Goal: Task Accomplishment & Management: Use online tool/utility

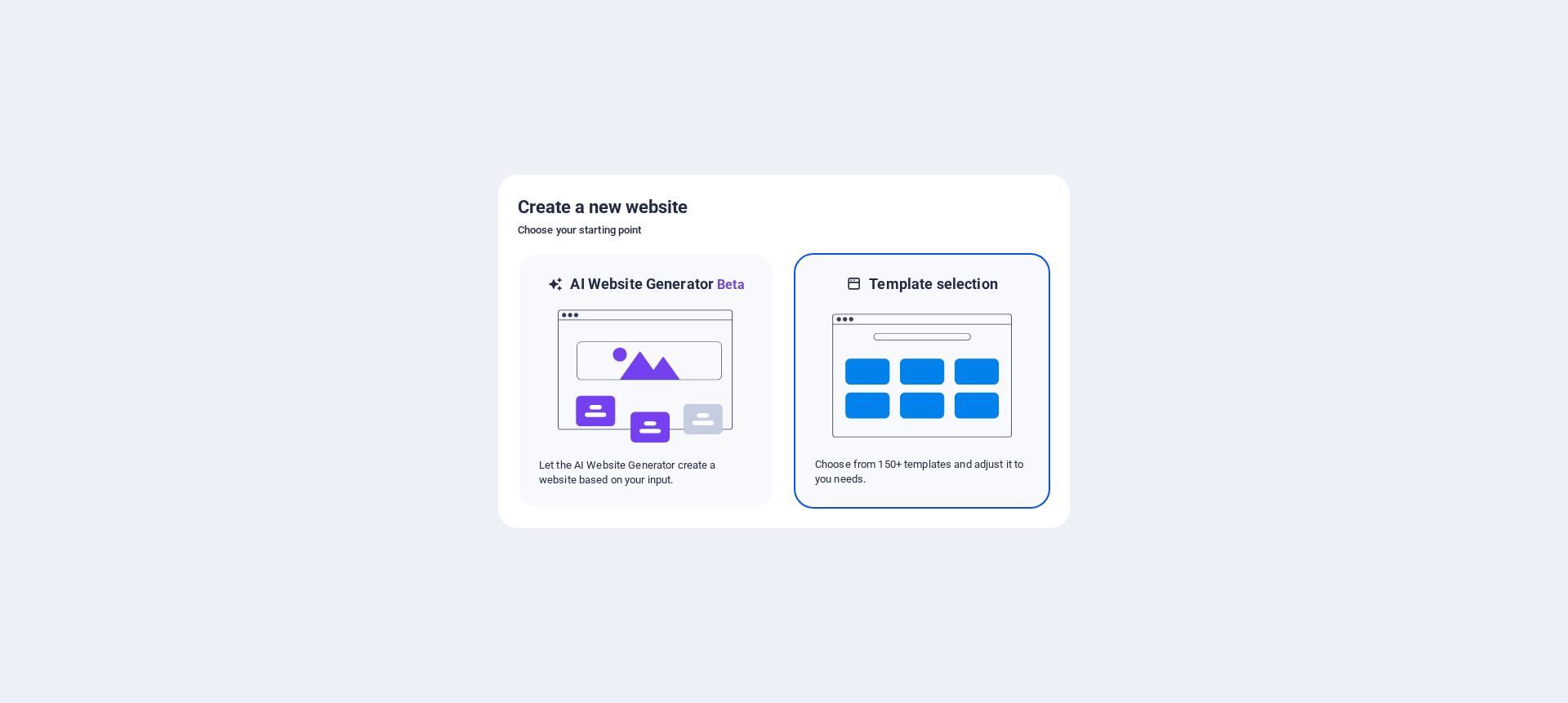
click at [866, 370] on img at bounding box center [922, 375] width 180 height 163
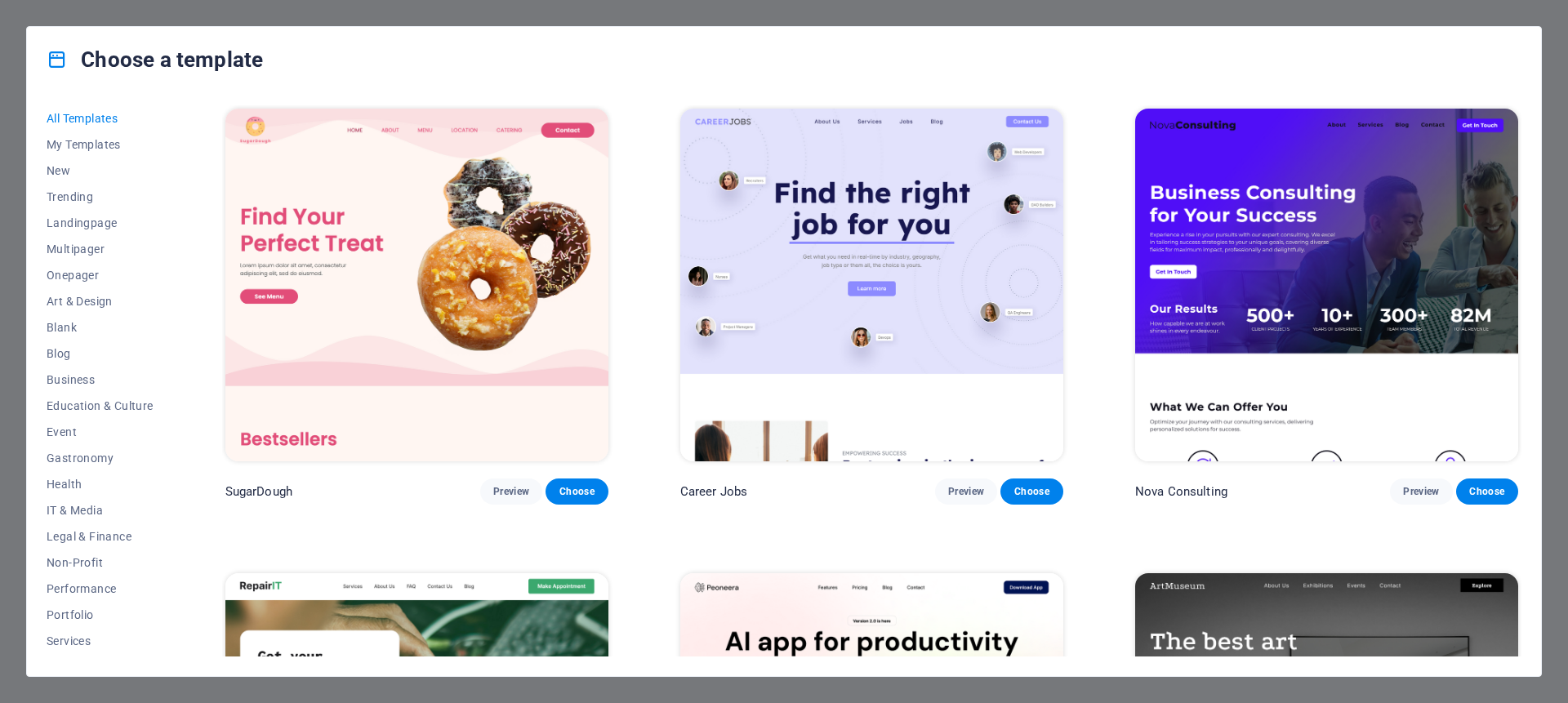
click at [1557, 590] on div "Choose a template All Templates My Templates New Trending Landingpage Multipage…" at bounding box center [784, 352] width 1568 height 703
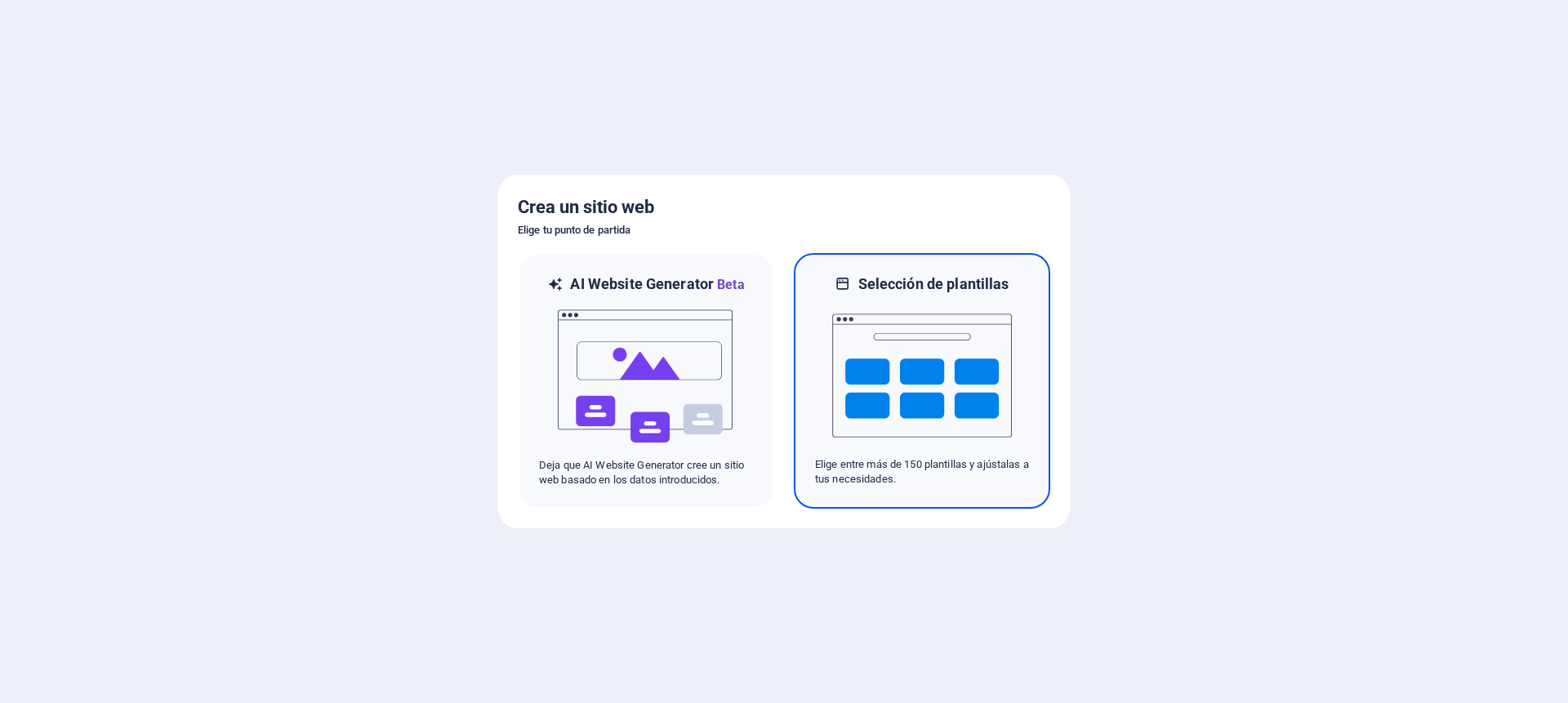
click at [923, 331] on img at bounding box center [922, 375] width 180 height 163
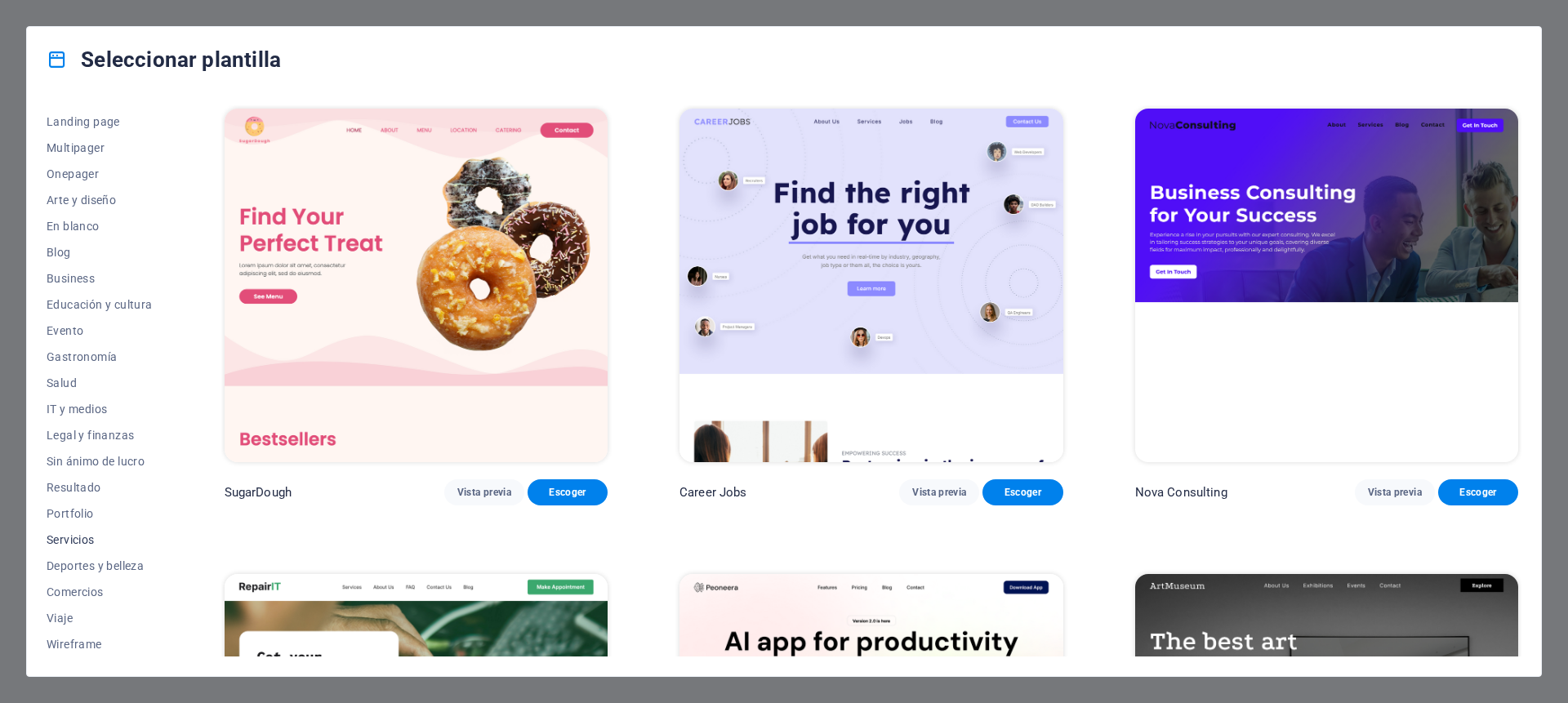
scroll to position [102, 0]
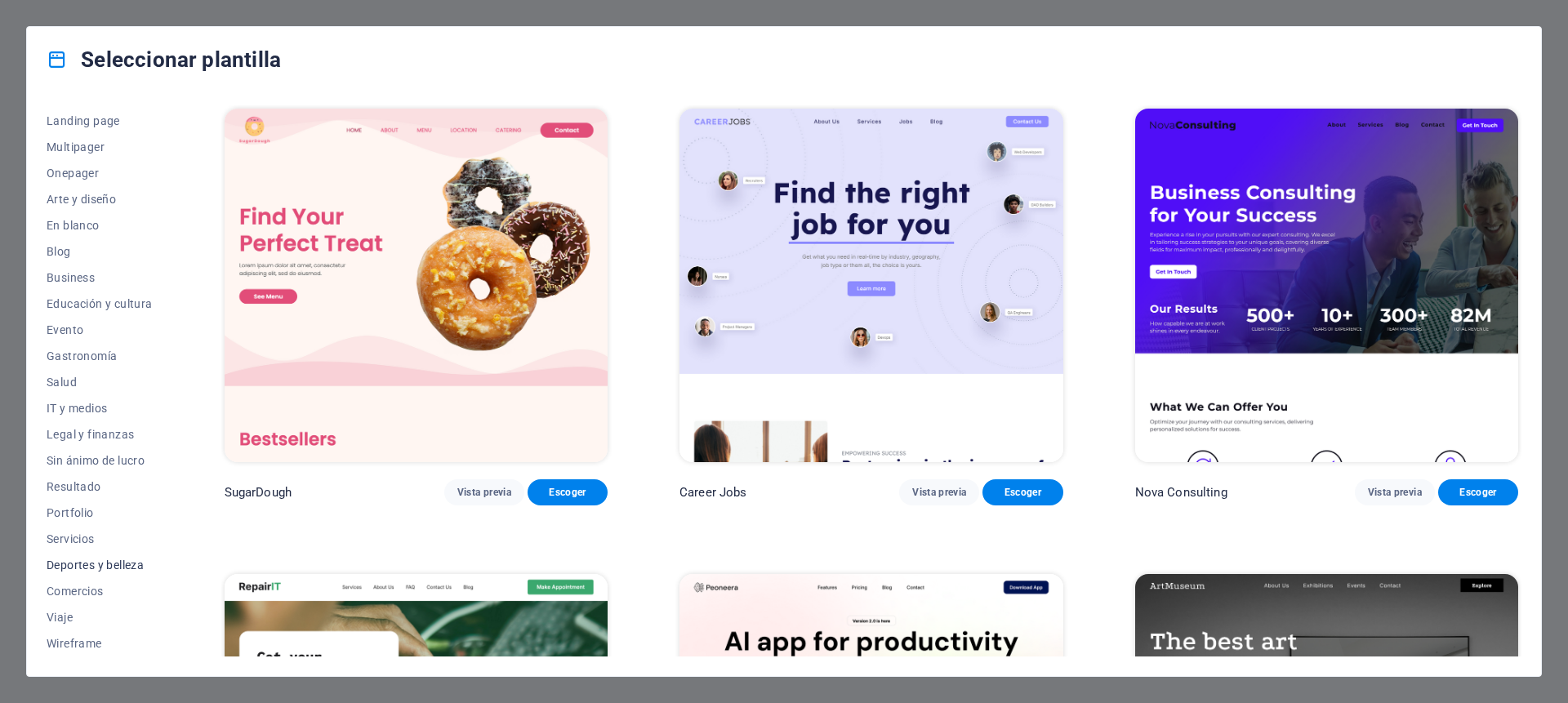
click at [85, 563] on span "Deportes y belleza" at bounding box center [99, 565] width 106 height 13
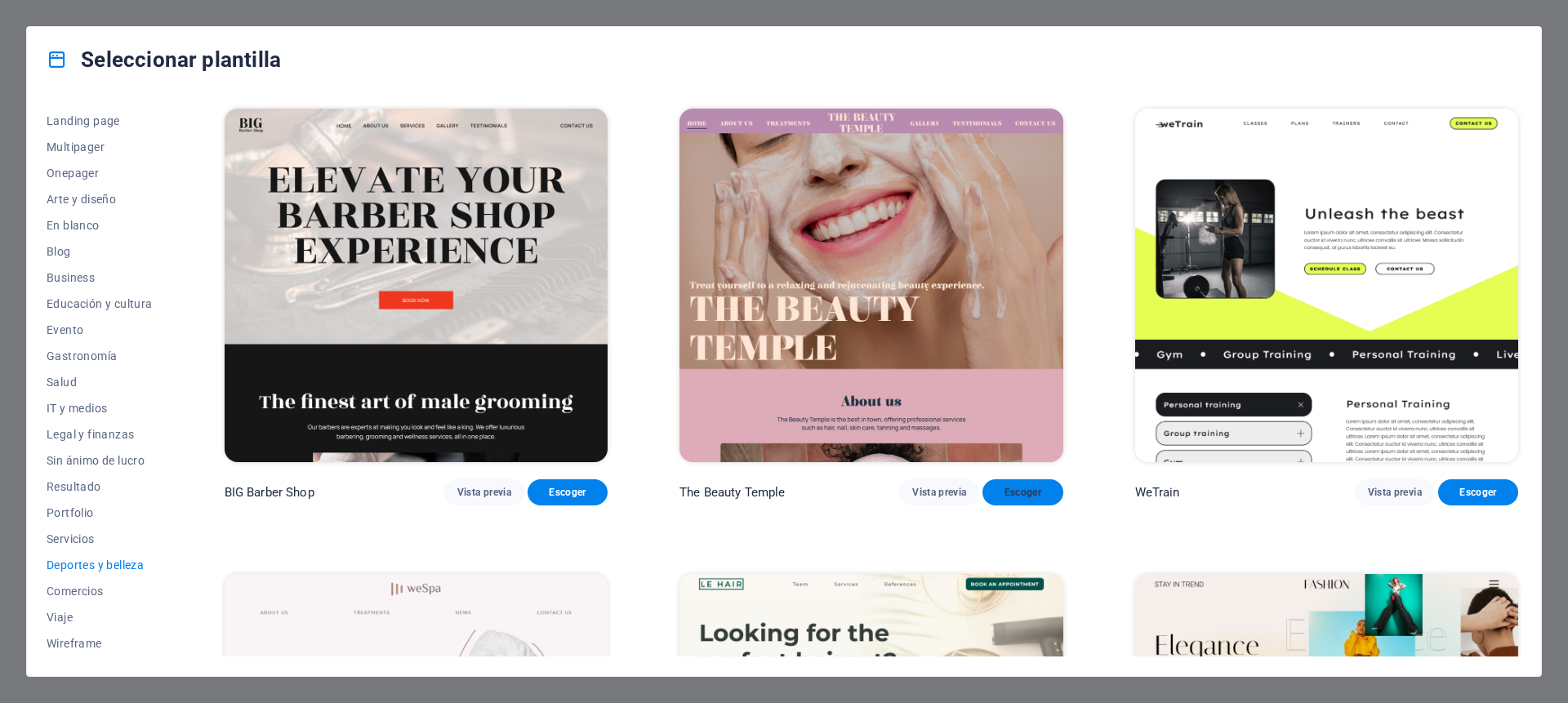
click at [1031, 489] on span "Escoger" at bounding box center [1023, 493] width 53 height 13
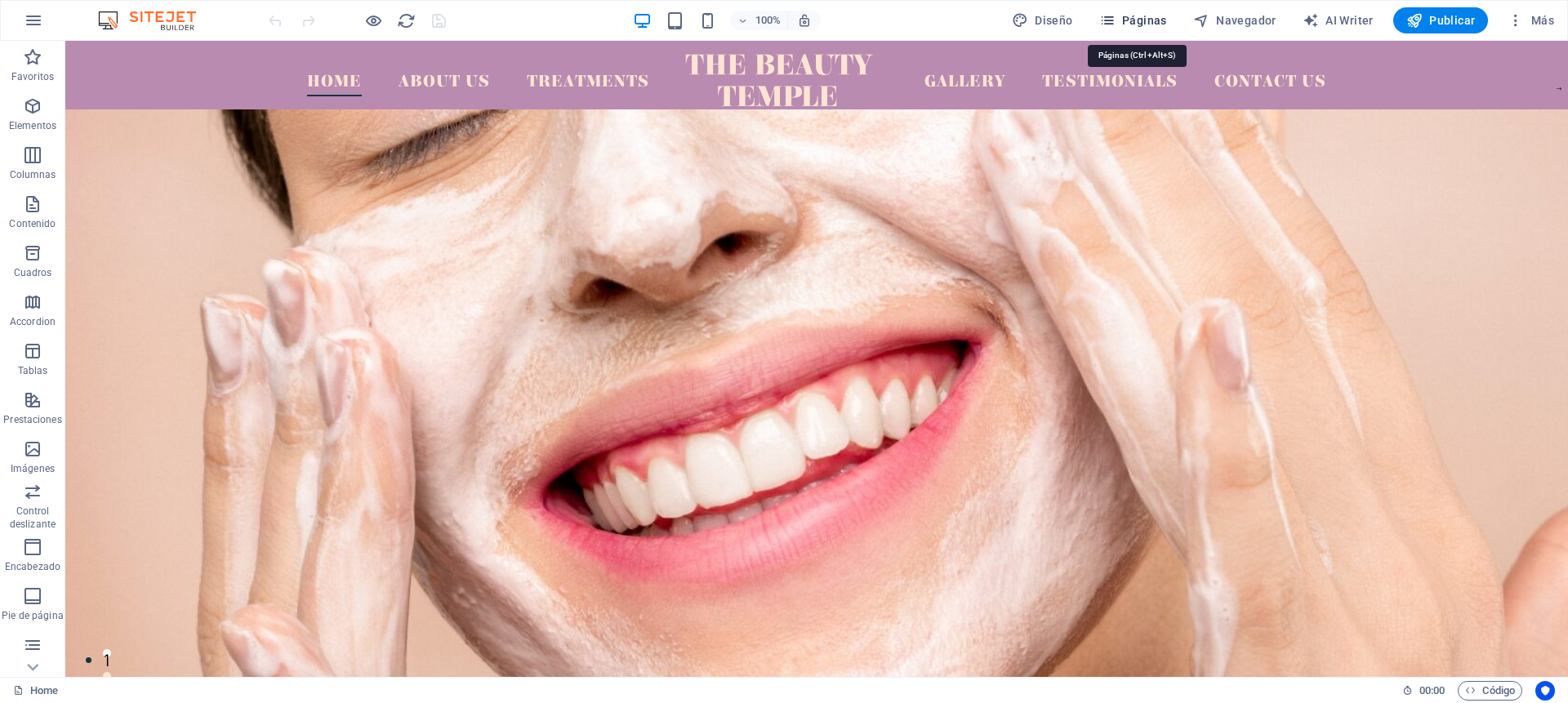
click at [1126, 22] on span "Páginas" at bounding box center [1133, 20] width 68 height 16
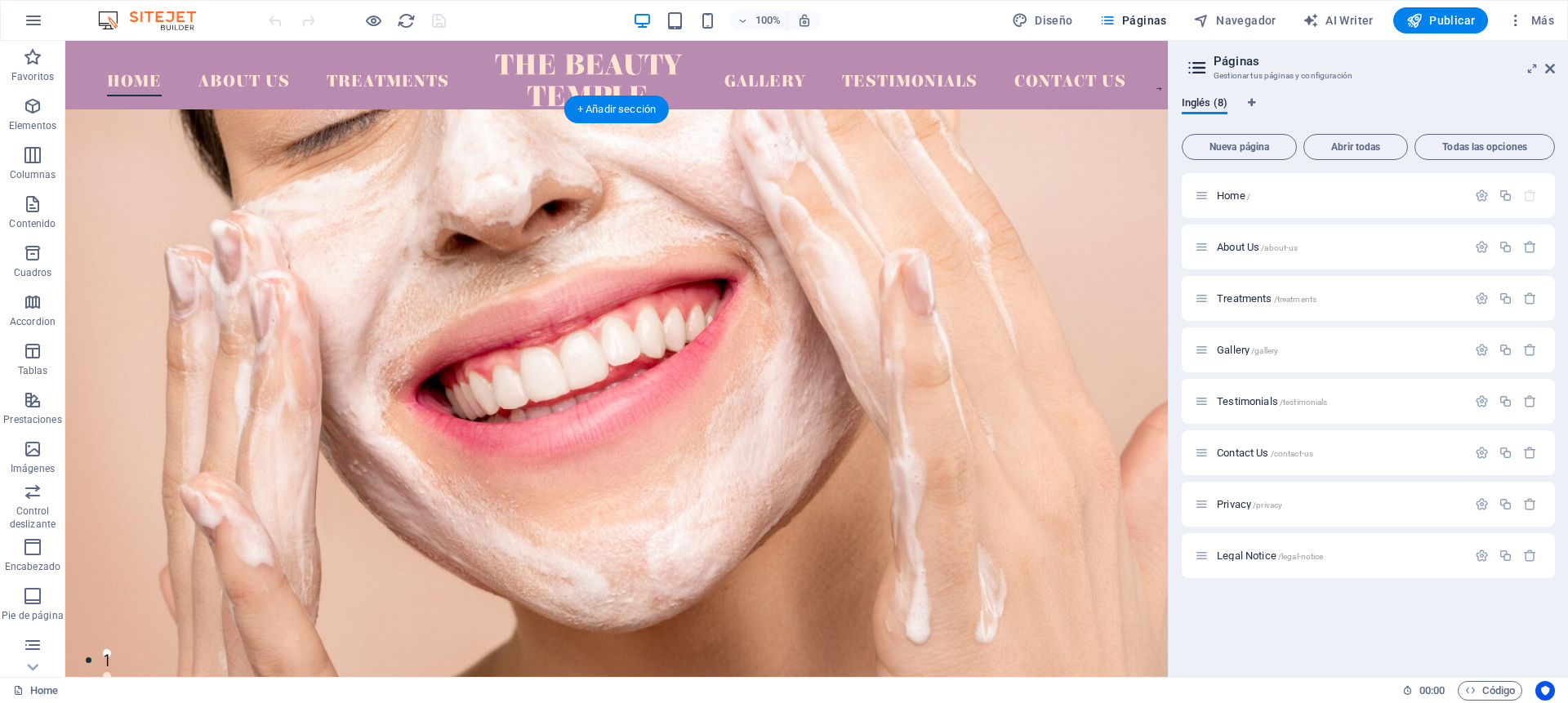
click at [631, 303] on figure at bounding box center [616, 437] width 1103 height 653
select select "px"
select select "banner"
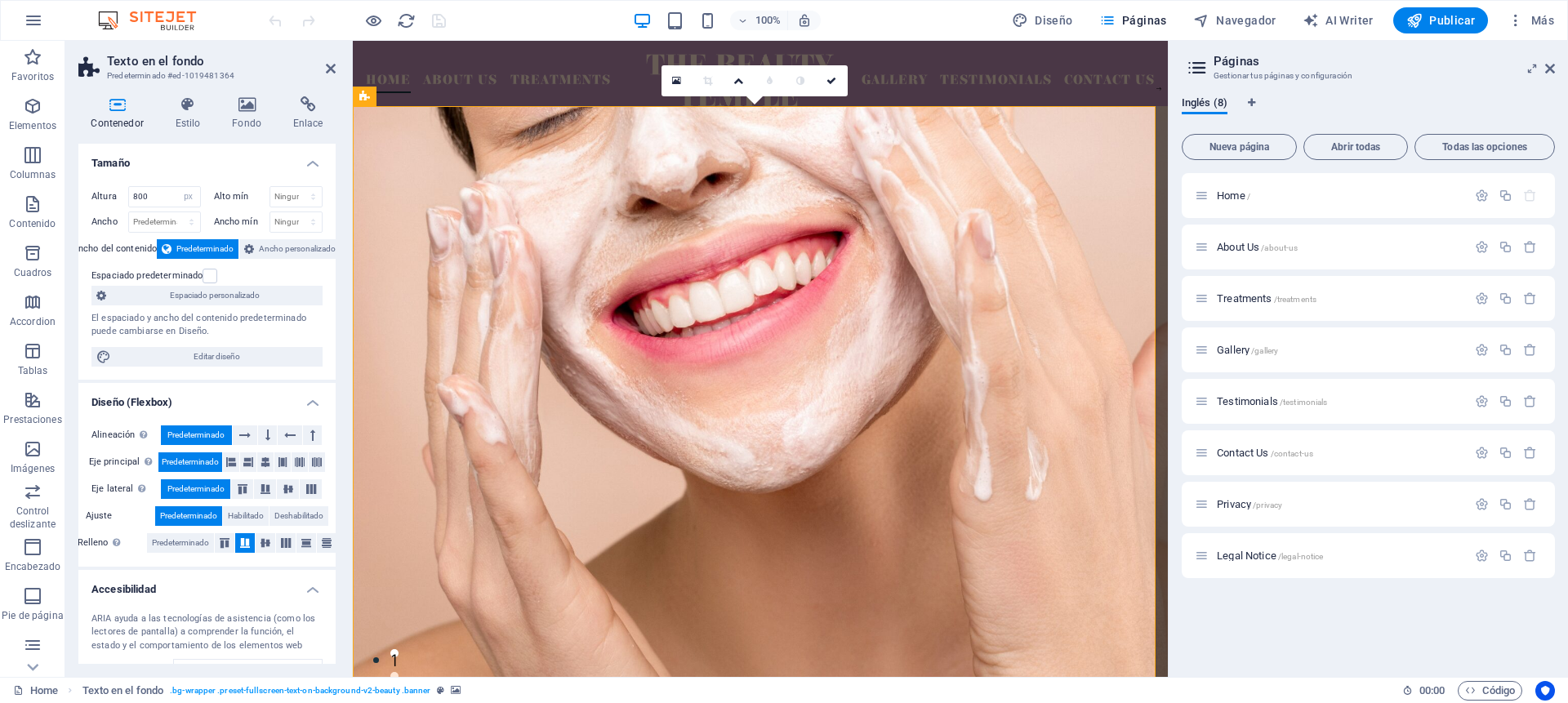
click at [1543, 70] on header "Páginas Gestionar tus páginas y configuración" at bounding box center [1369, 62] width 370 height 42
click at [1547, 71] on icon at bounding box center [1550, 69] width 10 height 13
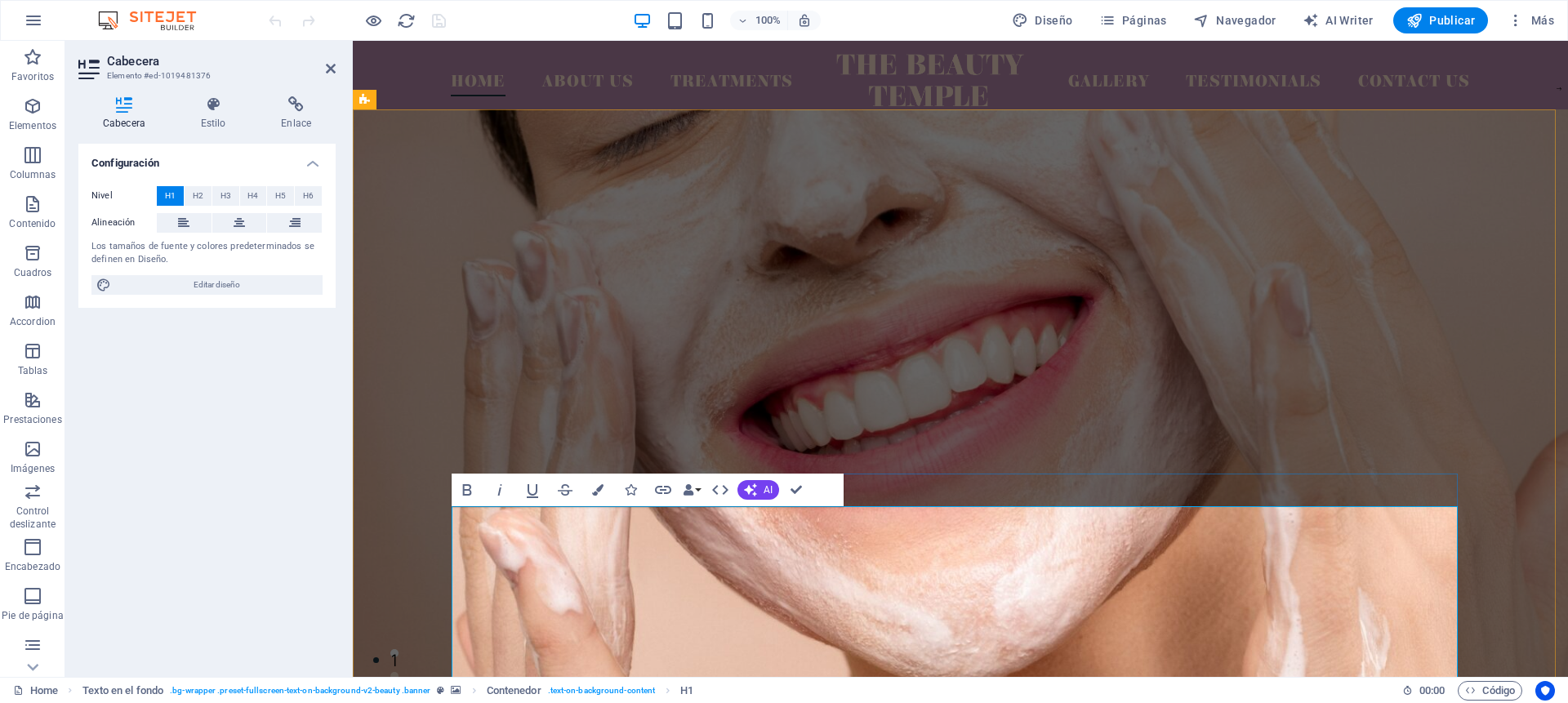
drag, startPoint x: 664, startPoint y: 558, endPoint x: 505, endPoint y: 548, distance: 159.3
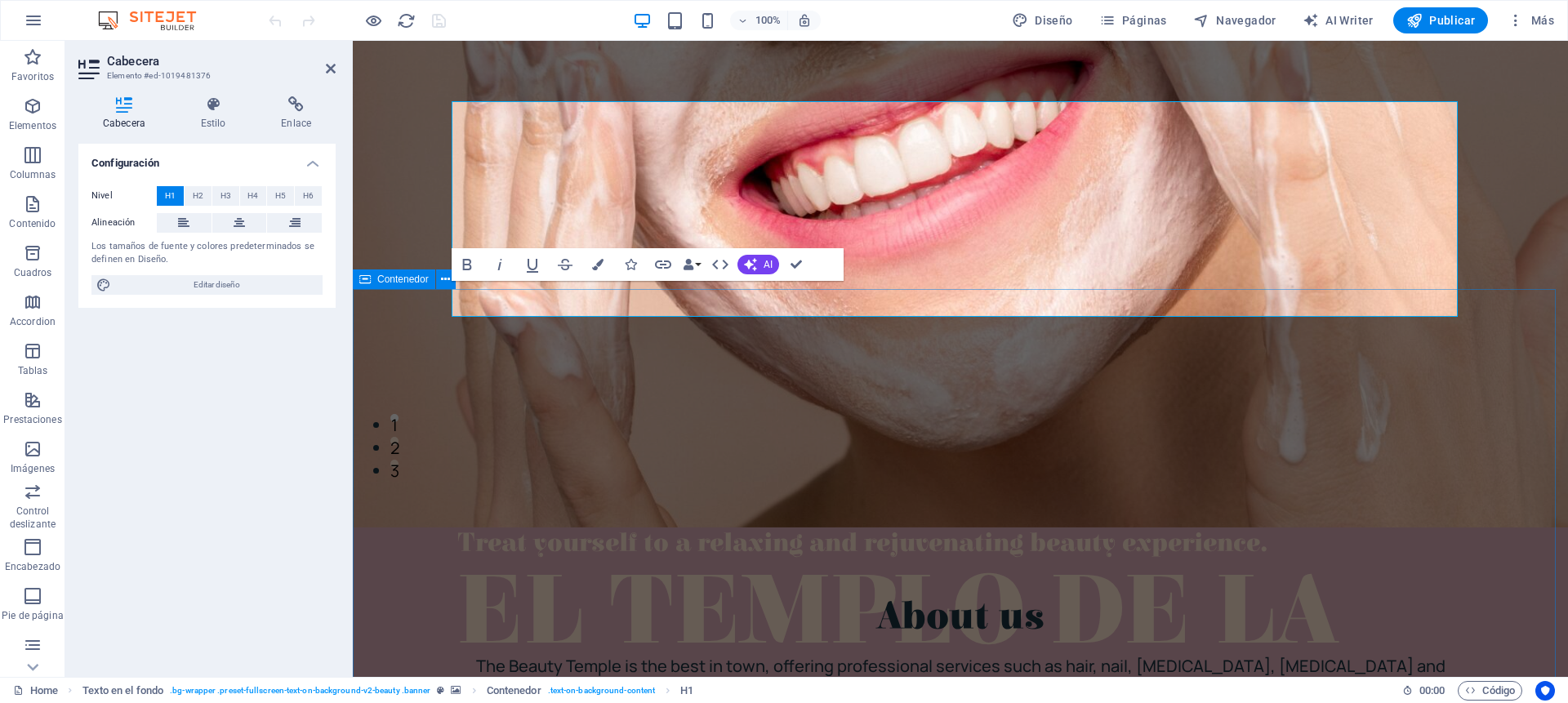
scroll to position [405, 0]
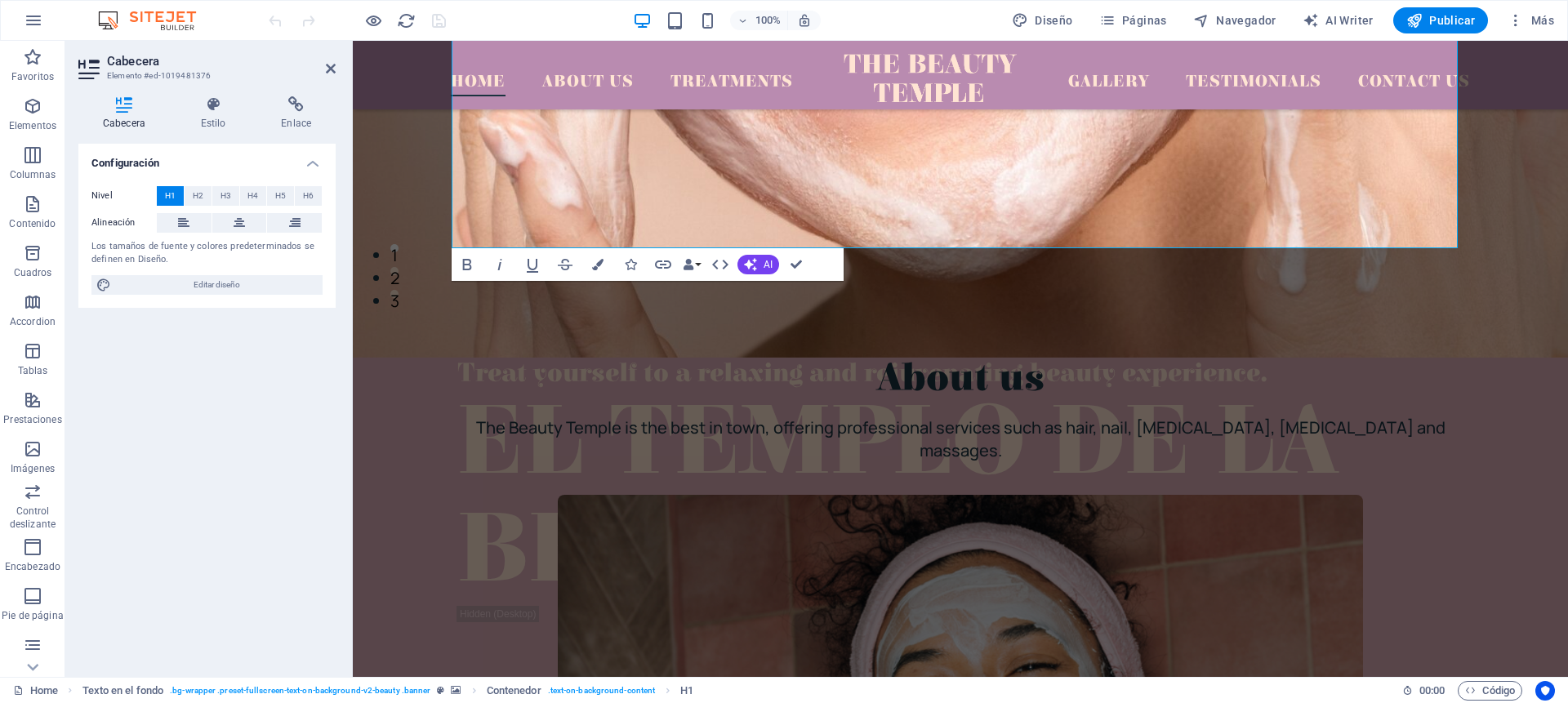
click at [1503, 206] on figure at bounding box center [961, 31] width 1216 height 653
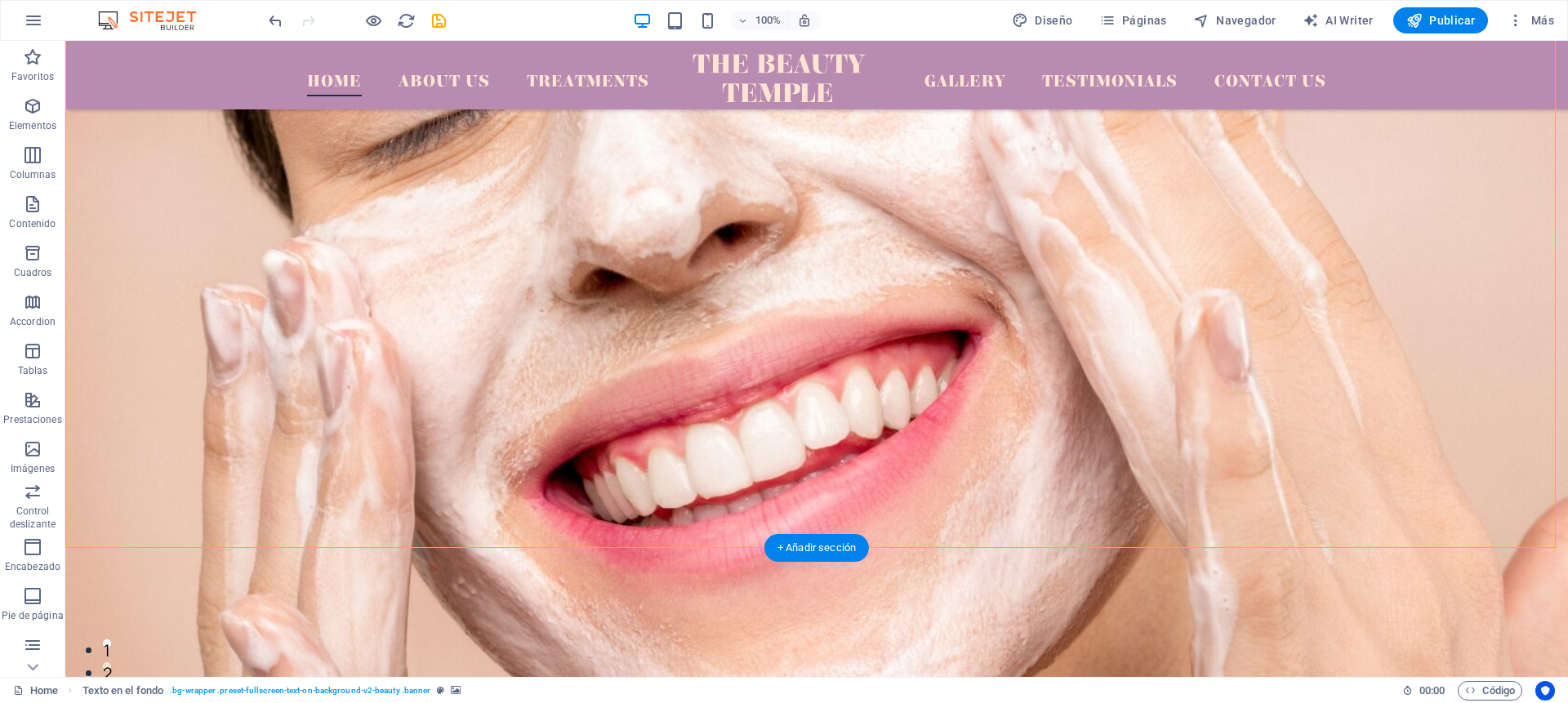
scroll to position [0, 0]
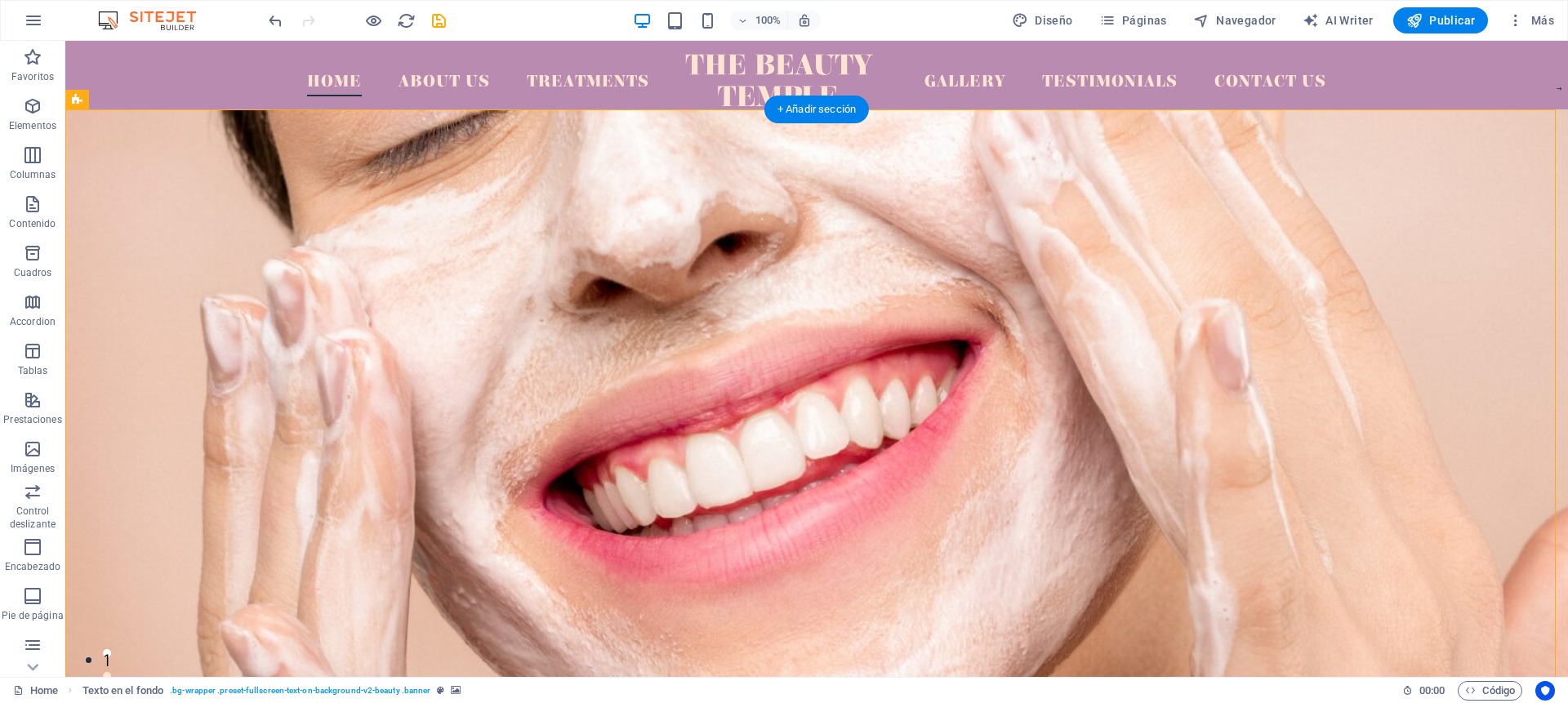
click at [121, 263] on figure at bounding box center [816, 437] width 1503 height 653
select select "px"
select select "banner"
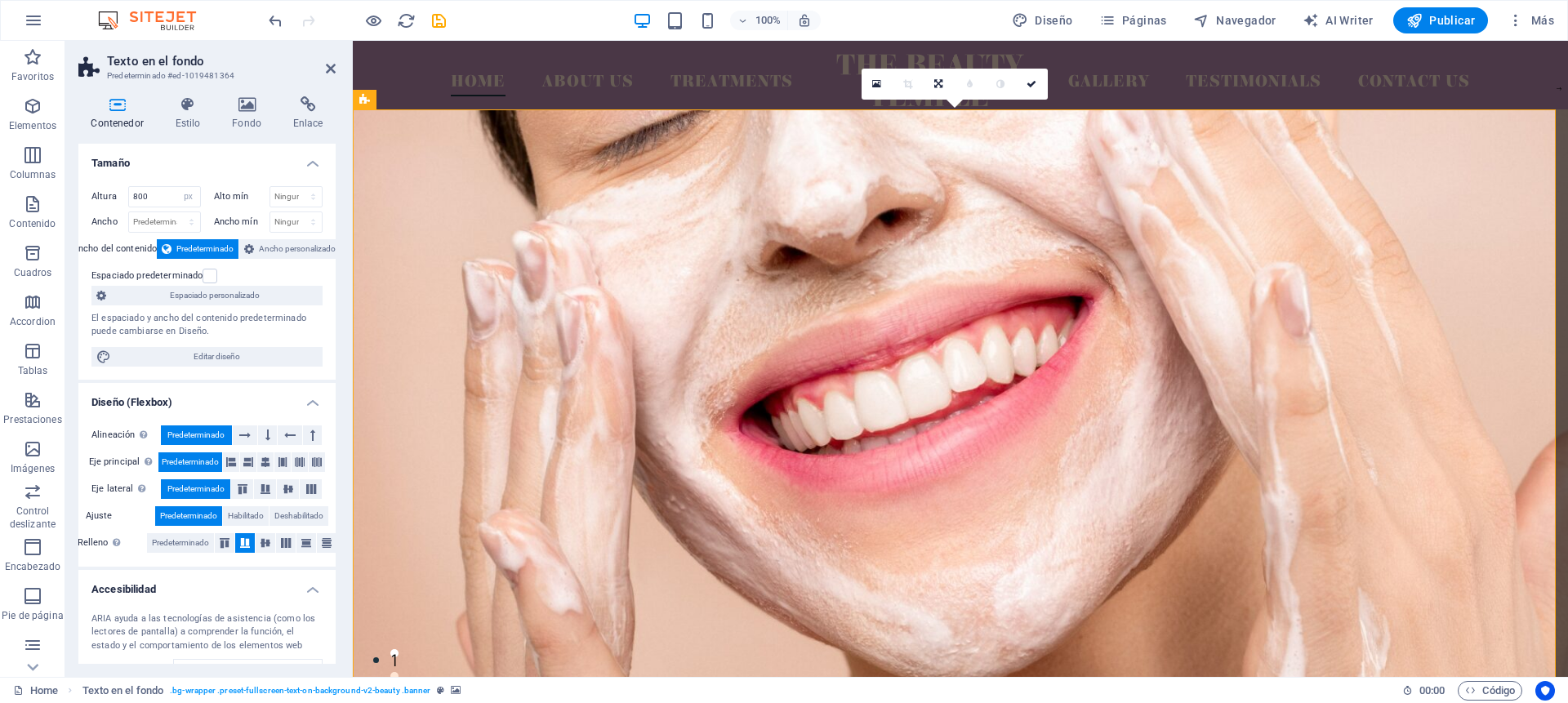
click at [121, 263] on div "Altura 800 Predeterminado px rem % vh vw Alto mín Ninguno px rem % vh vw Ancho …" at bounding box center [206, 276] width 257 height 206
click at [243, 105] on icon at bounding box center [246, 104] width 54 height 16
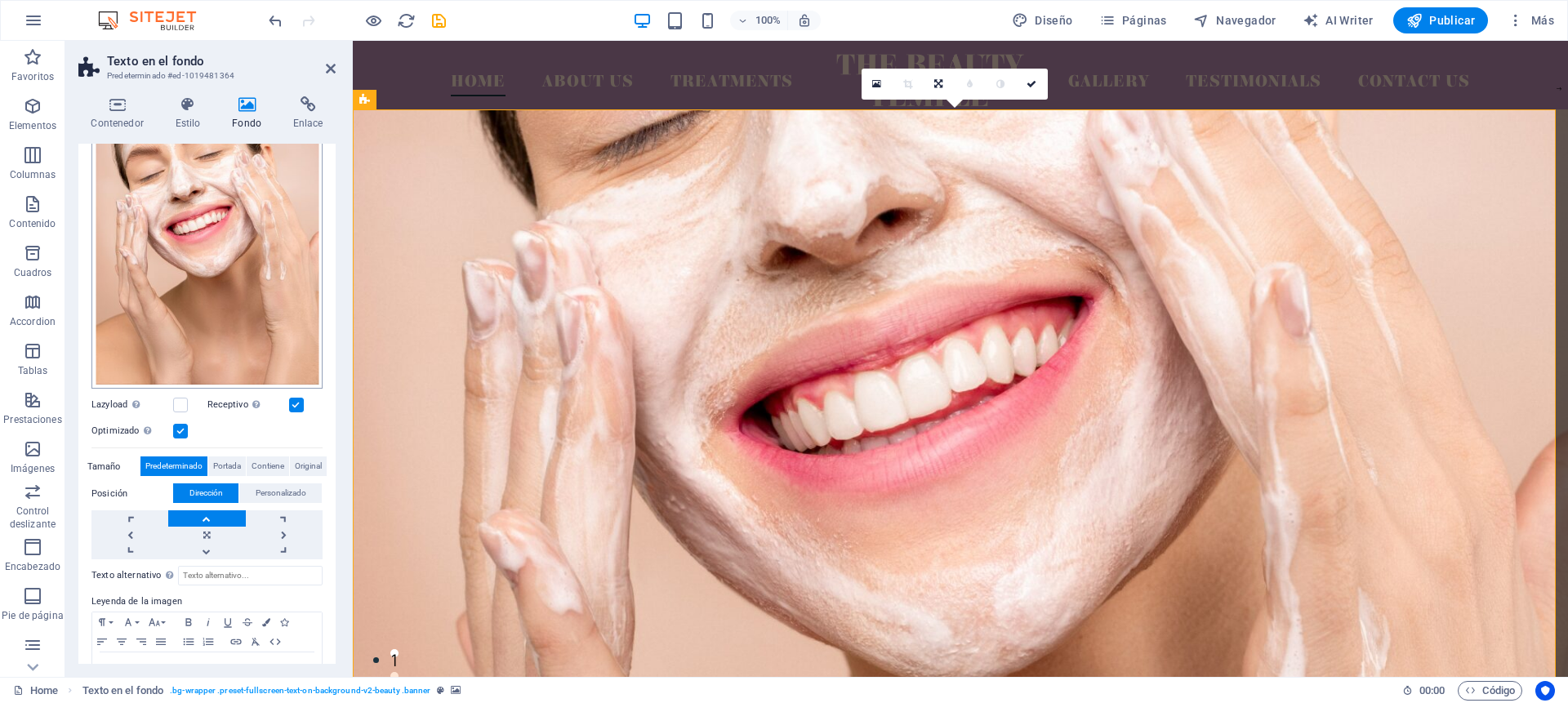
scroll to position [174, 0]
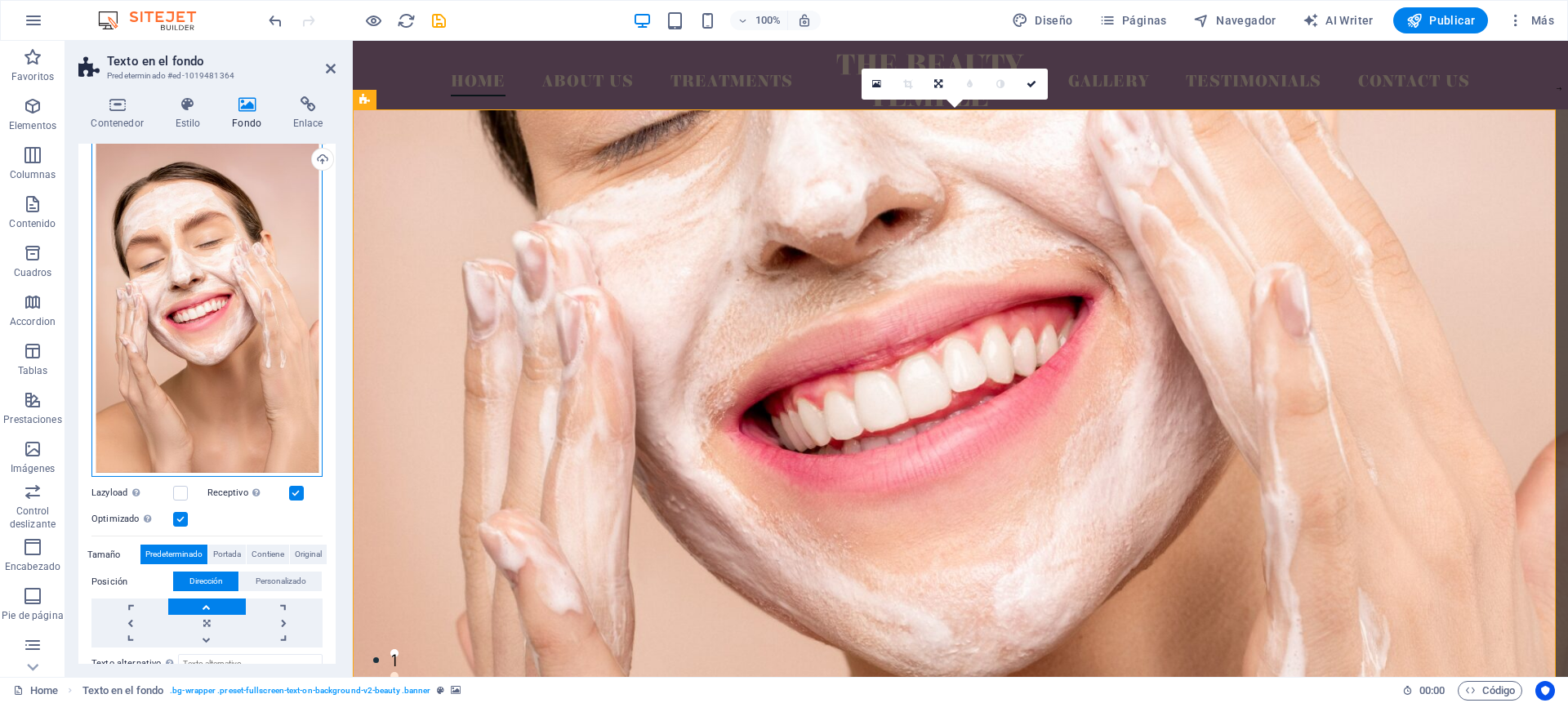
click at [181, 288] on div "Arrastra archivos aquí, haz clic para escoger archivos o selecciona archivos de…" at bounding box center [207, 306] width 231 height 343
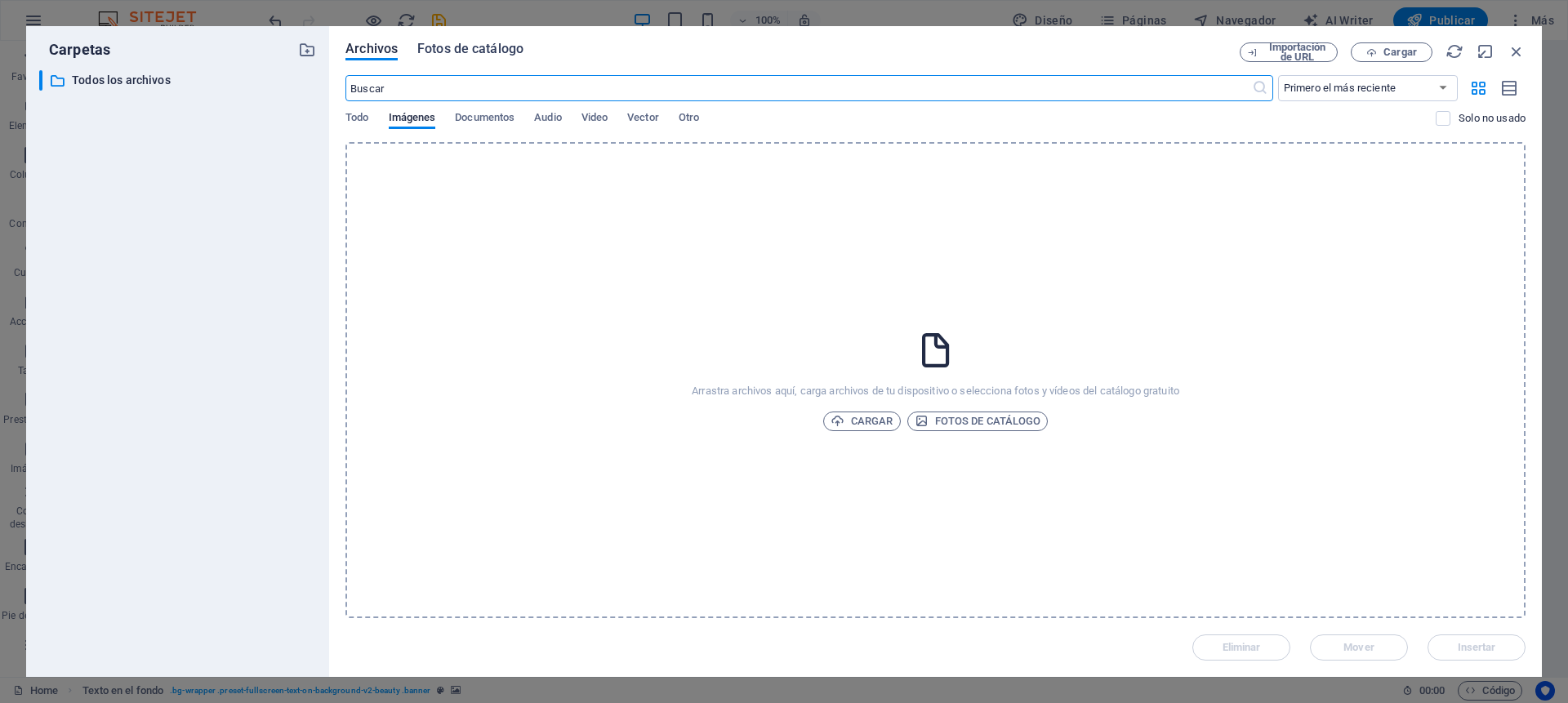
click at [448, 51] on span "Fotos de catálogo" at bounding box center [470, 49] width 106 height 20
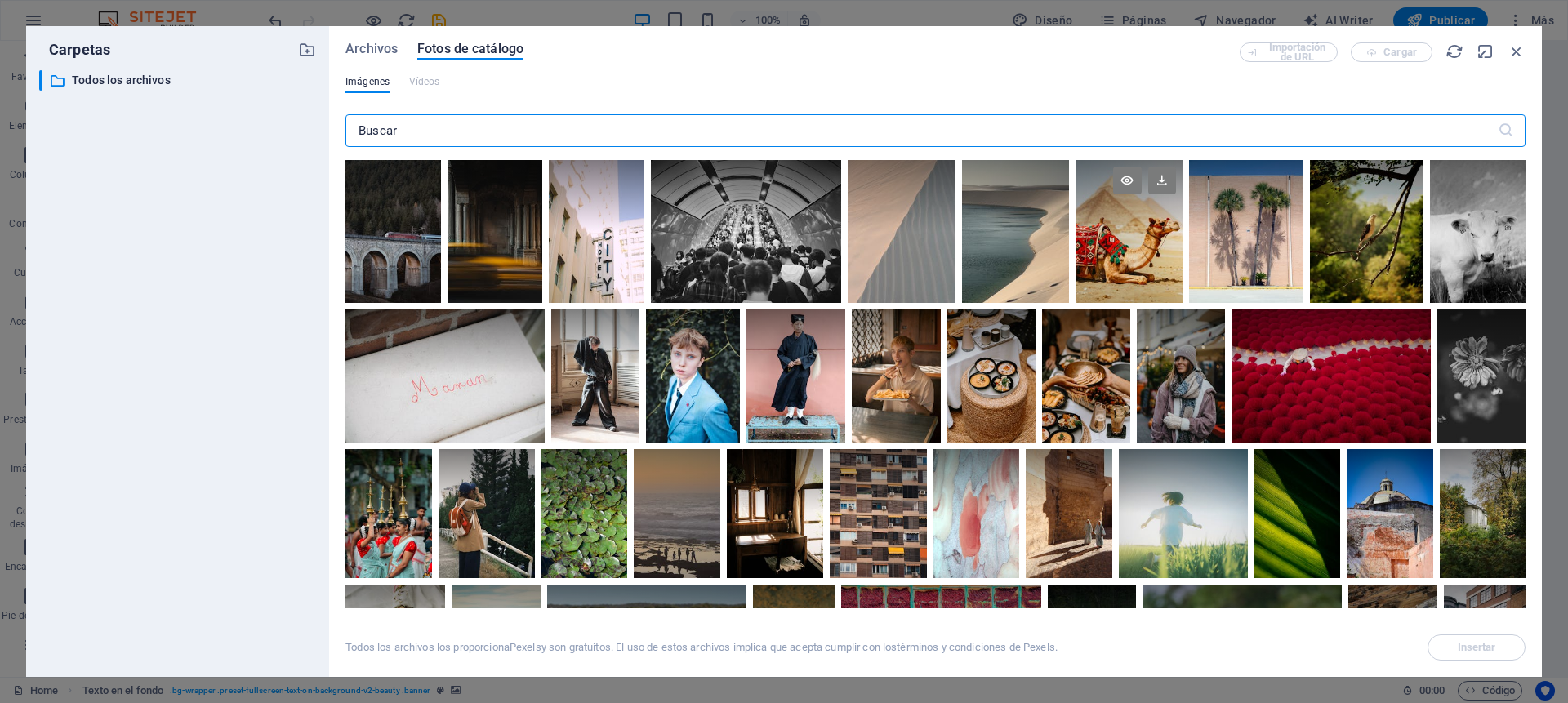
click at [1113, 244] on div at bounding box center [1130, 232] width 107 height 143
click at [1486, 651] on span "Insertar" at bounding box center [1477, 648] width 38 height 10
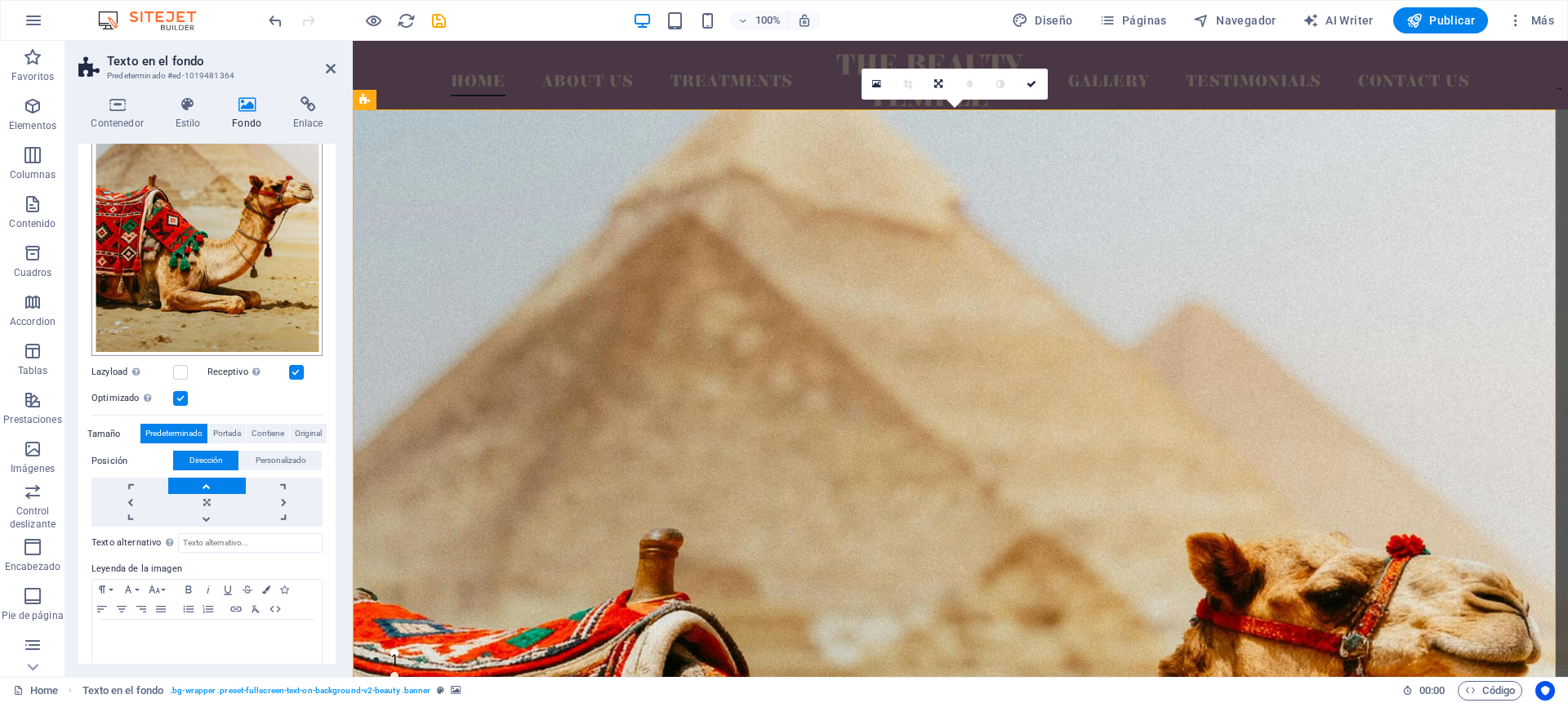
scroll to position [273, 0]
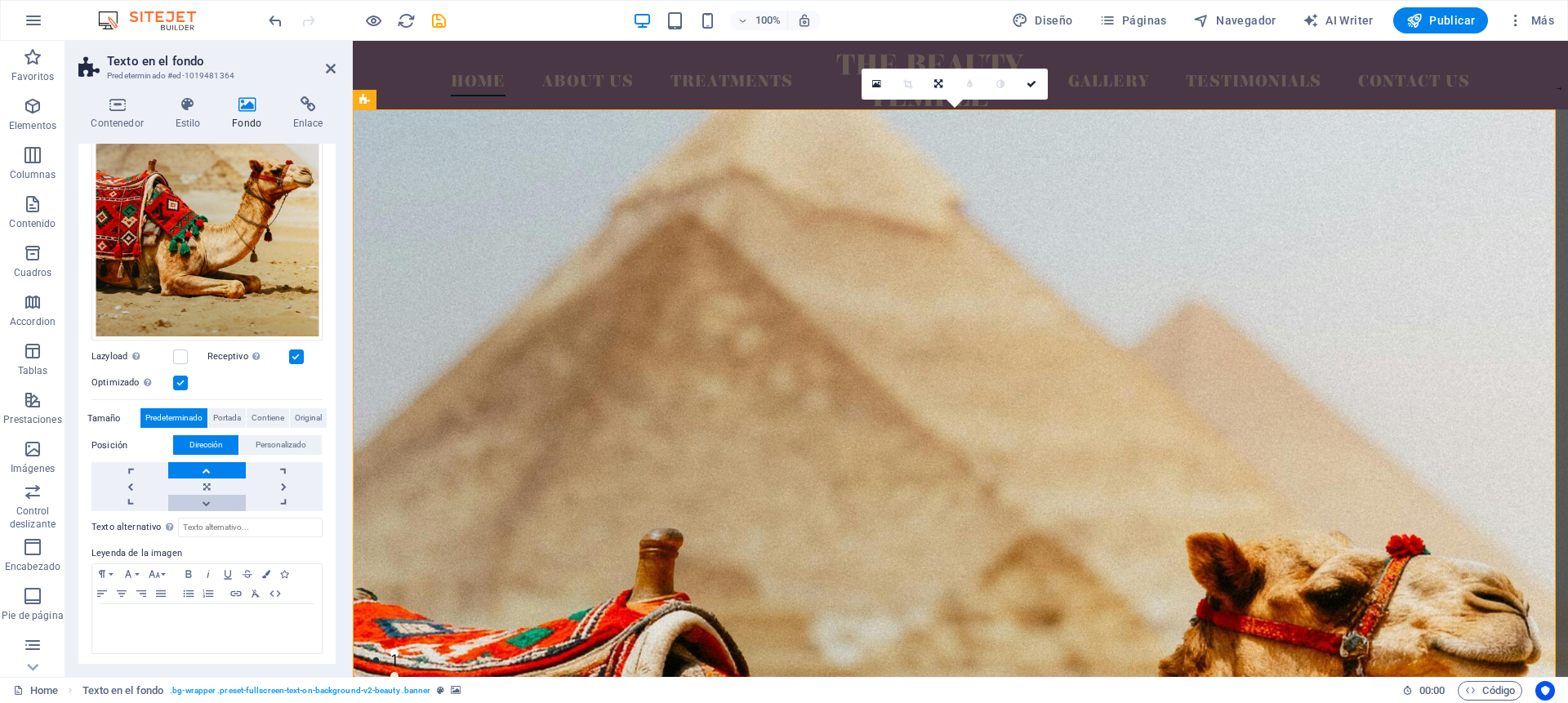
click at [204, 497] on link at bounding box center [206, 502] width 76 height 16
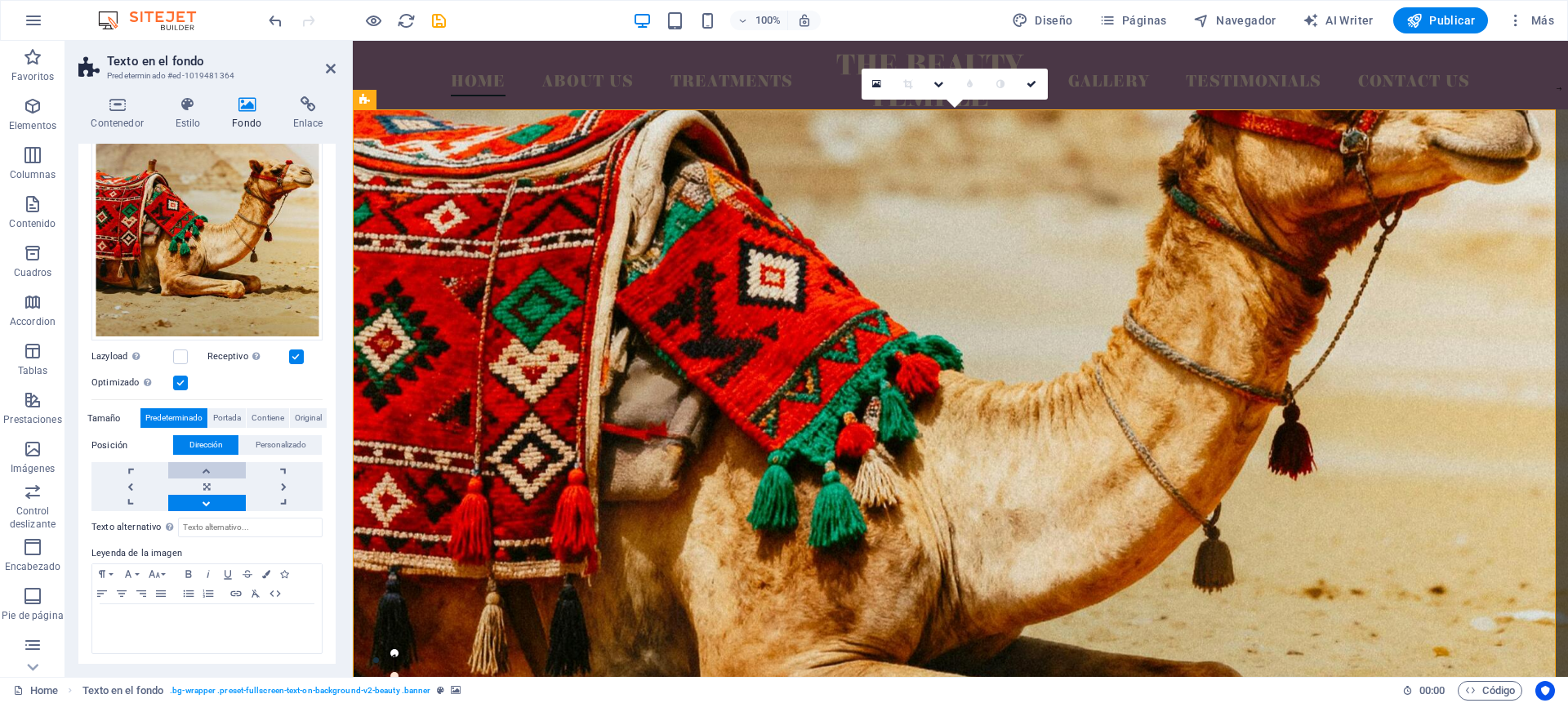
click at [203, 468] on link at bounding box center [206, 470] width 76 height 16
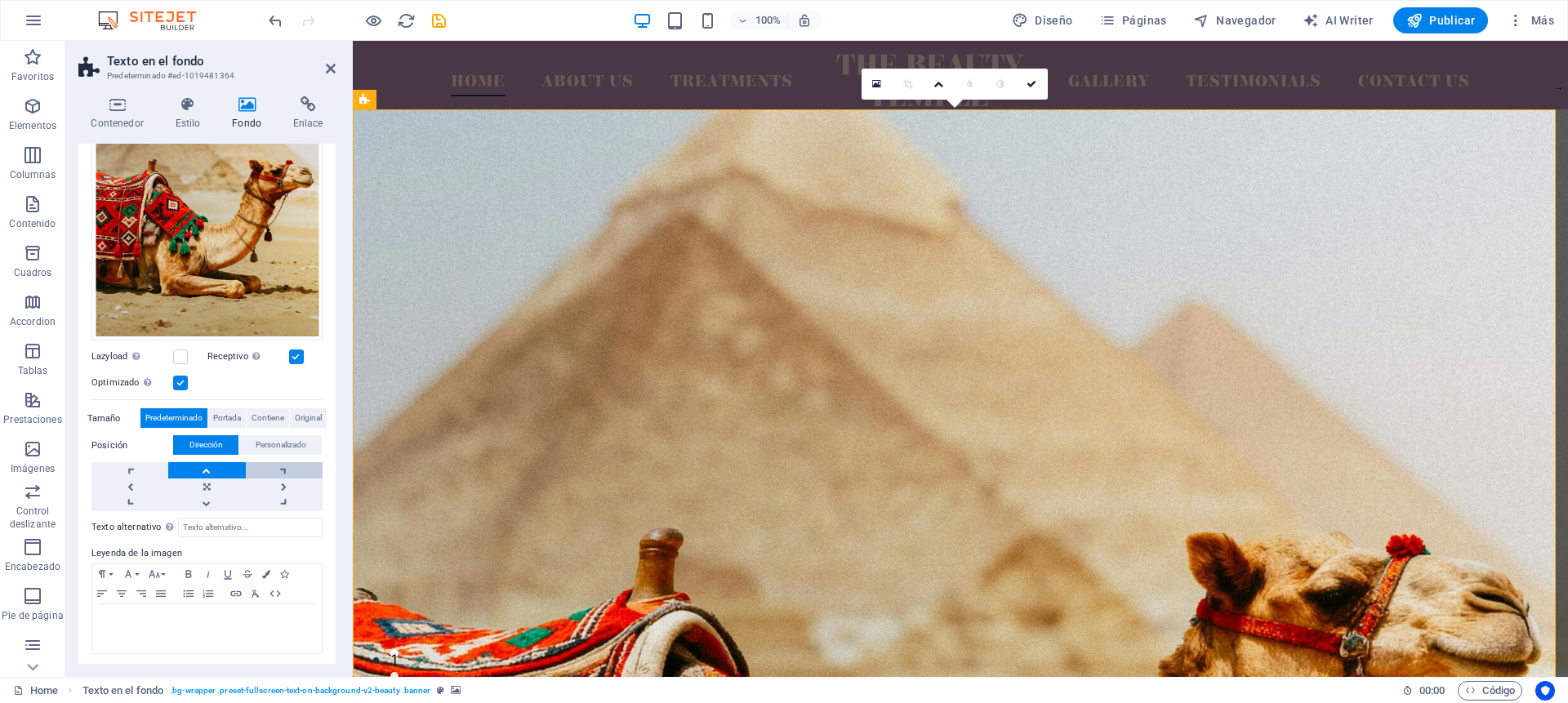
click at [280, 472] on link at bounding box center [284, 470] width 76 height 16
click at [277, 495] on link at bounding box center [284, 502] width 76 height 16
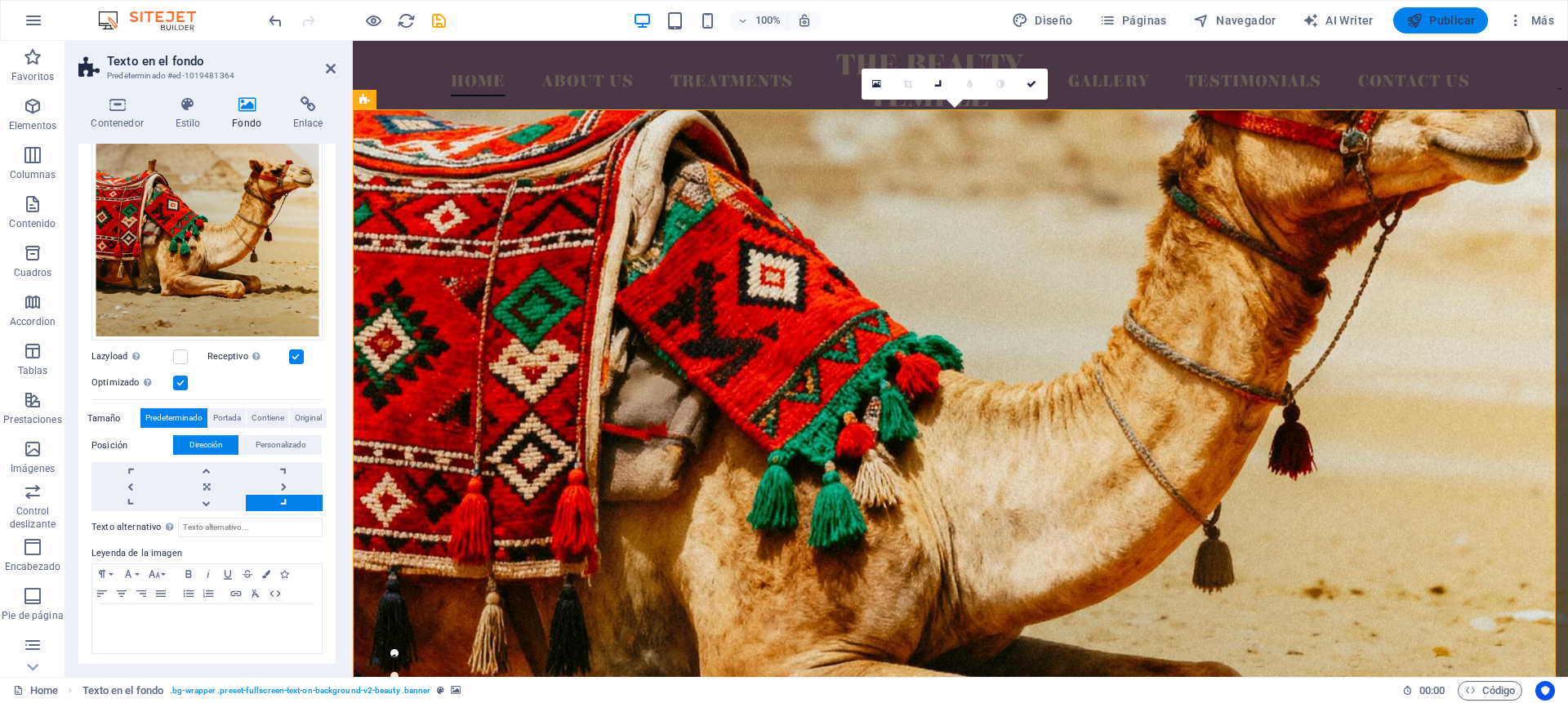
click at [1439, 22] on span "Publicar" at bounding box center [1441, 20] width 70 height 16
checkbox input "false"
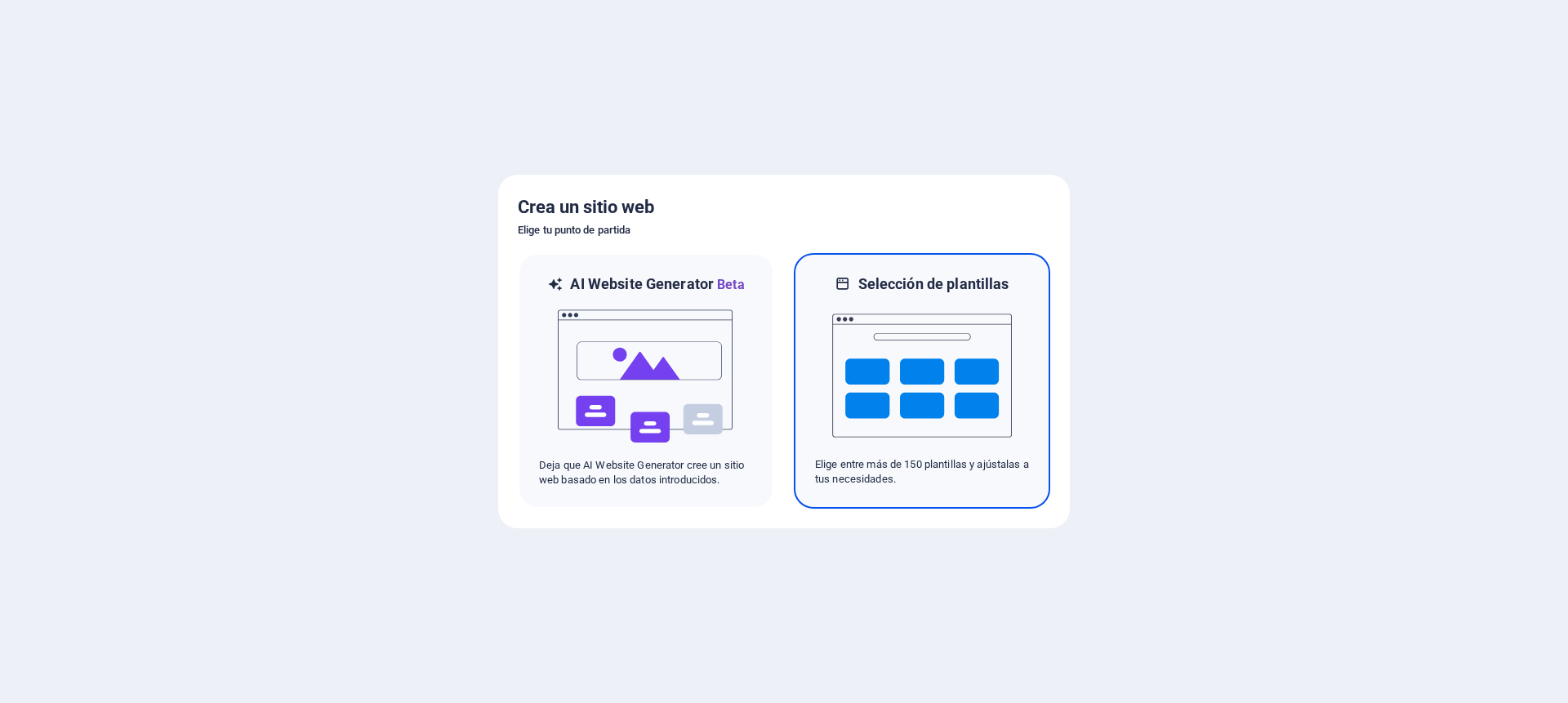
click at [937, 368] on img at bounding box center [922, 375] width 180 height 163
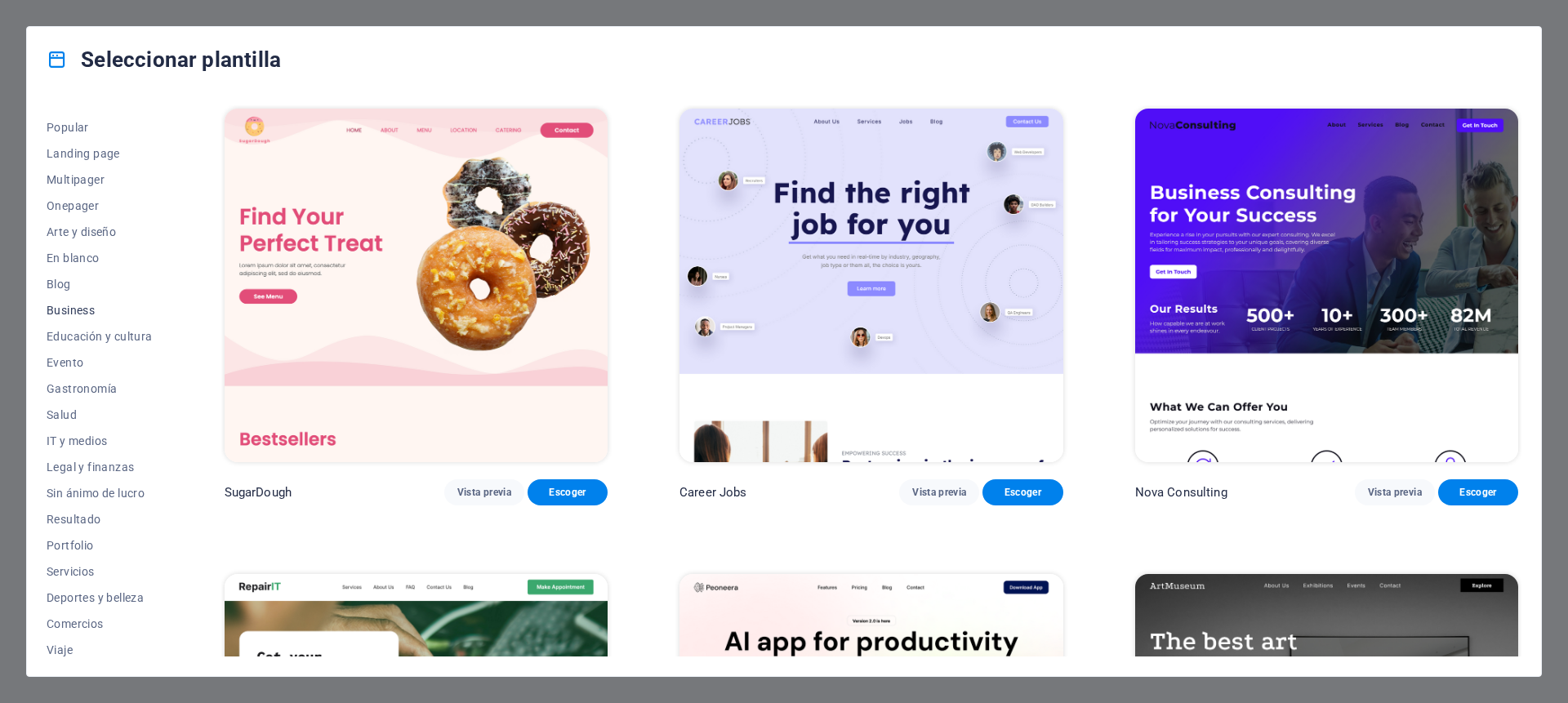
scroll to position [102, 0]
click at [76, 649] on span "Wireframe" at bounding box center [99, 644] width 106 height 13
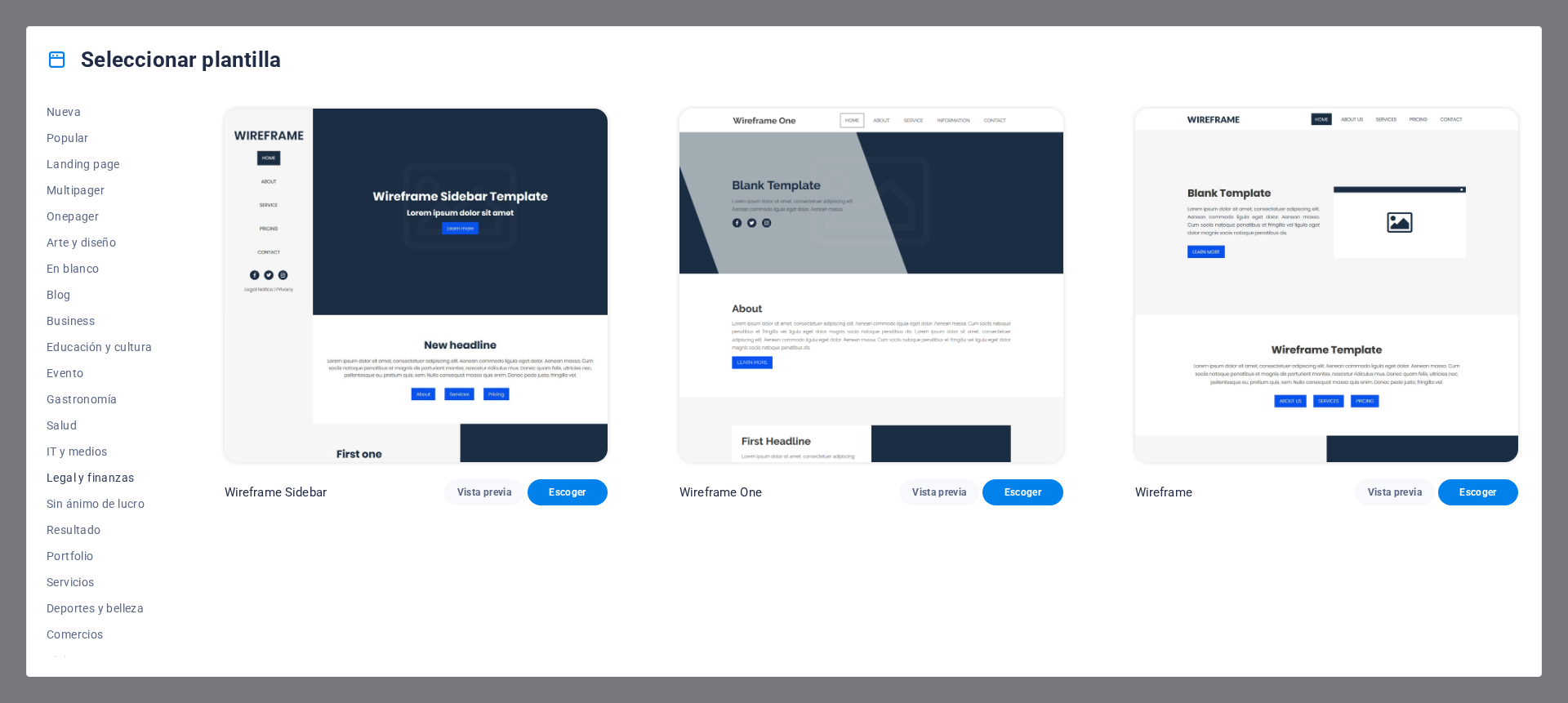
scroll to position [0, 0]
click at [76, 377] on span "Business" at bounding box center [99, 380] width 106 height 13
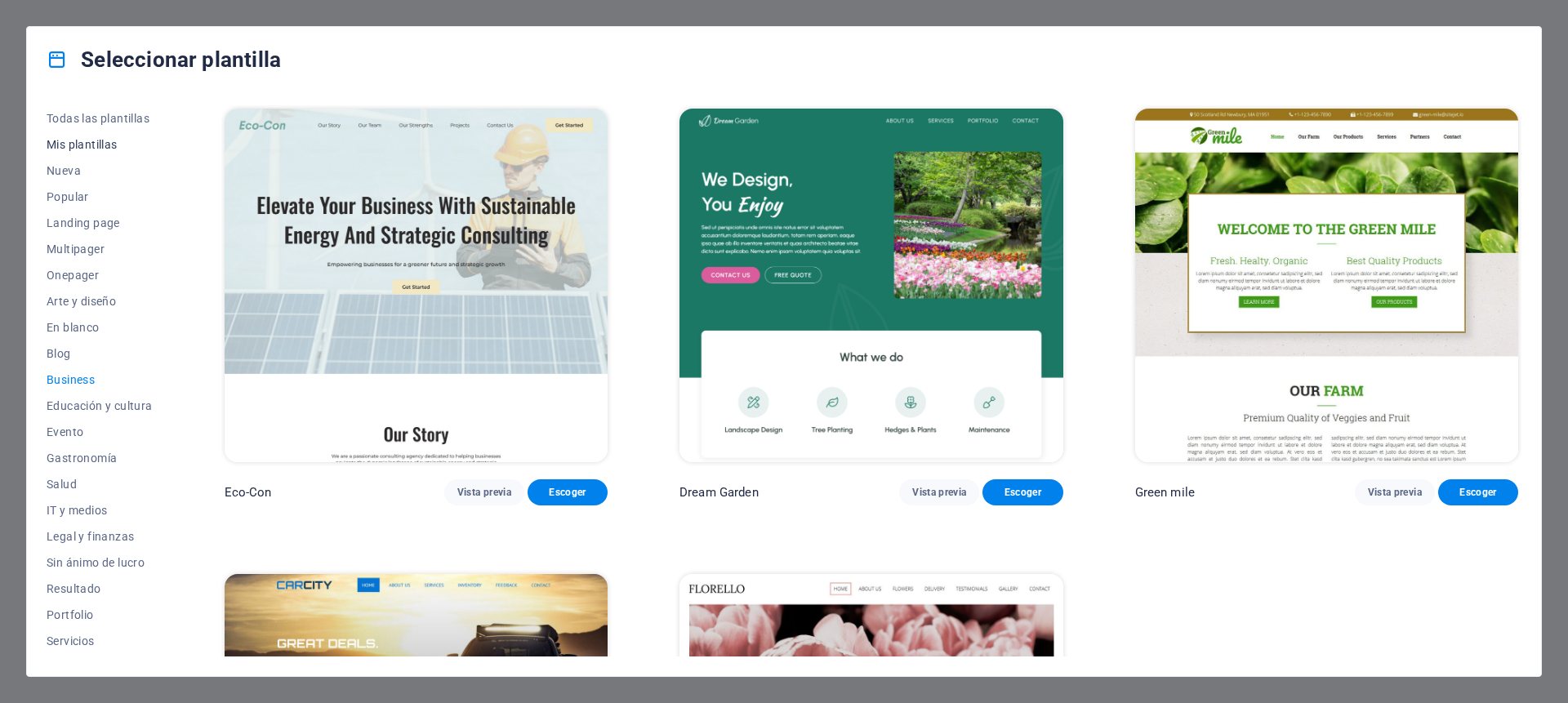
click at [88, 145] on span "Mis plantillas" at bounding box center [99, 145] width 106 height 13
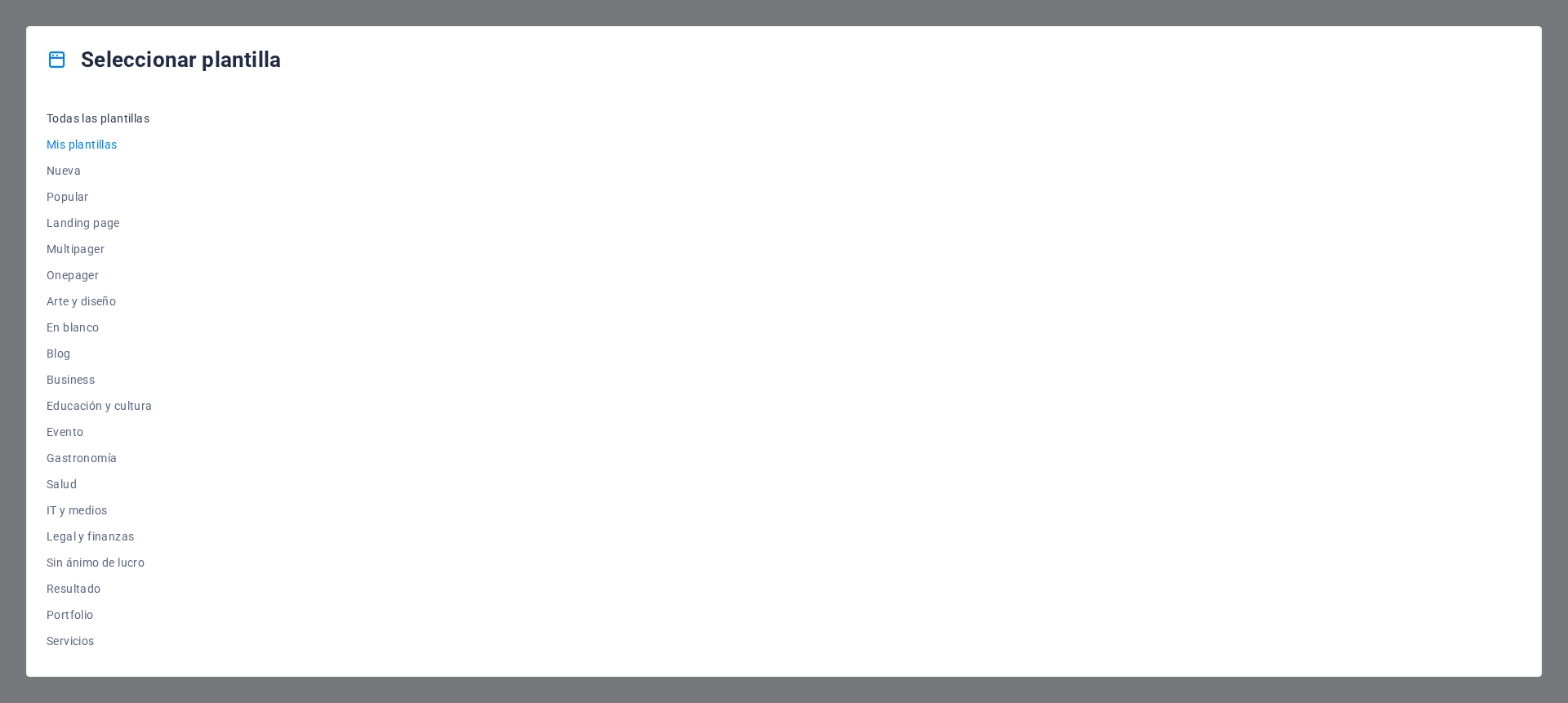
click at [77, 120] on span "Todas las plantillas" at bounding box center [99, 118] width 106 height 13
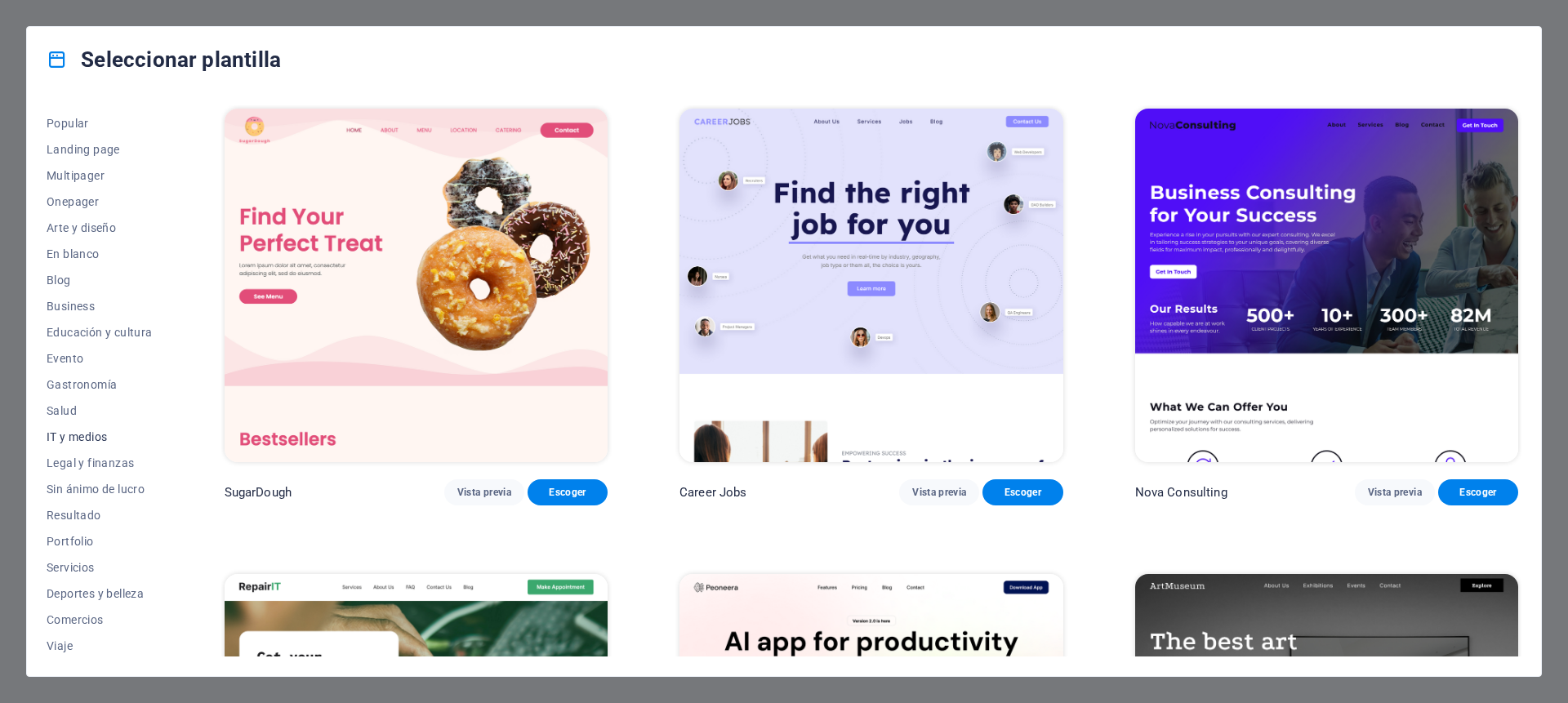
scroll to position [102, 0]
click at [59, 585] on span "Comercios" at bounding box center [99, 591] width 106 height 13
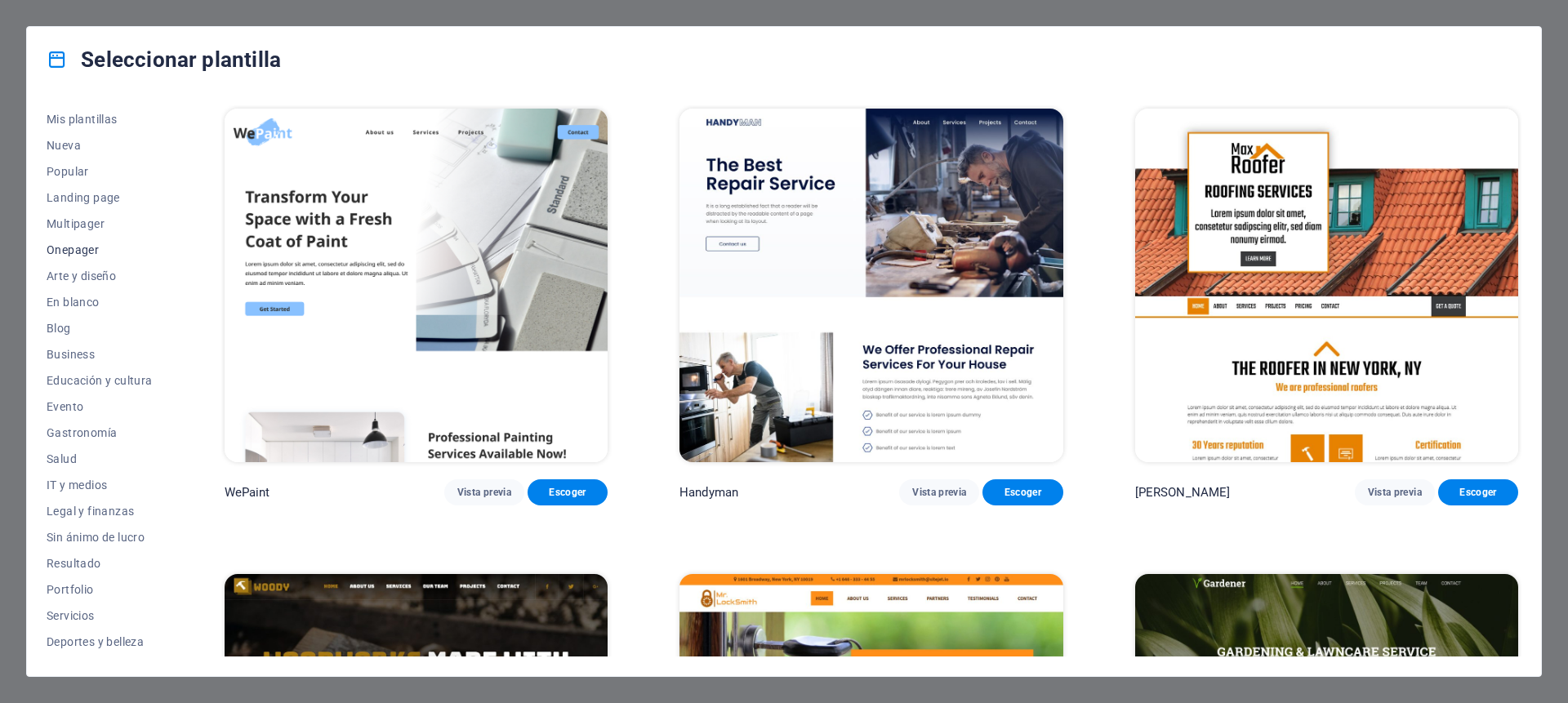
scroll to position [0, 0]
click at [67, 280] on span "Onepager" at bounding box center [99, 275] width 106 height 13
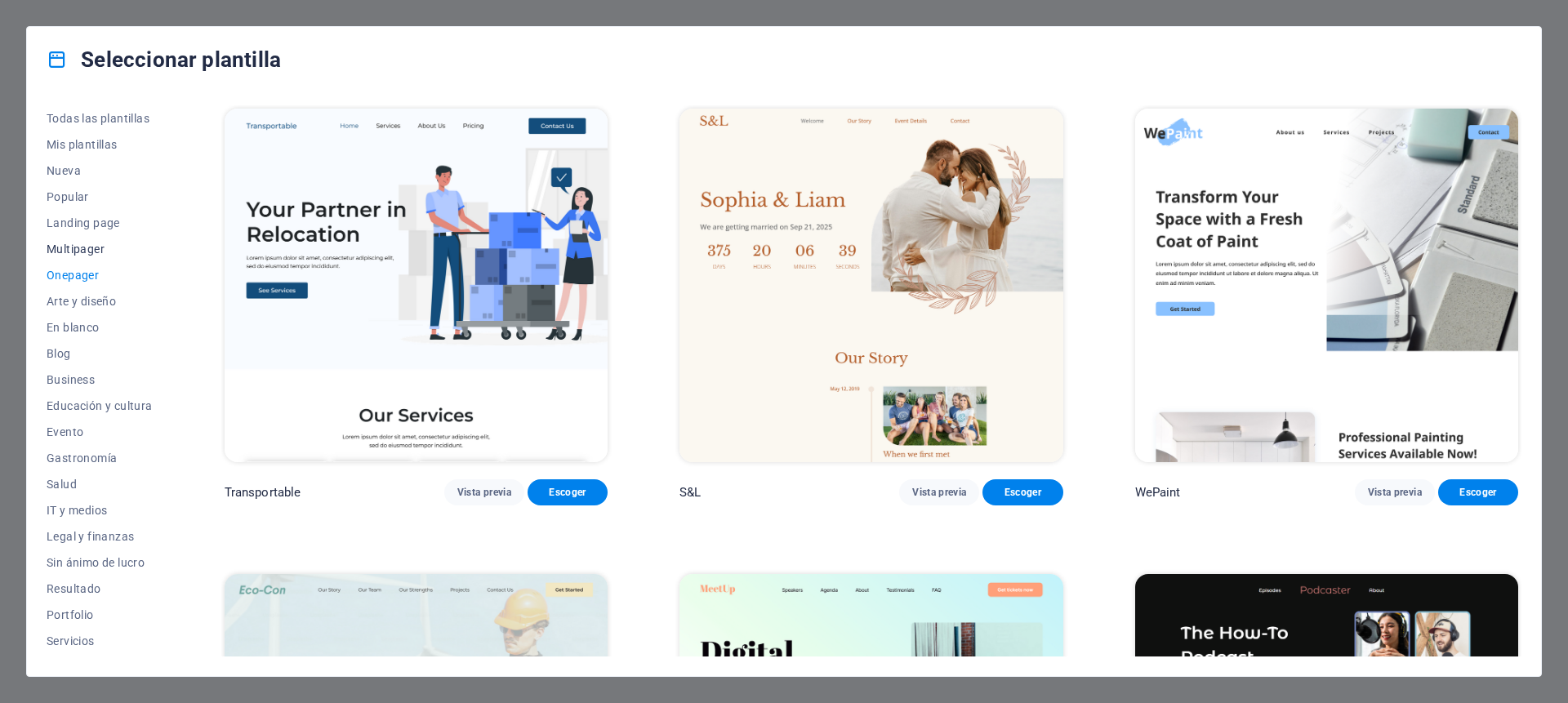
click at [74, 254] on span "Multipager" at bounding box center [99, 249] width 106 height 13
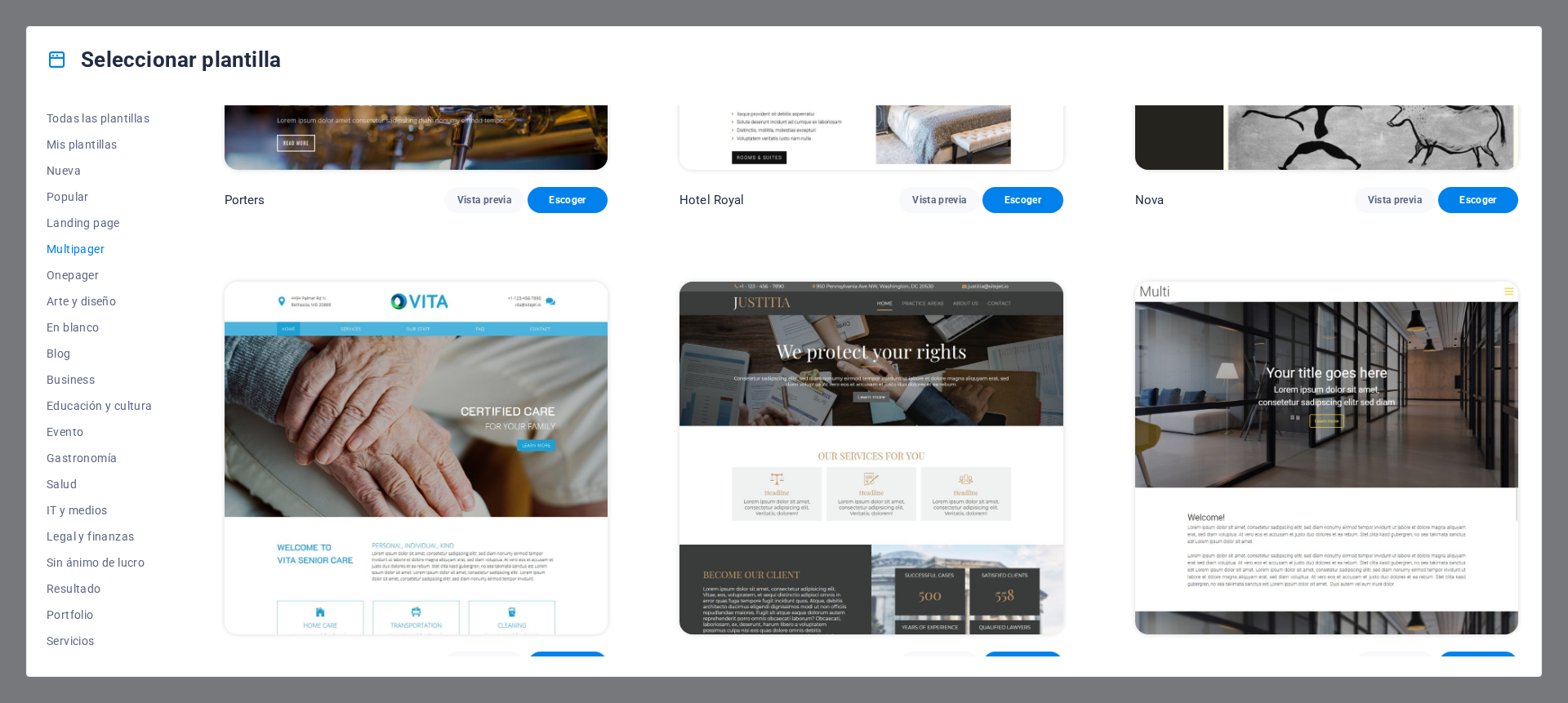
scroll to position [9095, 0]
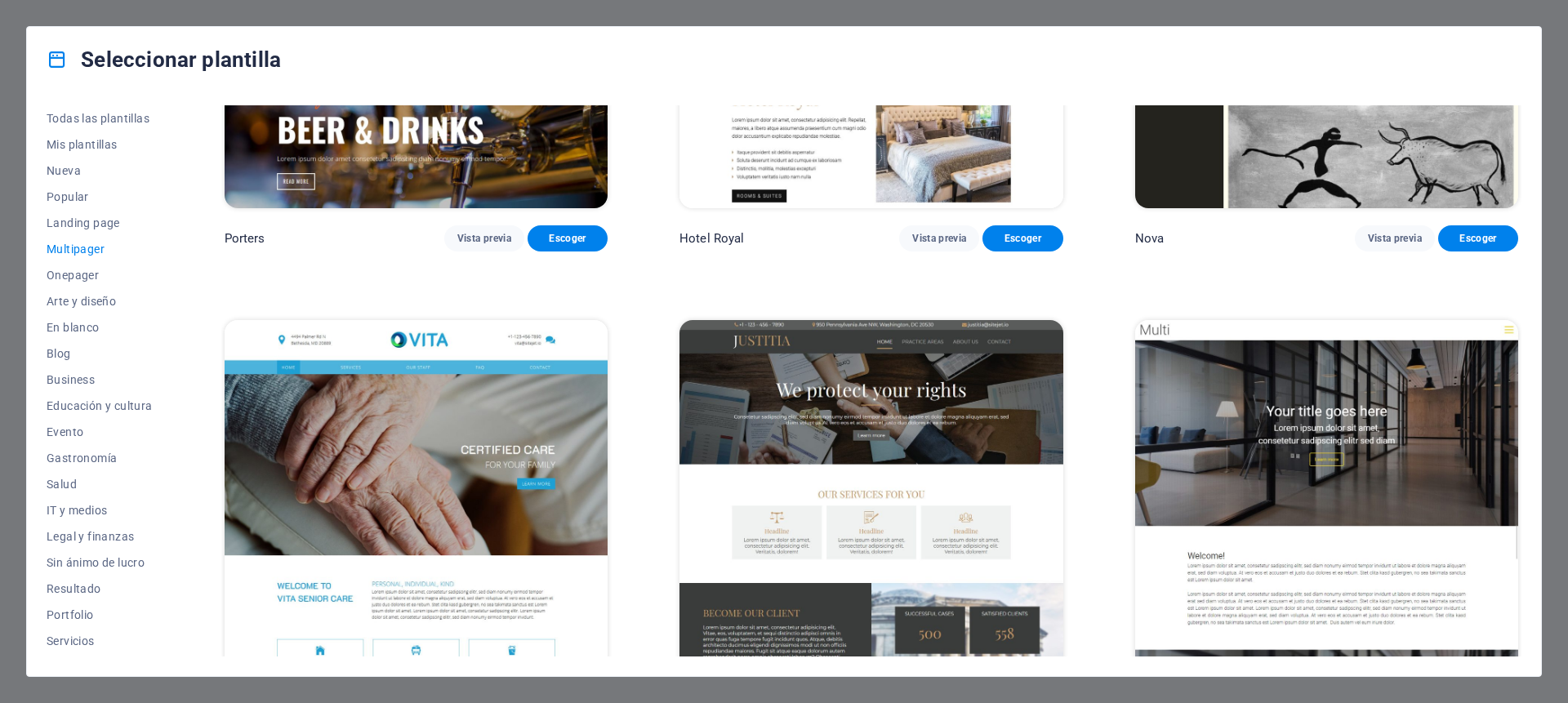
click at [392, 393] on img at bounding box center [415, 497] width 383 height 353
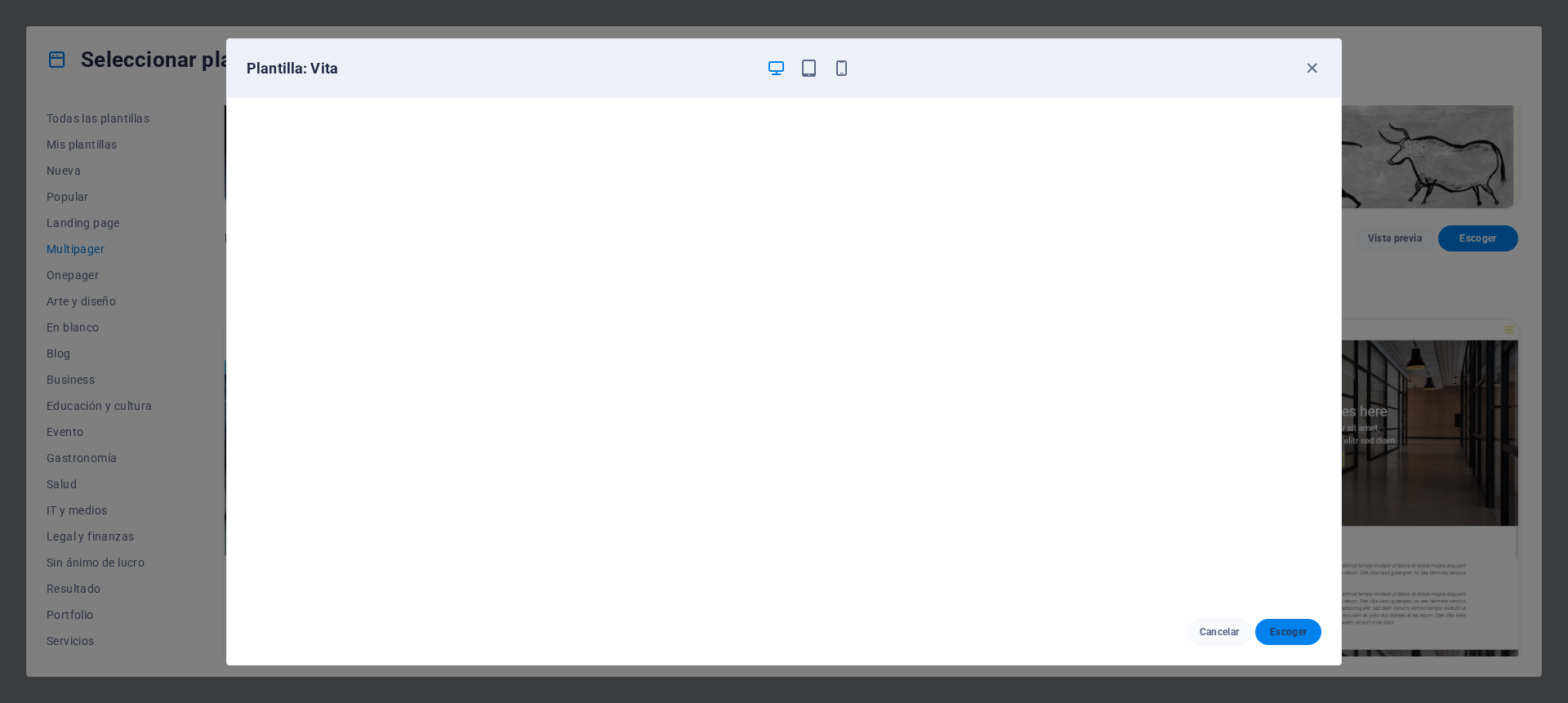
click at [1285, 630] on span "Escoger" at bounding box center [1288, 632] width 40 height 13
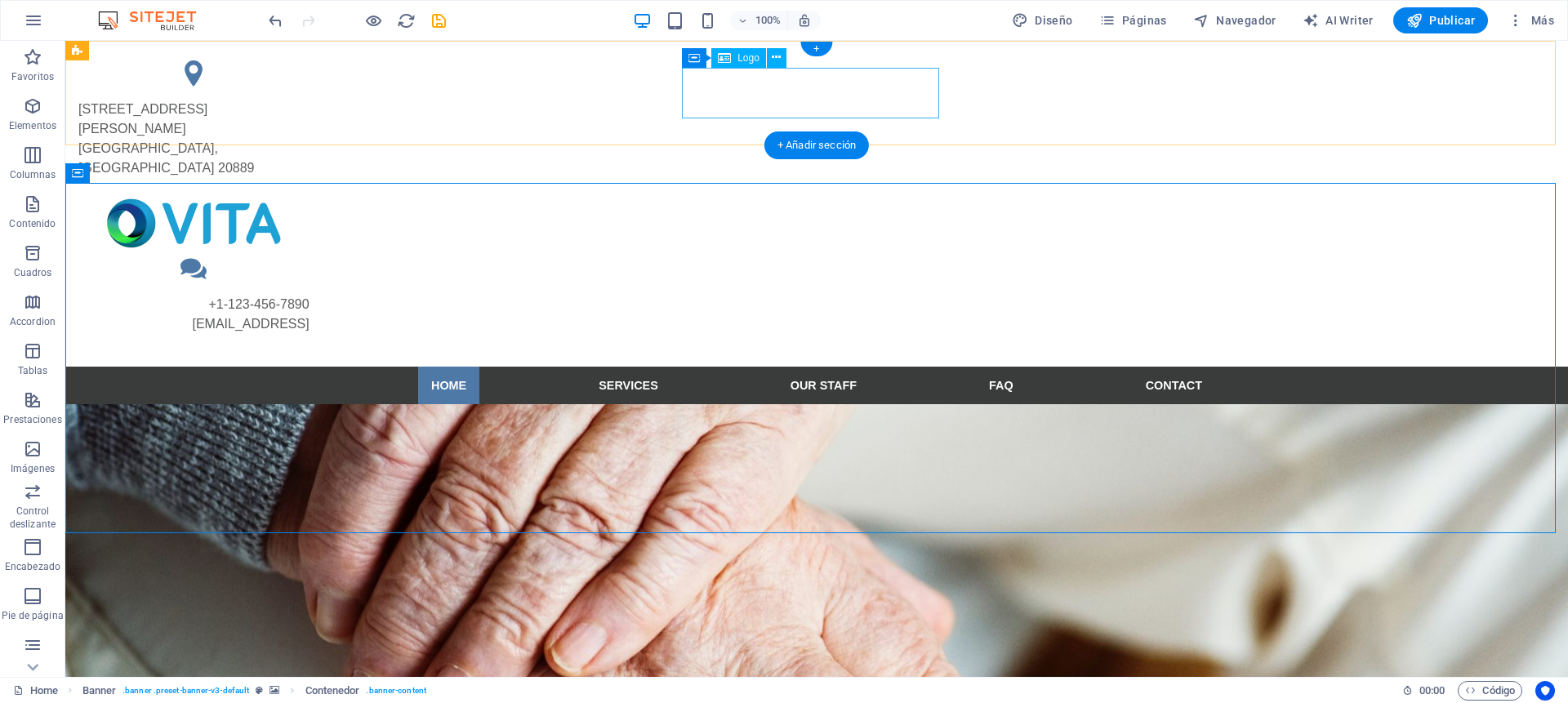
click at [323, 198] on div at bounding box center [193, 224] width 257 height 52
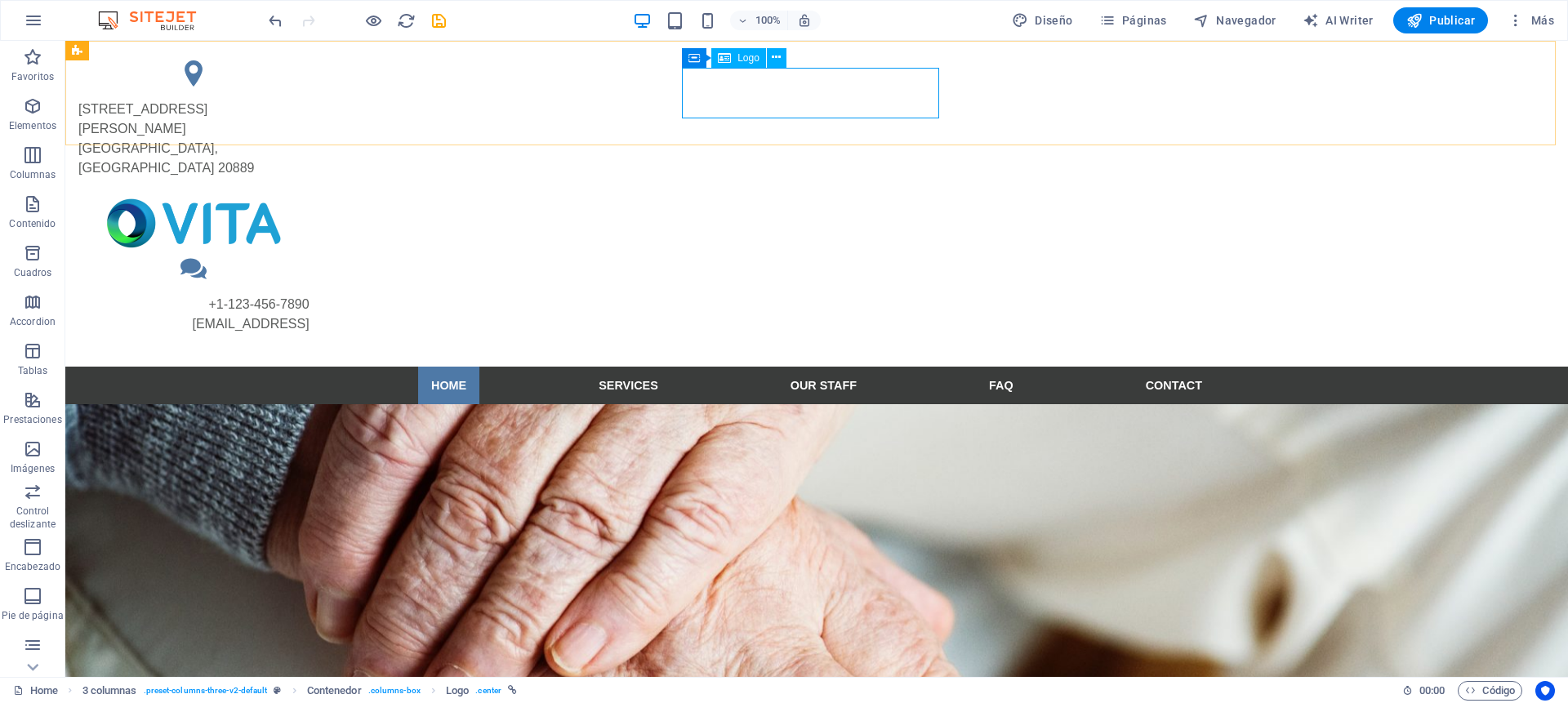
click at [741, 61] on span "Logo" at bounding box center [748, 58] width 22 height 10
click at [323, 198] on div at bounding box center [193, 224] width 257 height 52
select select "px"
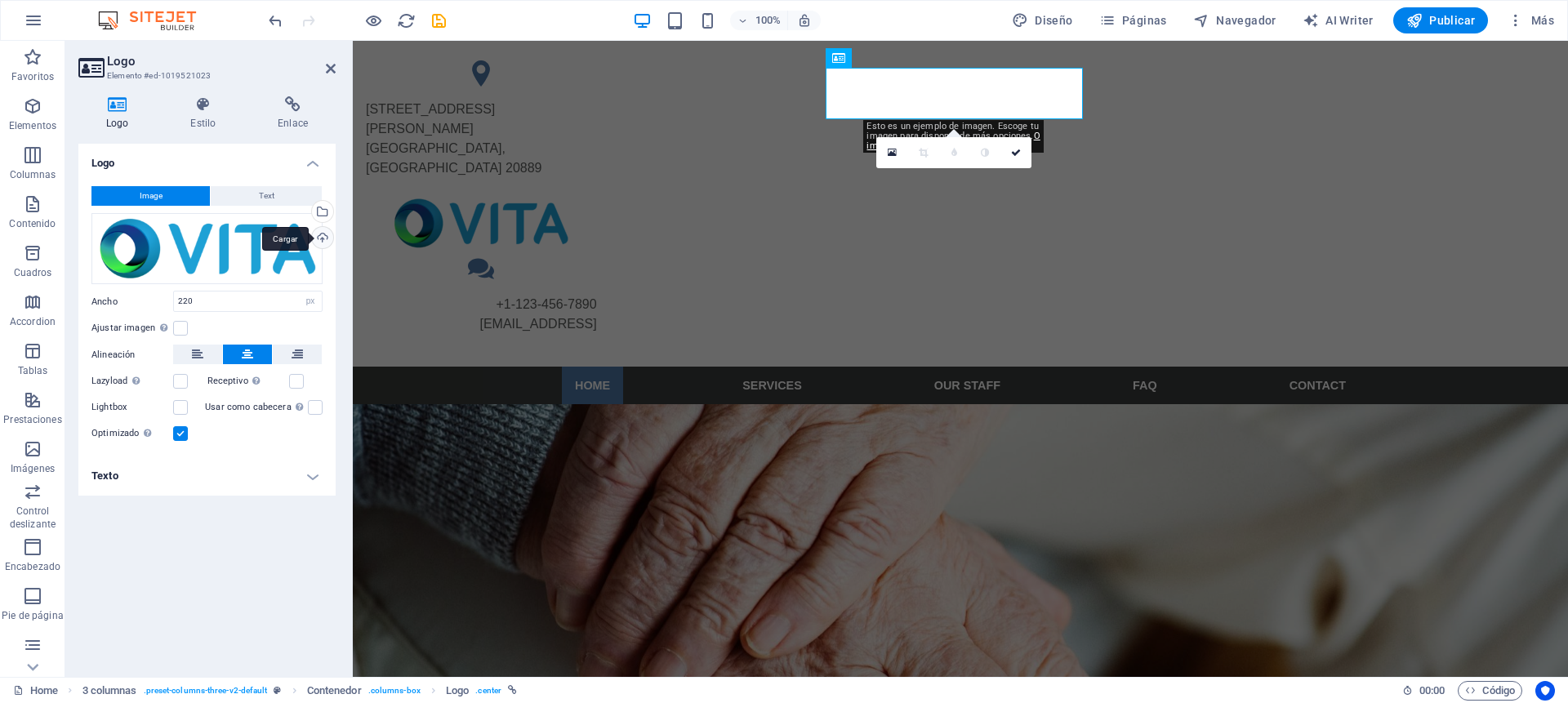
click at [319, 236] on div "Cargar" at bounding box center [321, 240] width 25 height 25
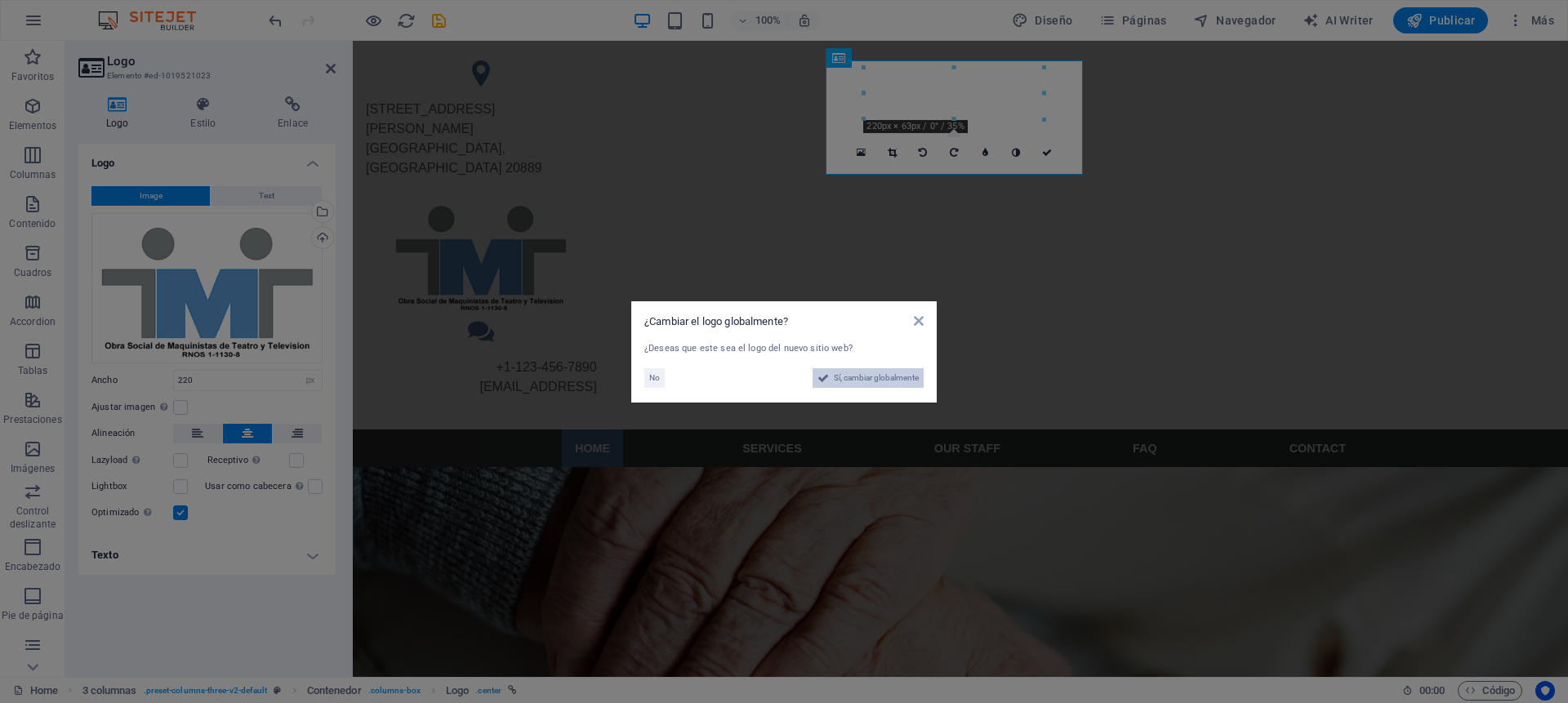
click at [884, 378] on span "Sí, cambiar globalmente" at bounding box center [876, 378] width 85 height 20
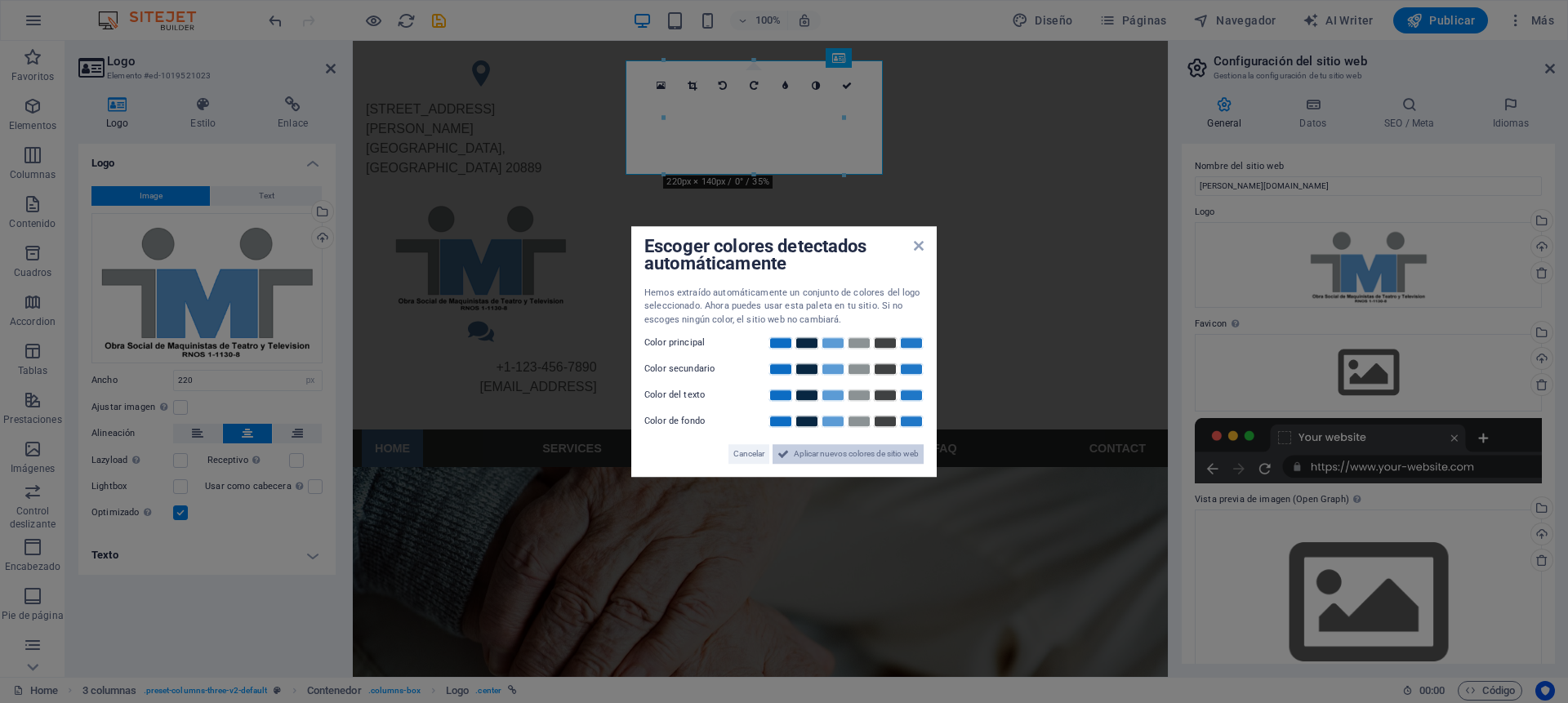
click at [837, 456] on span "Aplicar nuevos colores de sitio web" at bounding box center [856, 454] width 125 height 20
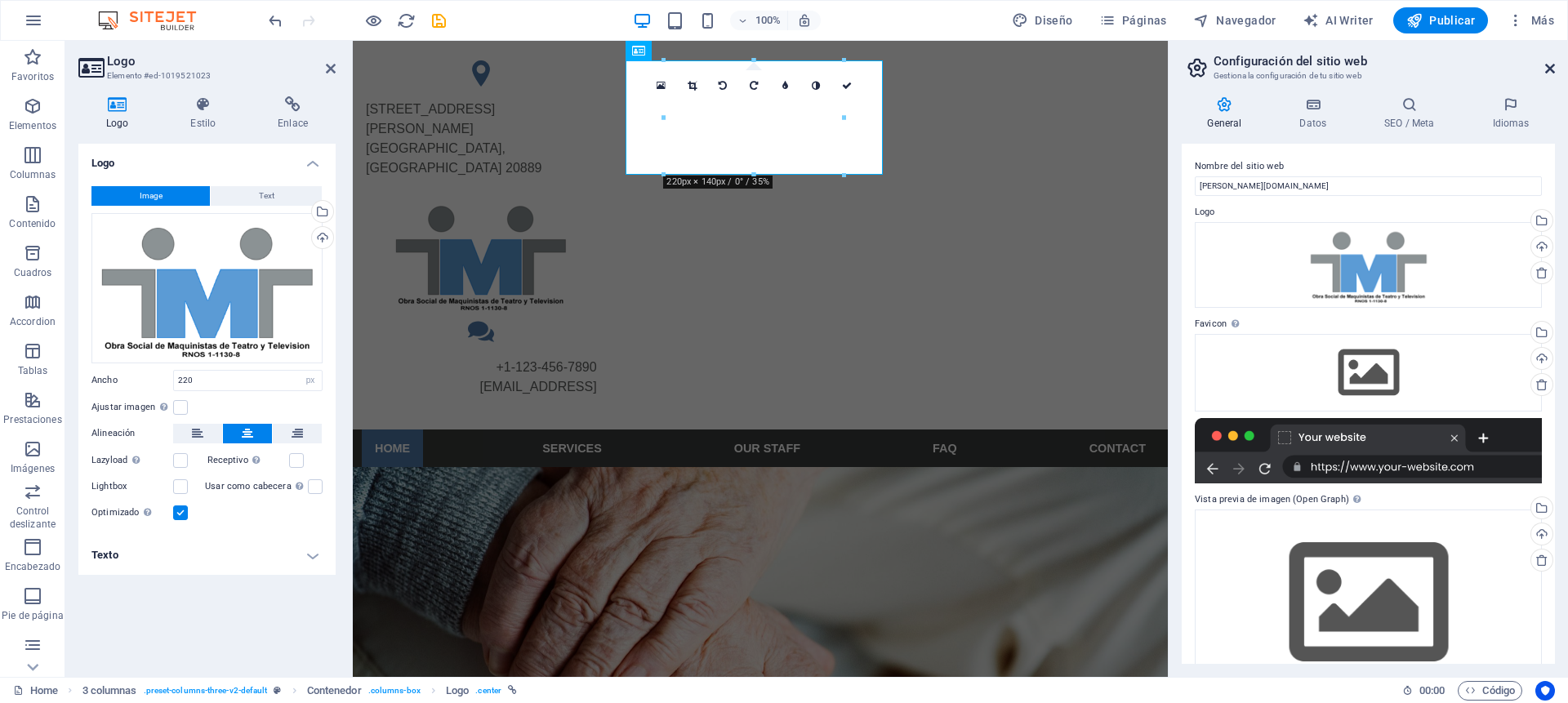
click at [1548, 65] on icon at bounding box center [1550, 69] width 10 height 13
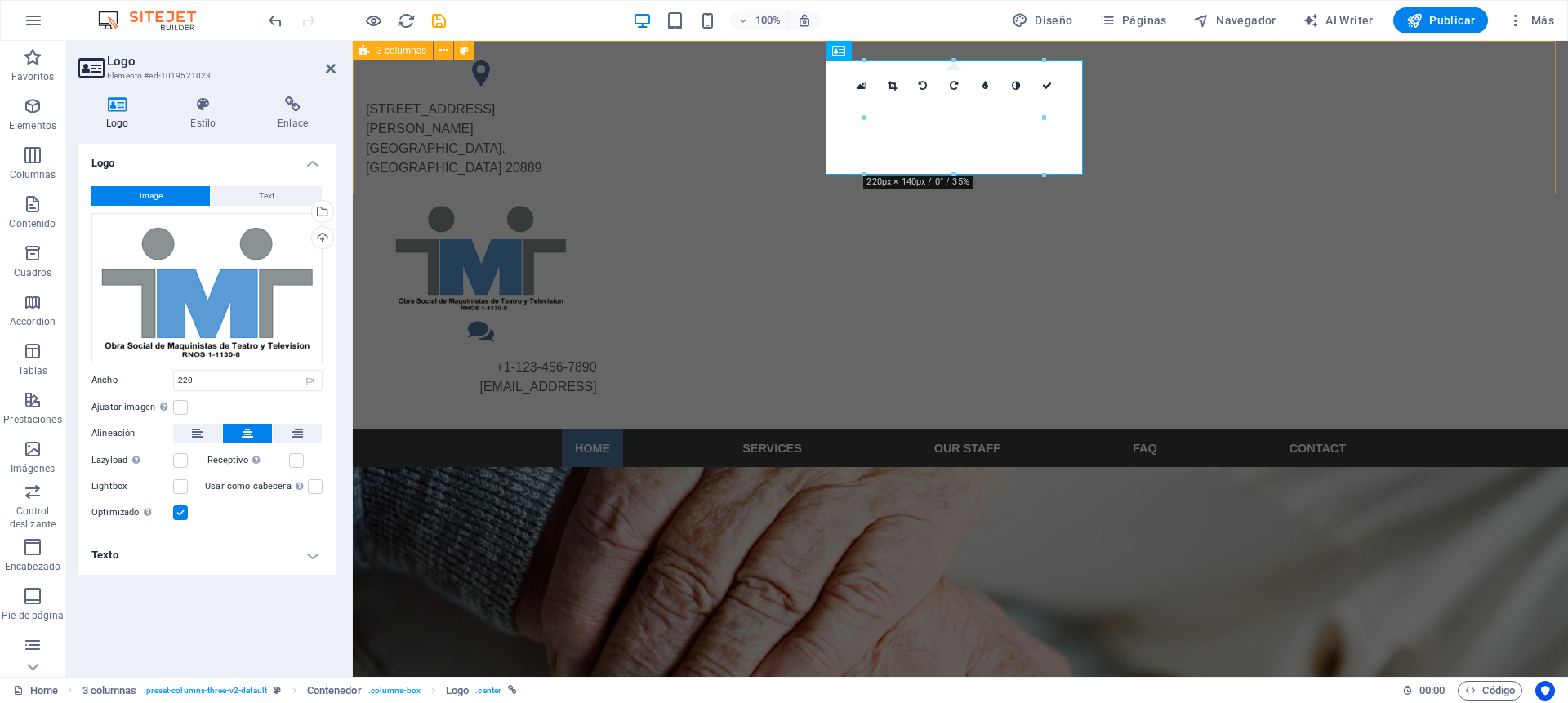
click at [1324, 156] on div "4494 North Palmer Road Bethesda, MD 20889 +1-123-456-7890 34543d3f1e76a99840640…" at bounding box center [961, 235] width 1216 height 389
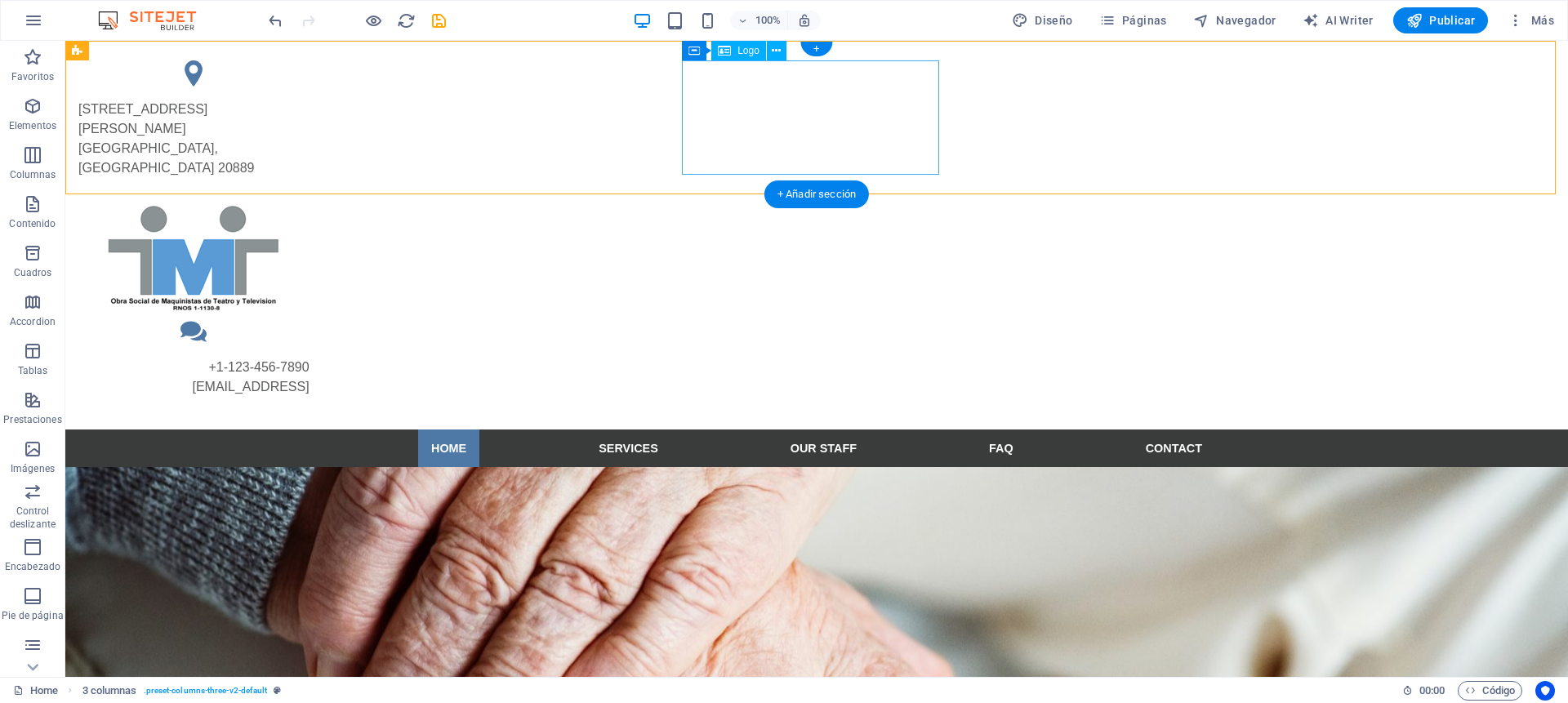
click at [323, 198] on div at bounding box center [193, 255] width 257 height 115
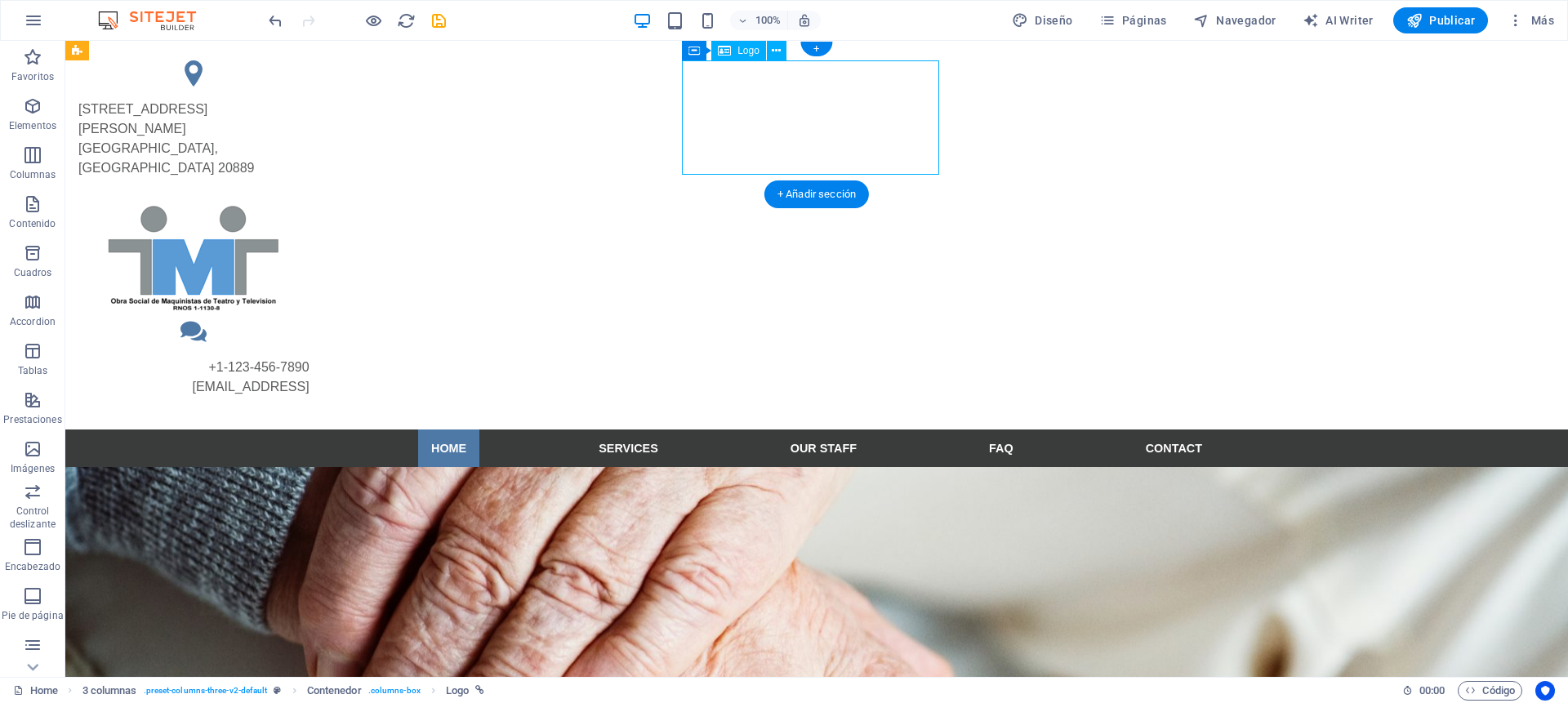
click at [323, 198] on div at bounding box center [193, 255] width 257 height 115
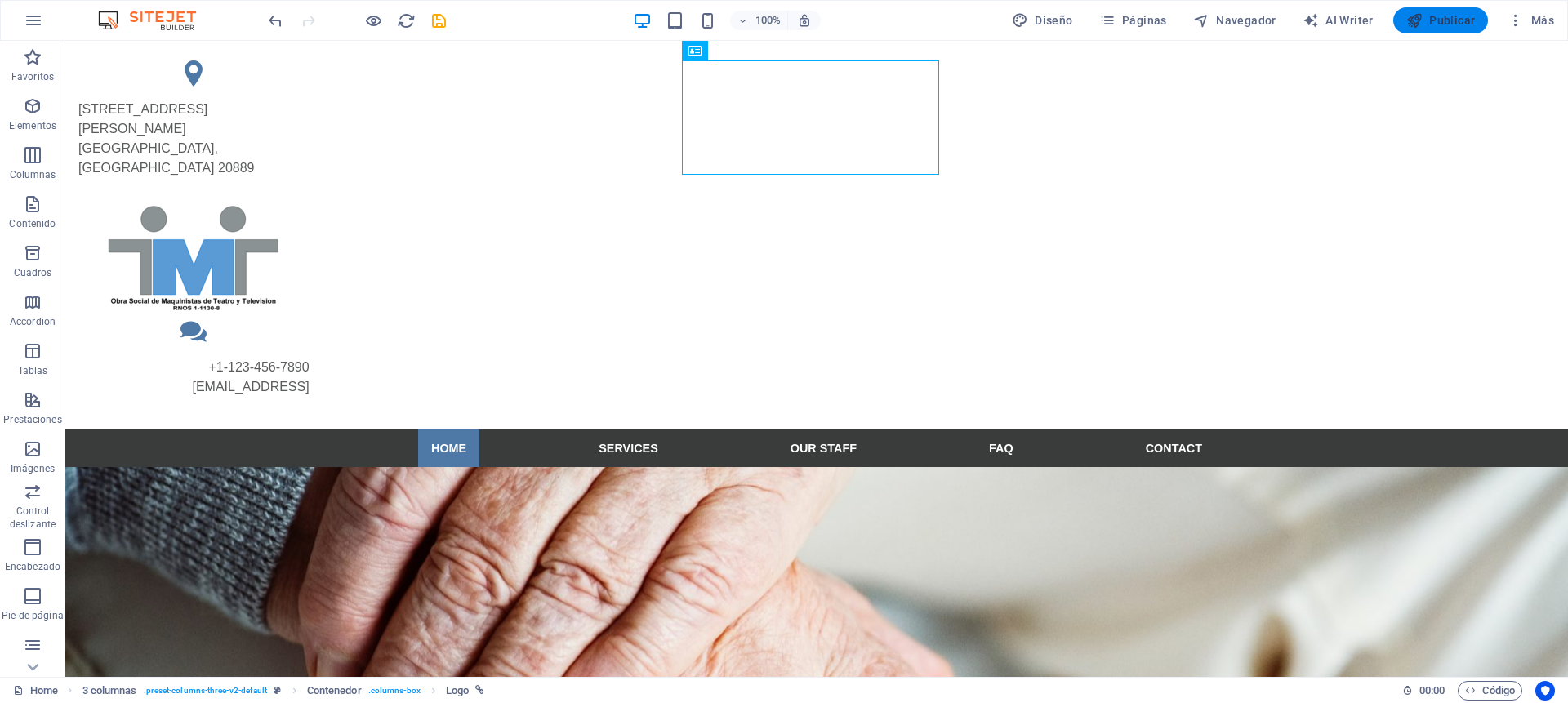
click at [1449, 20] on span "Publicar" at bounding box center [1441, 20] width 70 height 16
checkbox input "false"
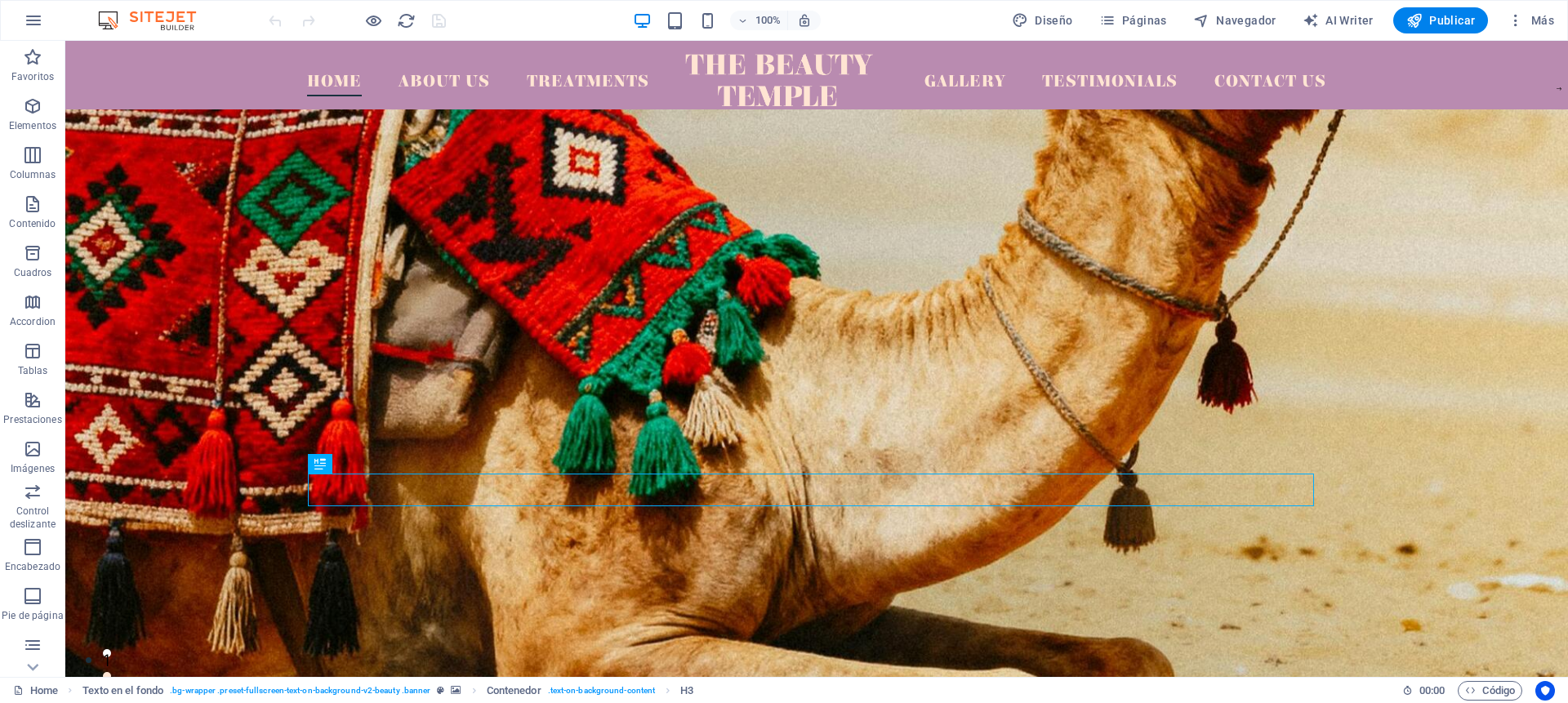
click at [905, 273] on figure at bounding box center [816, 437] width 1503 height 653
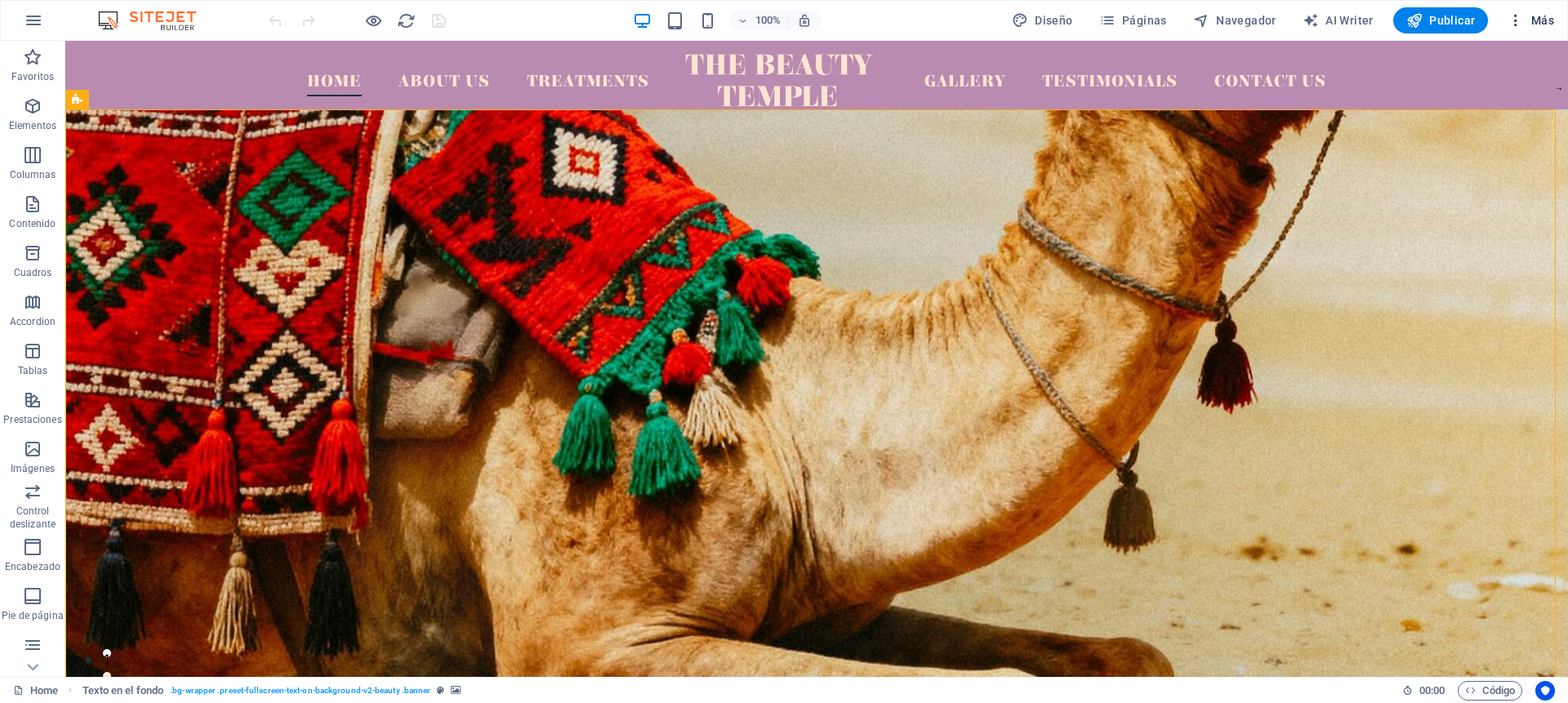
click at [1554, 20] on span "Más" at bounding box center [1531, 20] width 47 height 16
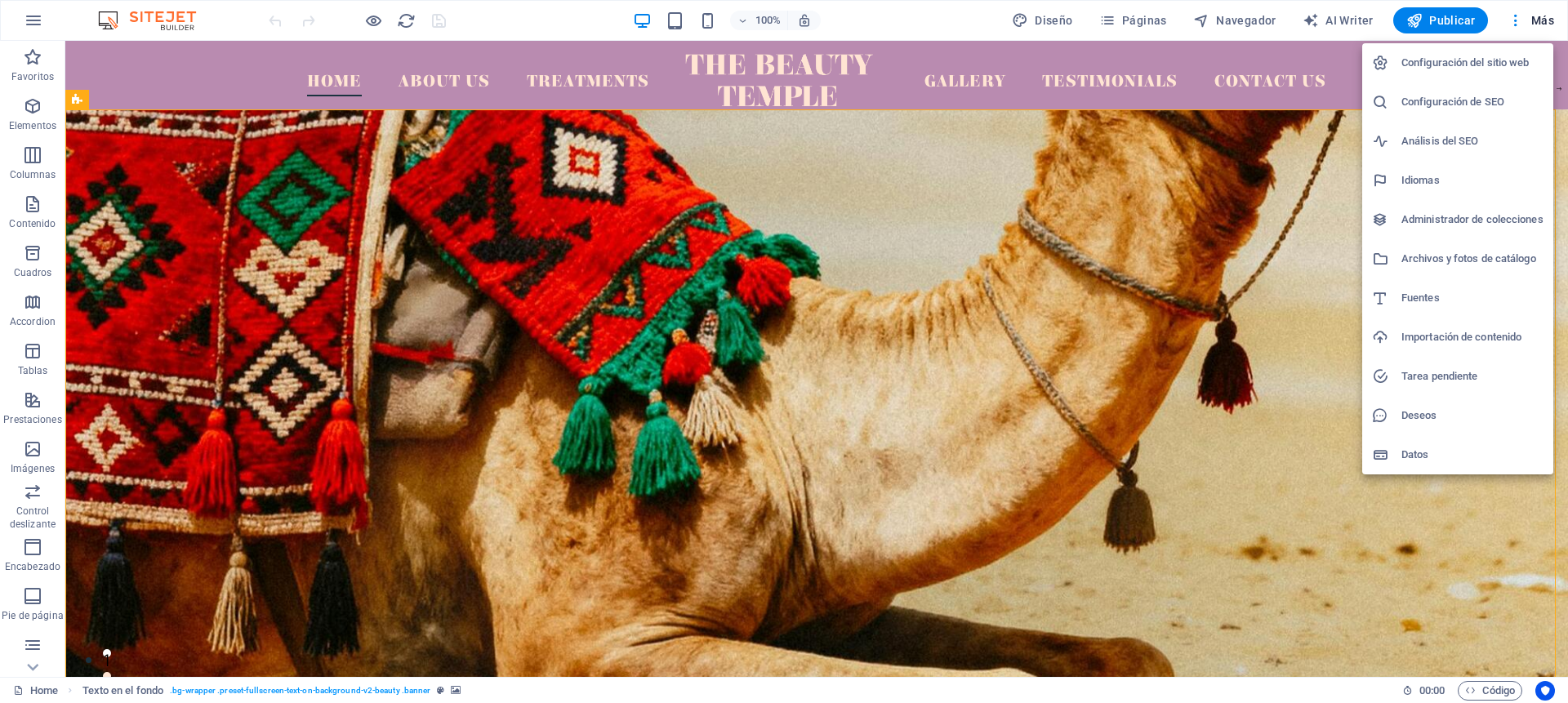
click at [1431, 226] on h6 "Administrador de colecciones" at bounding box center [1473, 220] width 142 height 20
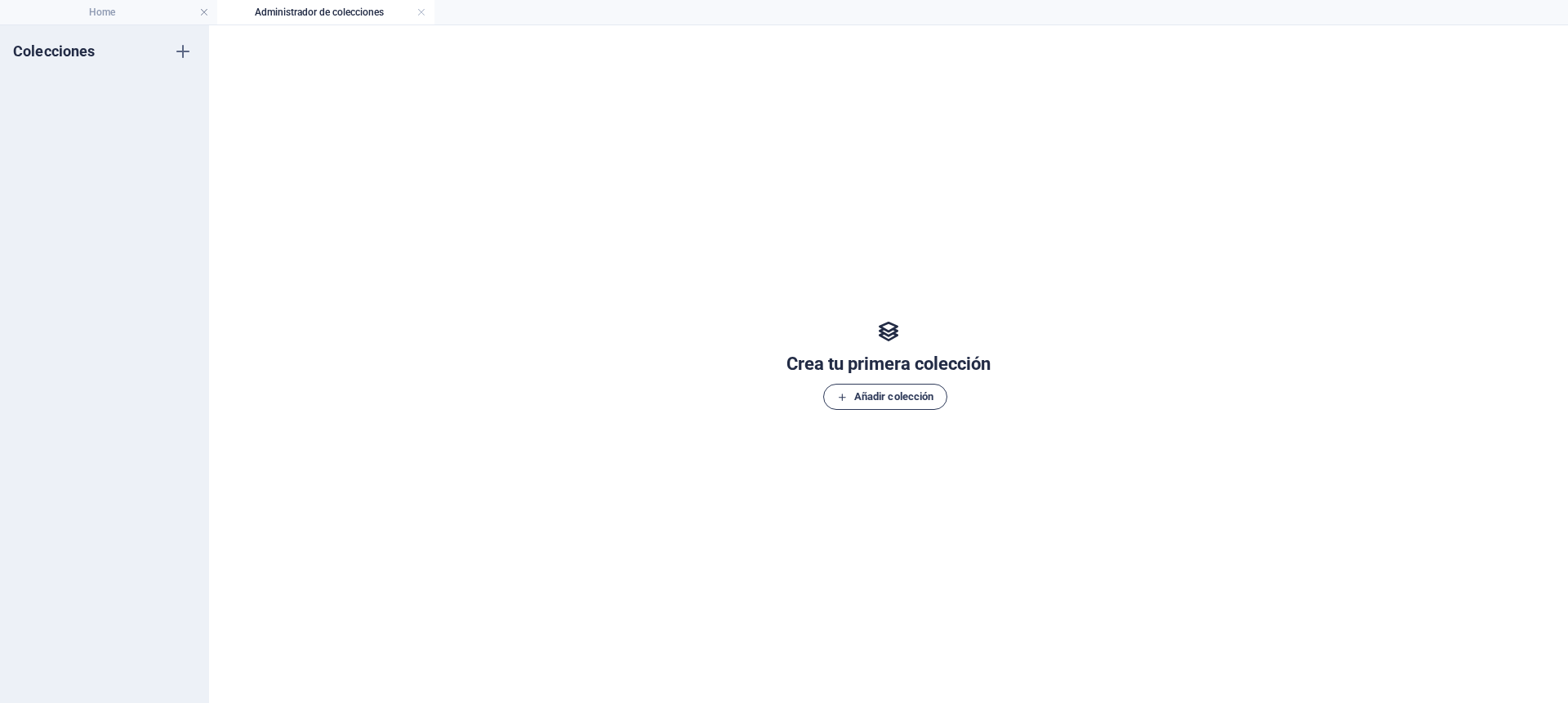
click at [877, 397] on span "Añadir colección" at bounding box center [886, 396] width 97 height 20
type input "Catalogo"
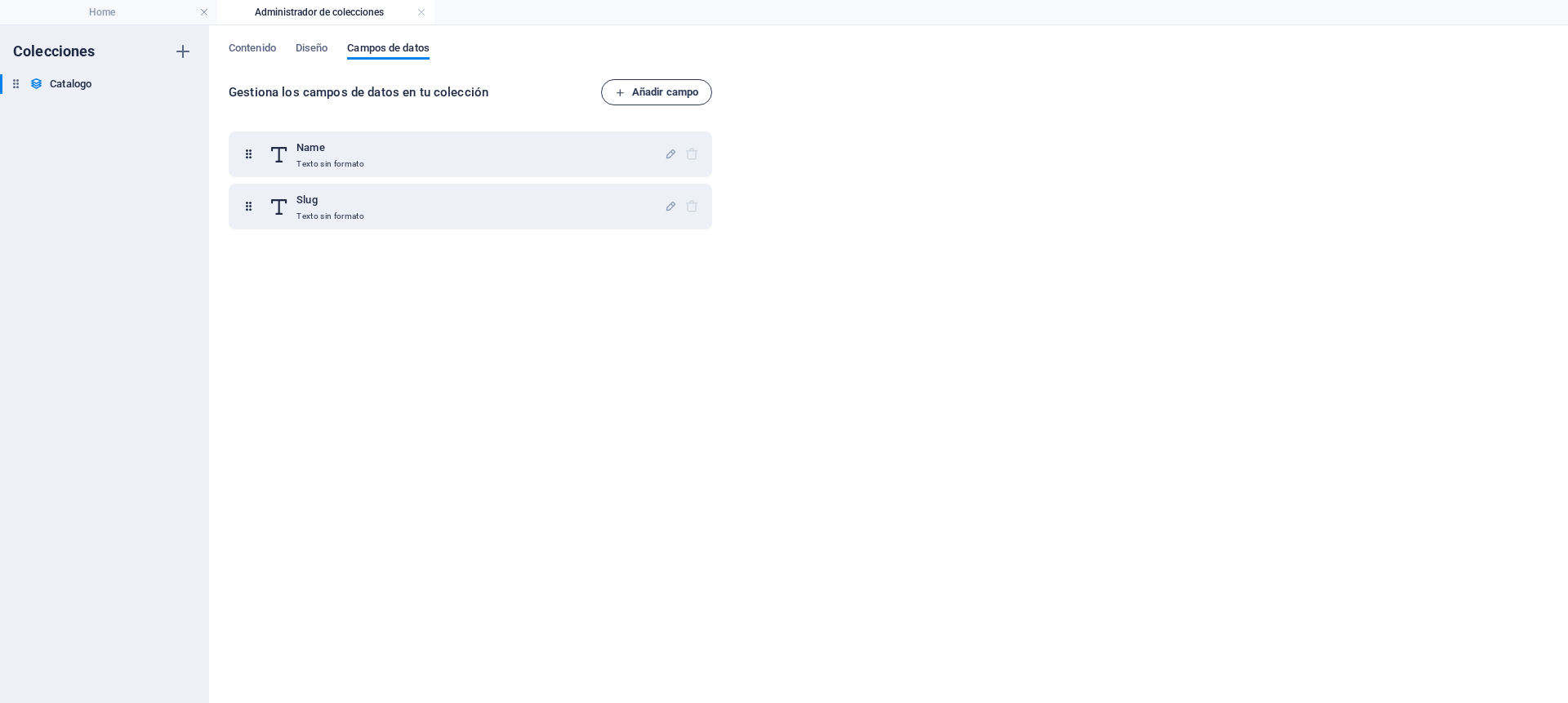
click at [643, 96] on span "Añadir campo" at bounding box center [656, 92] width 83 height 20
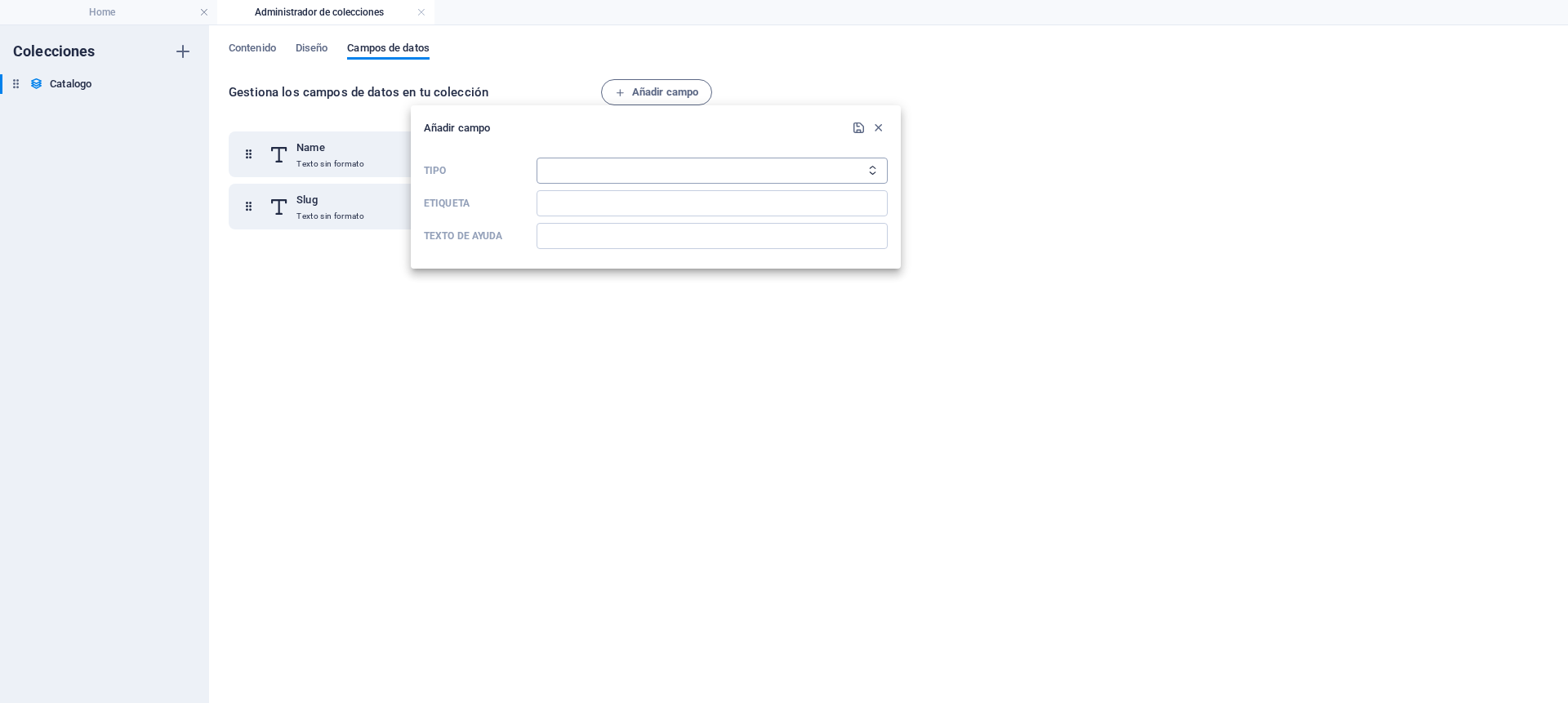
click at [641, 172] on select "Texto sin formato Enlace CMS Texto enriquecido Archivo Múltiples archivos Casil…" at bounding box center [712, 170] width 351 height 26
click at [570, 161] on select "Texto sin formato Enlace CMS Texto enriquecido Archivo Múltiples archivos Casil…" at bounding box center [712, 170] width 351 height 26
click at [511, 125] on h6 "Añadir campo" at bounding box center [636, 128] width 425 height 20
click at [483, 125] on h6 "Añadir campo" at bounding box center [636, 128] width 425 height 20
click at [477, 124] on h6 "Añadir campo" at bounding box center [636, 128] width 425 height 20
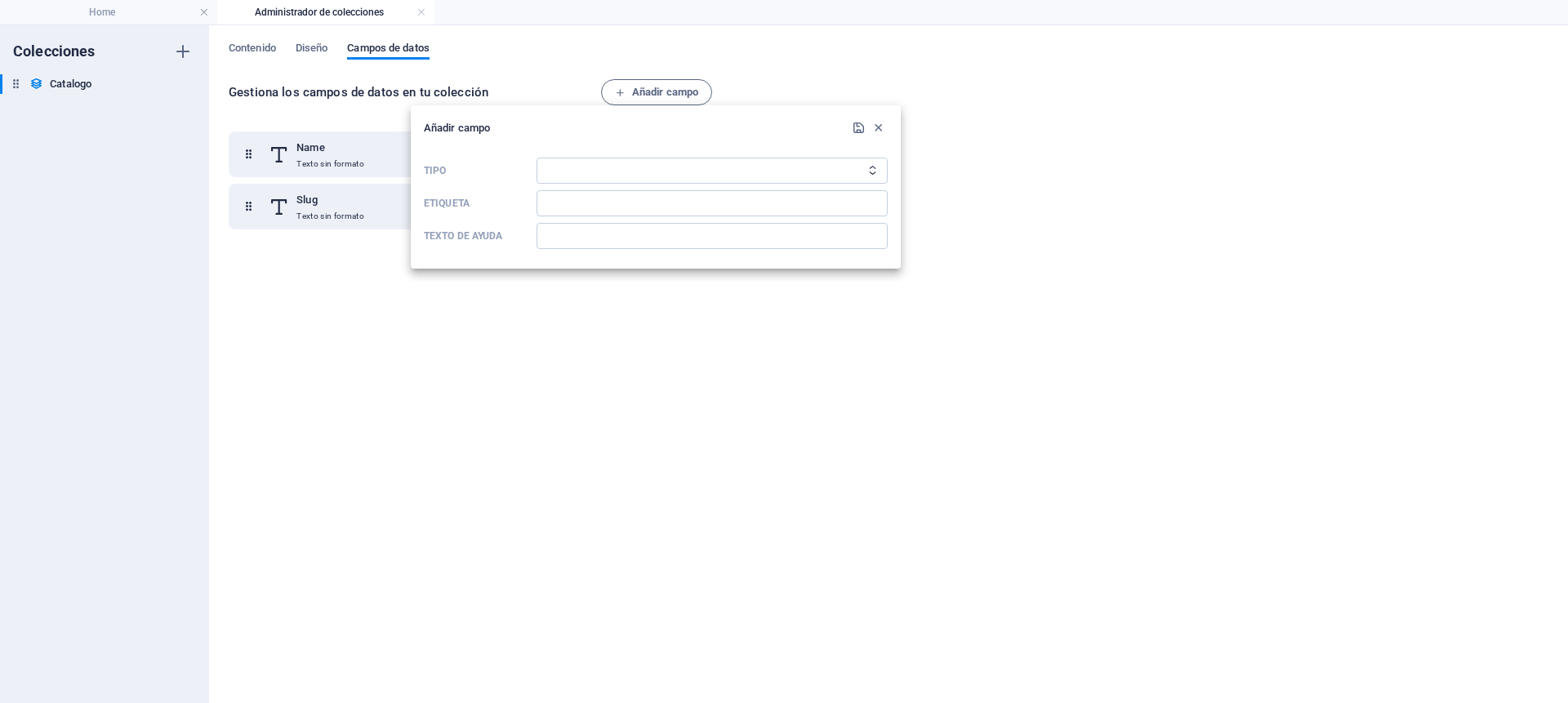
click at [472, 123] on h6 "Añadir campo" at bounding box center [636, 128] width 425 height 20
click at [463, 122] on h6 "Añadir campo" at bounding box center [636, 128] width 425 height 20
click at [525, 127] on h6 "Añadir campo" at bounding box center [636, 128] width 425 height 20
click at [675, 170] on select "Texto sin formato Enlace CMS Texto enriquecido Archivo Múltiples archivos Casil…" at bounding box center [712, 170] width 351 height 26
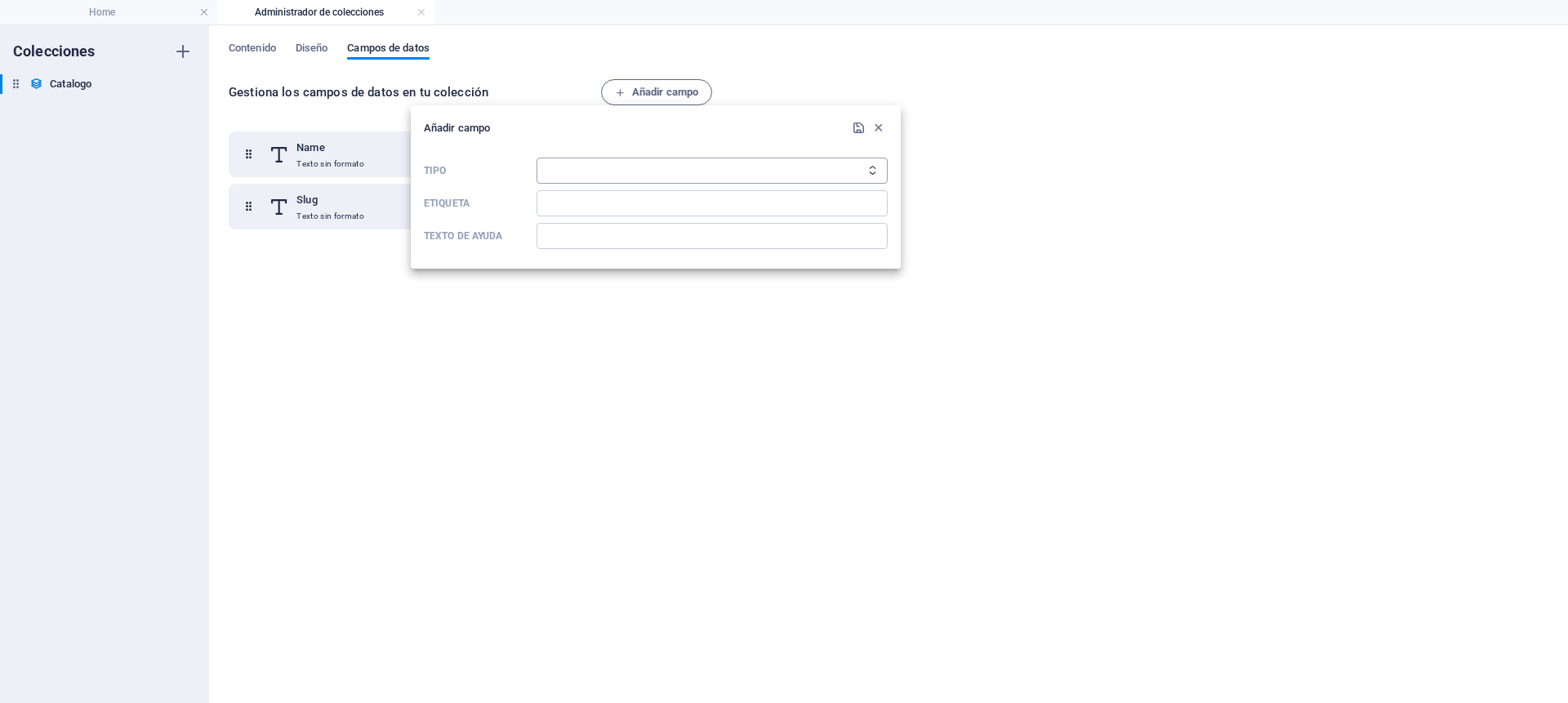
select select "number"
click at [537, 158] on select "Texto sin formato Enlace CMS Texto enriquecido Archivo Múltiples archivos Casil…" at bounding box center [712, 170] width 351 height 26
click at [618, 200] on input "Etiqueta" at bounding box center [712, 202] width 351 height 26
type input "Precio"
click at [624, 230] on input "Texto de ayuda" at bounding box center [712, 236] width 351 height 26
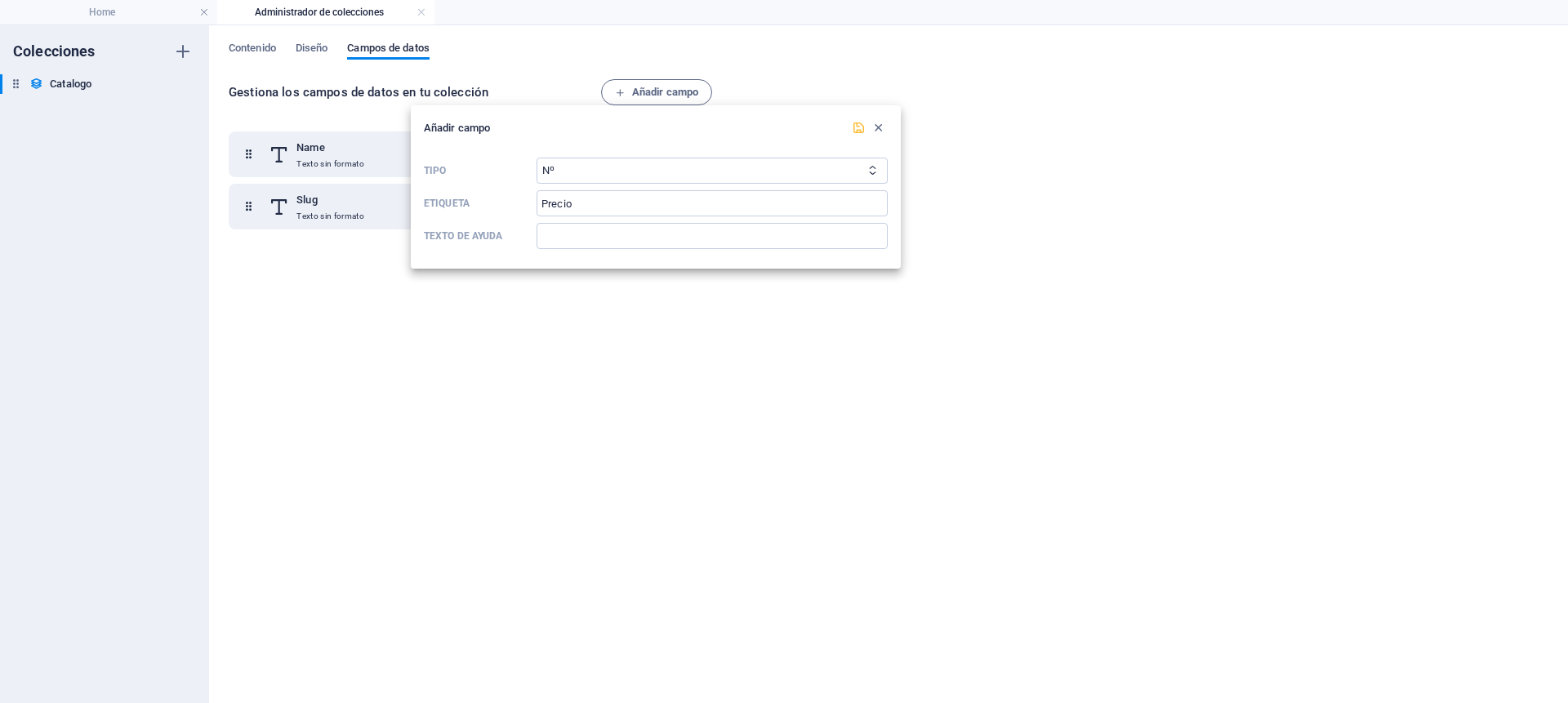
click at [854, 126] on icon "submit" at bounding box center [858, 128] width 14 height 14
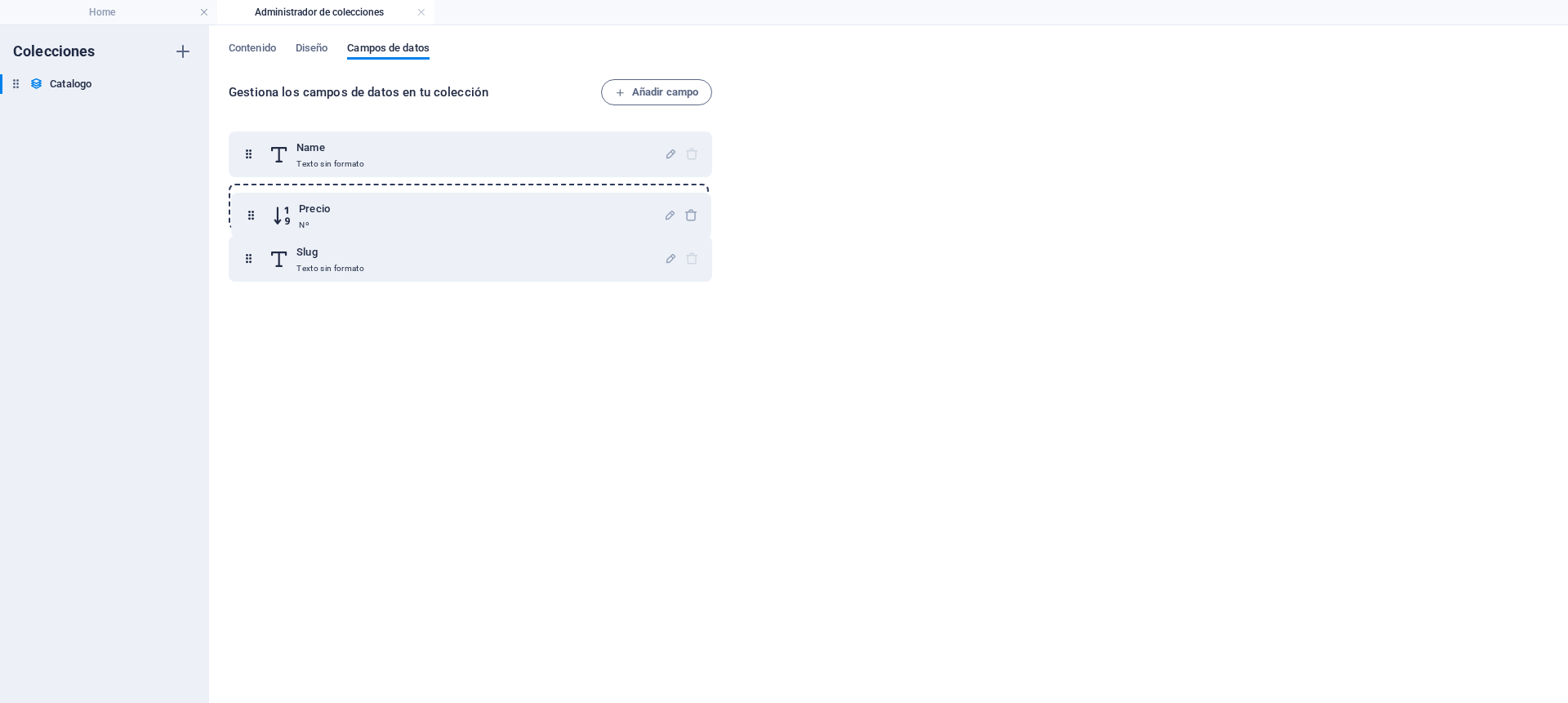
drag, startPoint x: 246, startPoint y: 259, endPoint x: 249, endPoint y: 205, distance: 54.1
click at [249, 205] on div "Name Texto sin formato Slug Texto sin formato Precio Nº" at bounding box center [471, 206] width 483 height 150
click at [659, 93] on span "Añadir campo" at bounding box center [656, 92] width 83 height 20
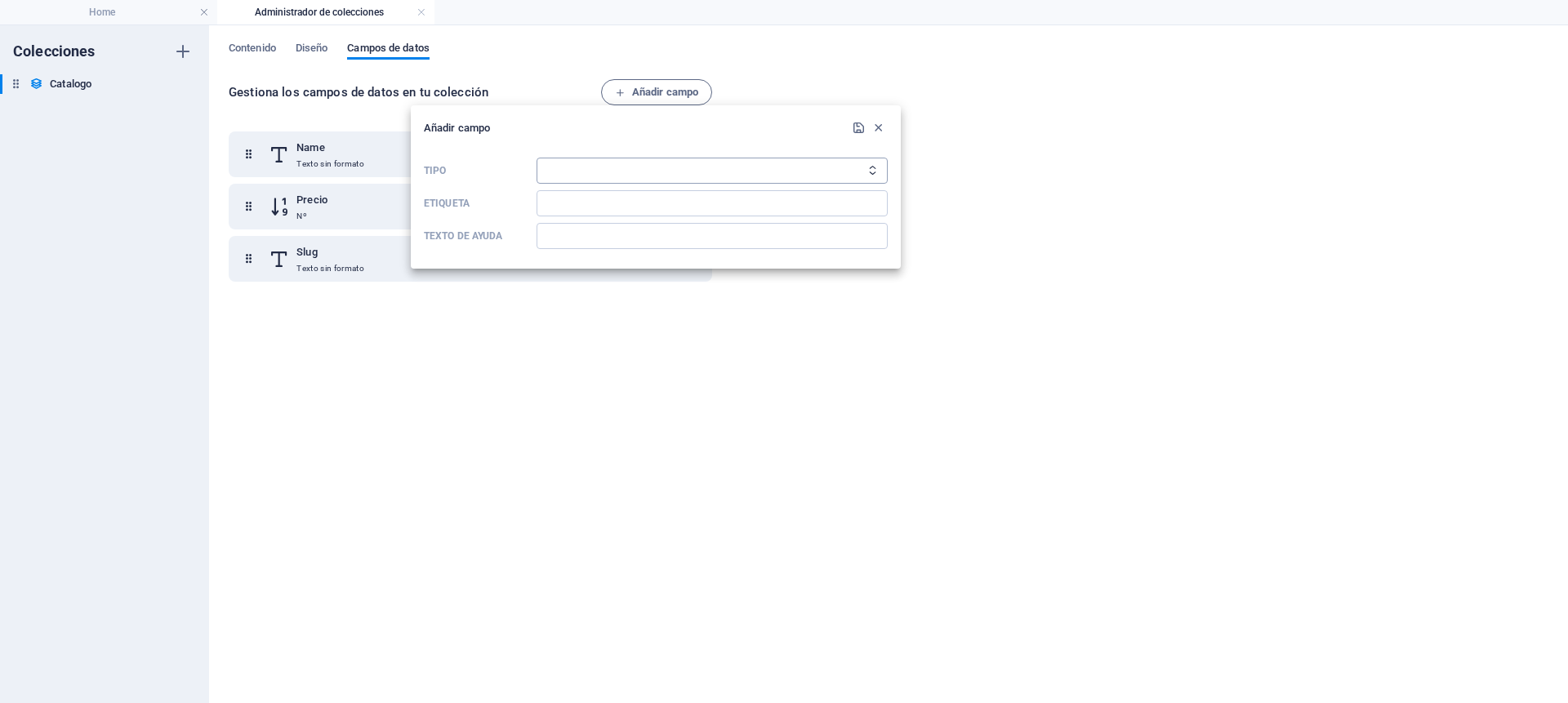
click at [709, 162] on select "Texto sin formato Enlace CMS Texto enriquecido Archivo Múltiples archivos Casil…" at bounding box center [712, 170] width 351 height 26
select select "file"
click at [537, 158] on select "Texto sin formato Enlace CMS Texto enriquecido Archivo Múltiples archivos Casil…" at bounding box center [712, 170] width 351 height 26
click at [603, 210] on input "Etiqueta" at bounding box center [712, 202] width 351 height 26
type input "O"
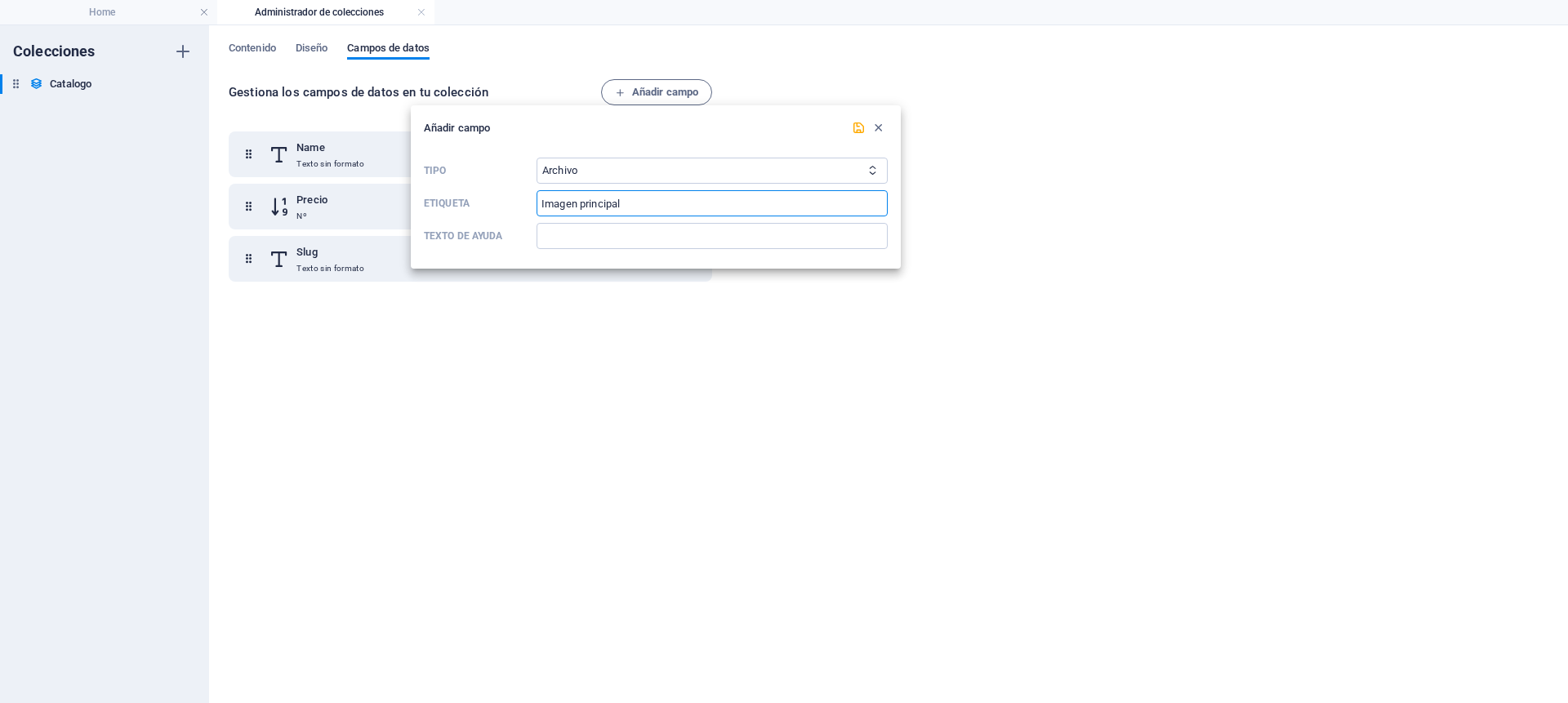
type input "Imagen principal"
click at [602, 343] on div at bounding box center [784, 352] width 1568 height 703
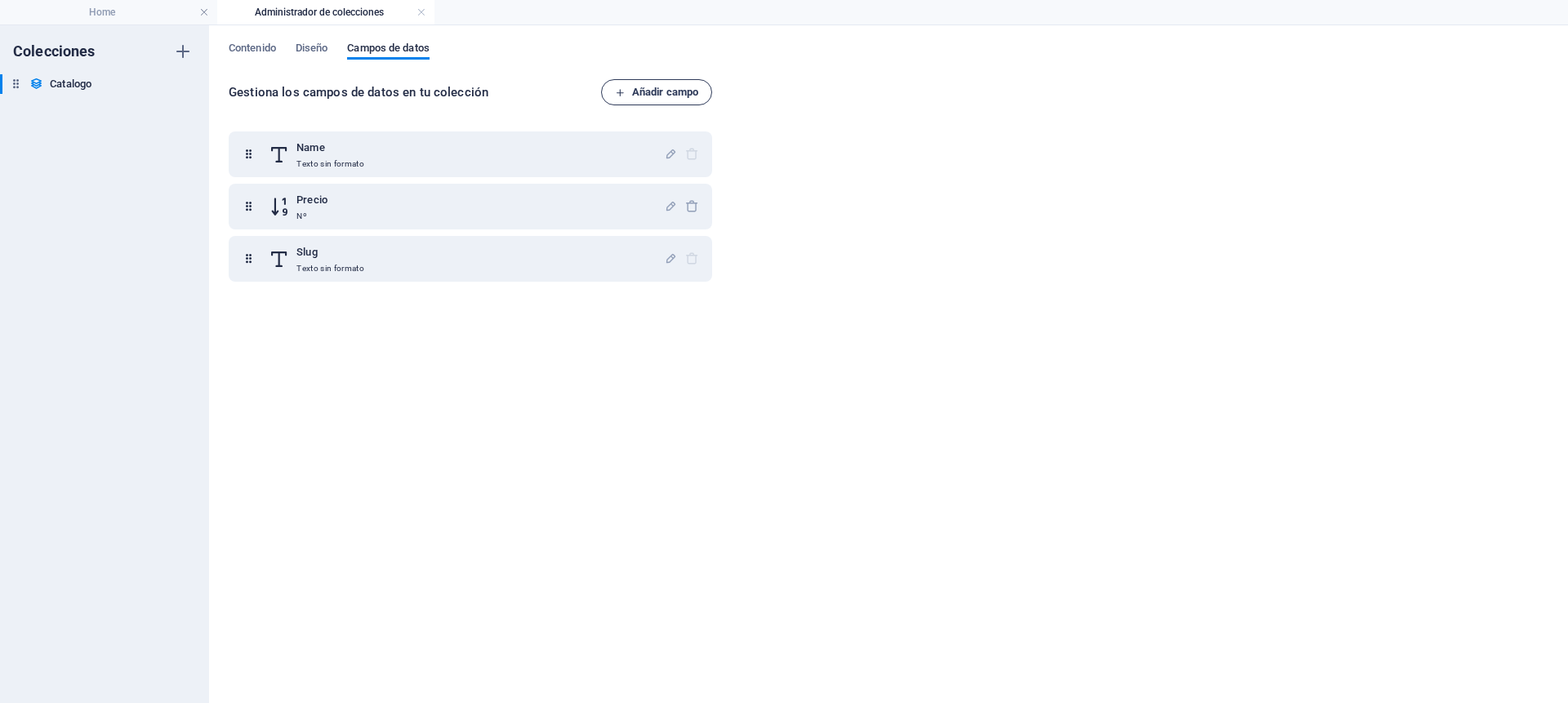
click at [658, 95] on span "Añadir campo" at bounding box center [656, 92] width 83 height 20
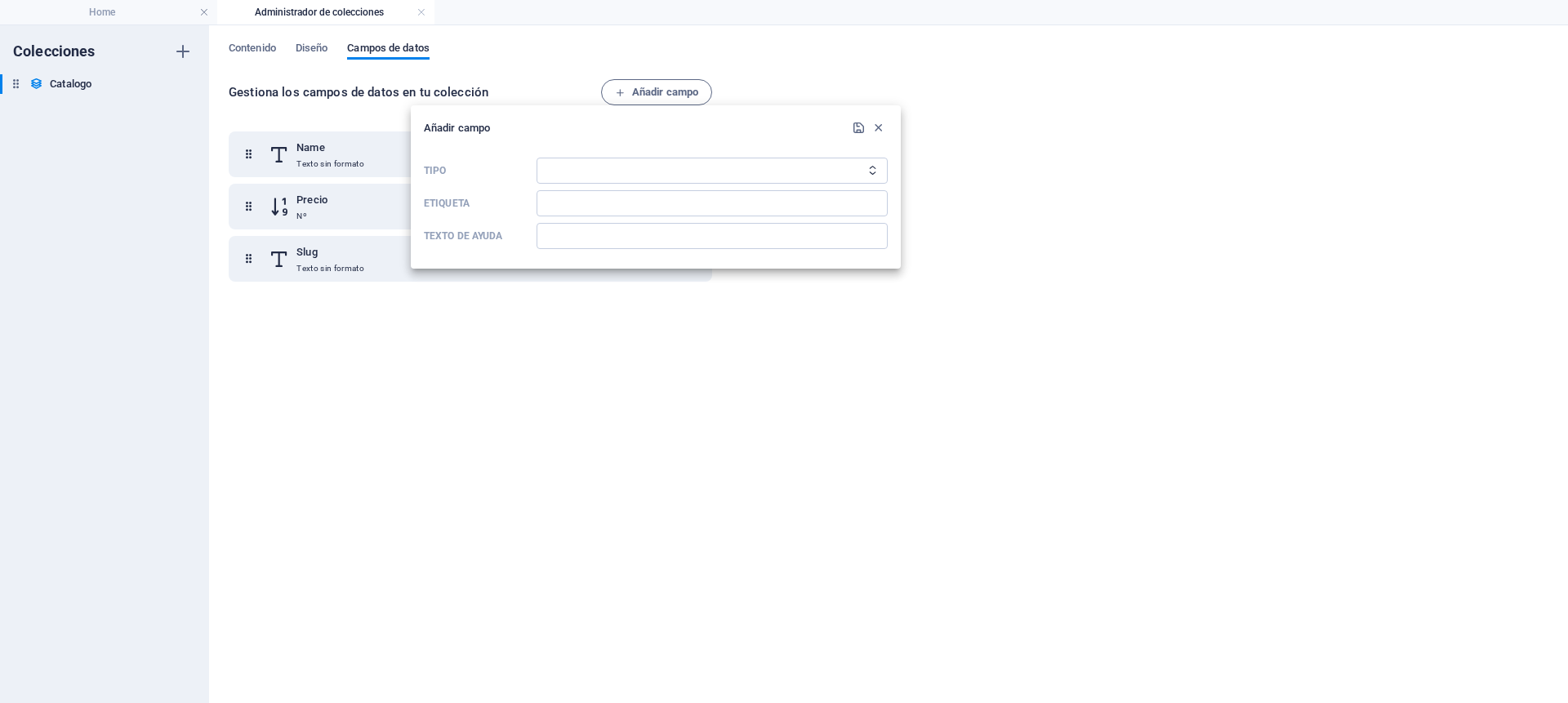
click at [591, 151] on div "Tipo Texto sin formato Enlace CMS Texto enriquecido Archivo Múltiples archivos …" at bounding box center [656, 202] width 464 height 104
click at [594, 163] on select "Texto sin formato Enlace CMS Texto enriquecido Archivo Múltiples archivos Casil…" at bounding box center [712, 170] width 351 height 26
select select "file"
click at [537, 158] on select "Texto sin formato Enlace CMS Texto enriquecido Archivo Múltiples archivos Casil…" at bounding box center [712, 170] width 351 height 26
click at [571, 204] on input "Etiqueta" at bounding box center [712, 202] width 351 height 26
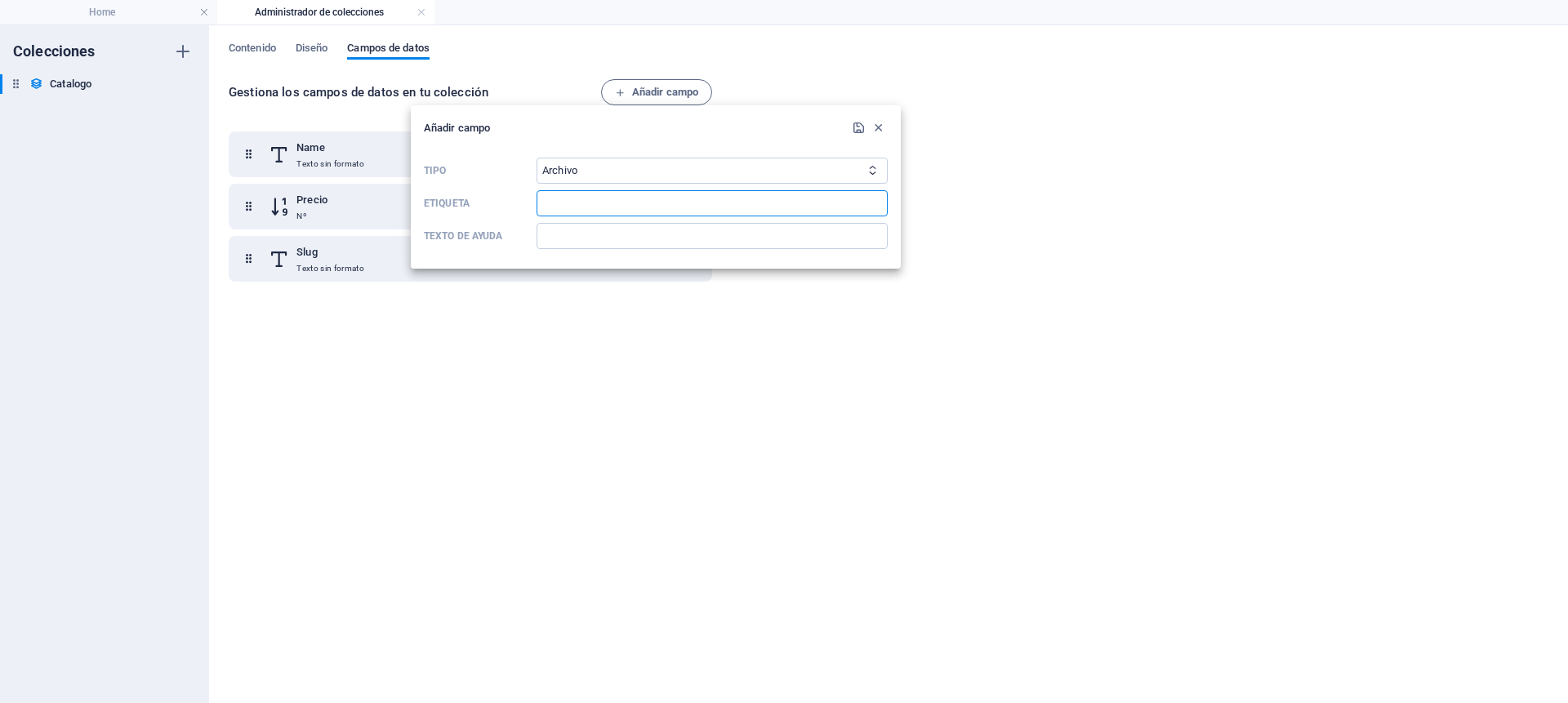
click at [567, 202] on input "Etiqueta" at bounding box center [712, 202] width 351 height 26
type input "Imagen Principal"
click at [855, 128] on icon "submit" at bounding box center [858, 128] width 14 height 14
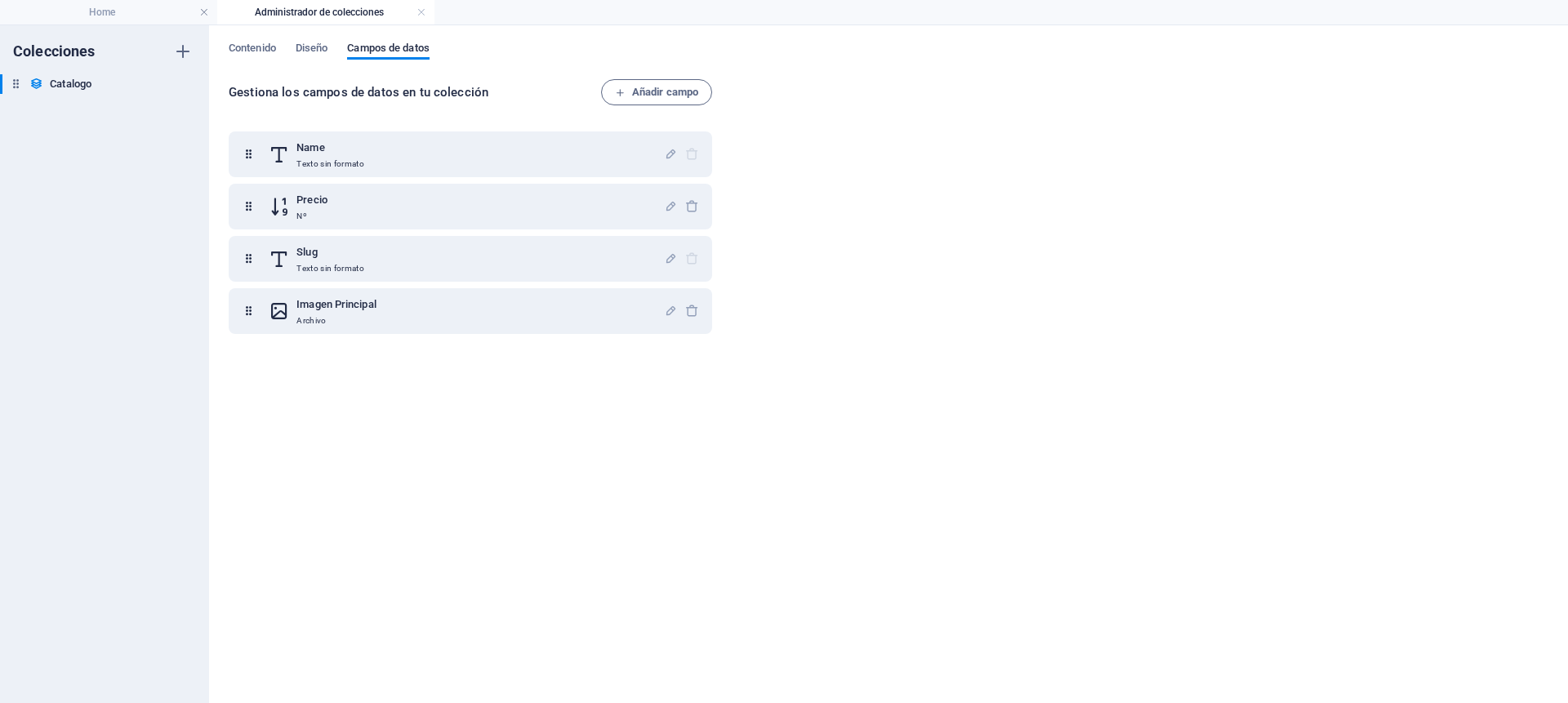
click at [491, 393] on div "Name Texto sin formato Precio Nº Slug Texto sin formato Imagen Principal Archivo" at bounding box center [474, 402] width 490 height 563
click at [307, 42] on span "Diseño" at bounding box center [312, 50] width 32 height 23
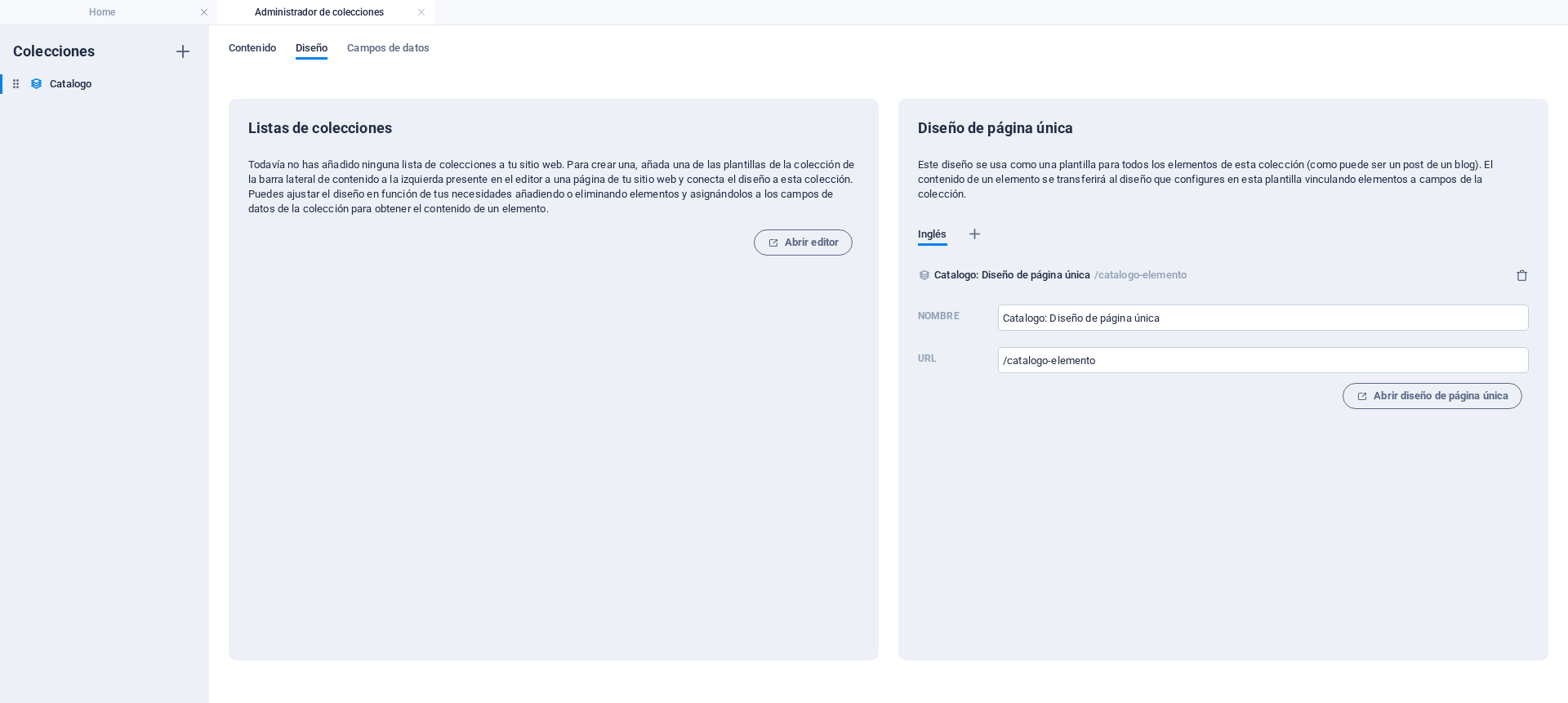
click at [241, 49] on span "Contenido" at bounding box center [253, 50] width 48 height 23
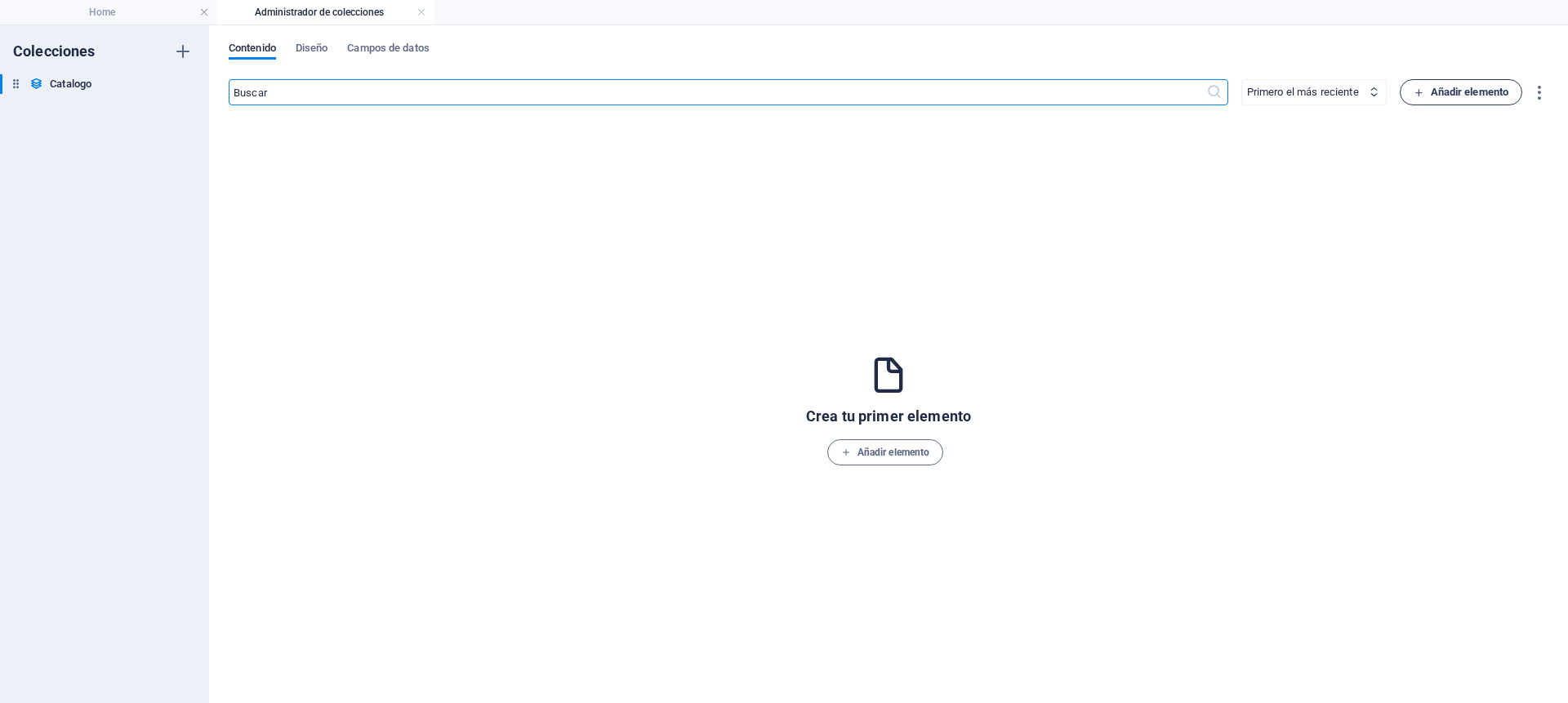
click at [1474, 95] on span "Añadir elemento" at bounding box center [1462, 92] width 95 height 20
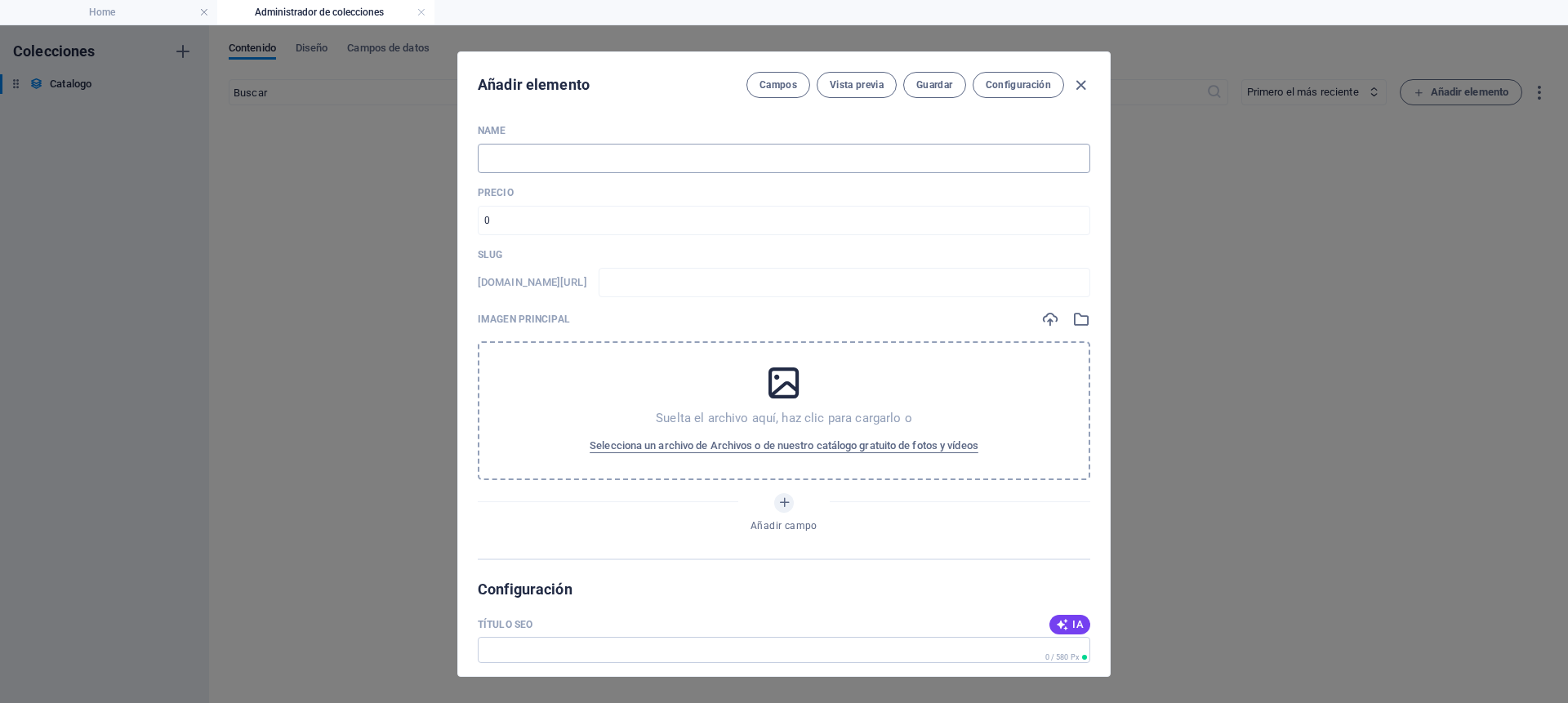
click at [532, 150] on input "text" at bounding box center [784, 159] width 613 height 30
type input "P"
type input "p"
type input "Pr"
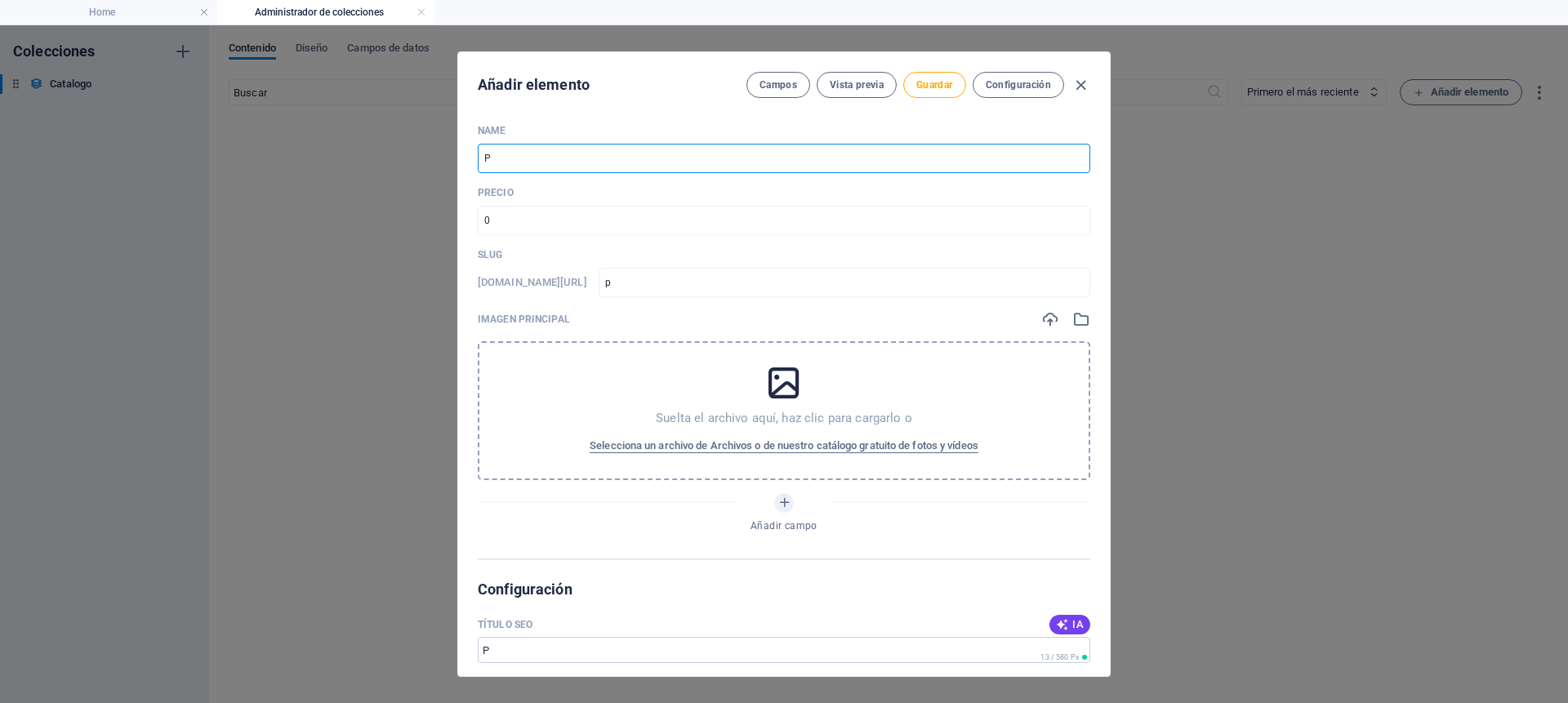
type input "pr"
type input "Pro"
type input "pro"
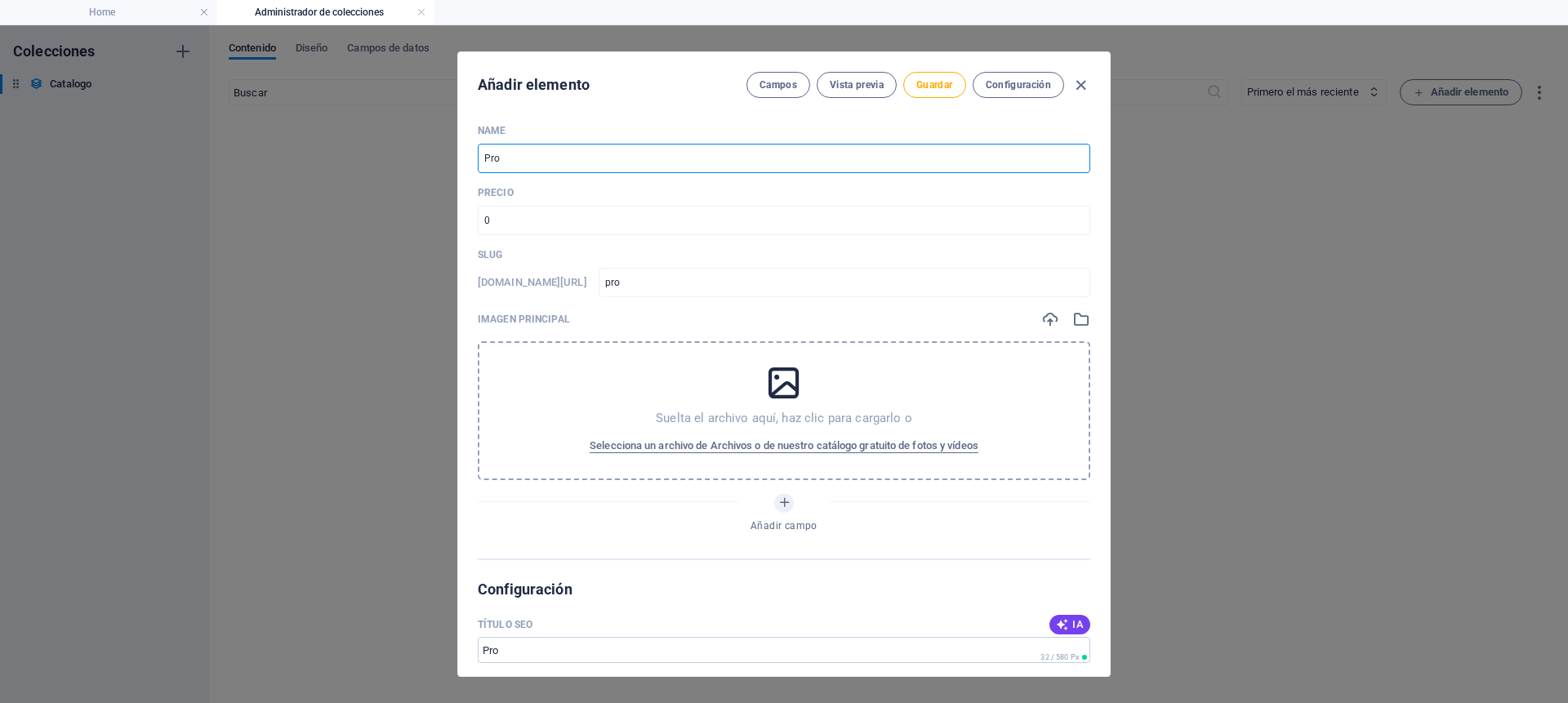
type input "Proe"
type input "proe"
type input "Proeu"
type input "proeu"
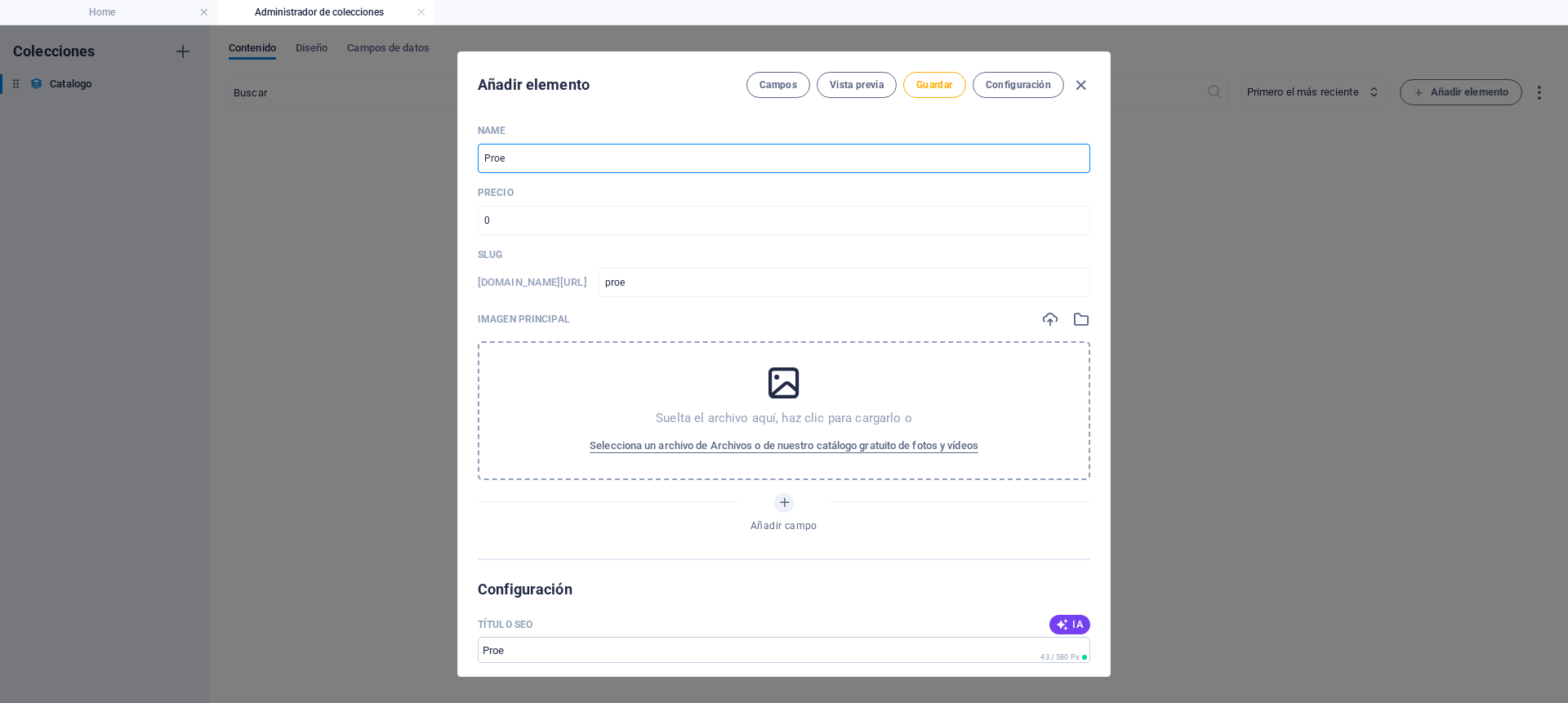
type input "proeu"
type input "Proeud"
type input "proeud"
type input "Proeudc"
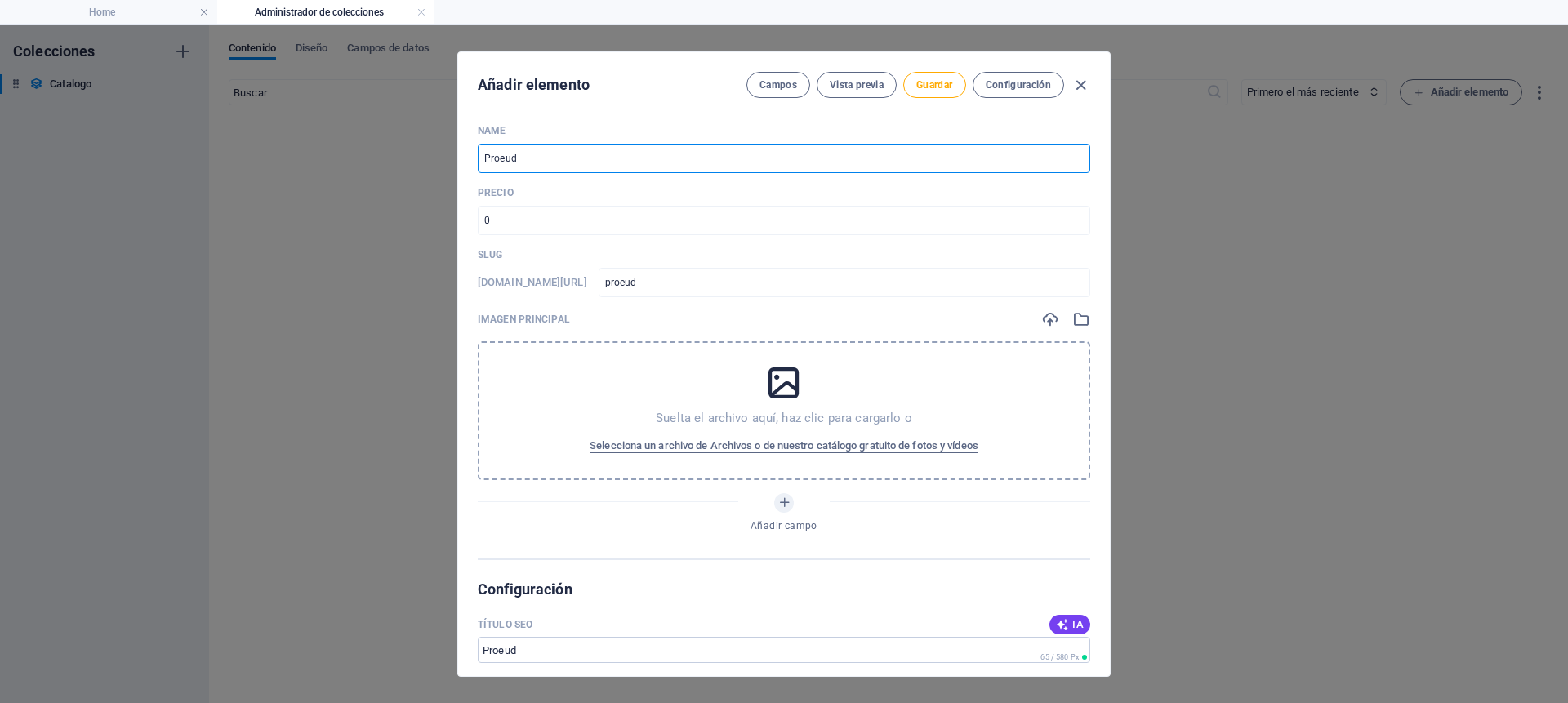
type input "proeudc"
type input "Proeudco"
type input "proeudco"
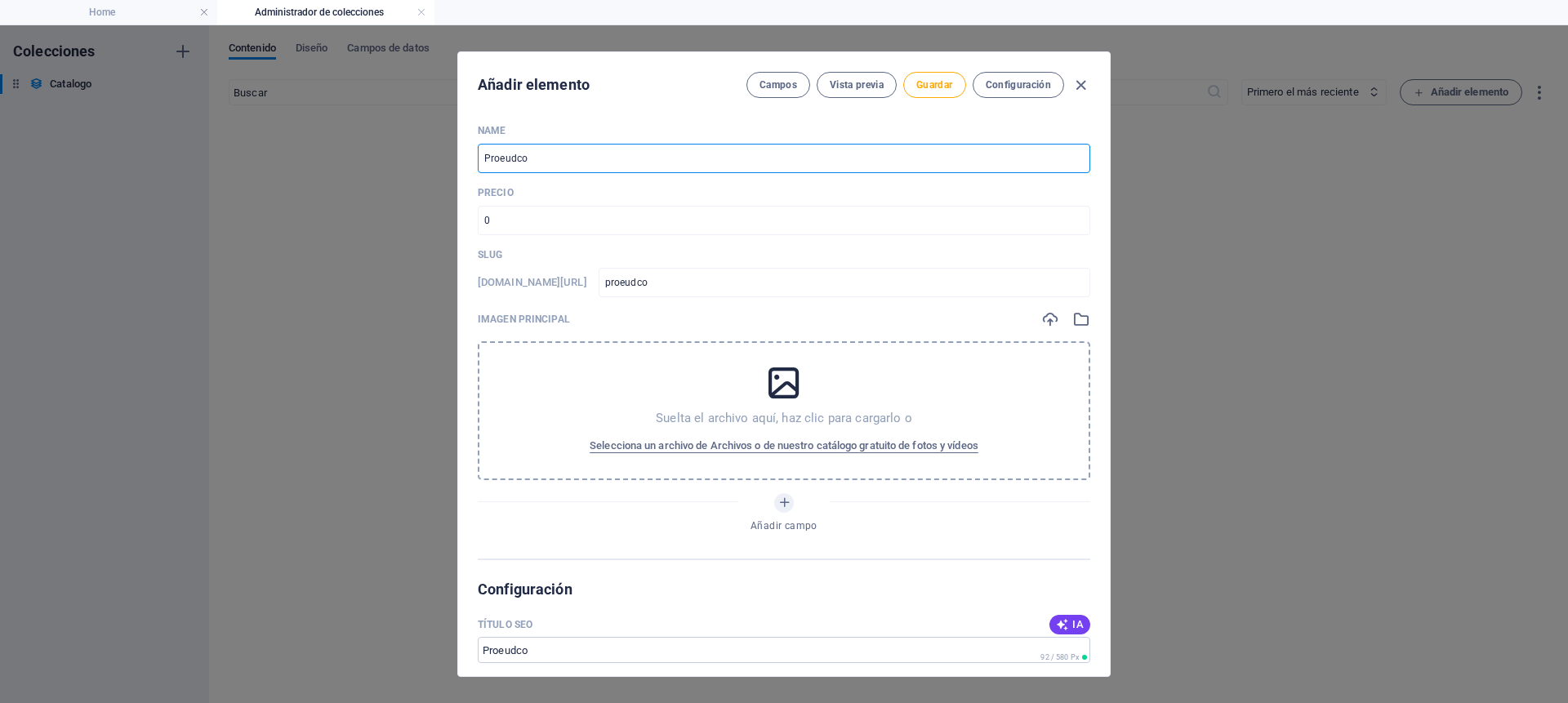
type input "Proeudco t"
type input "proeudco-t"
type input "Proeudco"
type input "proeudco"
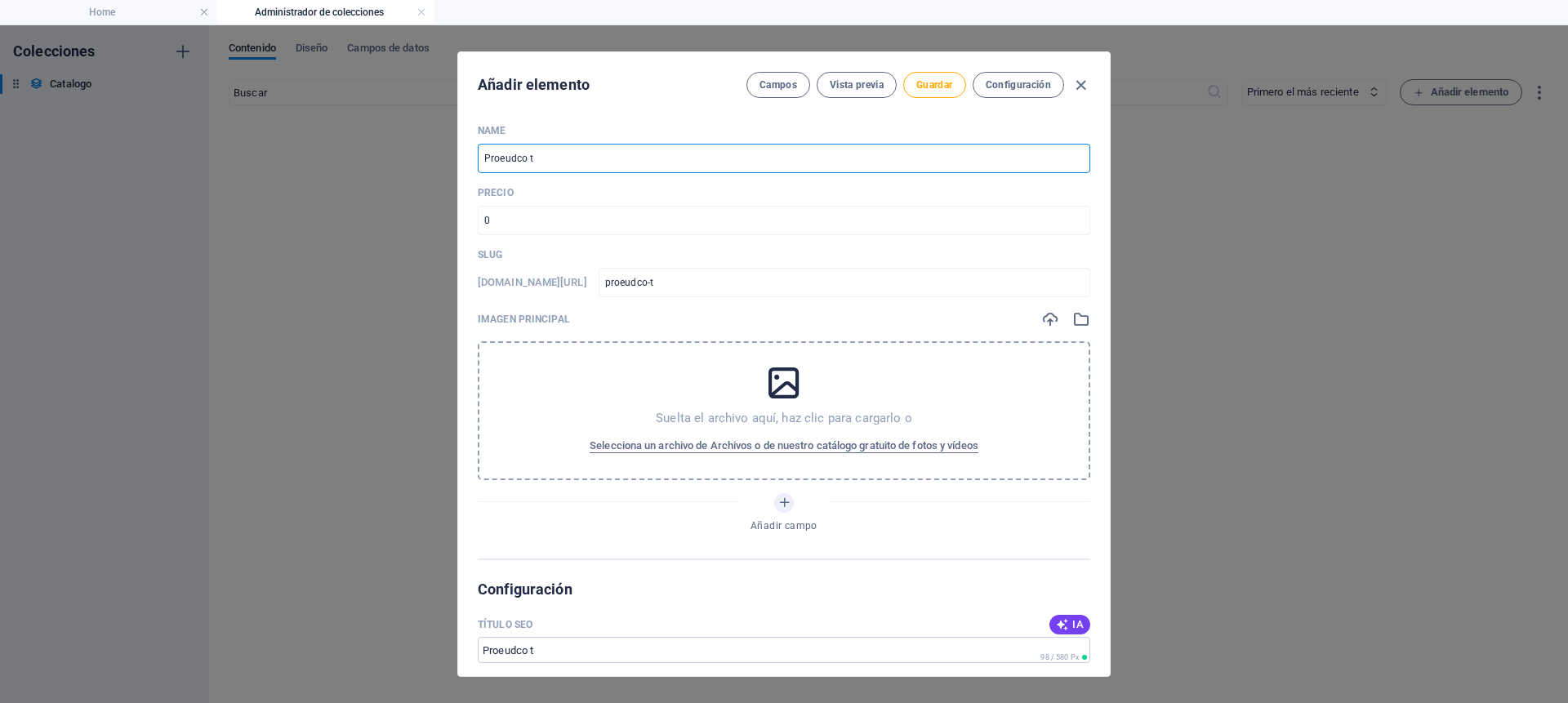
type input "proeudco"
type input "Proeudc"
type input "proeudc"
type input "Proeud"
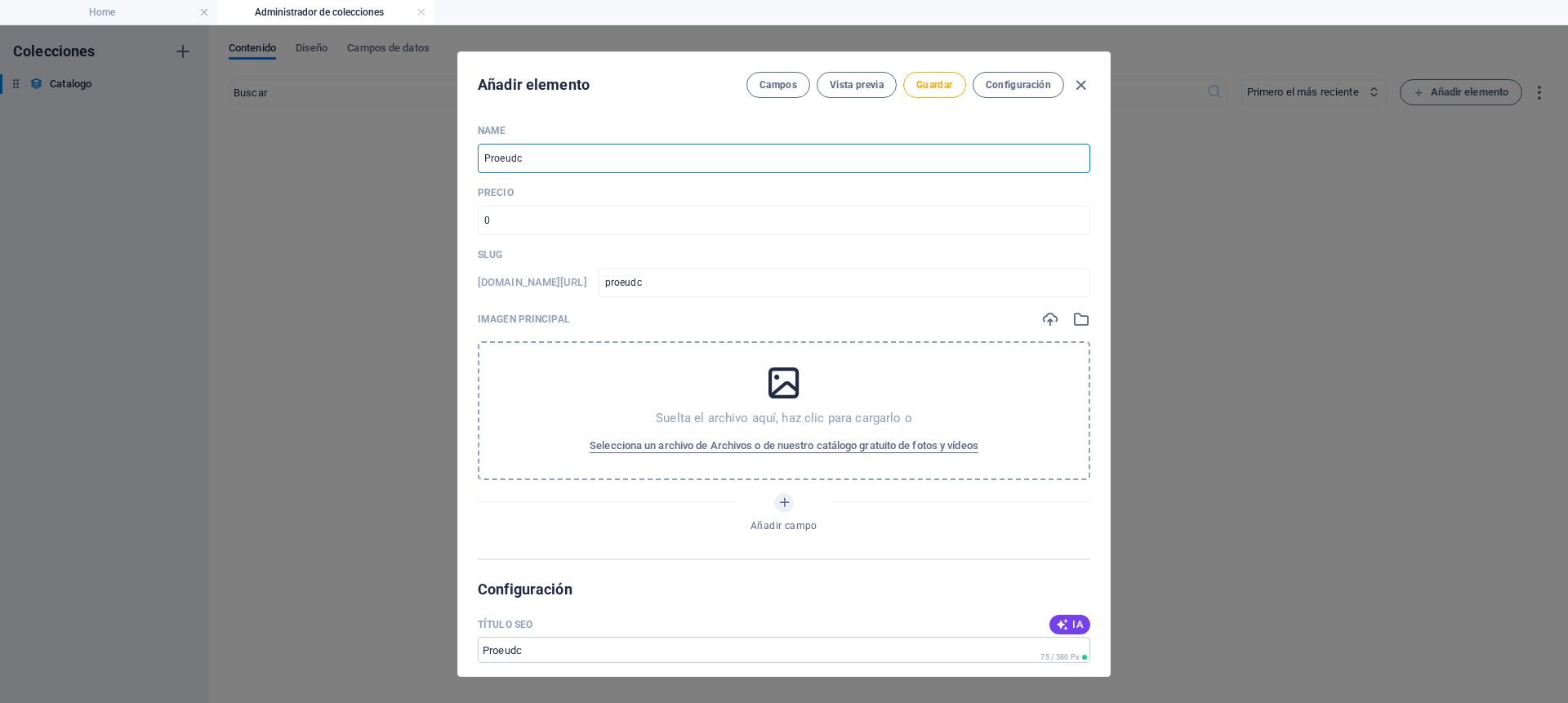
type input "proeud"
type input "Proeu"
type input "proeu"
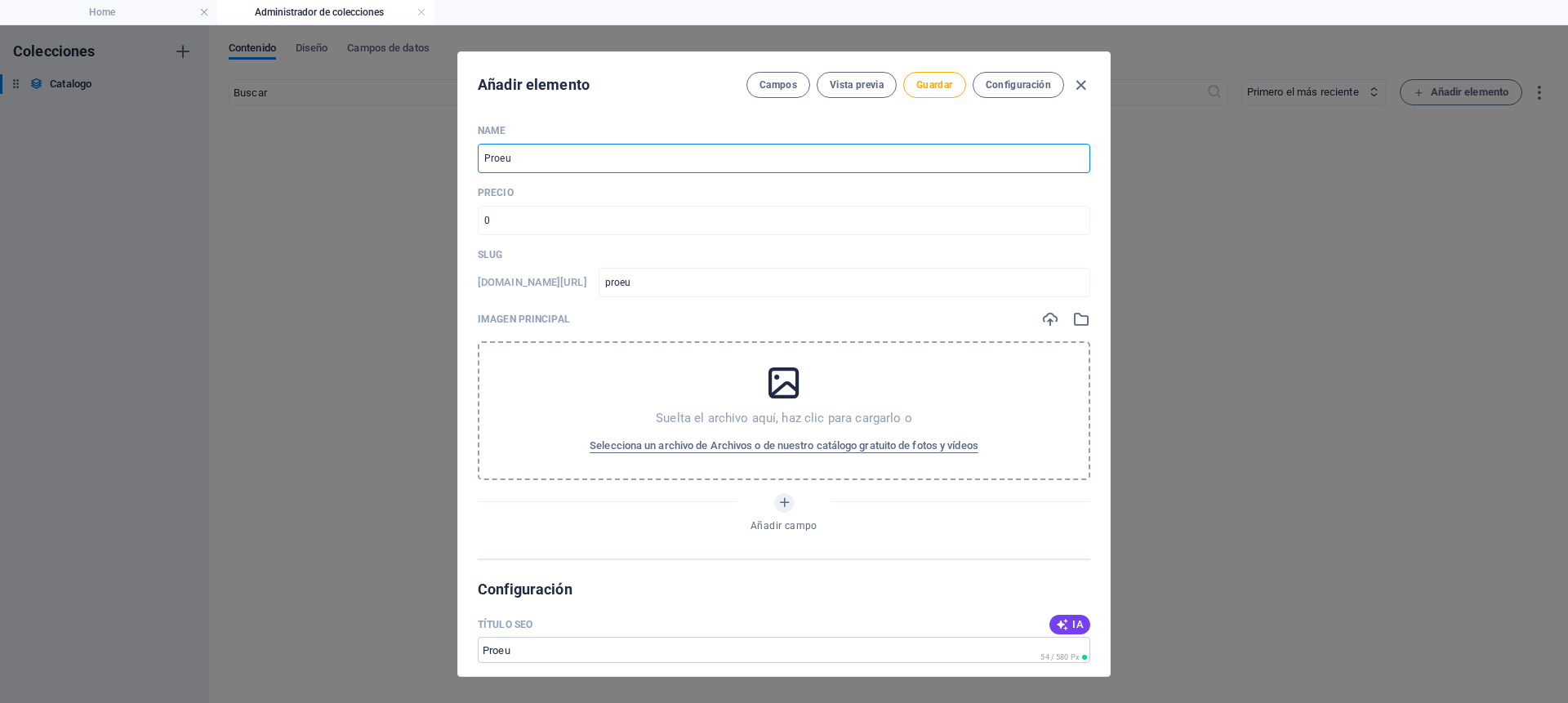
type input "Proe"
type input "proe"
type input "Pro"
type input "pro"
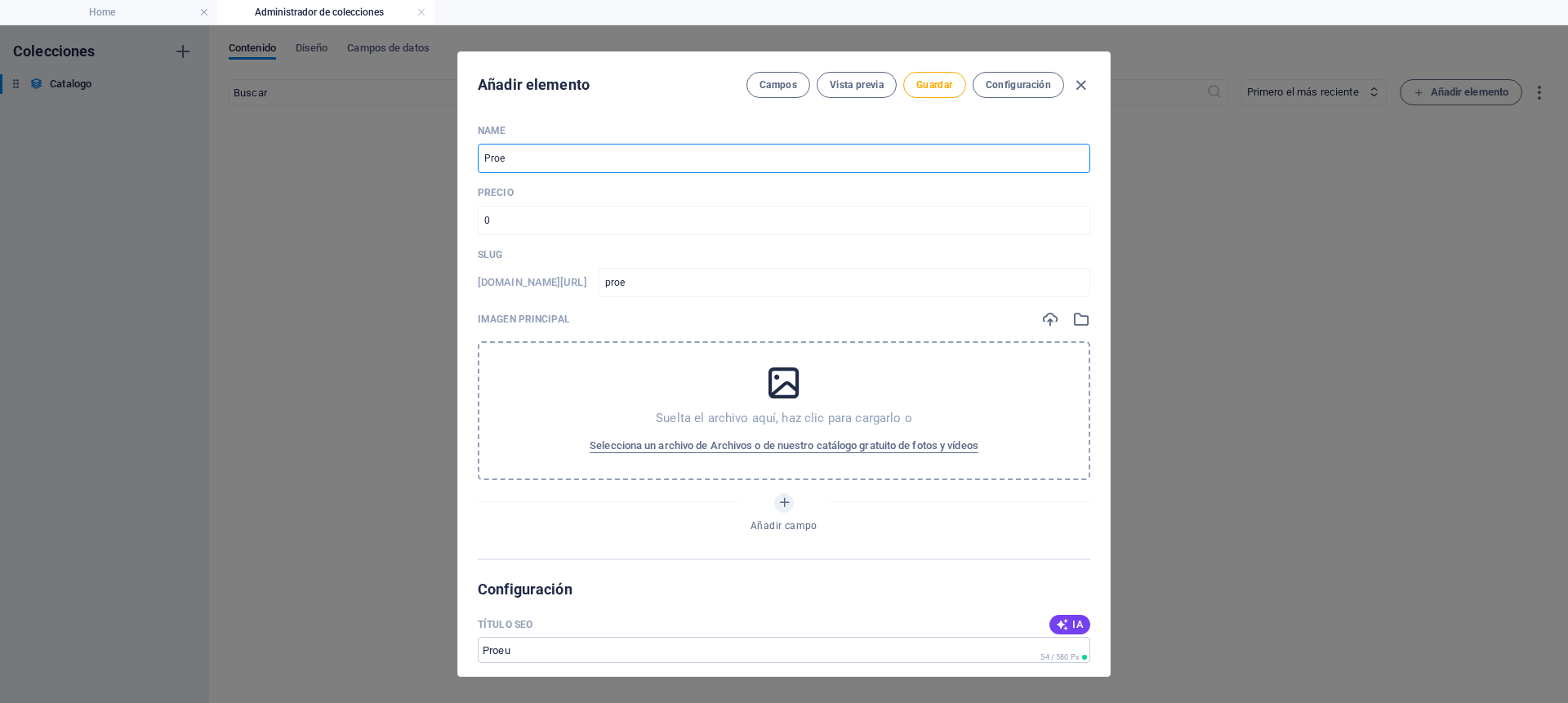
type input "pro"
type input "Prod"
type input "prod"
type input "Produ"
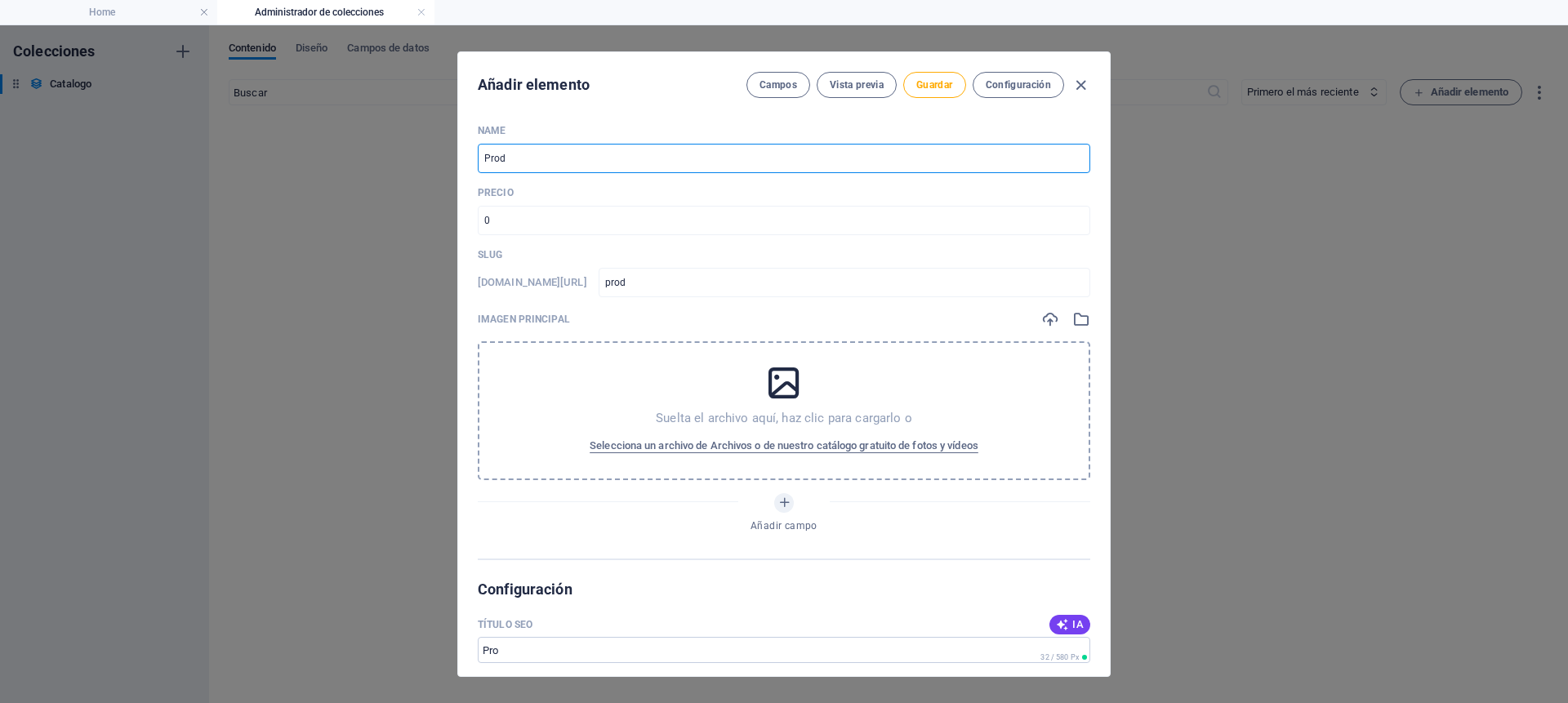
type input "produ"
type input "Produc"
type input "produc"
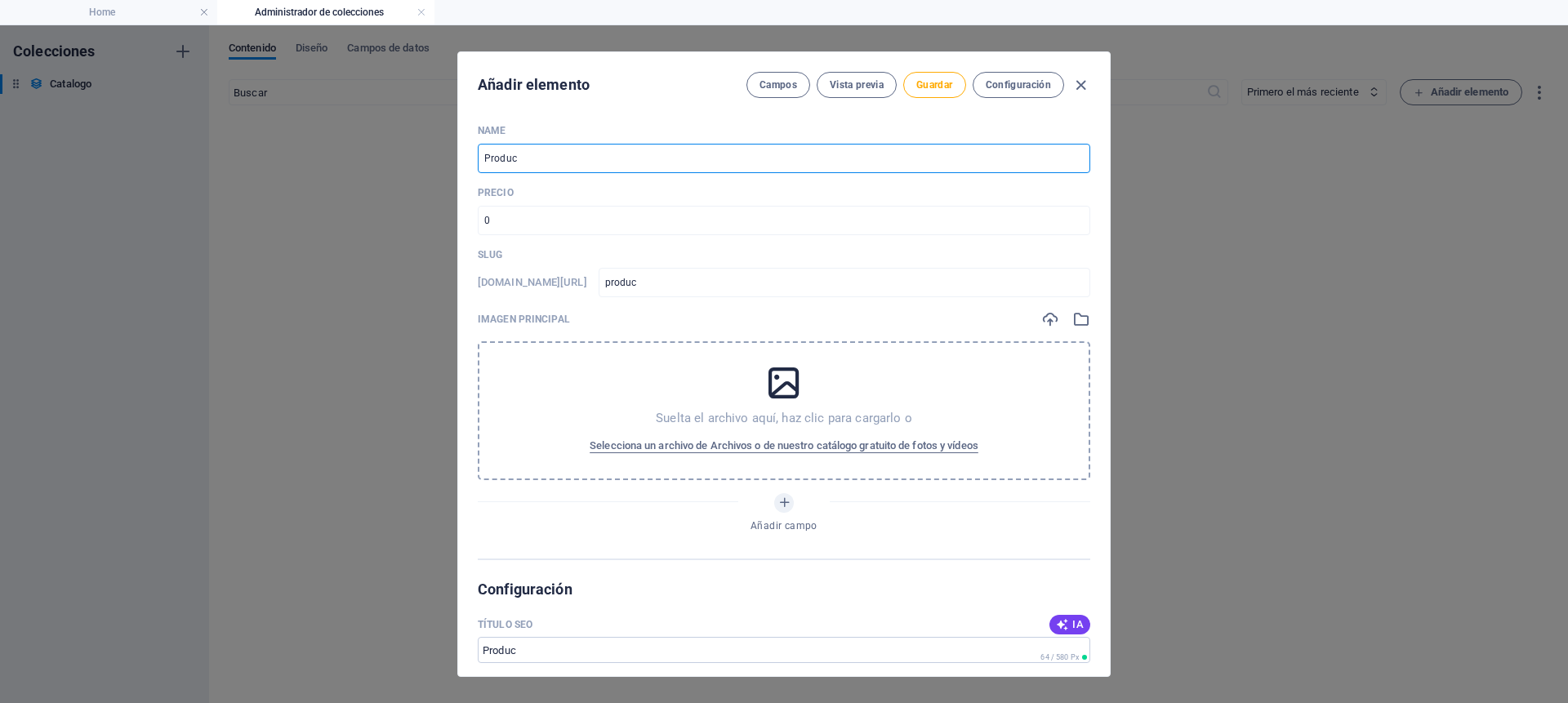
type input "Product"
type input "product"
type input "Producto"
type input "producto"
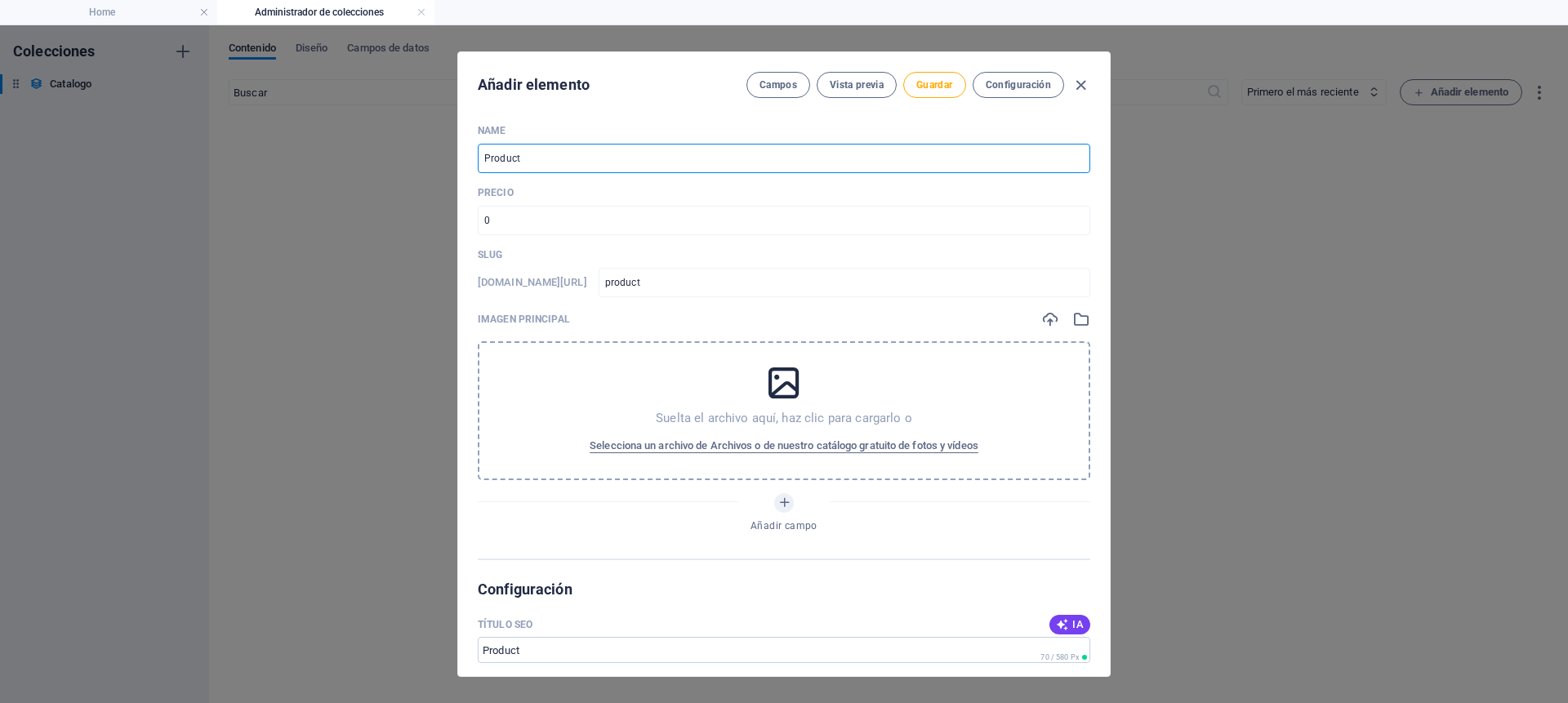
type input "producto"
type input "Producto 1"
type input "producto-1"
type input "Producto 1"
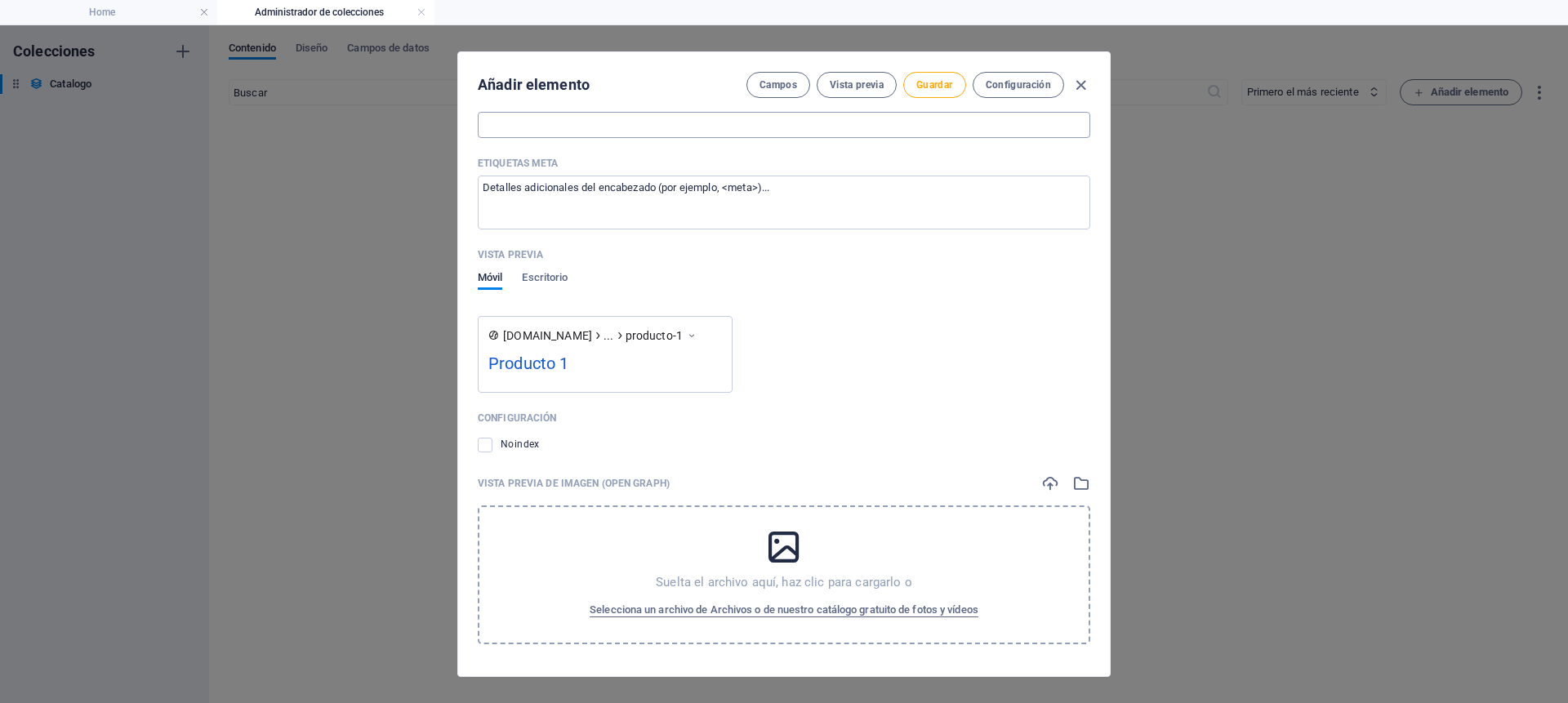
scroll to position [805, 0]
click at [933, 87] on span "Guardar" at bounding box center [935, 85] width 36 height 13
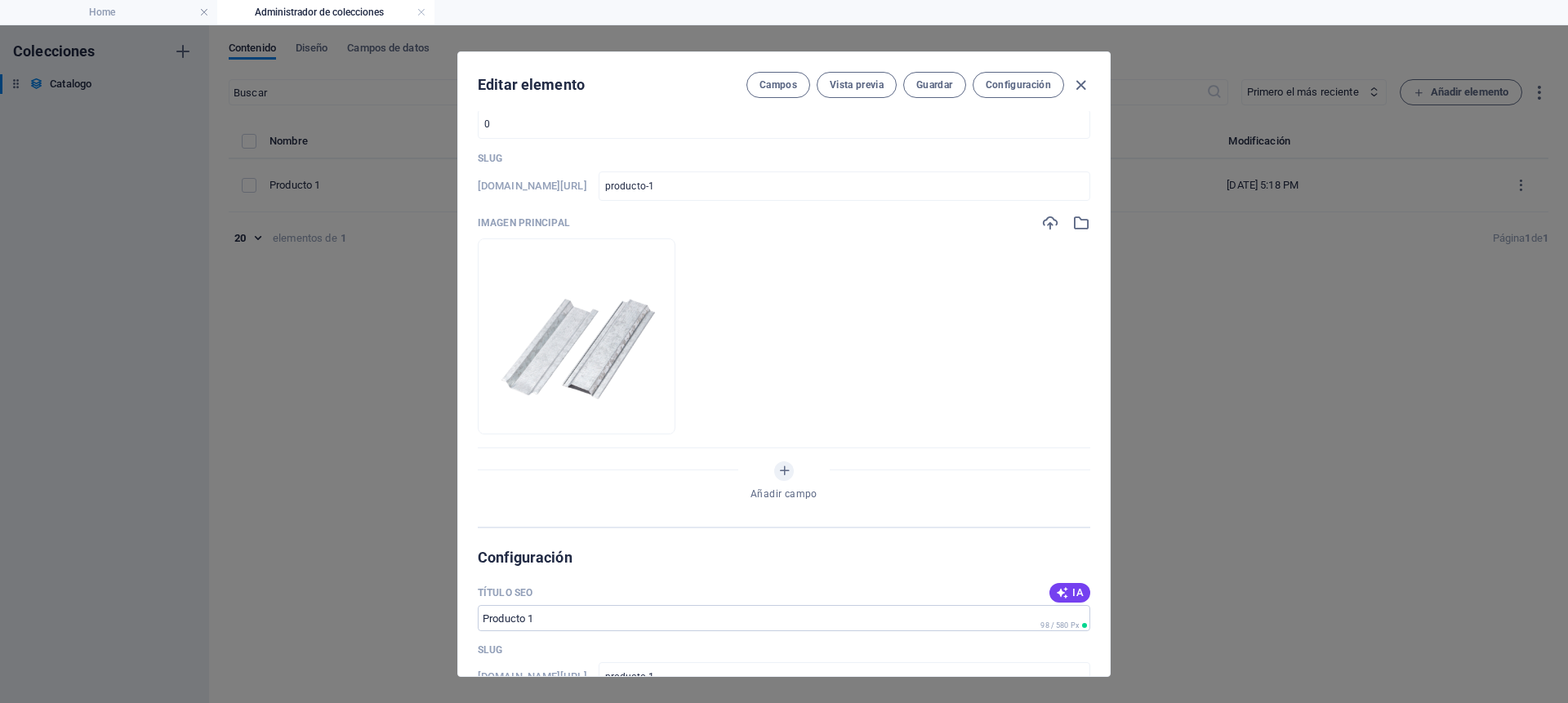
scroll to position [0, 0]
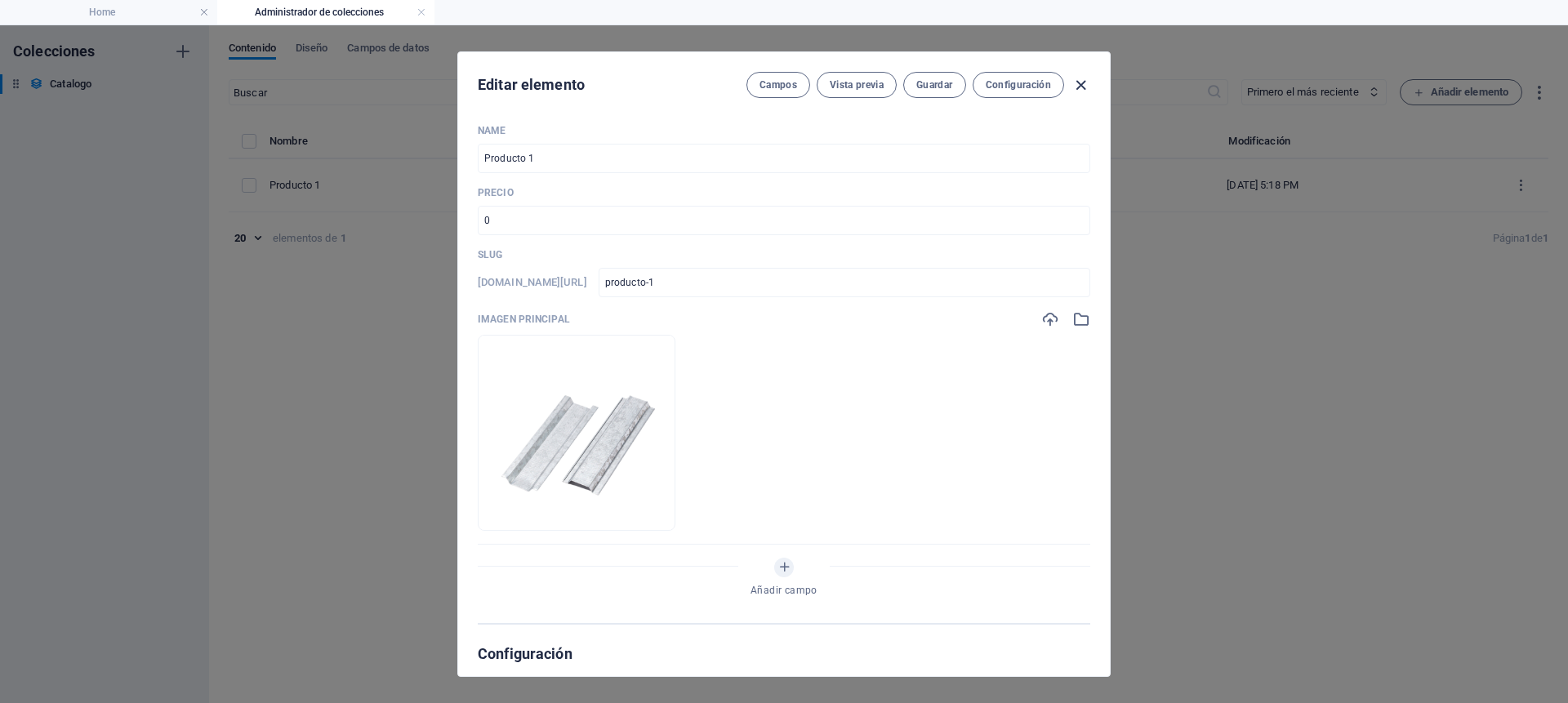
click at [1072, 81] on icon "button" at bounding box center [1081, 86] width 19 height 19
type input "producto-1"
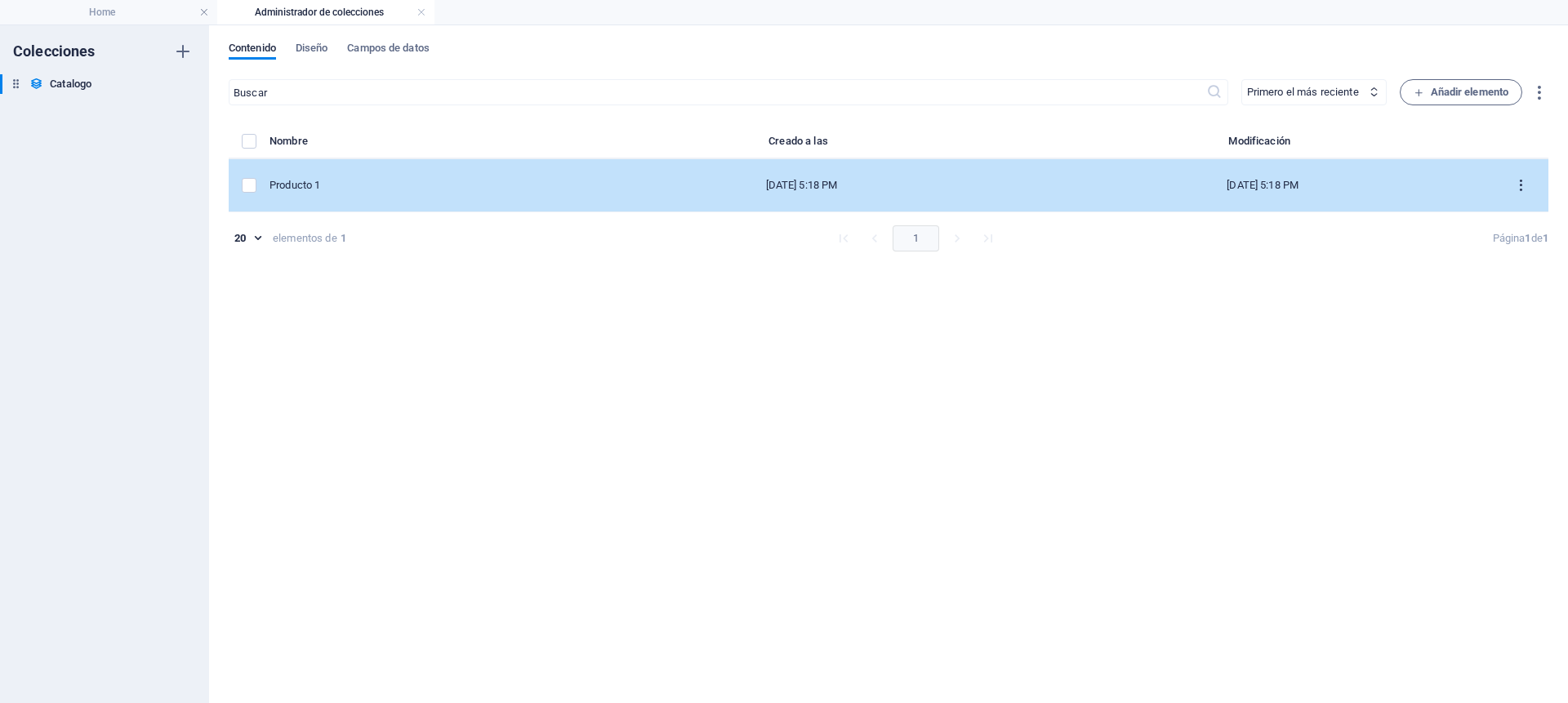
click at [1521, 176] on button "items list" at bounding box center [1521, 184] width 29 height 26
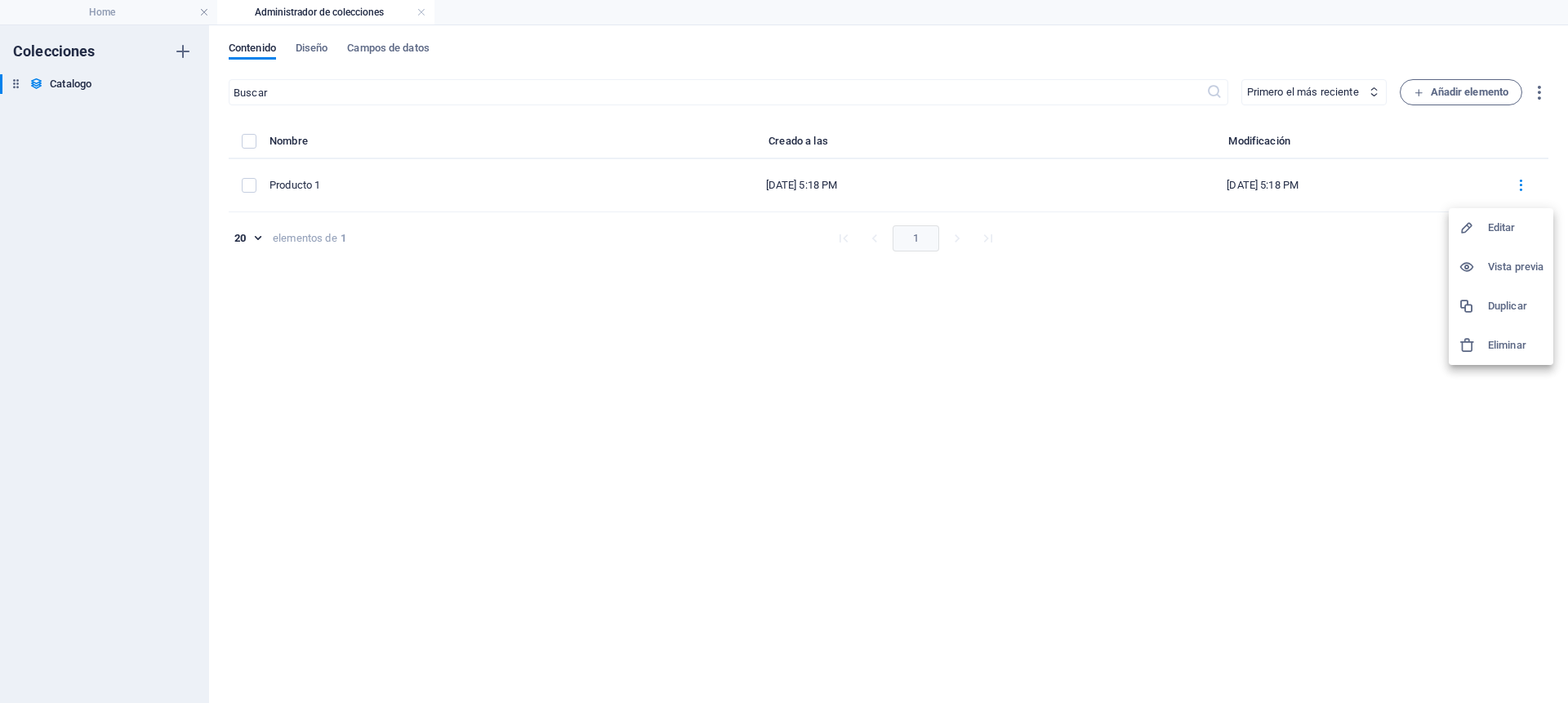
click at [1499, 309] on h6 "Duplicar" at bounding box center [1516, 307] width 55 height 20
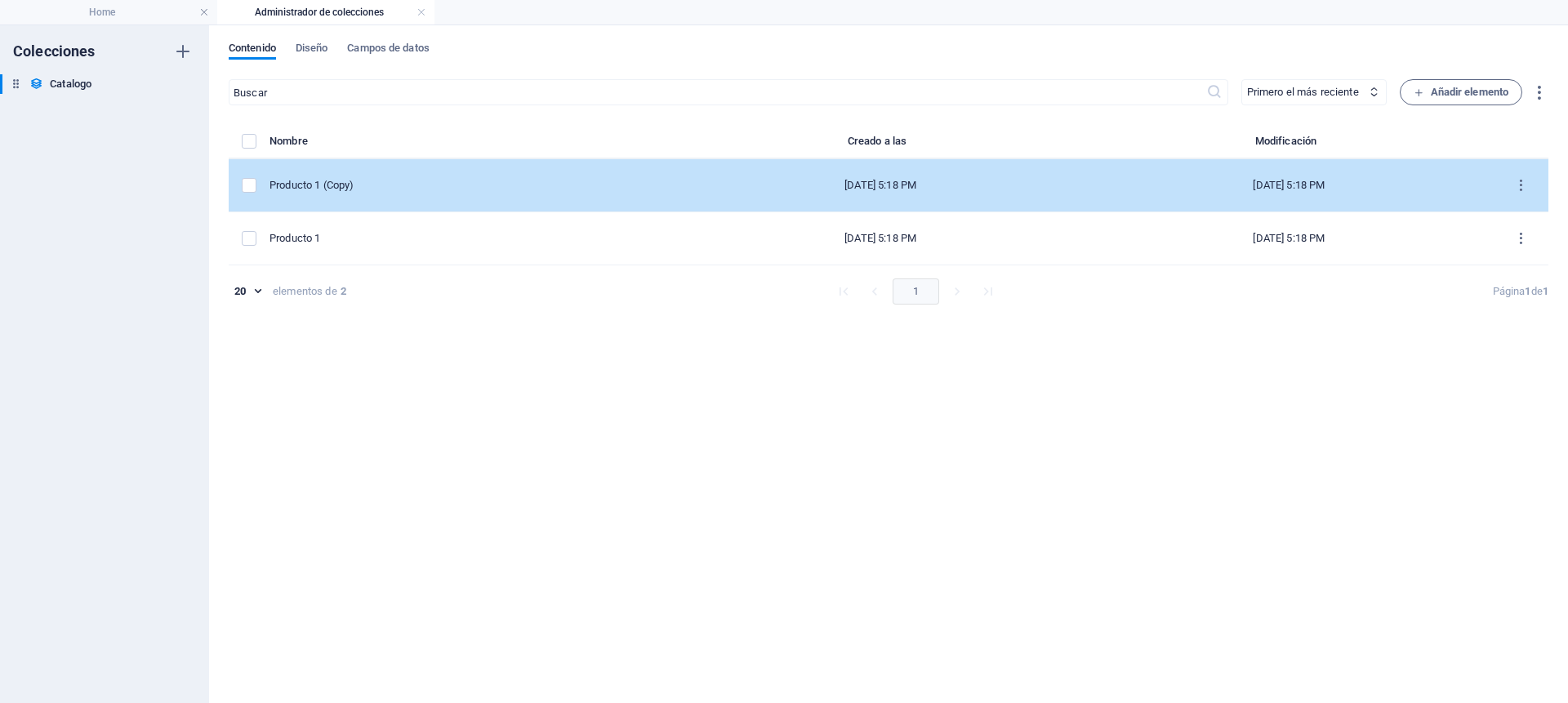
click at [421, 181] on div "Producto 1 (Copy)" at bounding box center [466, 184] width 393 height 14
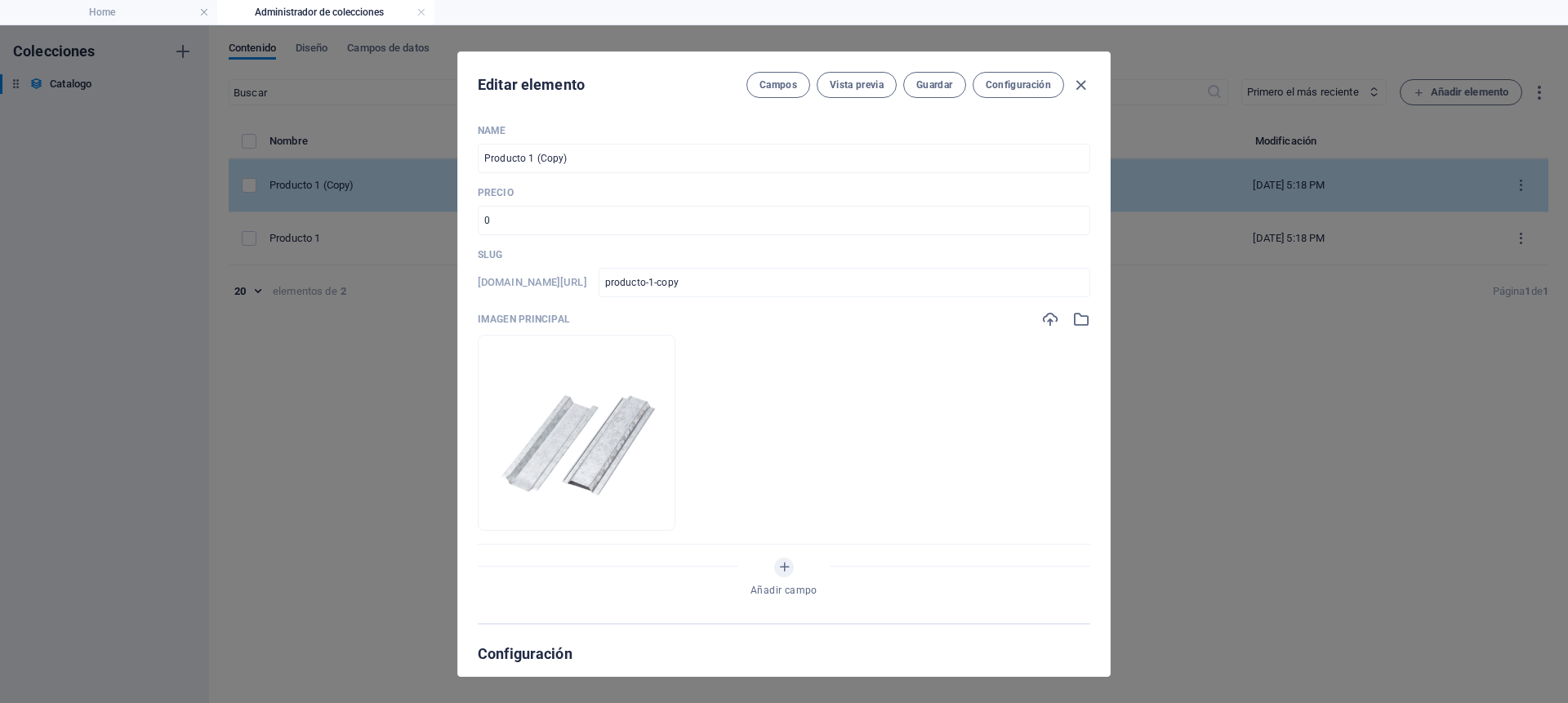
click at [421, 181] on div "Editar elemento Campos Vista previa Guardar Configuración Name Producto 1 (Copy…" at bounding box center [784, 365] width 1568 height 678
type input "producto-1-copy"
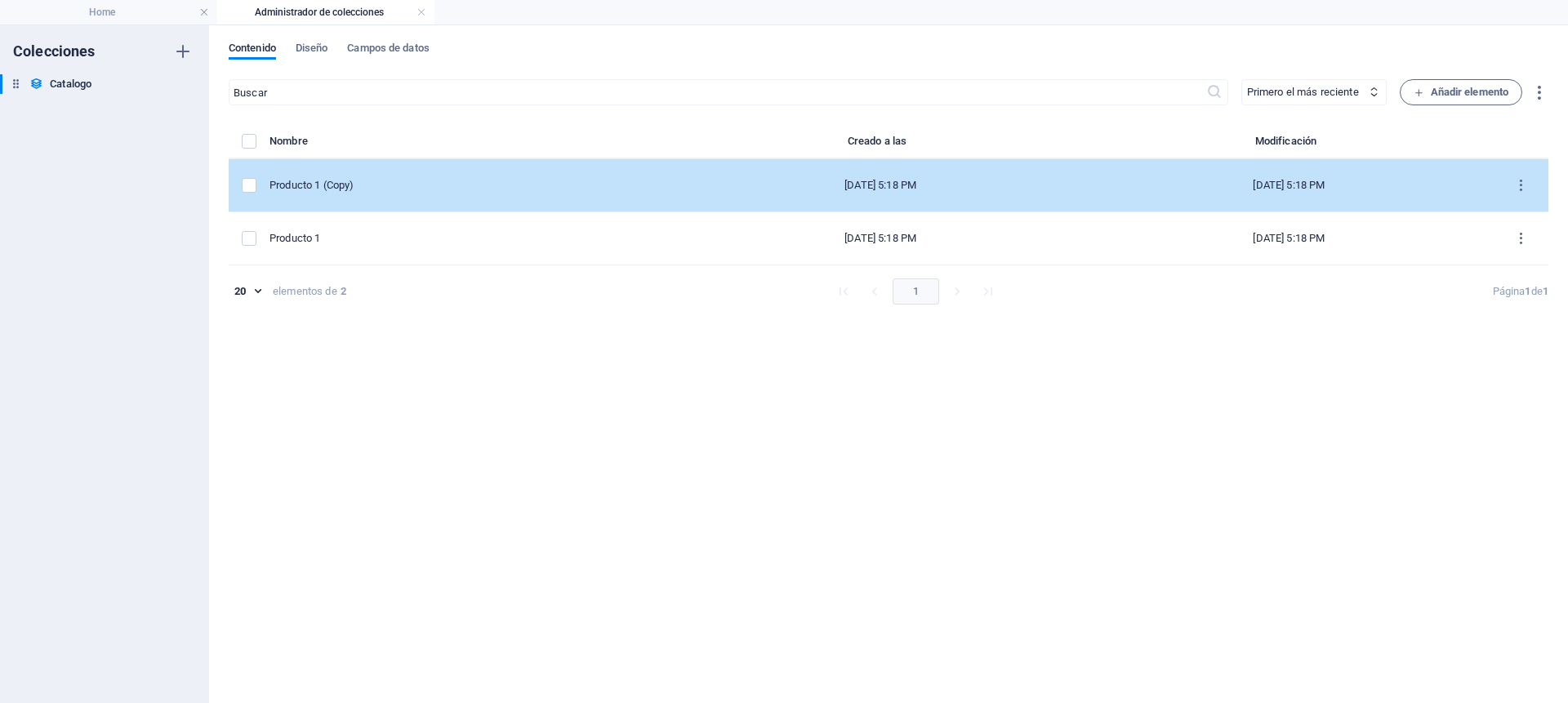
click at [370, 189] on div "Producto 1 (Copy)" at bounding box center [466, 184] width 393 height 14
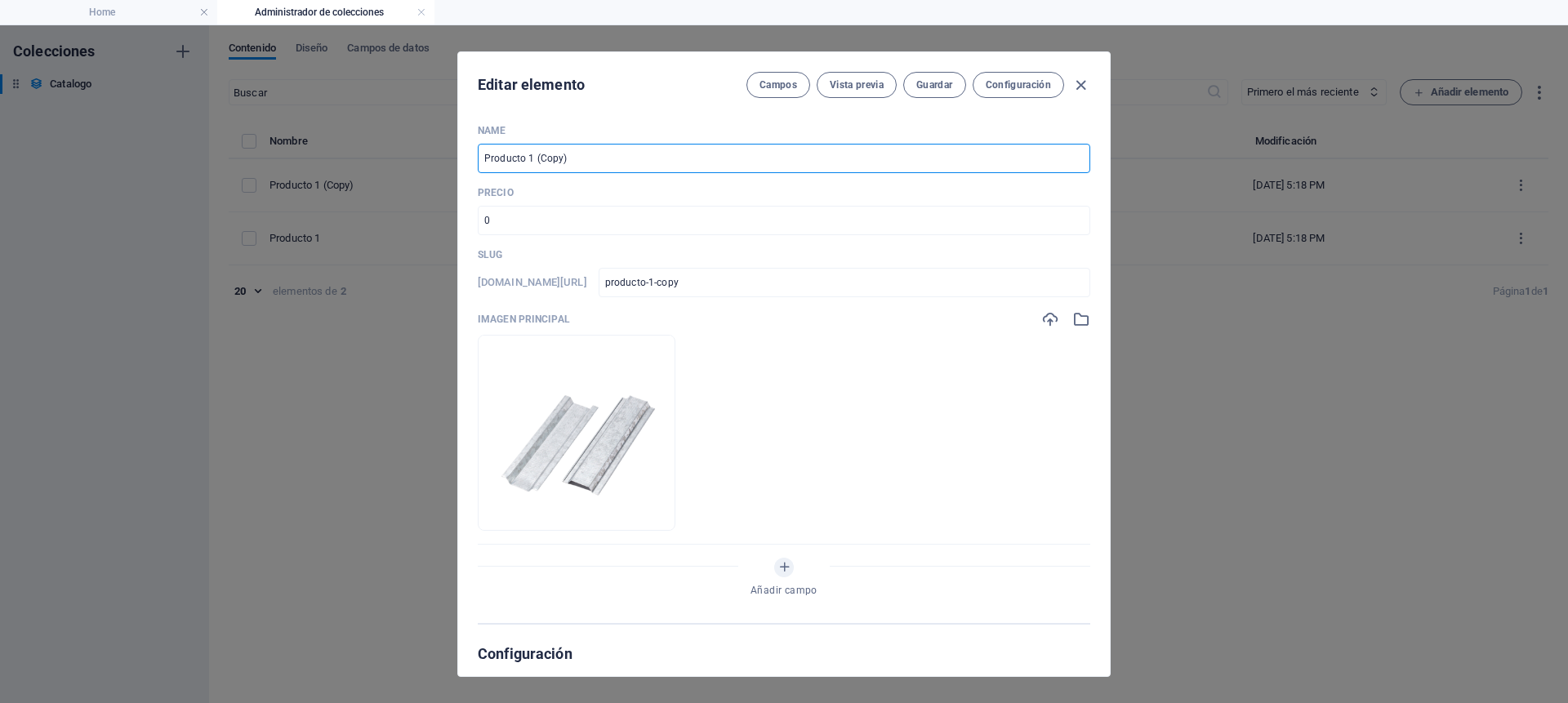
click at [599, 166] on input "Producto 1 (Copy)" at bounding box center [784, 159] width 613 height 30
type input "Producto 1 (Cop"
type input "producto-1-cop"
type input "Producto 1 (Co"
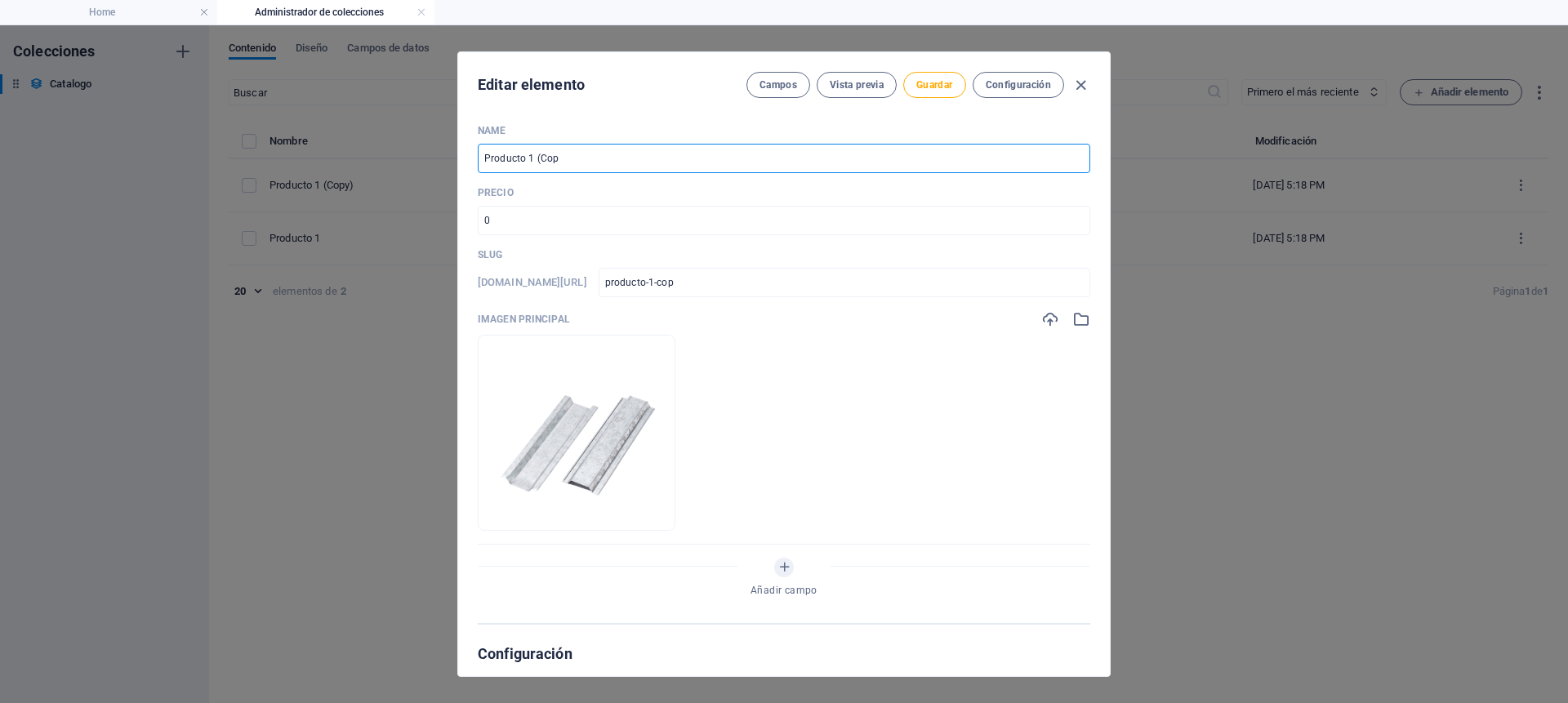
type input "producto-1-co"
type input "Producto 1 (C"
type input "producto-1-c"
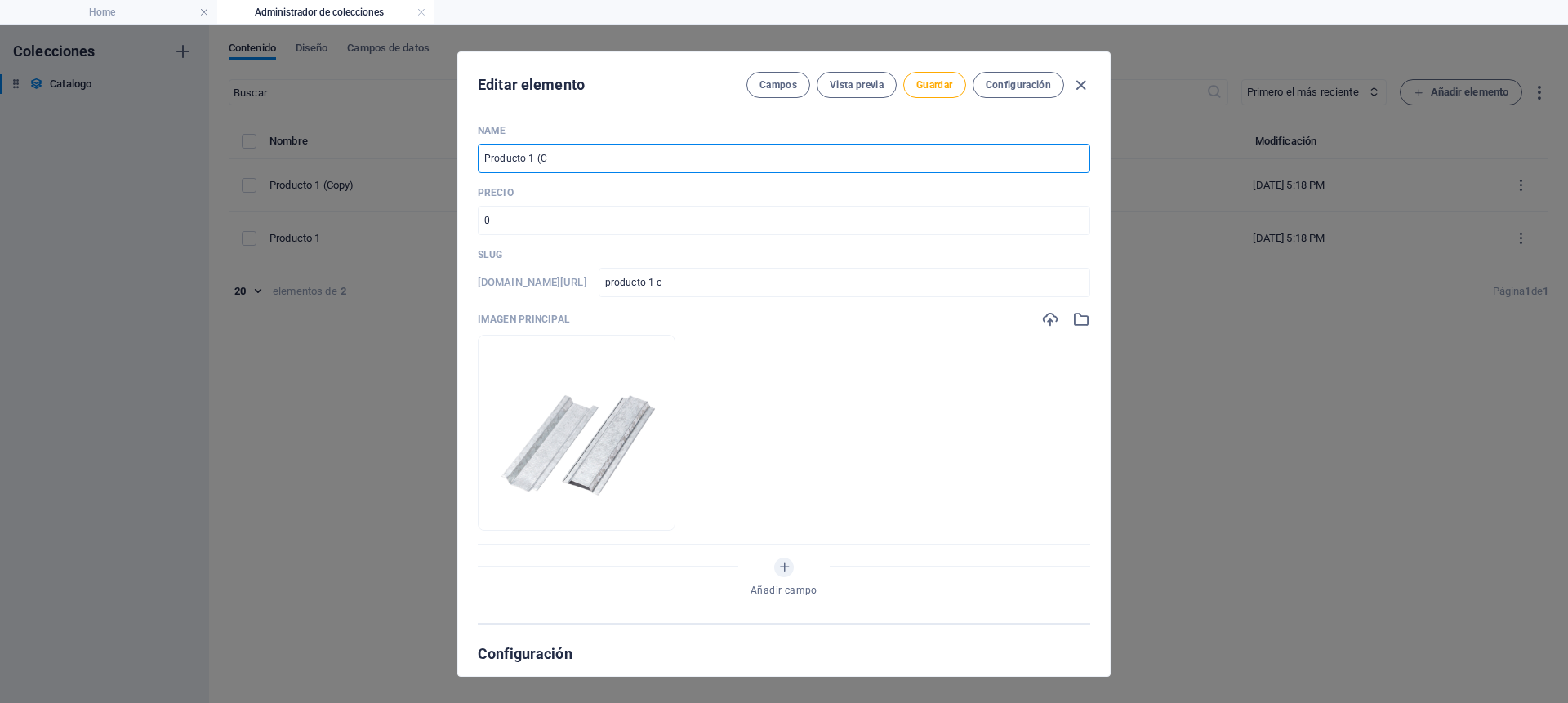
type input "Producto 1 ("
type input "producto-1"
type input "Producto"
type input "producto"
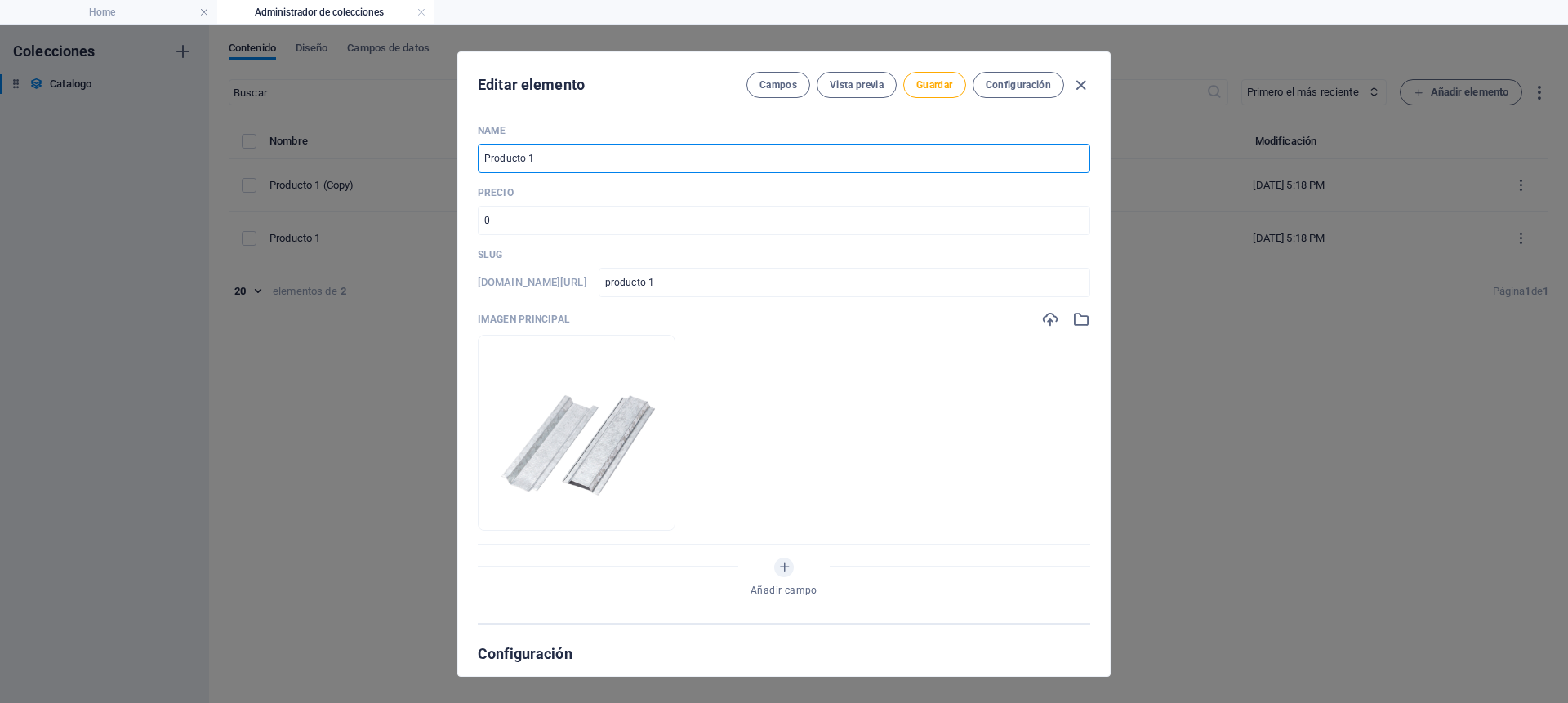
type input "producto"
type input "Producto 2"
type input "producto-2"
type input "Producto 2"
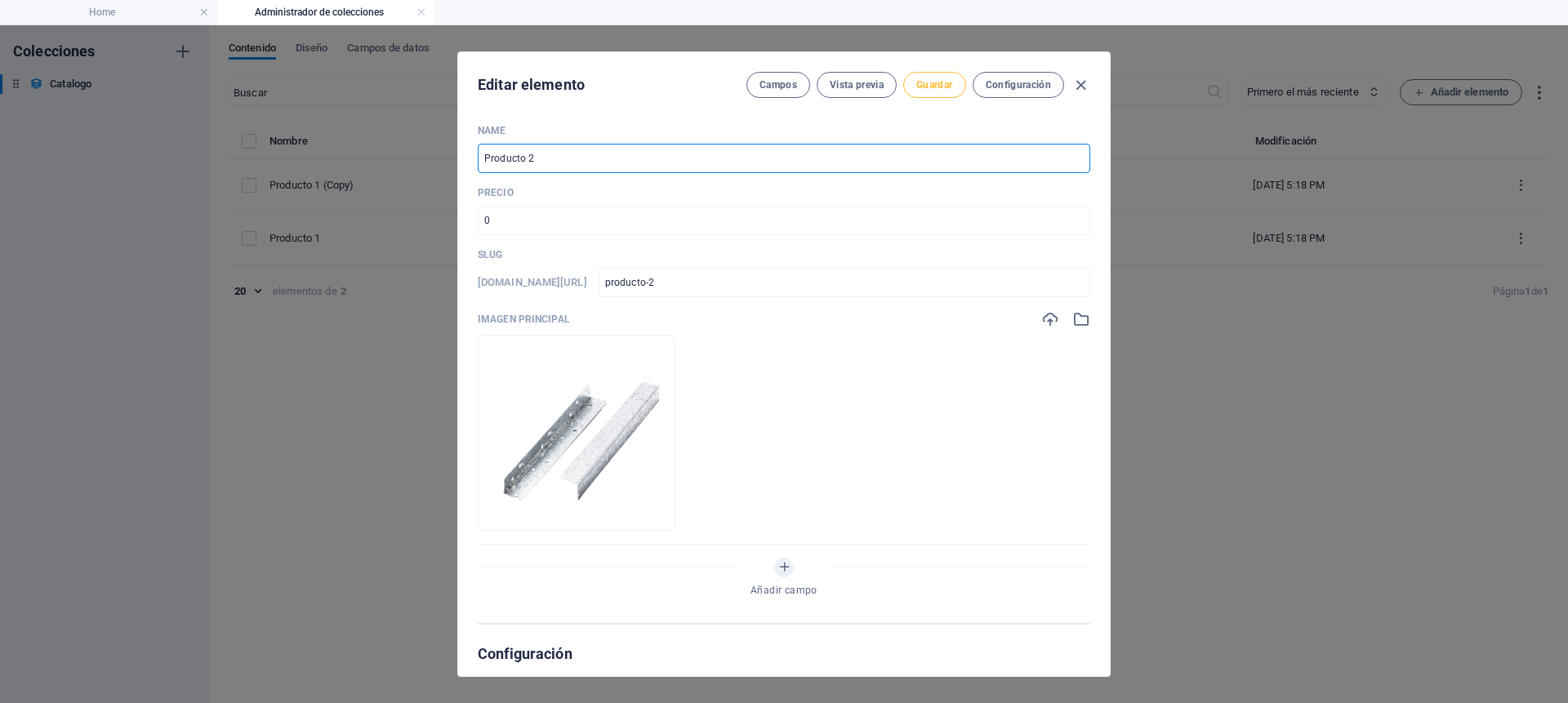
click at [942, 81] on span "Guardar" at bounding box center [935, 85] width 36 height 13
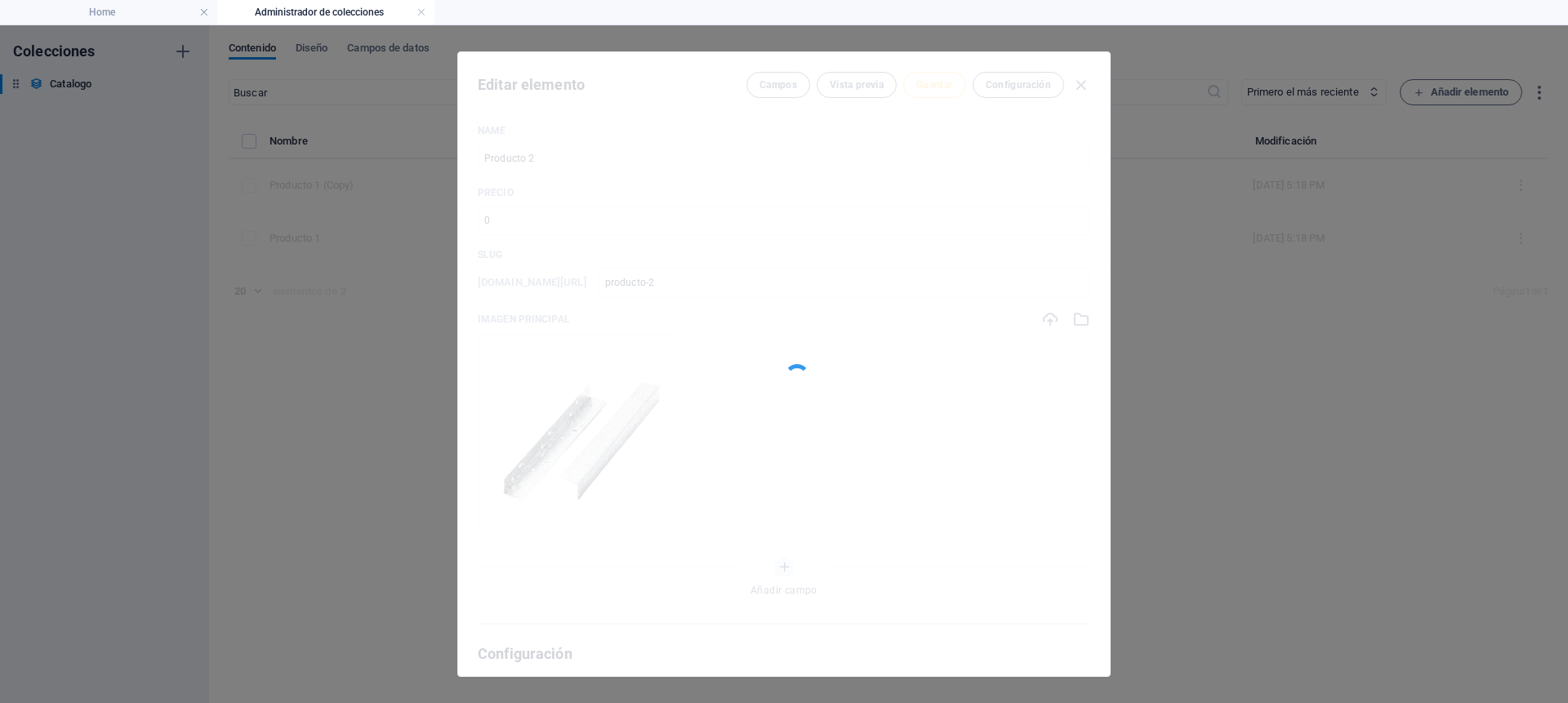
type input "producto-2"
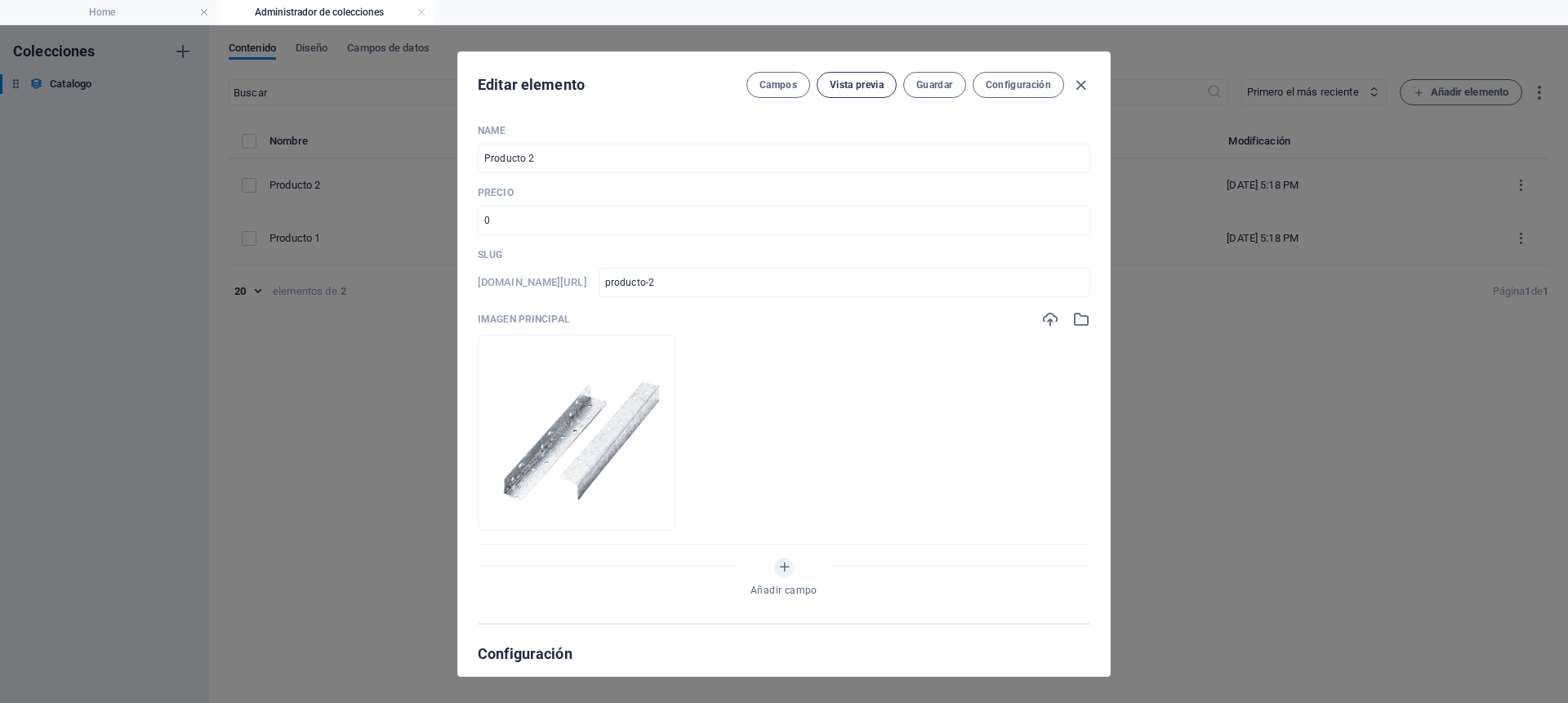
click at [844, 83] on span "Vista previa" at bounding box center [857, 85] width 53 height 13
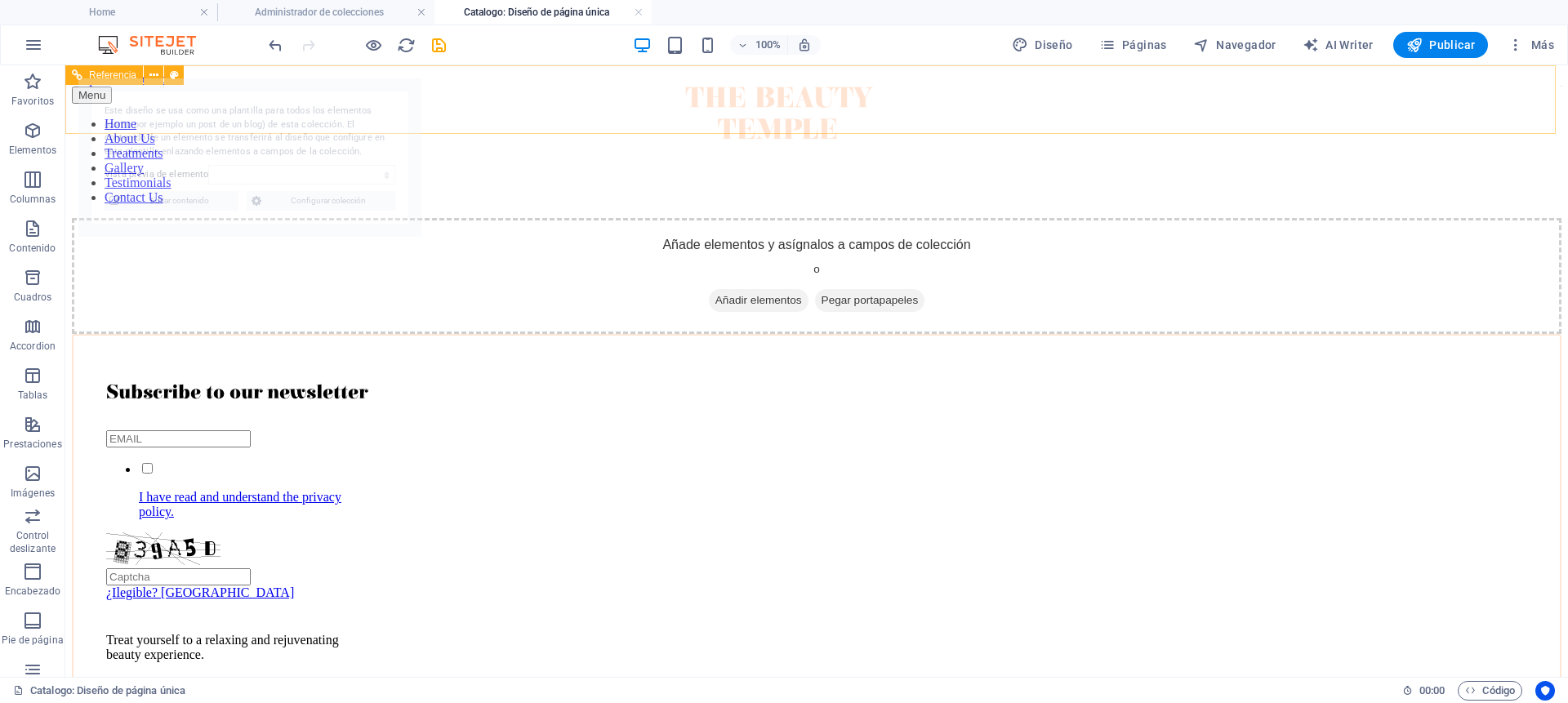
select select "68e3ddc7164a2d584d0ace5e"
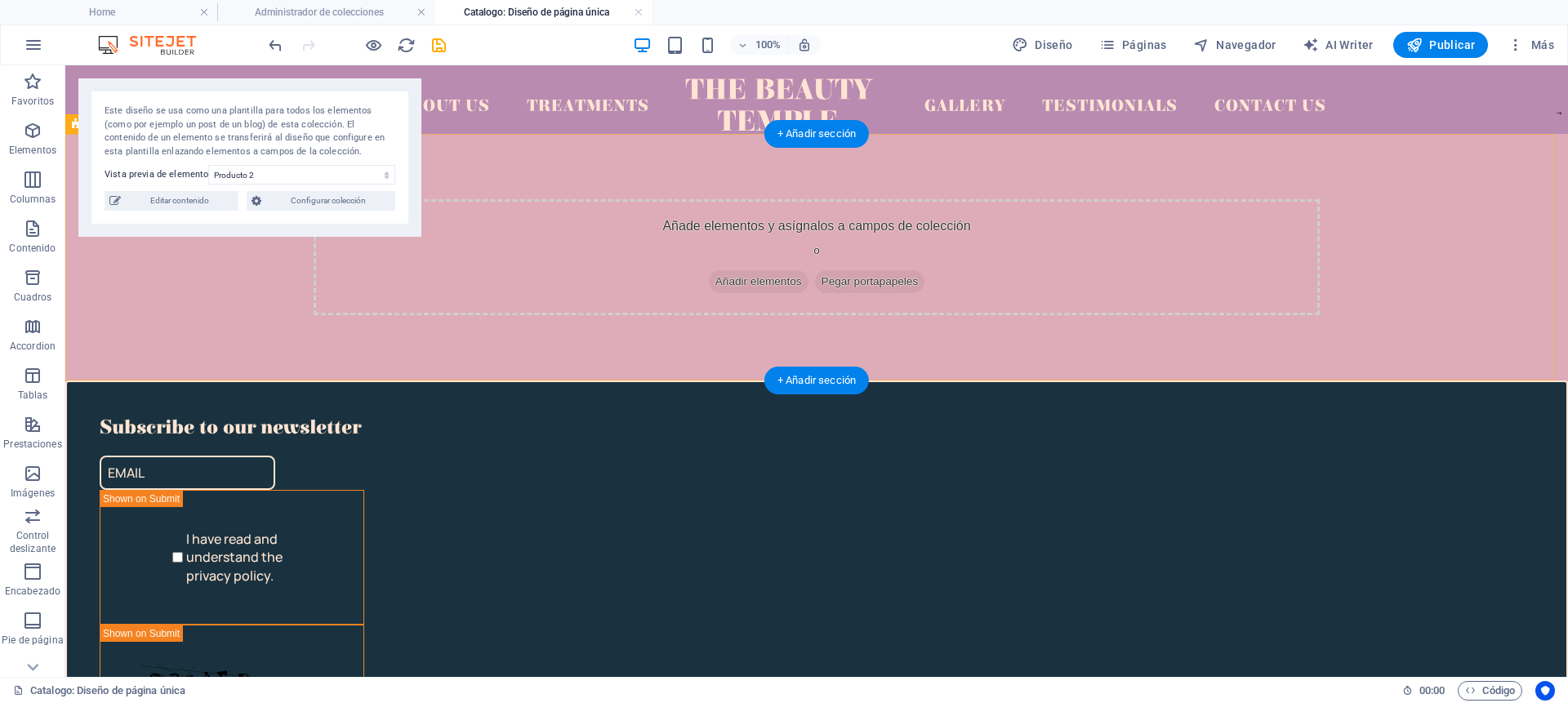
click at [573, 175] on div "Añade elementos y asígnalos a campos de colección o Añadir elementos Pegar port…" at bounding box center [816, 257] width 1503 height 246
click at [595, 272] on div "Añade elementos y asígnalos a campos de colección o Añadir elementos Pegar port…" at bounding box center [816, 257] width 1006 height 116
click at [799, 376] on div "+ Añadir sección" at bounding box center [816, 380] width 104 height 28
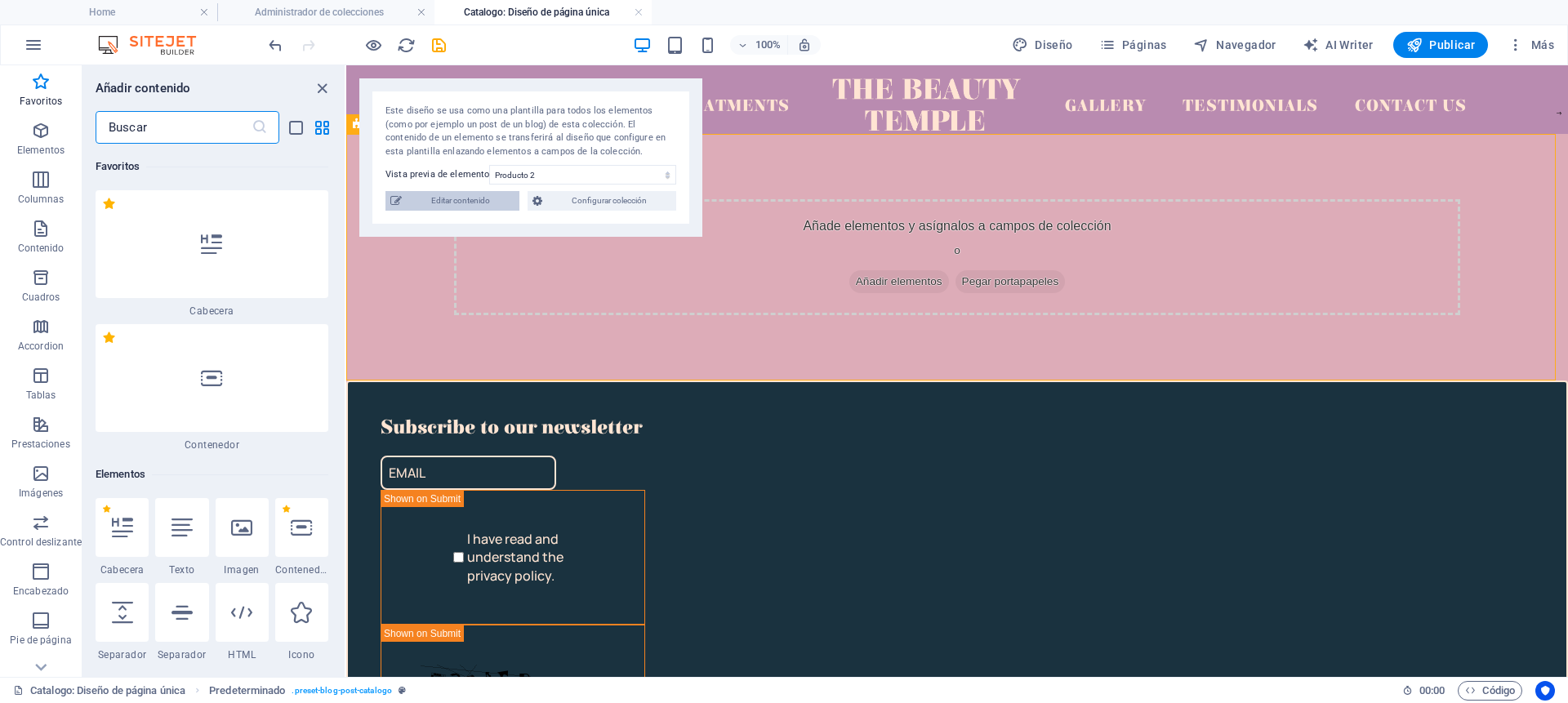
click at [455, 202] on span "Editar contenido" at bounding box center [460, 201] width 108 height 20
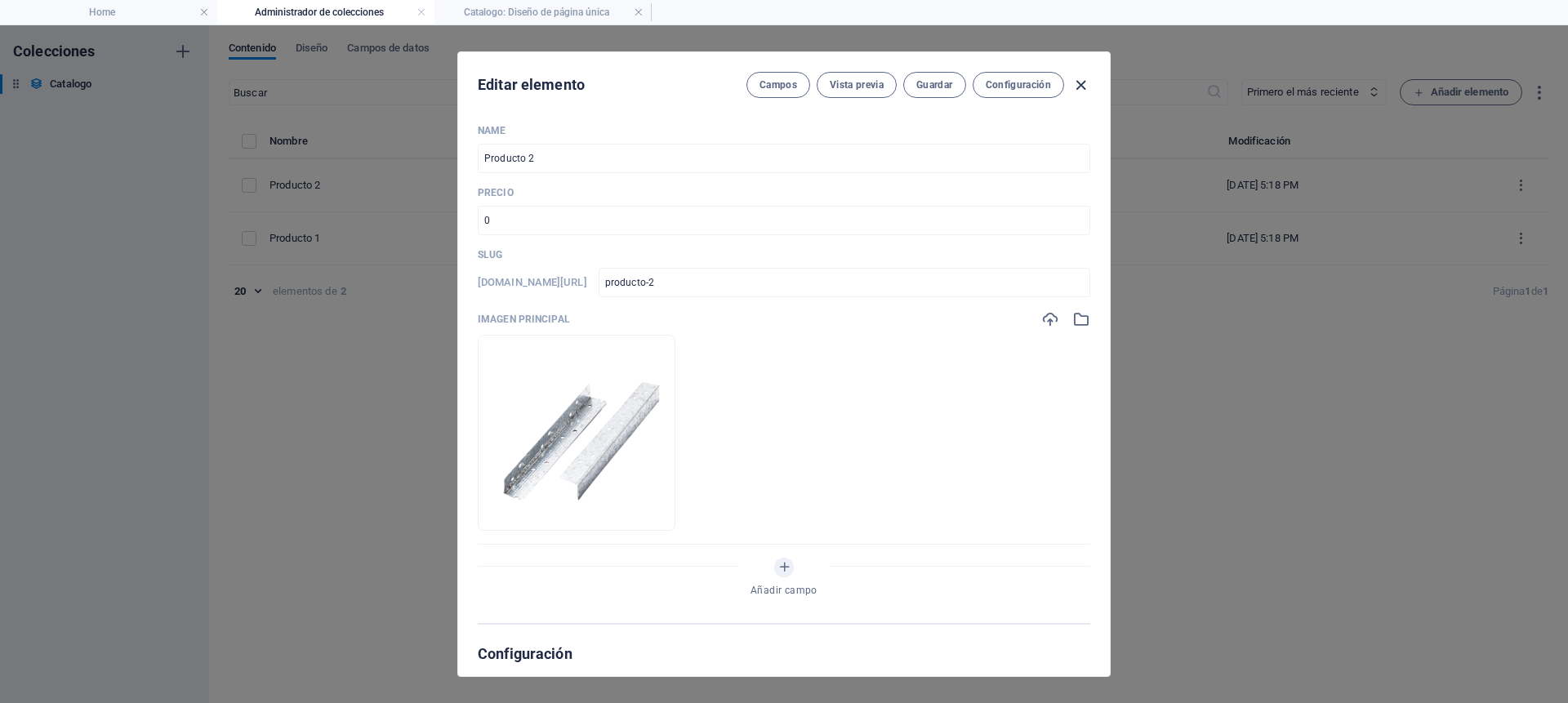
click at [1078, 85] on icon "button" at bounding box center [1081, 86] width 19 height 19
type input "producto-2"
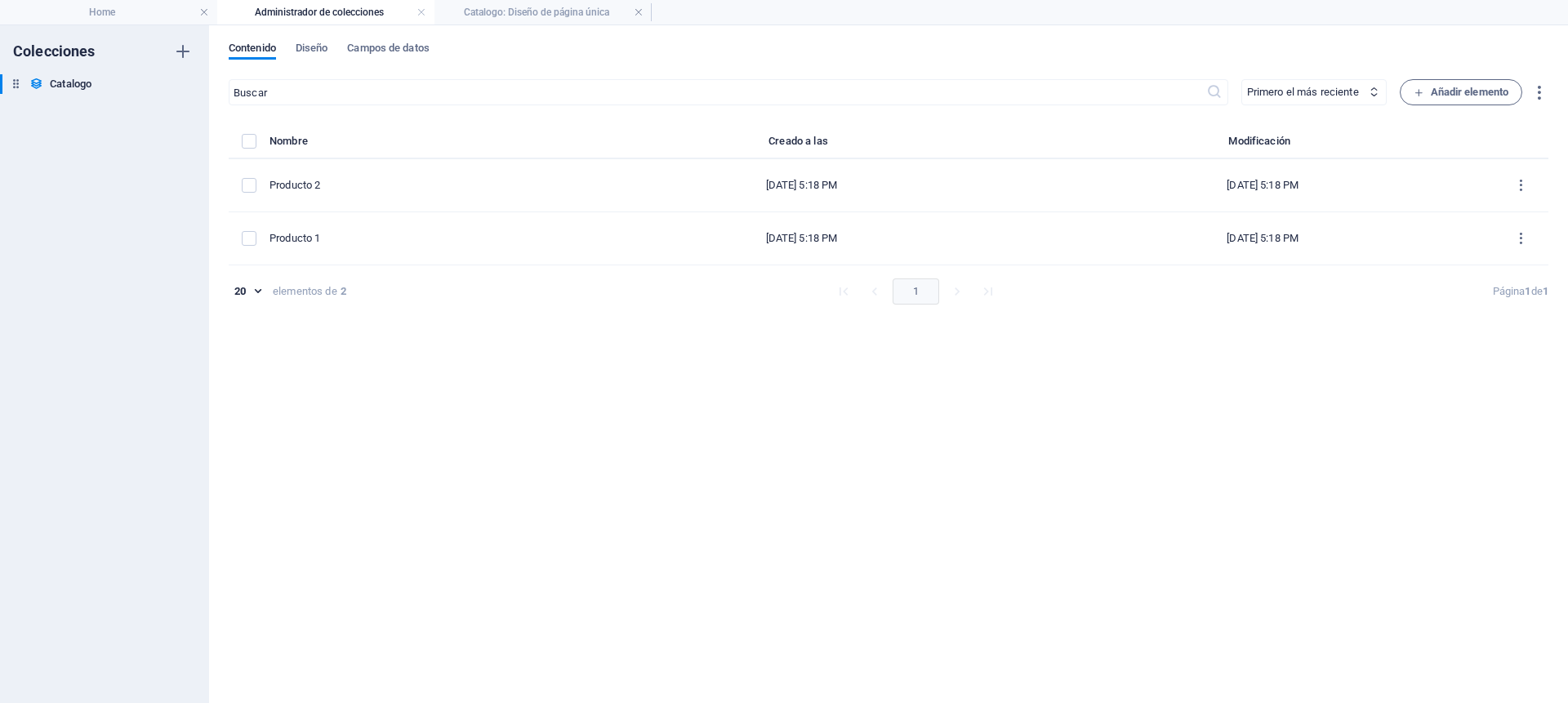
drag, startPoint x: 724, startPoint y: 348, endPoint x: 852, endPoint y: 320, distance: 131.0
click at [724, 348] on div "​ Primero el más reciente Primero el más antiguo Última modificación Name (asce…" at bounding box center [889, 383] width 1320 height 607
click at [117, 13] on h4 "Home" at bounding box center [109, 11] width 218 height 18
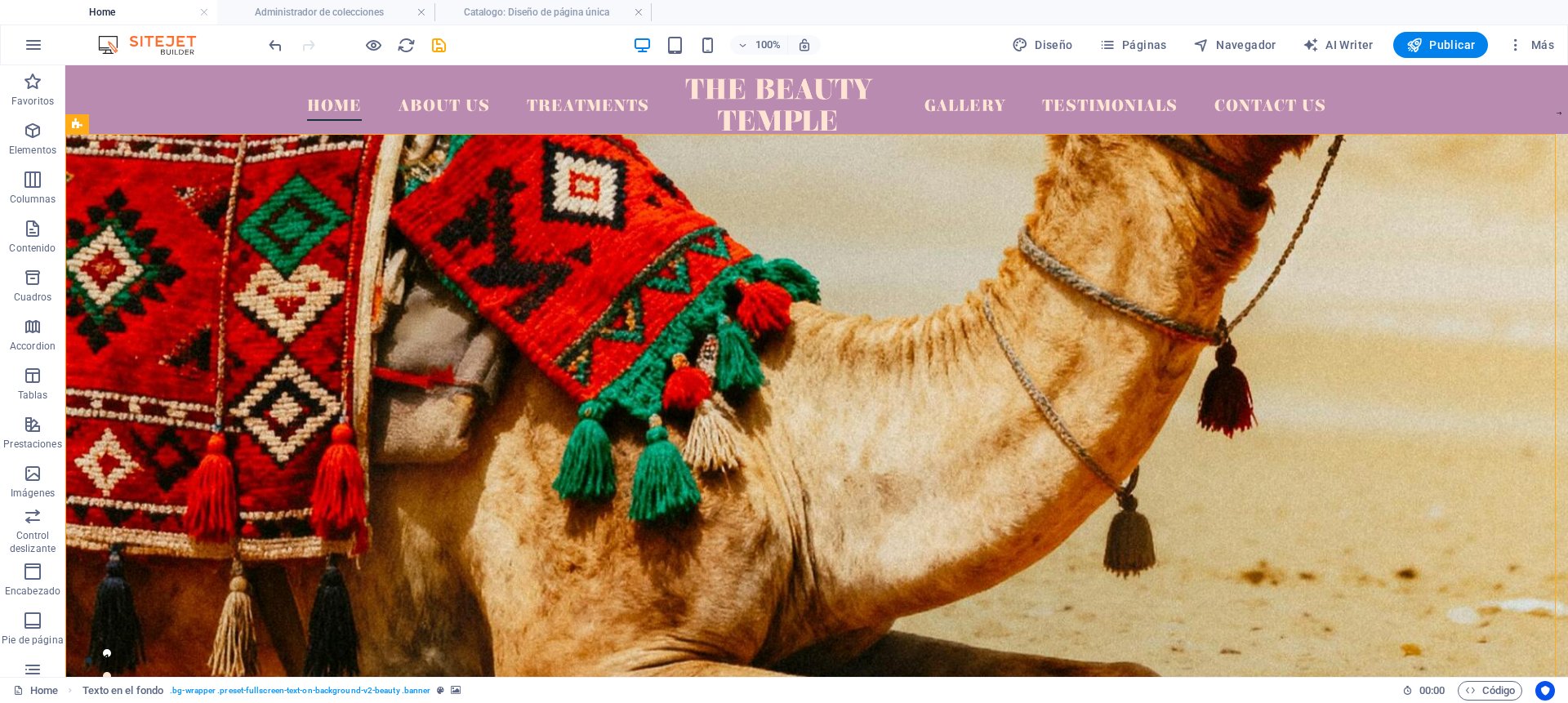
scroll to position [3, 0]
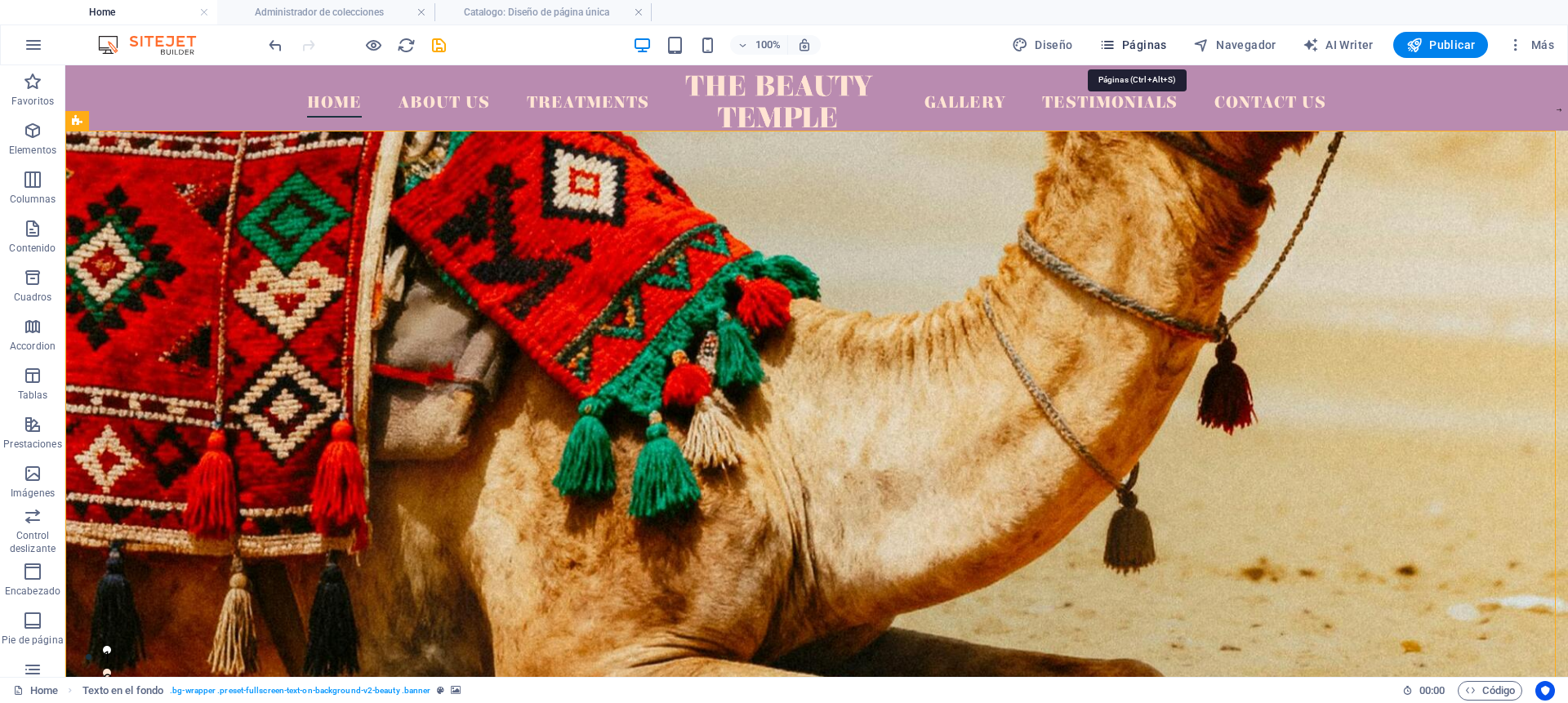
click at [1146, 42] on span "Páginas" at bounding box center [1133, 44] width 68 height 16
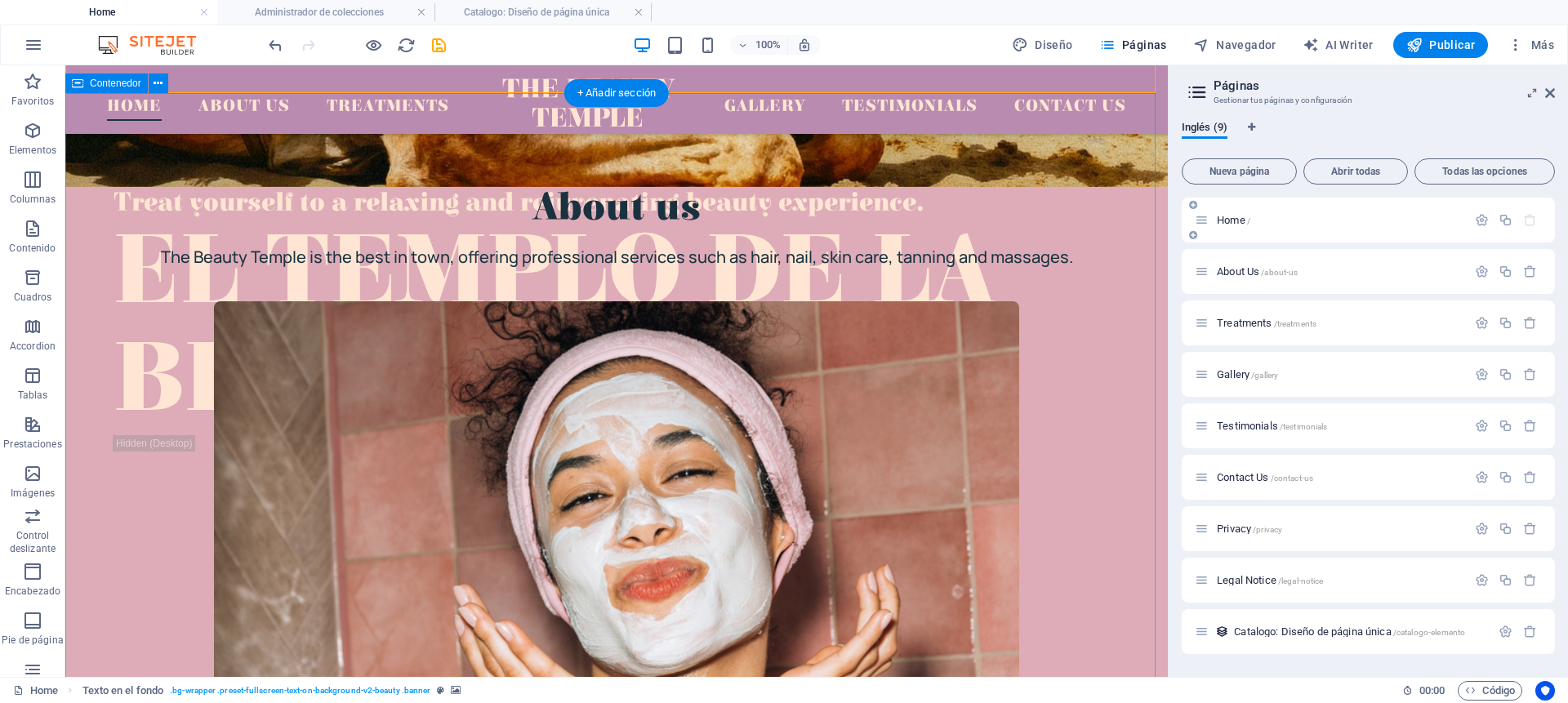
scroll to position [597, 0]
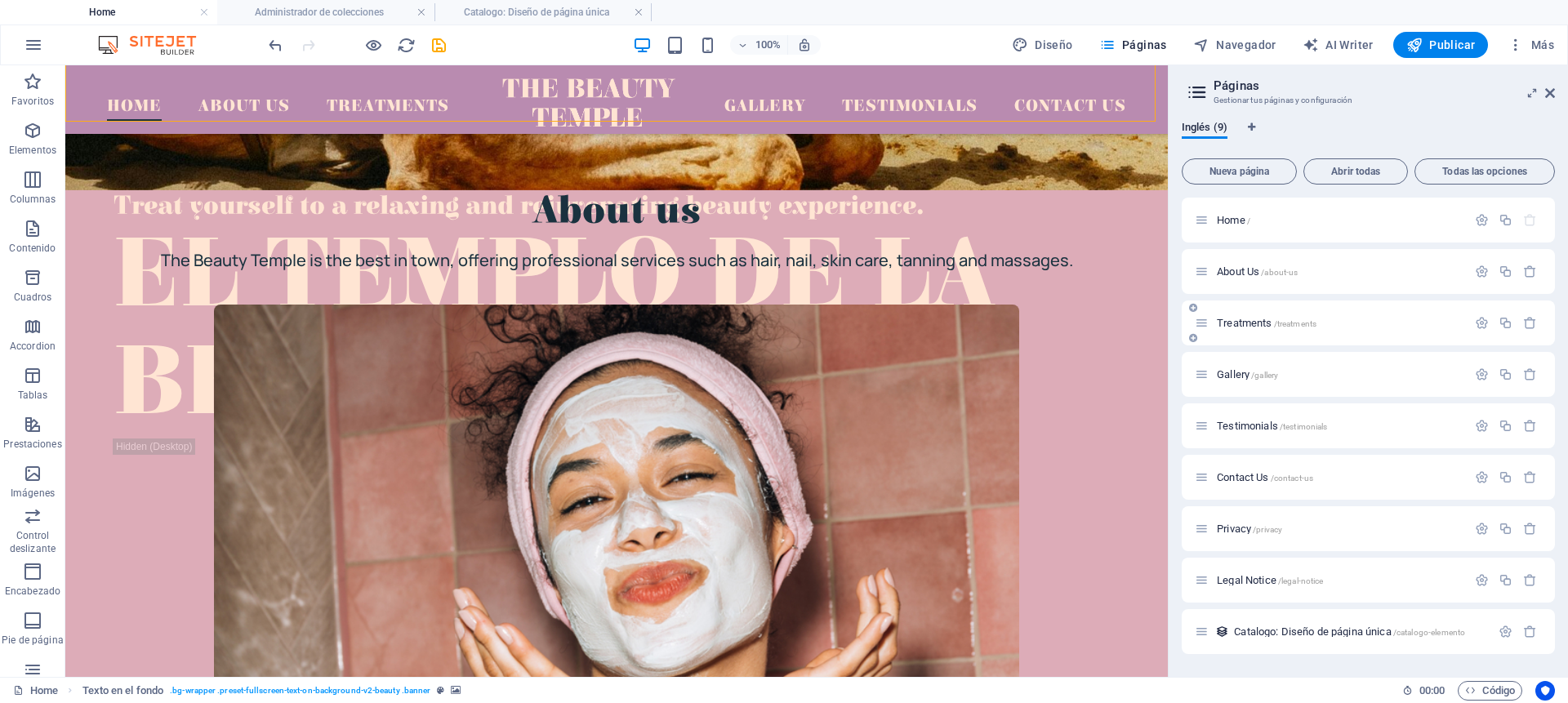
click at [1330, 314] on div "Treatments /treatments" at bounding box center [1330, 323] width 272 height 19
click at [1239, 324] on span "Treatments /treatments" at bounding box center [1267, 323] width 99 height 12
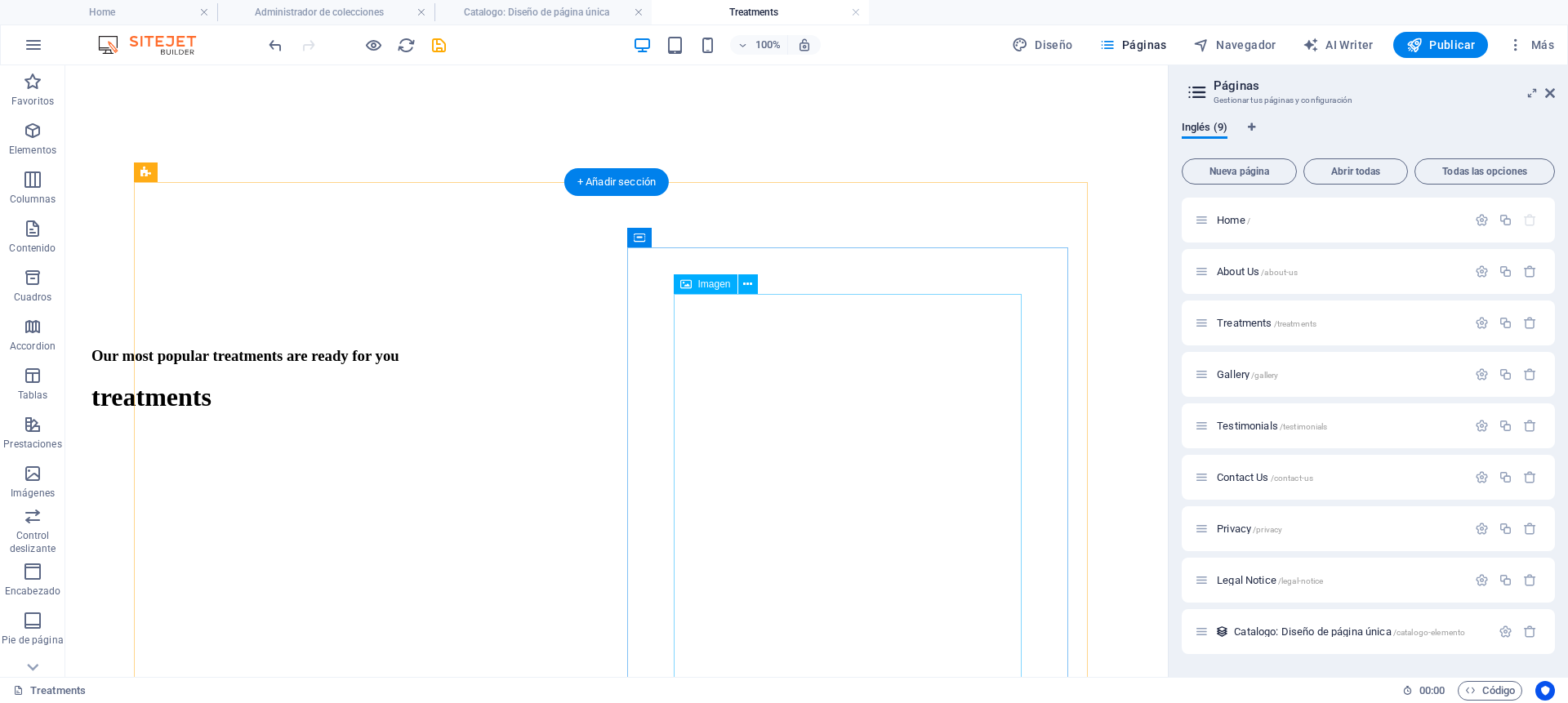
scroll to position [537, 0]
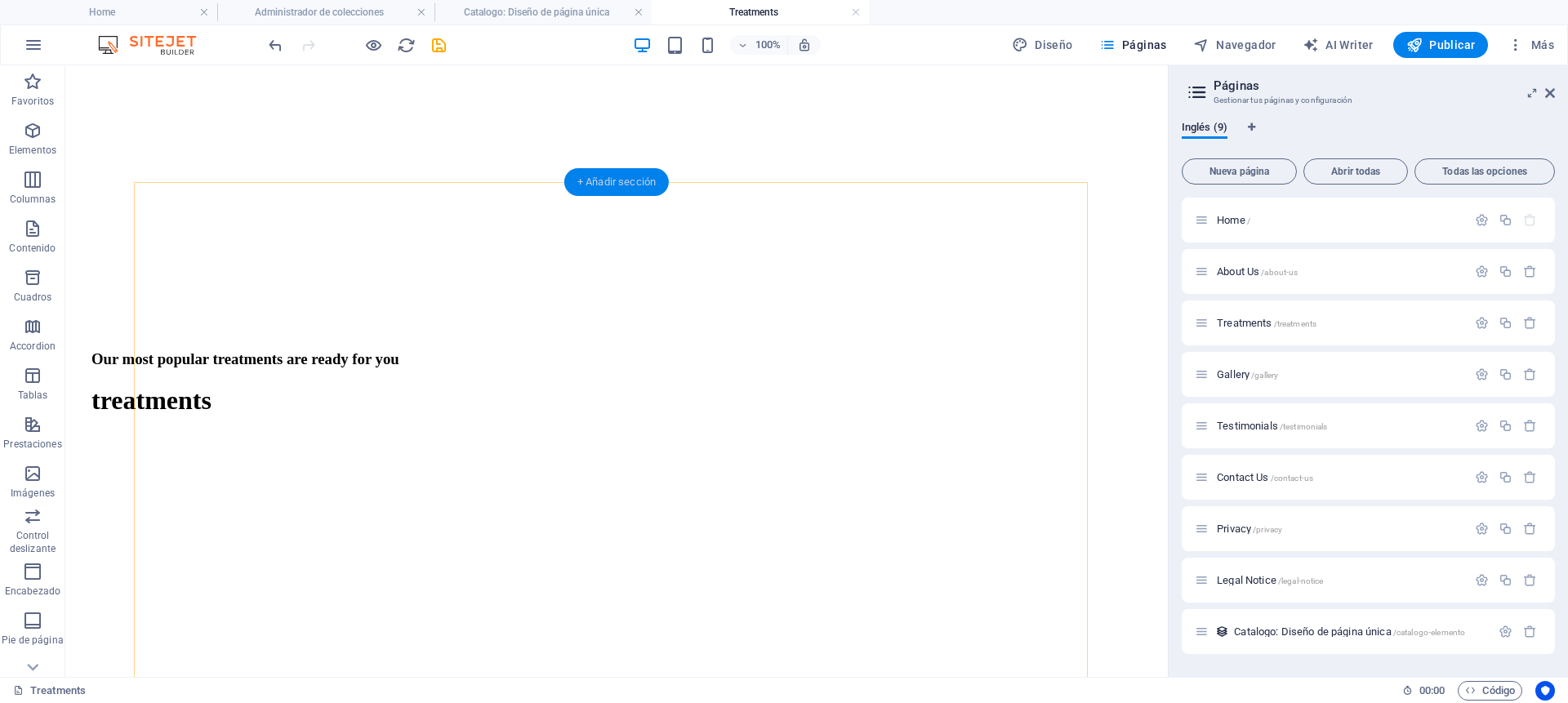
drag, startPoint x: 617, startPoint y: 181, endPoint x: 270, endPoint y: 117, distance: 352.9
click at [617, 181] on div "+ Añadir sección" at bounding box center [616, 181] width 104 height 28
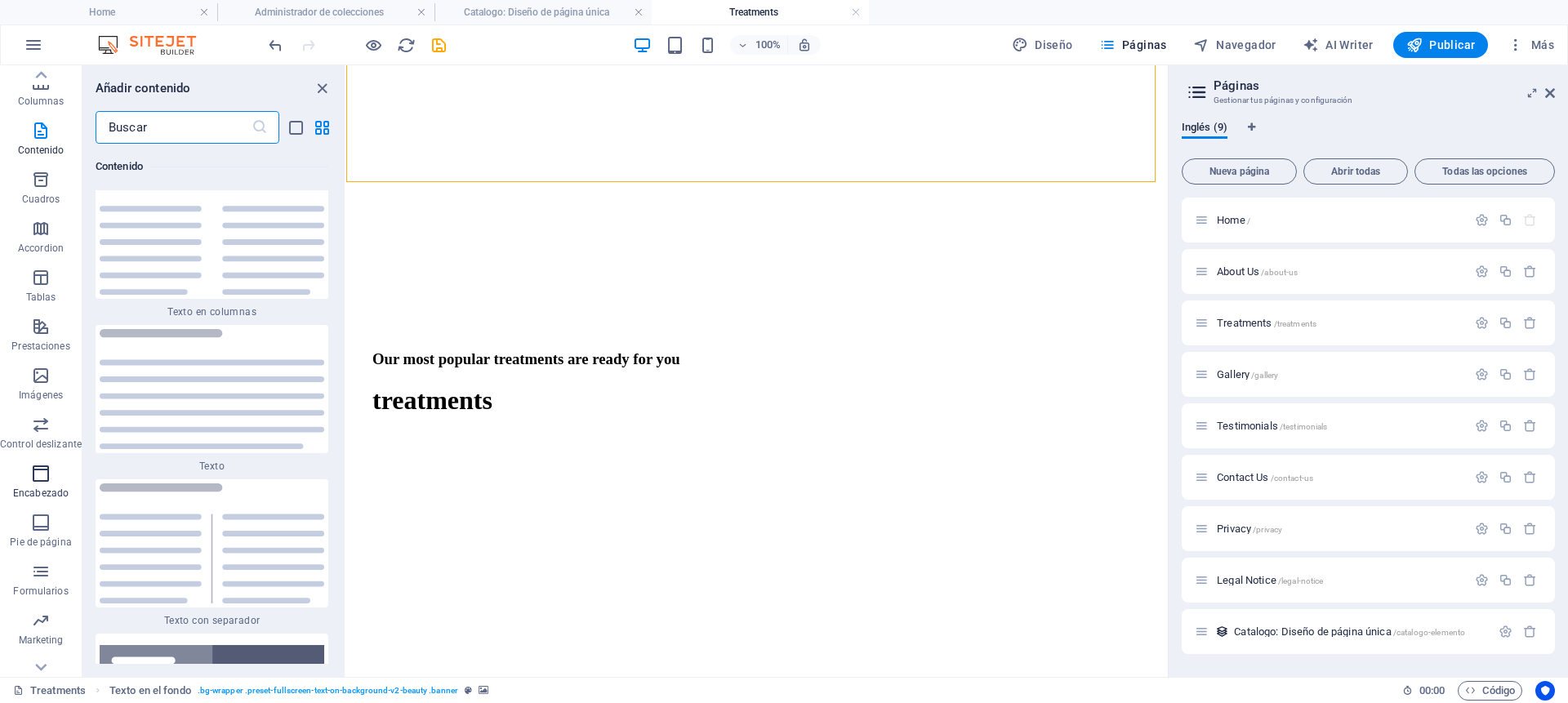
scroll to position [123, 0]
click at [39, 640] on icon "button" at bounding box center [41, 645] width 20 height 20
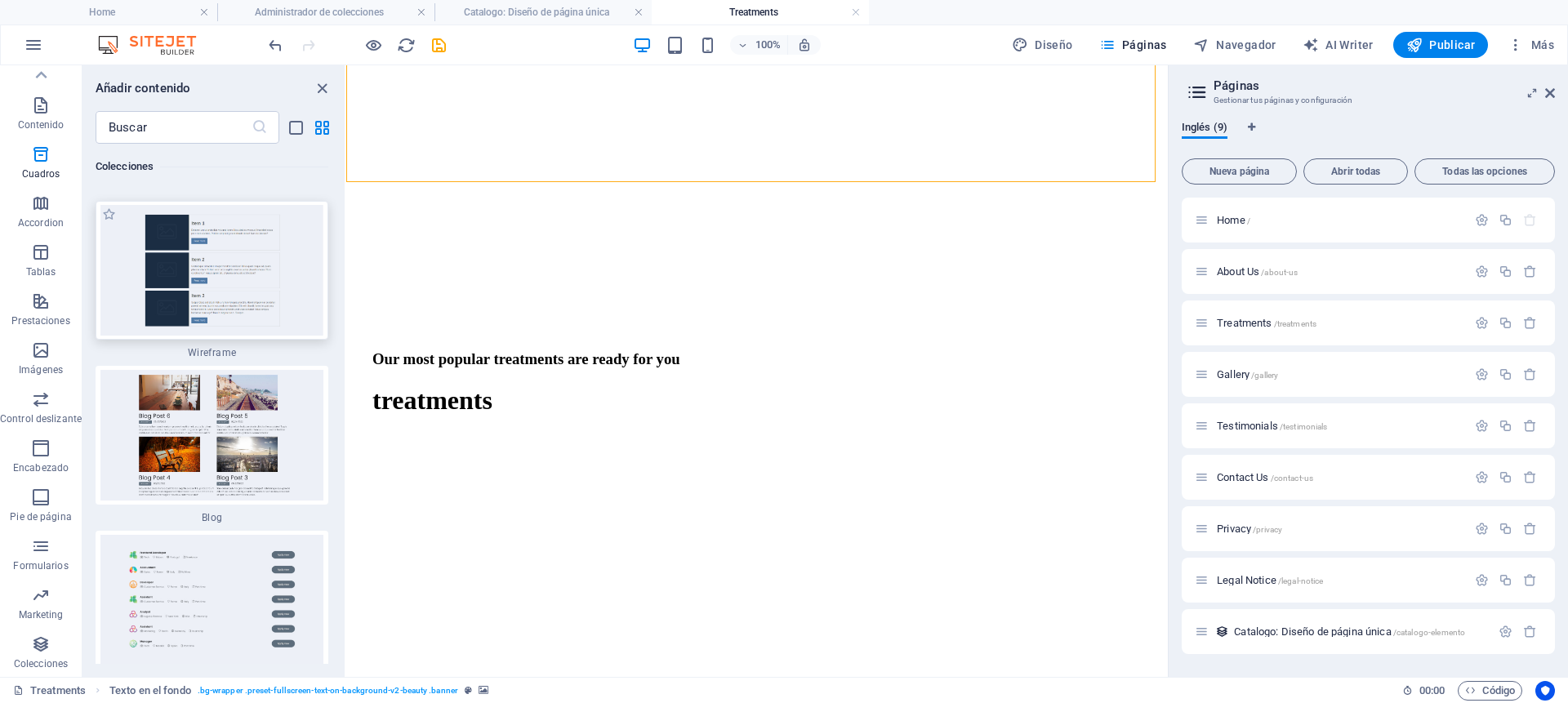
scroll to position [30453, 0]
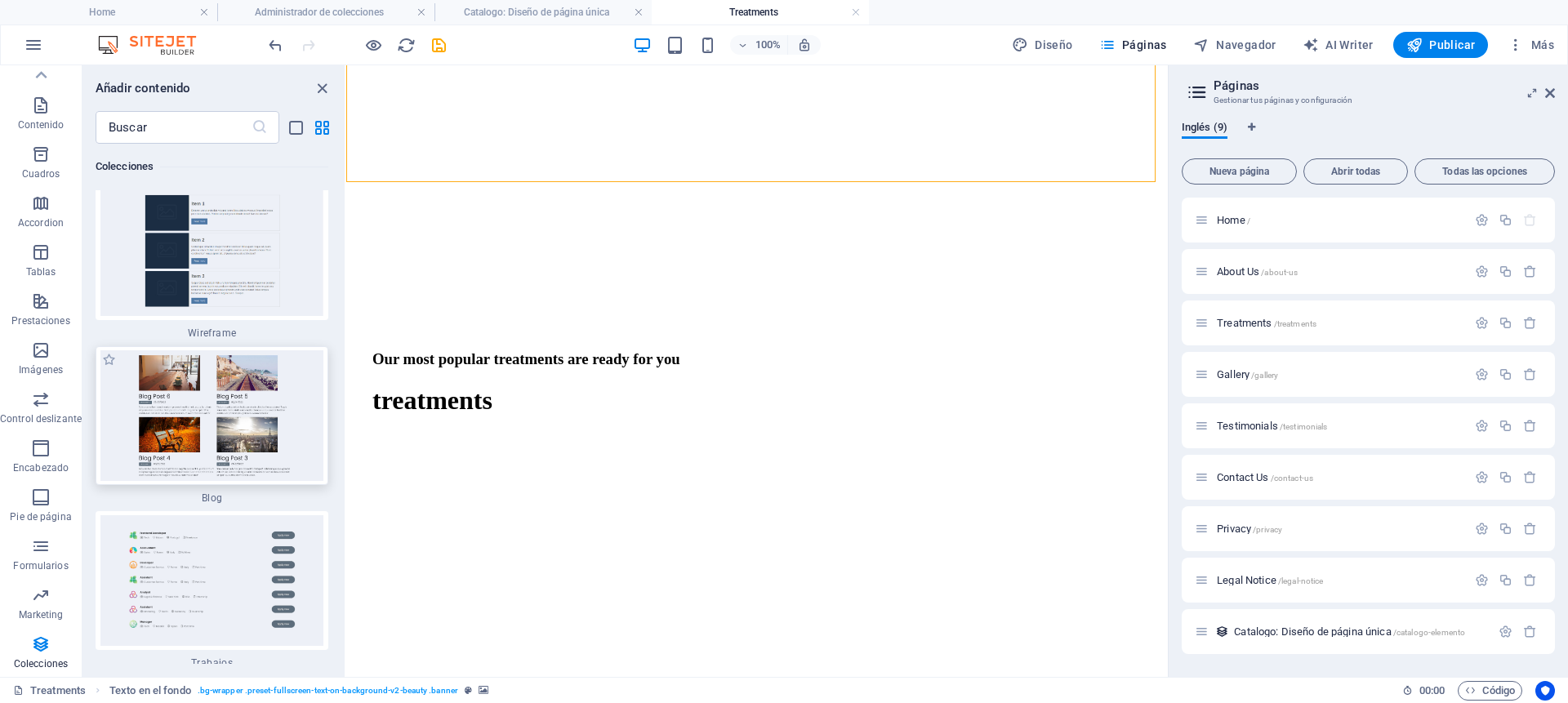
click at [172, 456] on img at bounding box center [211, 415] width 224 height 131
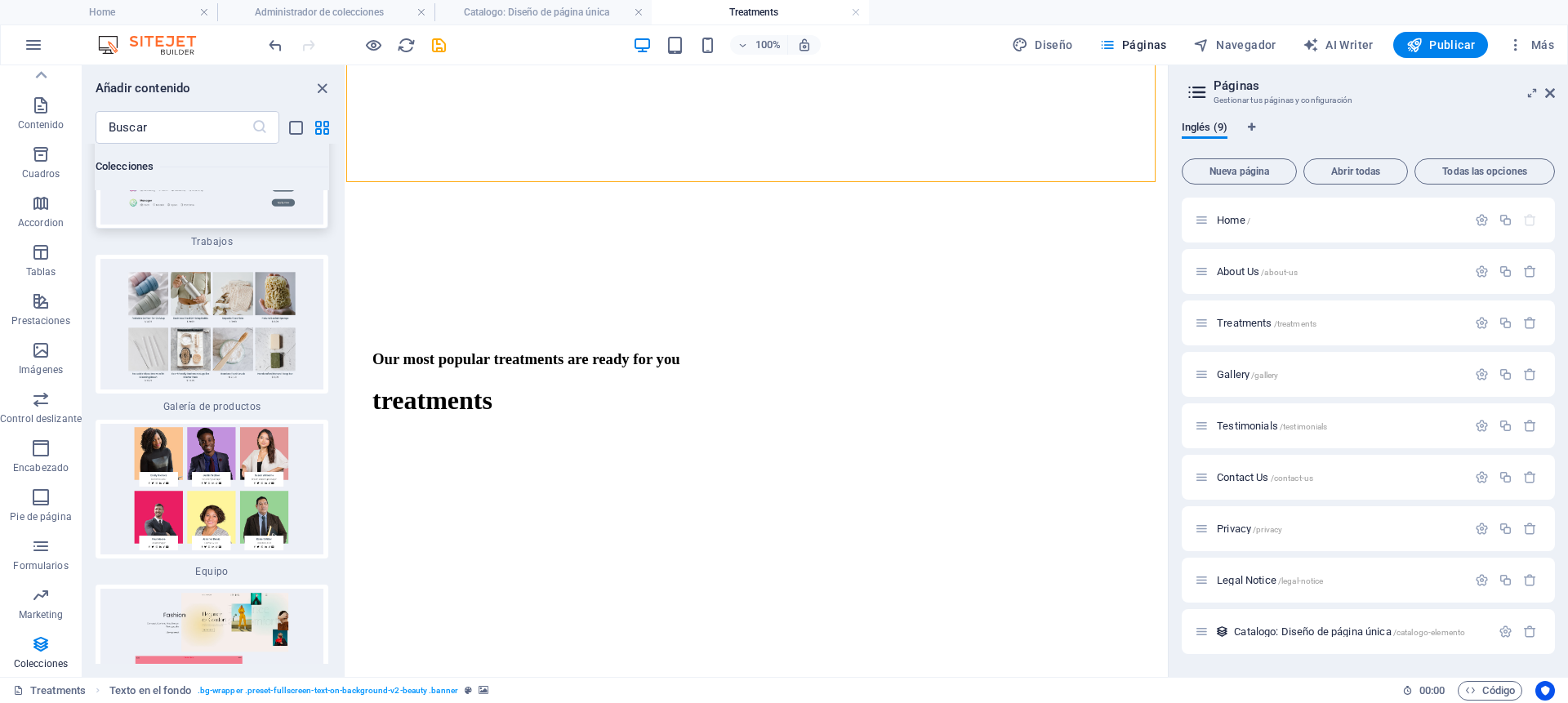
scroll to position [30864, 0]
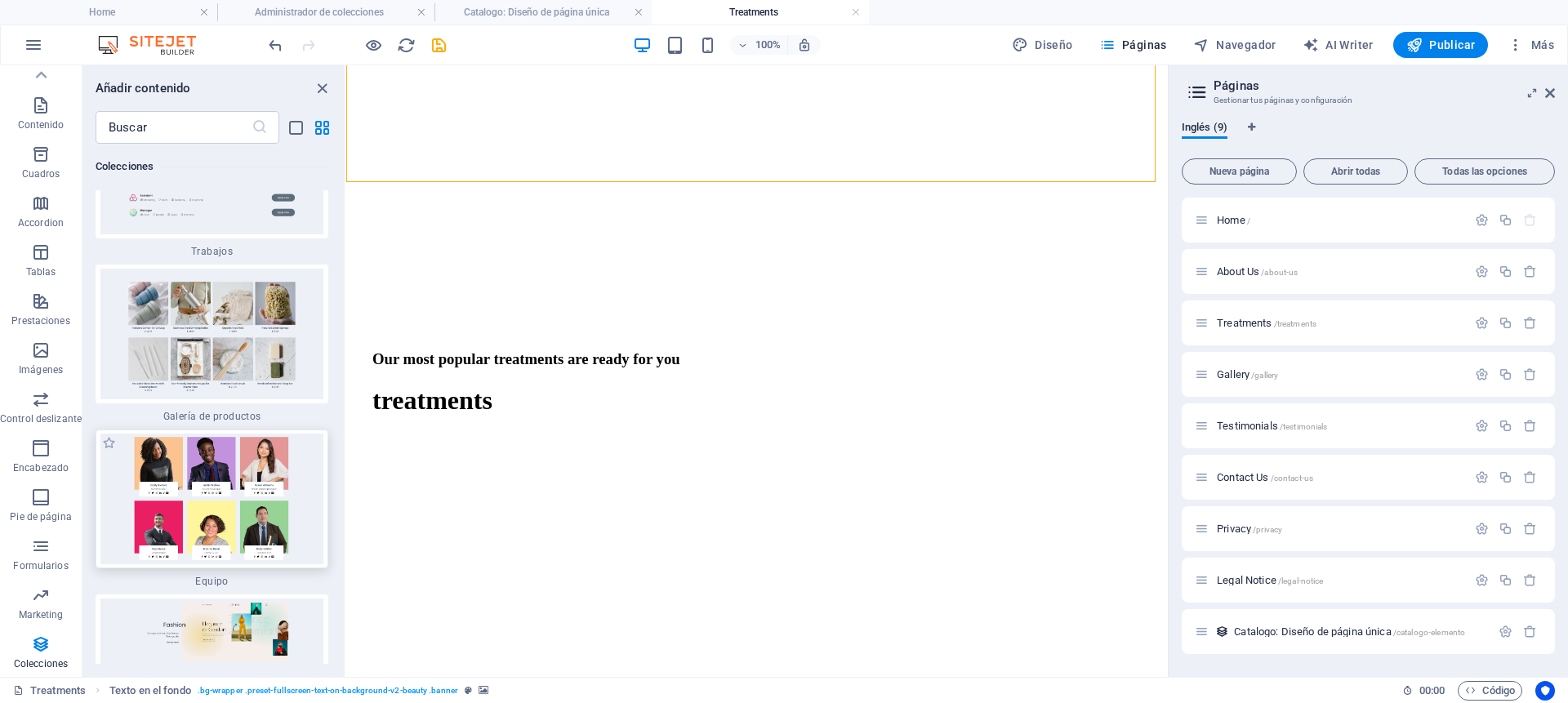
click at [189, 511] on img at bounding box center [211, 499] width 224 height 131
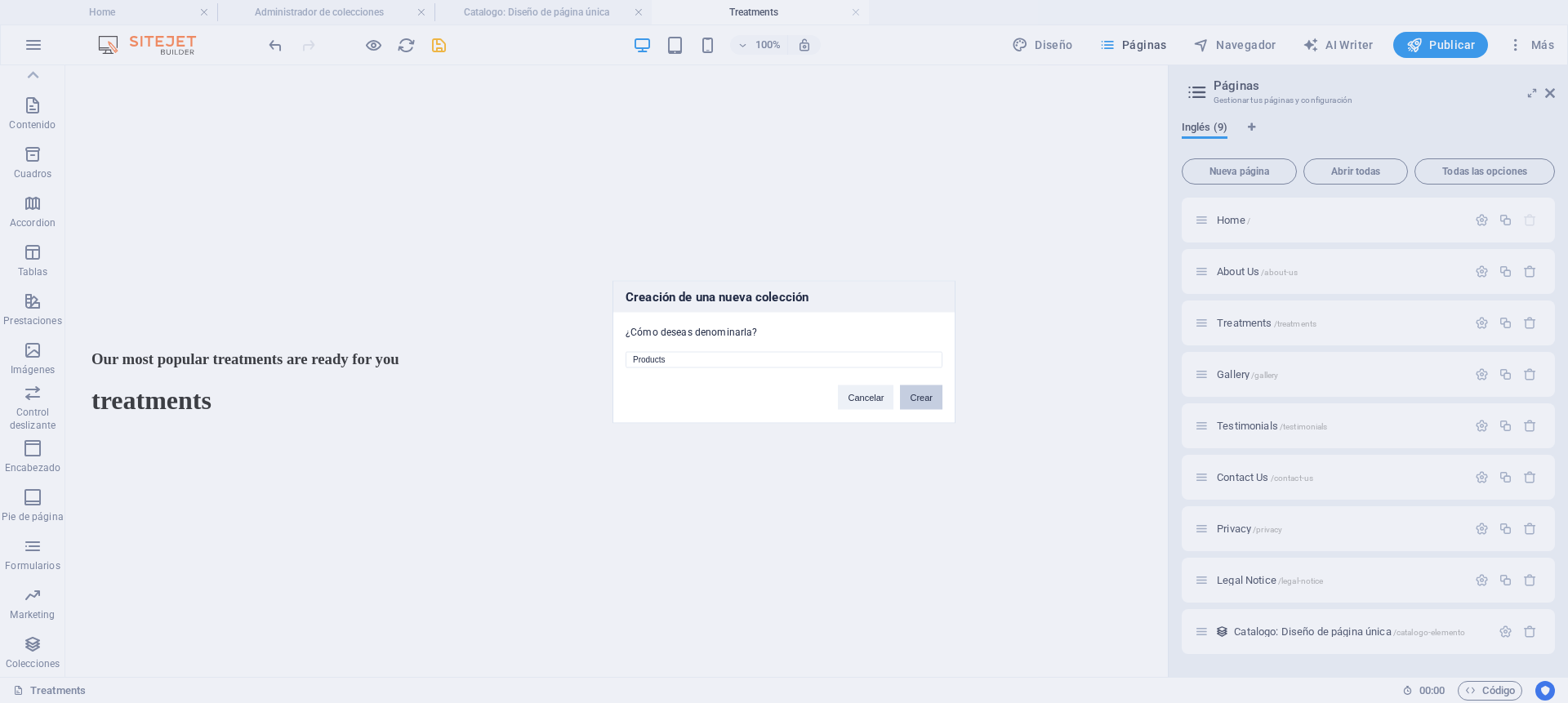
click at [918, 398] on button "Crear" at bounding box center [922, 397] width 42 height 25
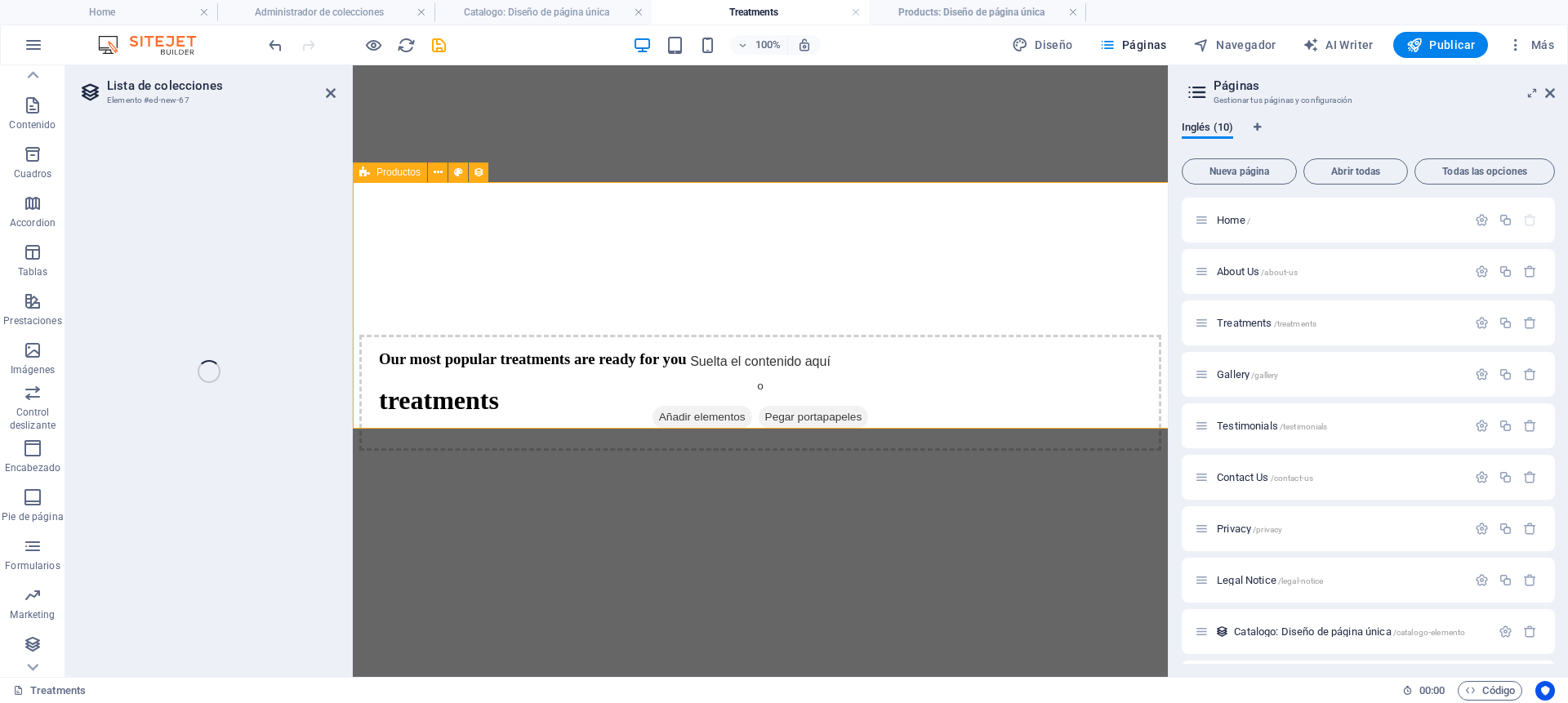
select select "68e3de232d4ebb94b903c450"
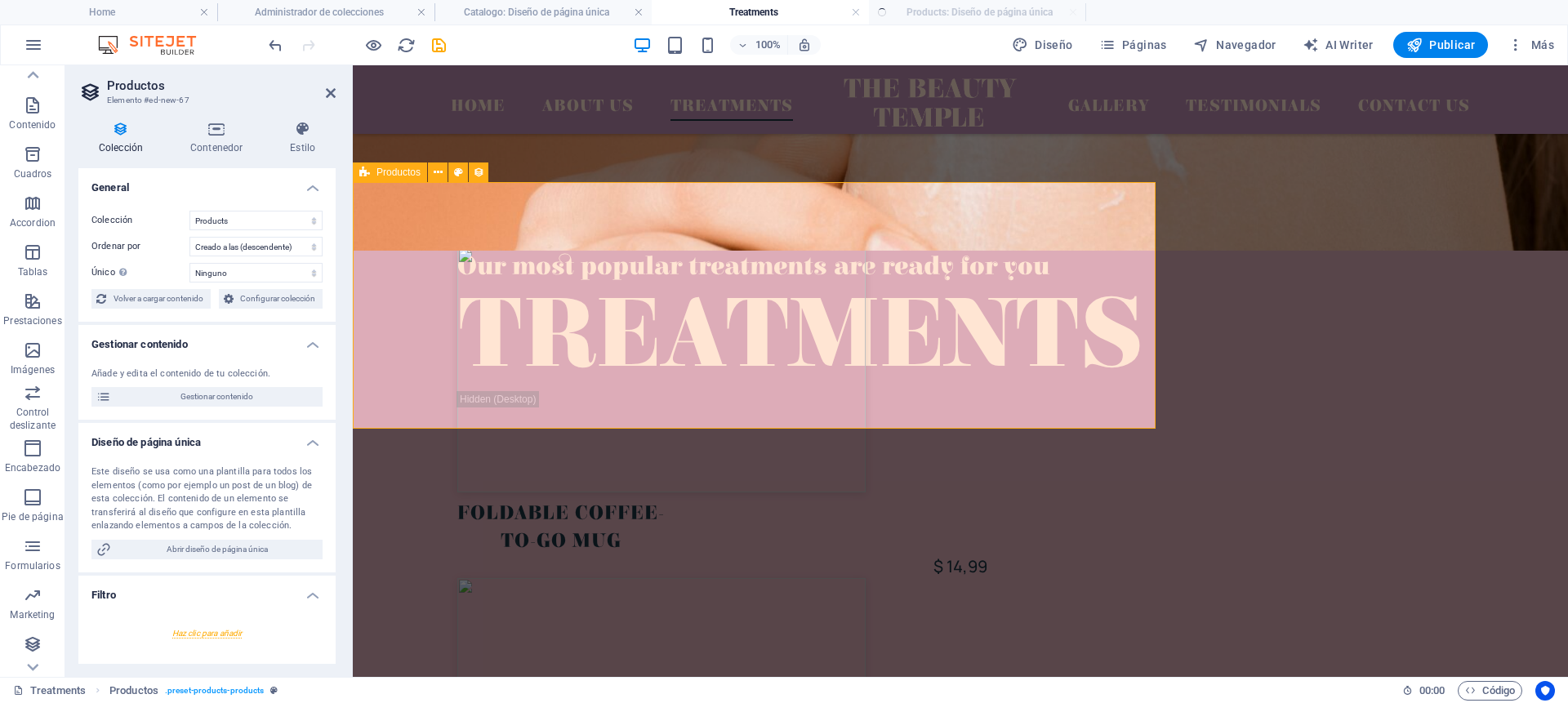
select select "createdAt_DESC"
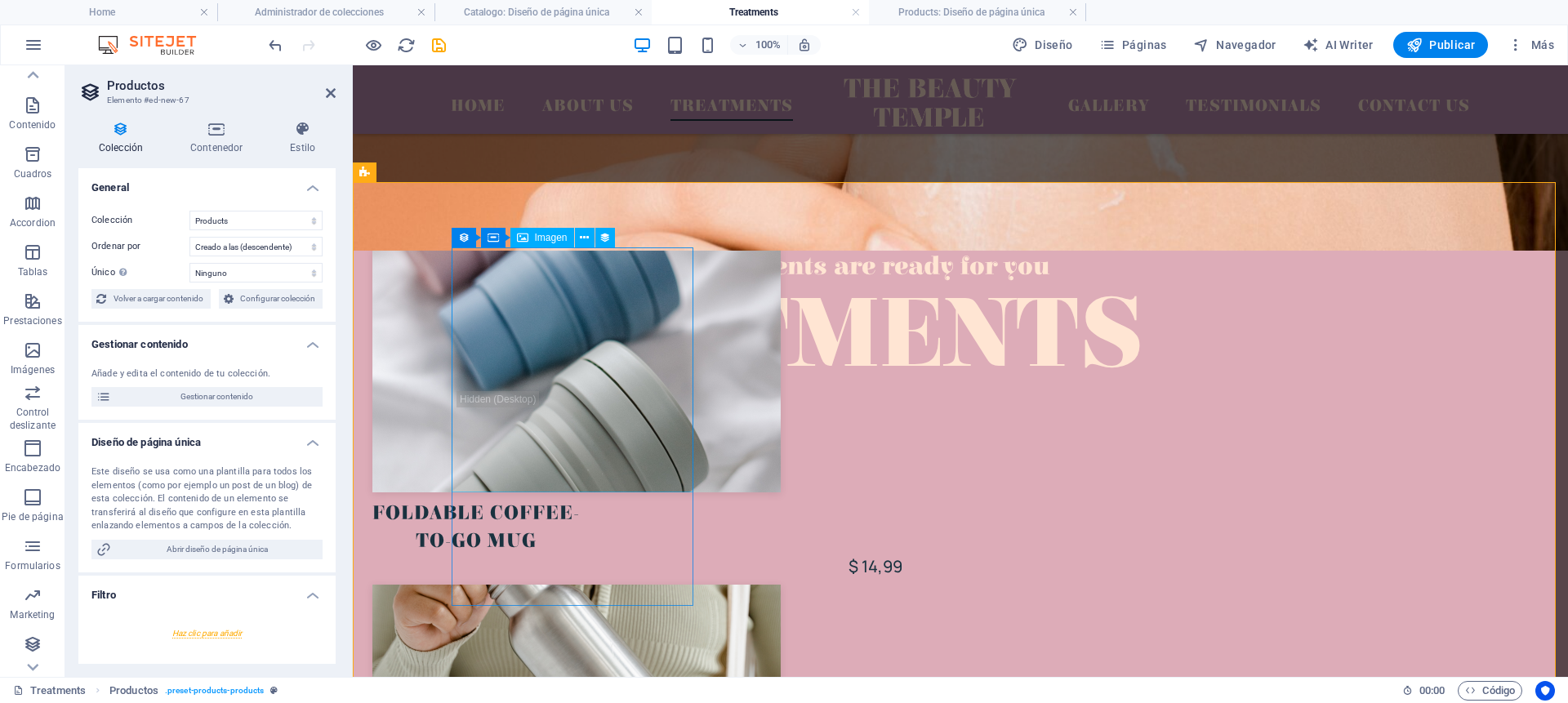
scroll to position [0, 0]
click at [227, 224] on select "Catalogo Products" at bounding box center [255, 221] width 133 height 20
click at [189, 211] on select "Catalogo Products" at bounding box center [255, 221] width 133 height 20
select select "68e3de232d4ebb94b903c450"
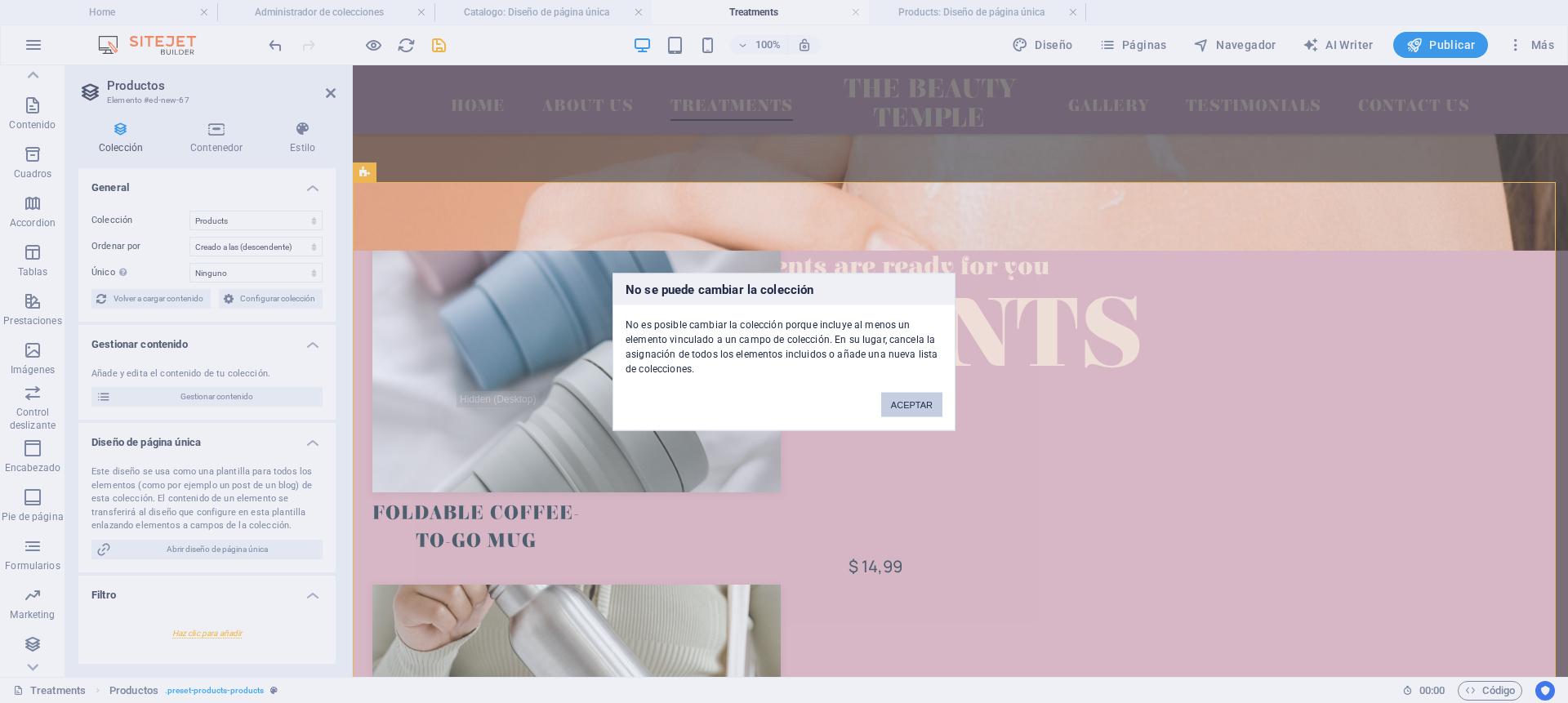
click at [907, 409] on button "ACEPTAR" at bounding box center [912, 405] width 61 height 25
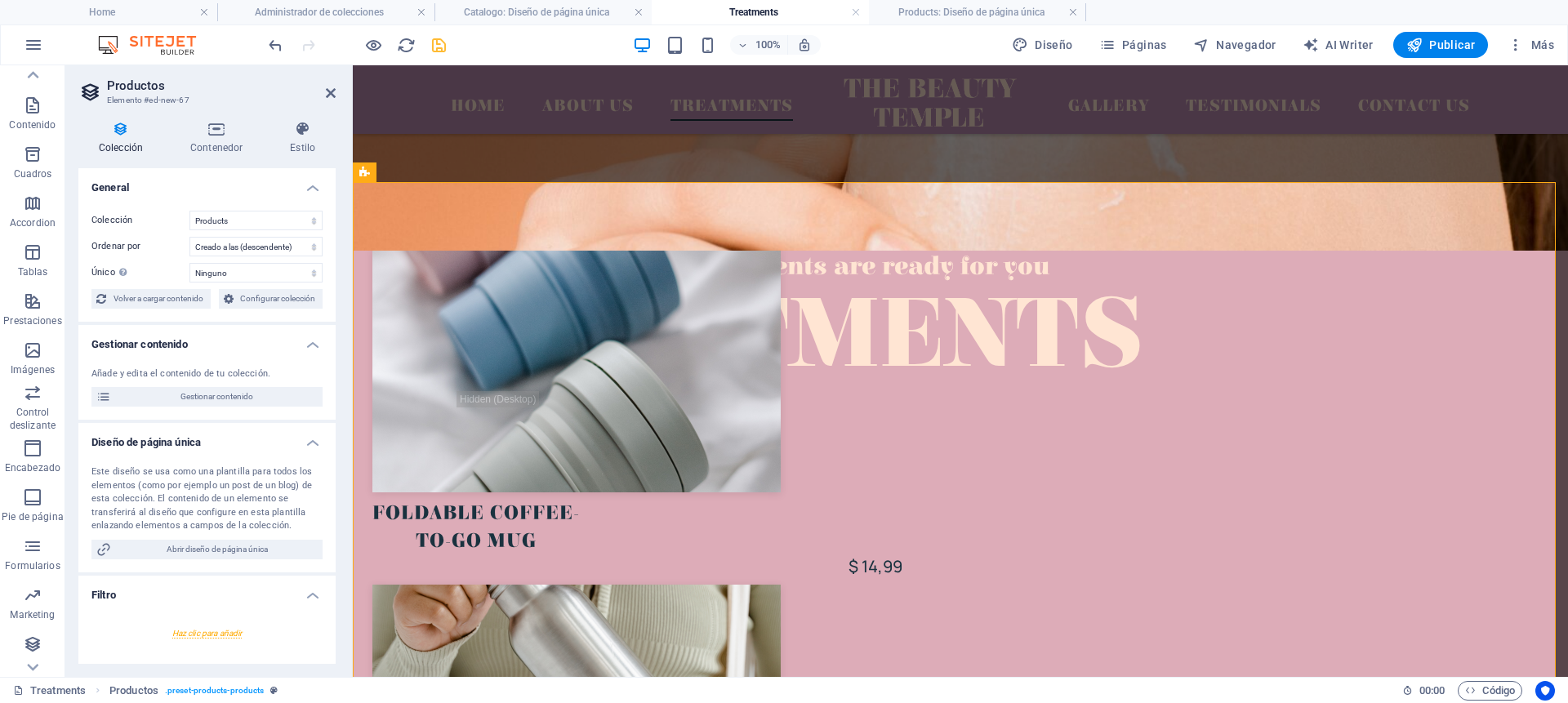
click at [437, 44] on icon "save" at bounding box center [439, 46] width 19 height 19
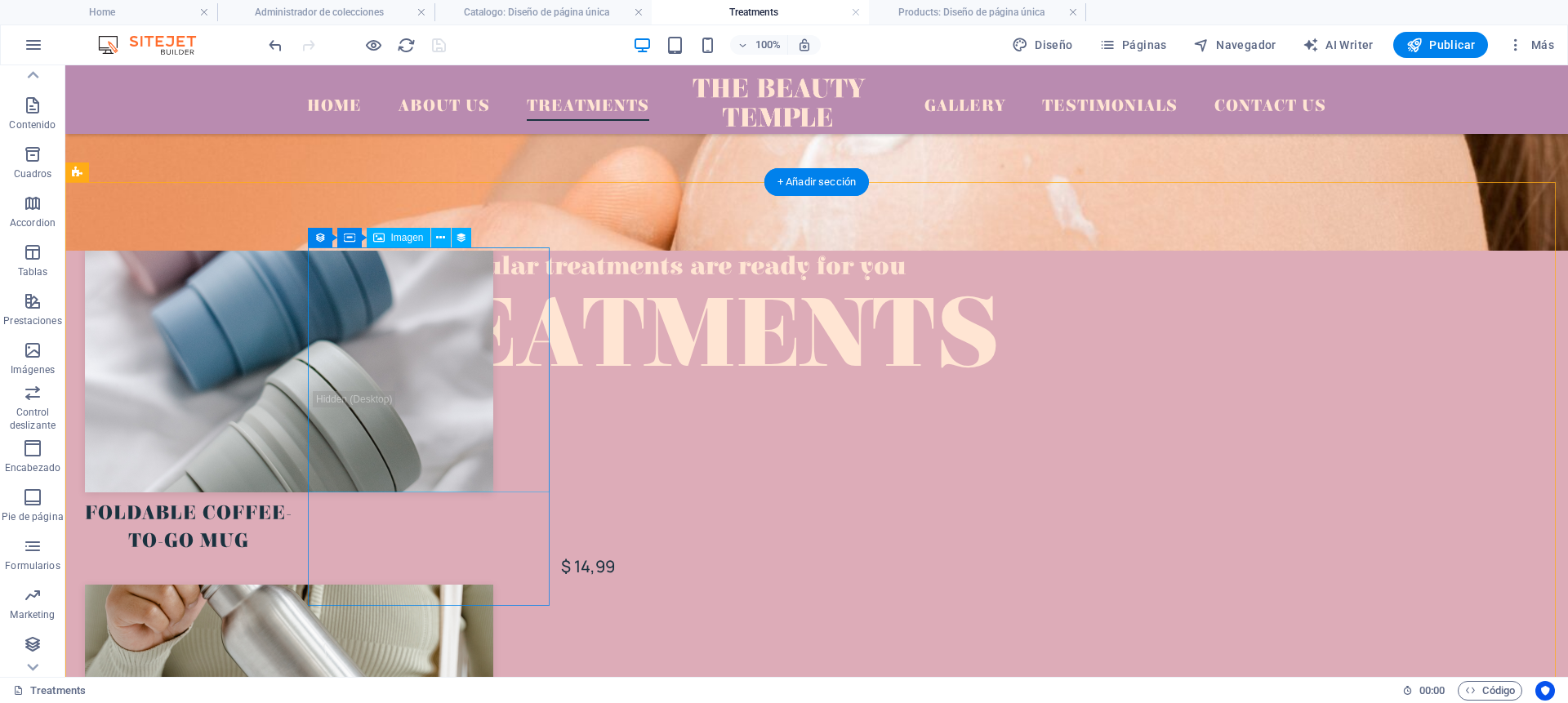
click at [425, 367] on div at bounding box center [588, 370] width 1006 height 245
select select "px"
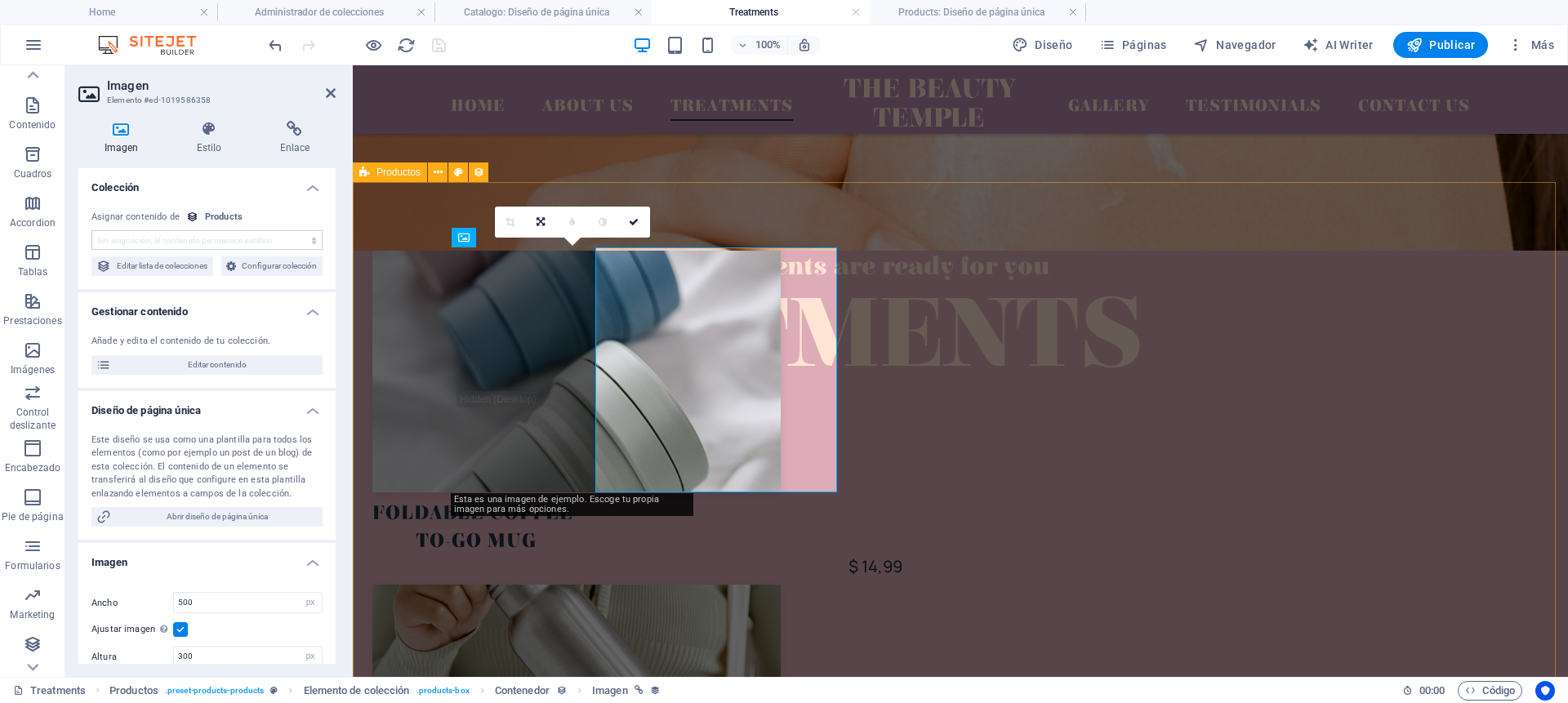
select select "image"
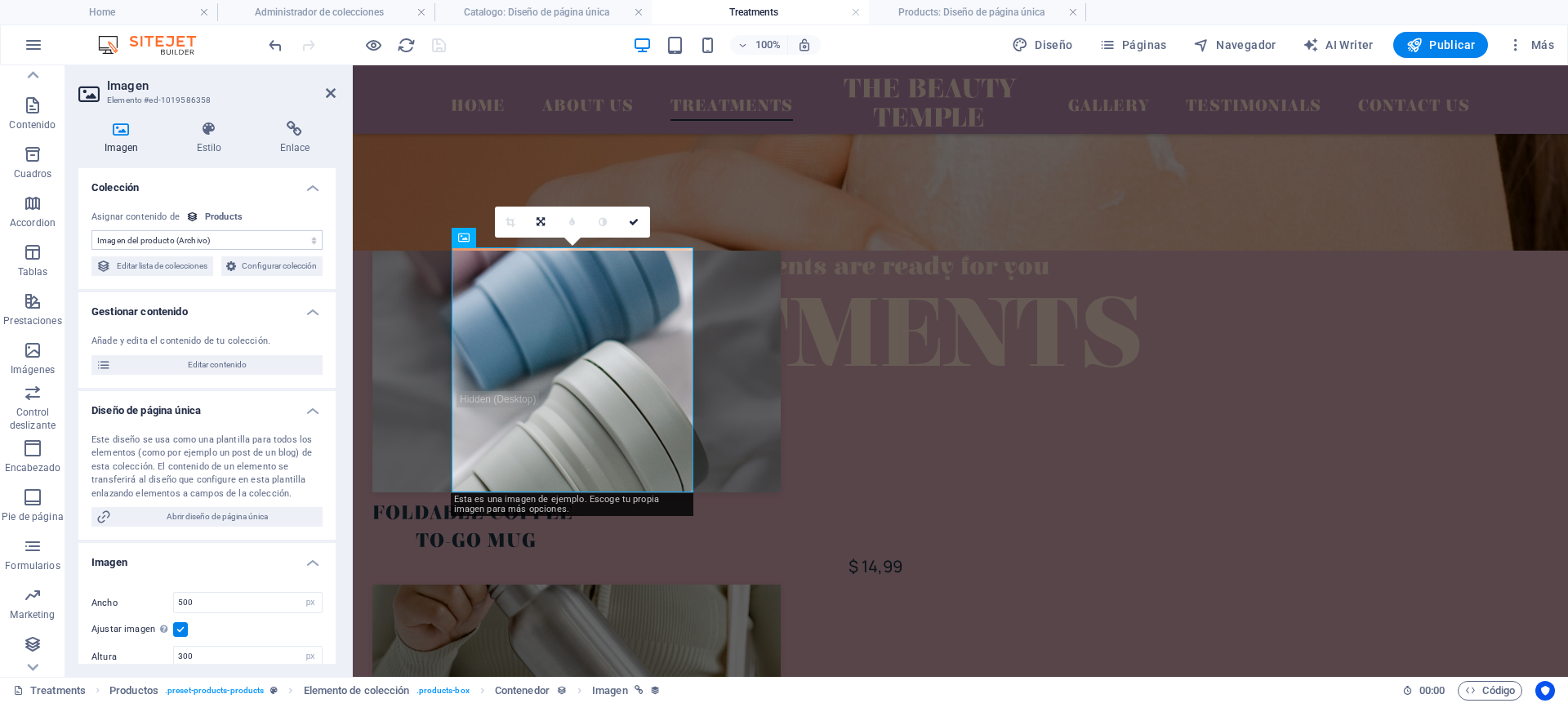
click at [219, 211] on div "Products" at bounding box center [223, 218] width 37 height 14
click at [209, 213] on div "Products" at bounding box center [223, 218] width 37 height 14
click at [246, 237] on select "Sin asignación, el contenido permanece estático Creado a las (Fecha) Actualizad…" at bounding box center [207, 240] width 231 height 20
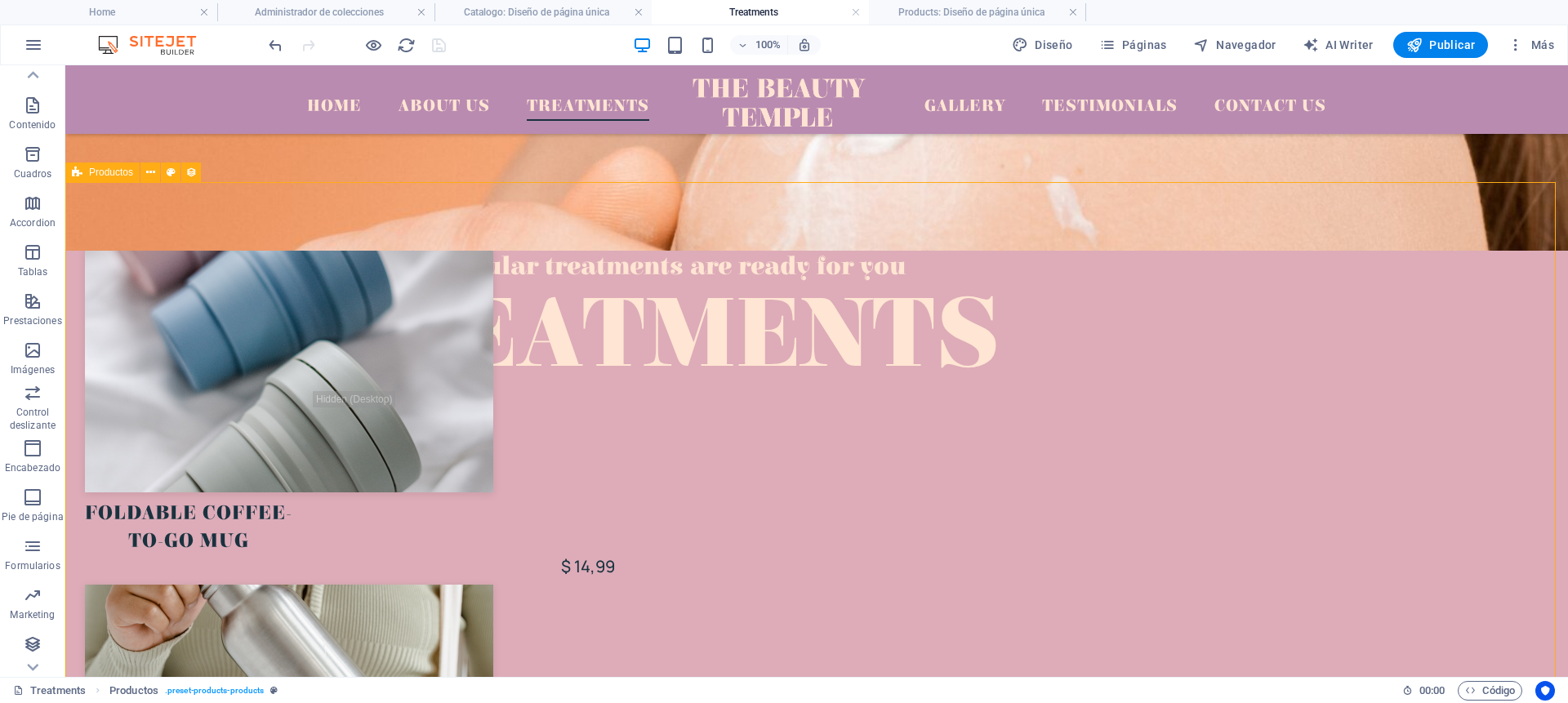
click at [993, 11] on h4 "Products: Diseño de página única" at bounding box center [978, 11] width 218 height 18
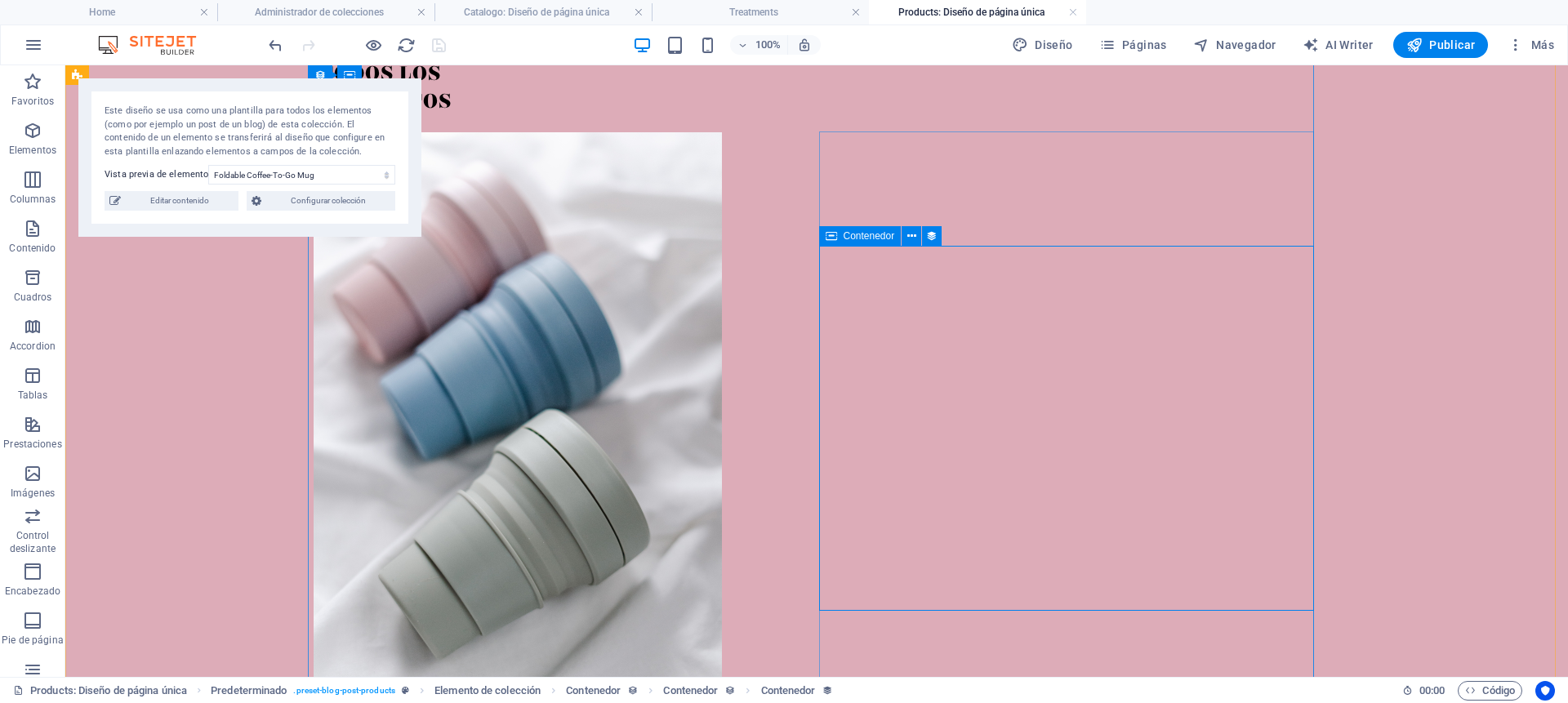
scroll to position [138, 0]
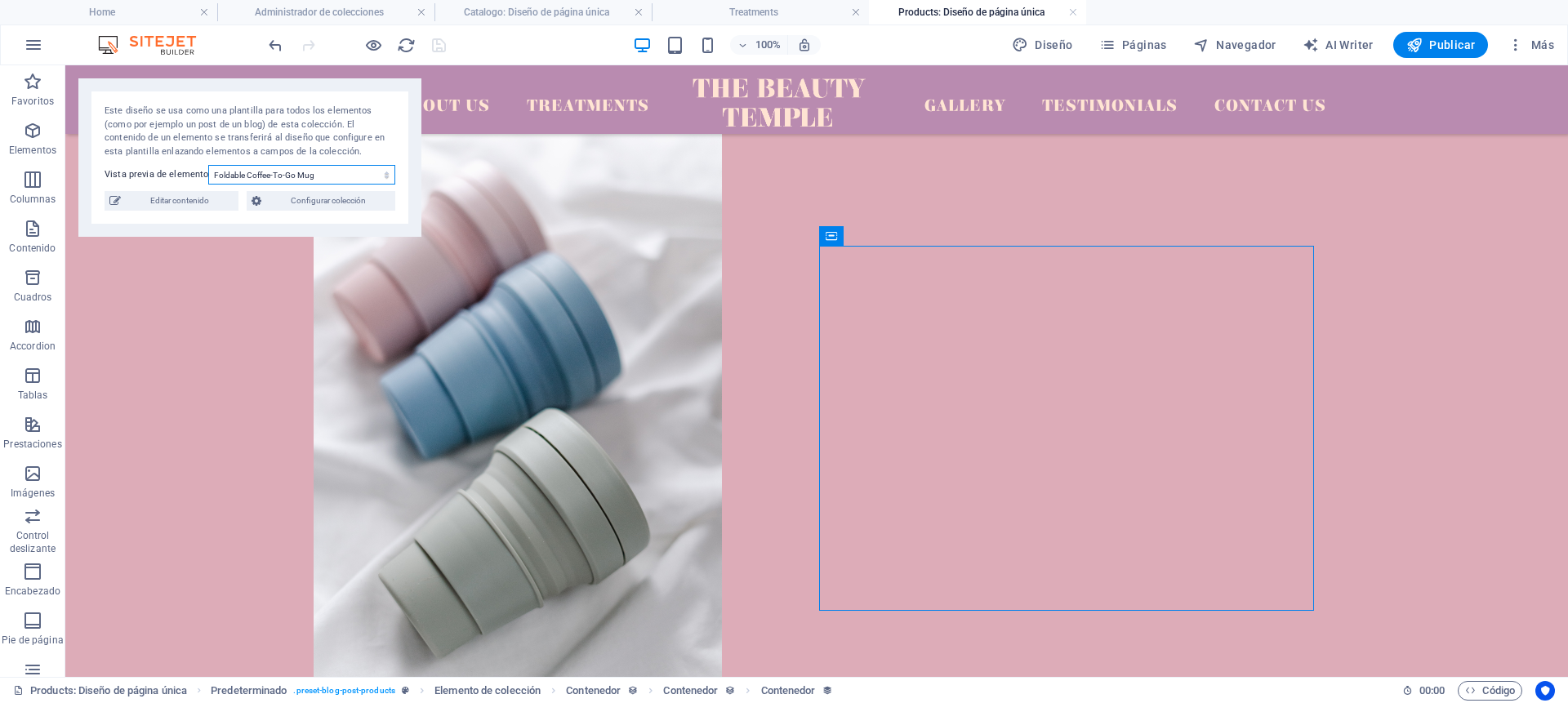
click at [301, 169] on select "Foldable Coffee-To-Go Mug Stainless Steel Drinking Bottle Organic Food Nets Nat…" at bounding box center [302, 175] width 187 height 20
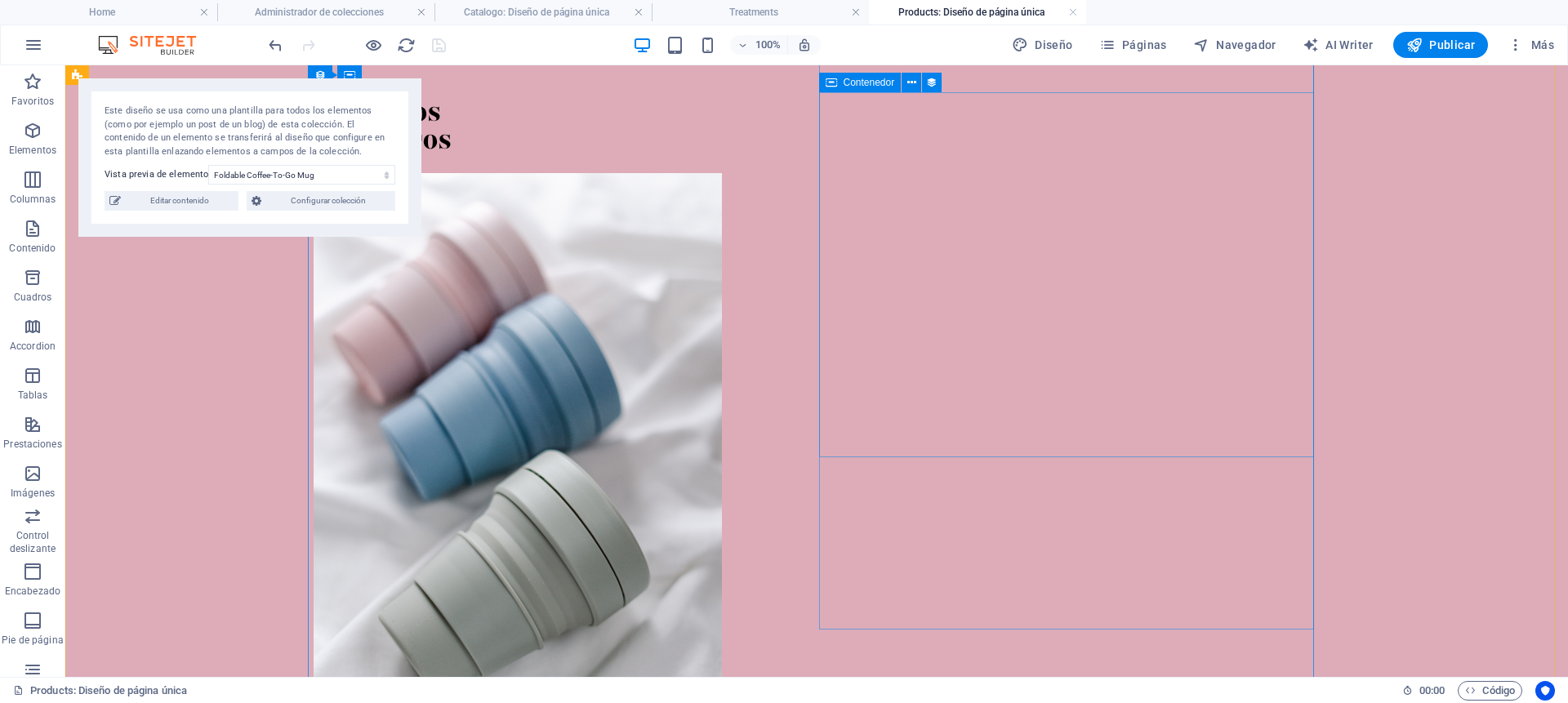
scroll to position [0, 0]
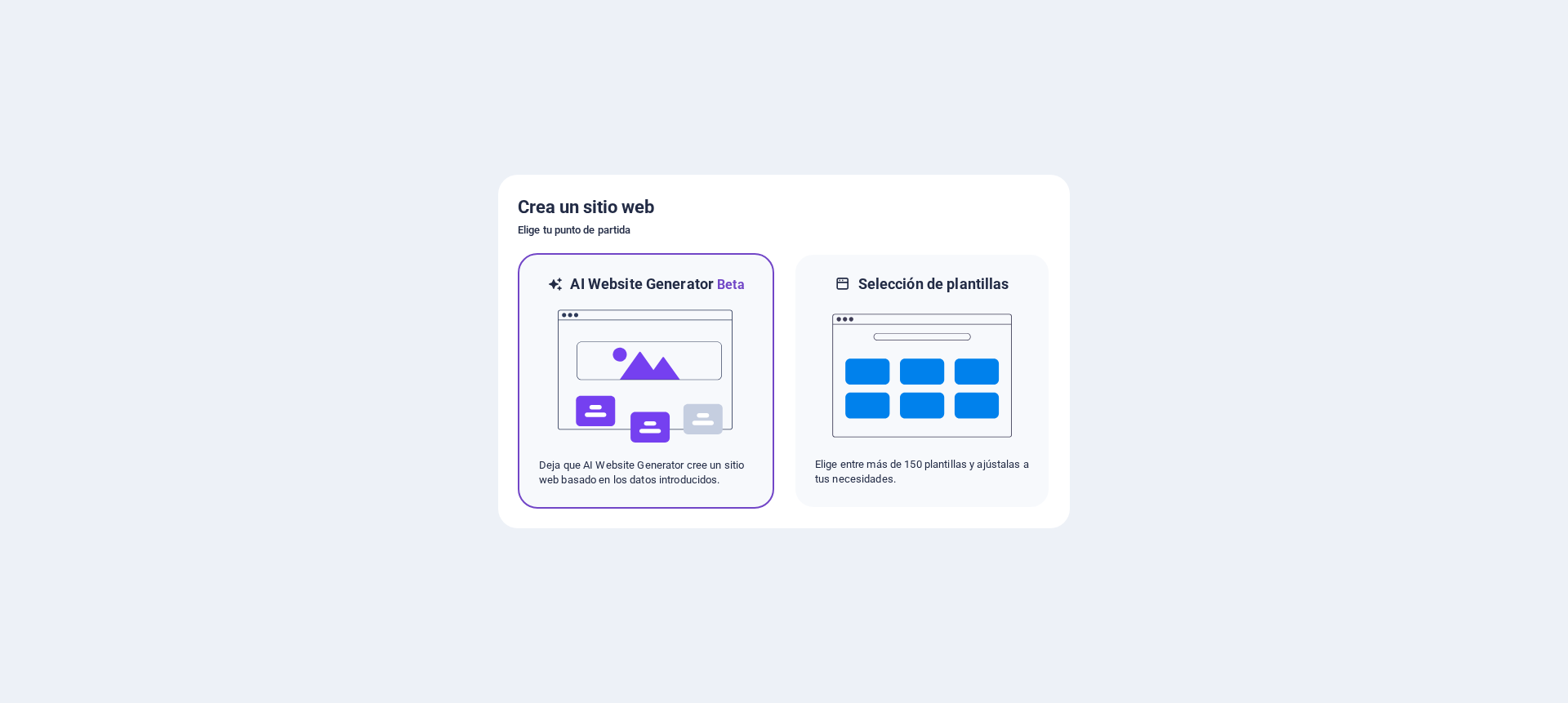
click at [602, 388] on img at bounding box center [646, 376] width 180 height 163
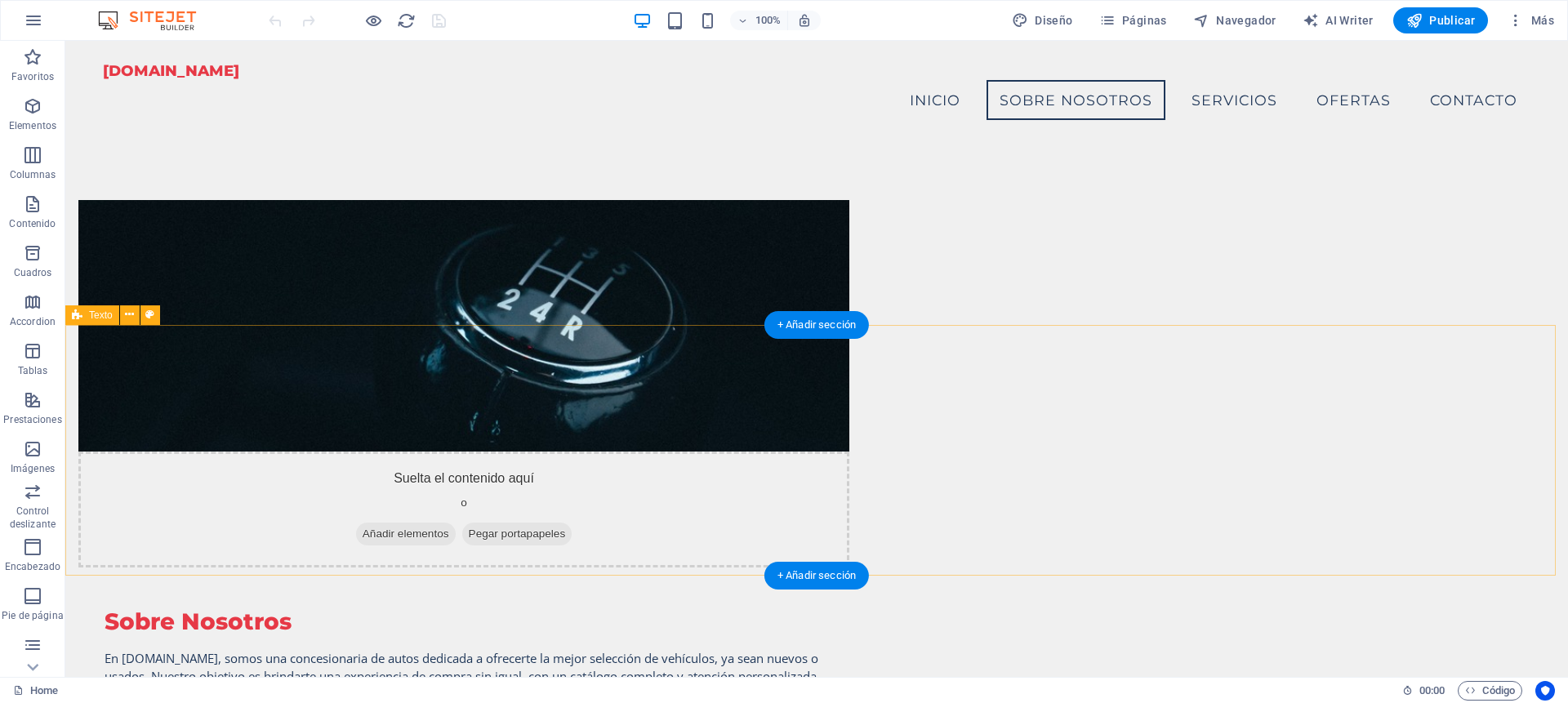
scroll to position [846, 0]
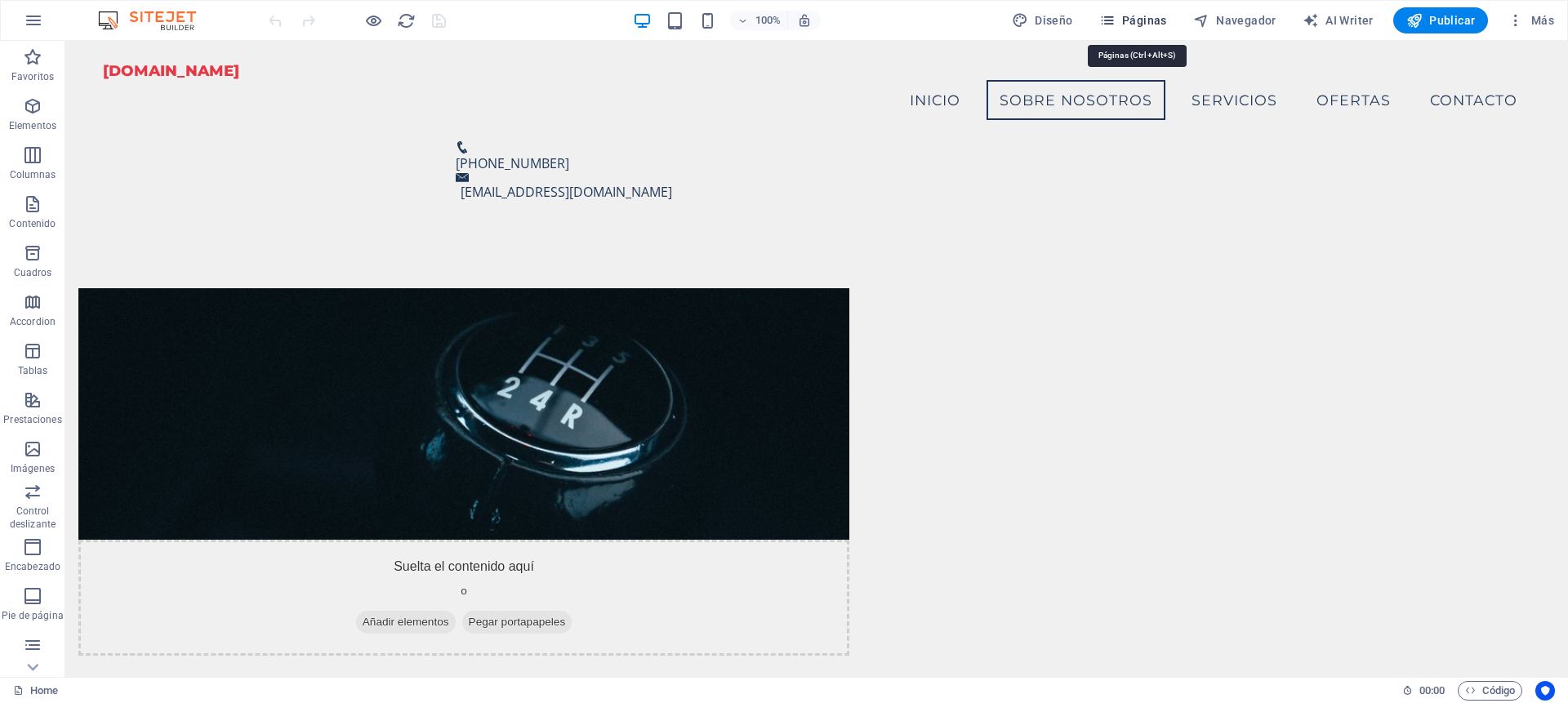
click at [1144, 27] on span "Páginas" at bounding box center [1133, 20] width 68 height 16
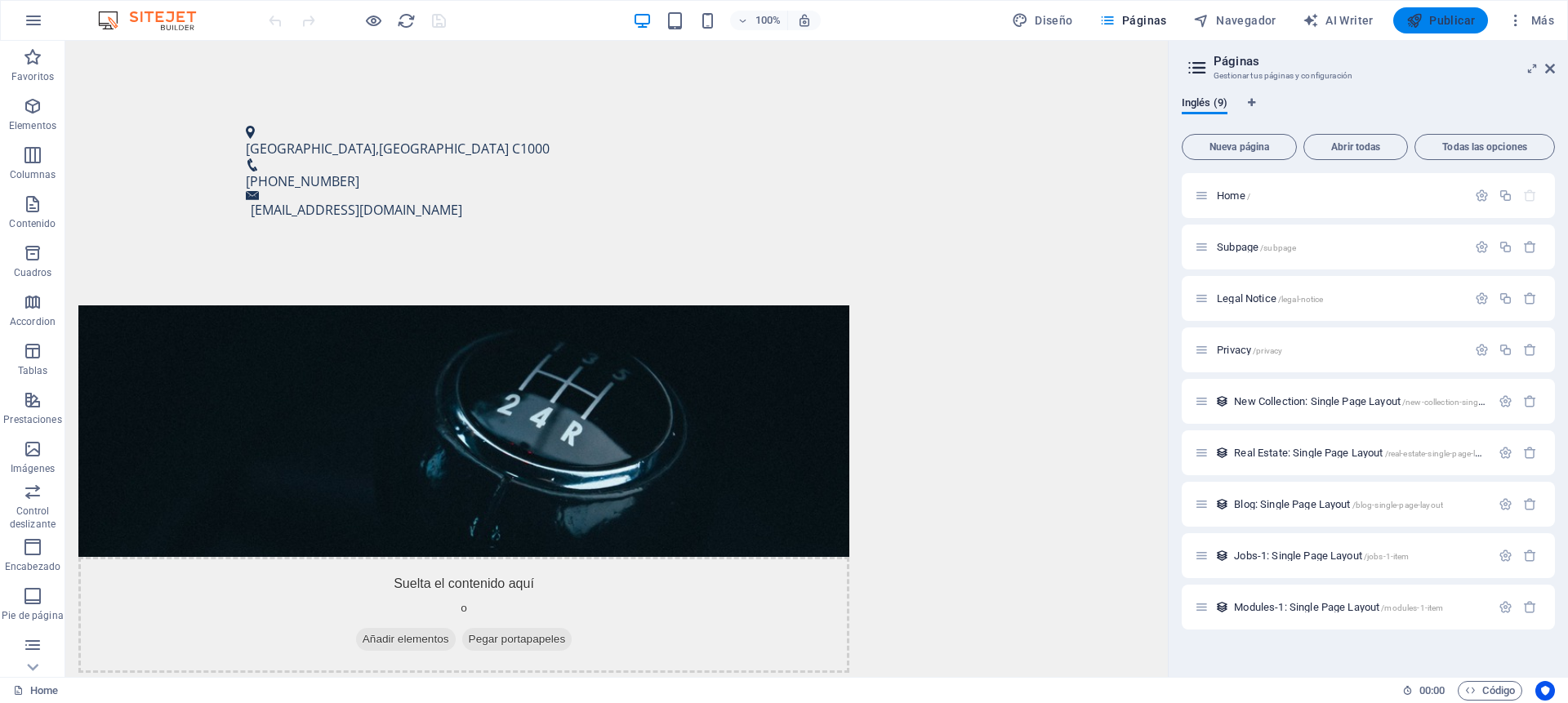
click at [1426, 28] on span "Publicar" at bounding box center [1441, 20] width 70 height 16
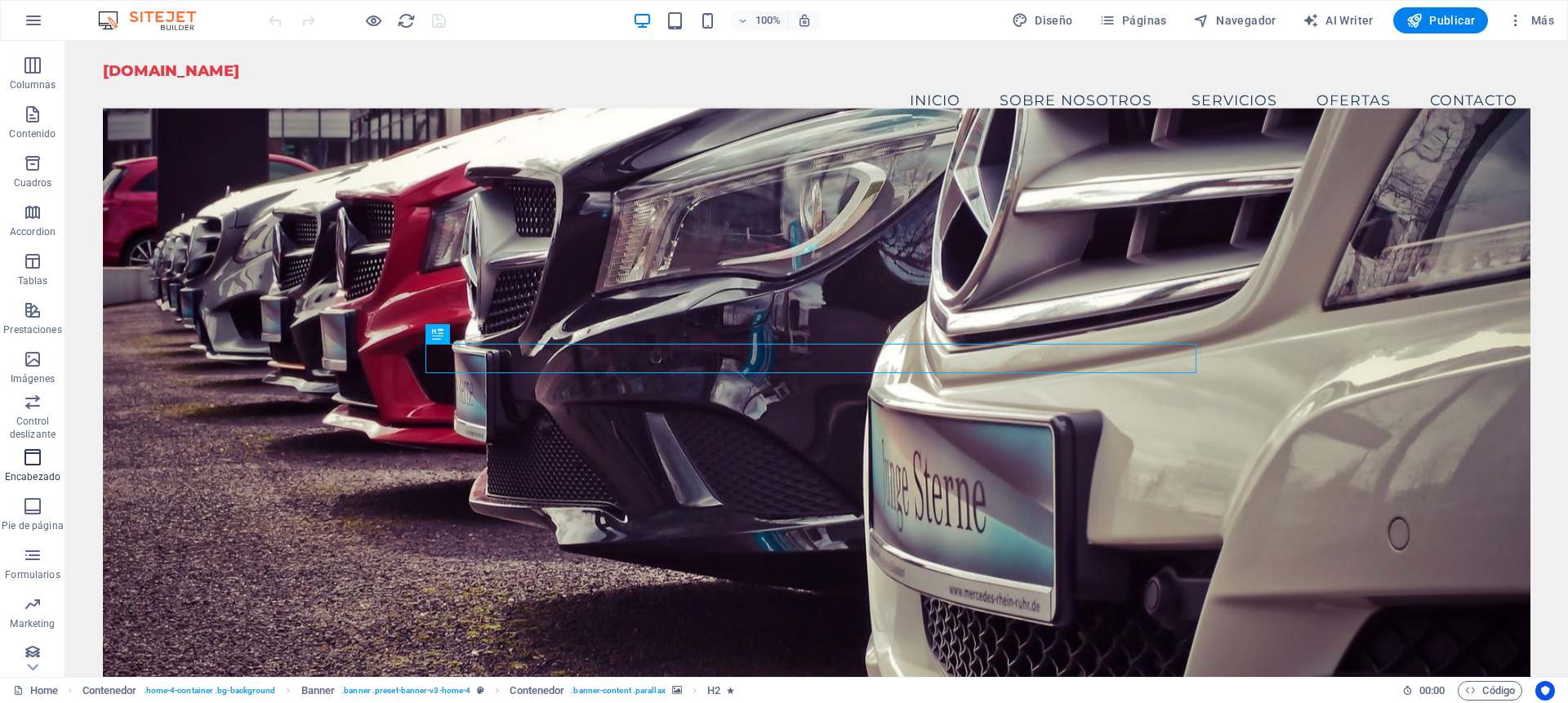
scroll to position [99, 0]
click at [31, 602] on icon "button" at bounding box center [32, 595] width 20 height 20
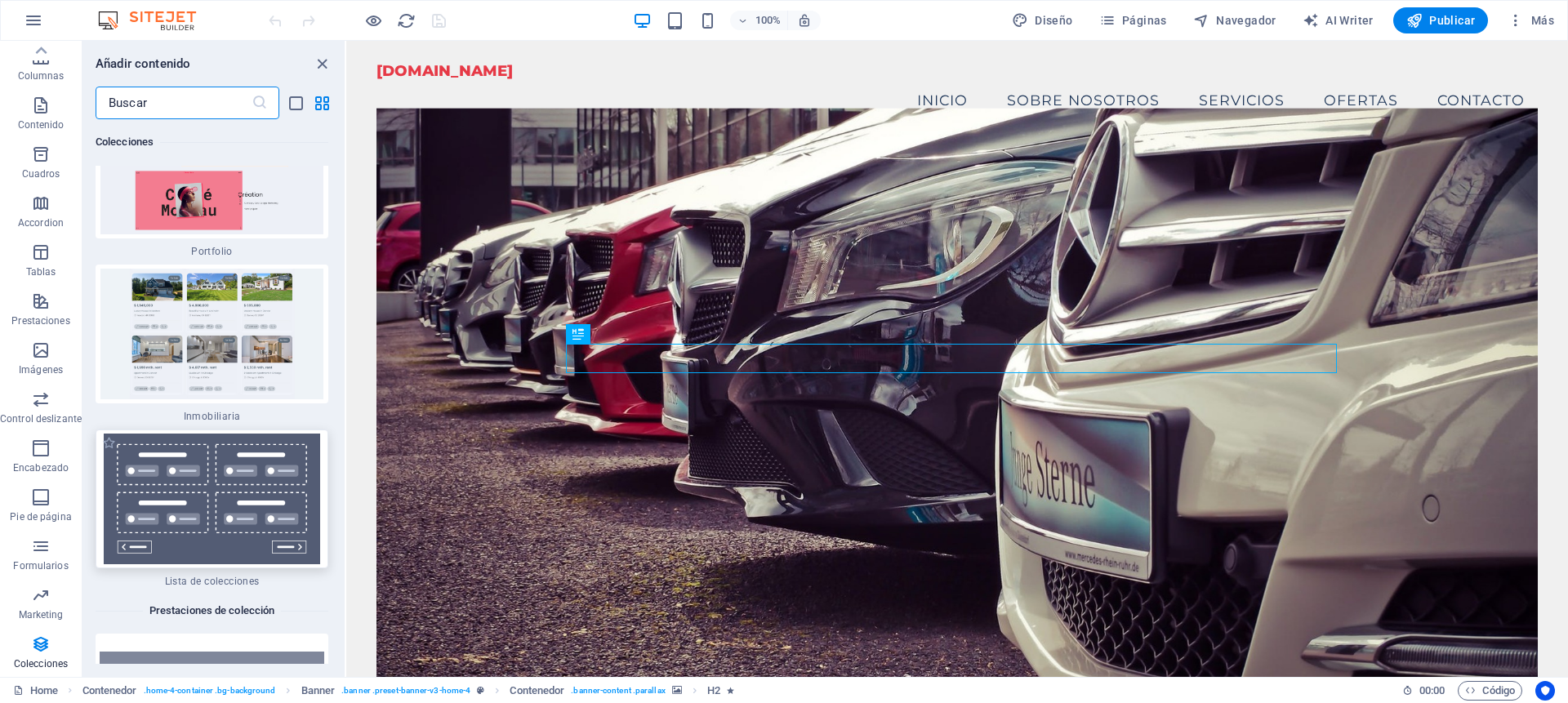
scroll to position [32072, 0]
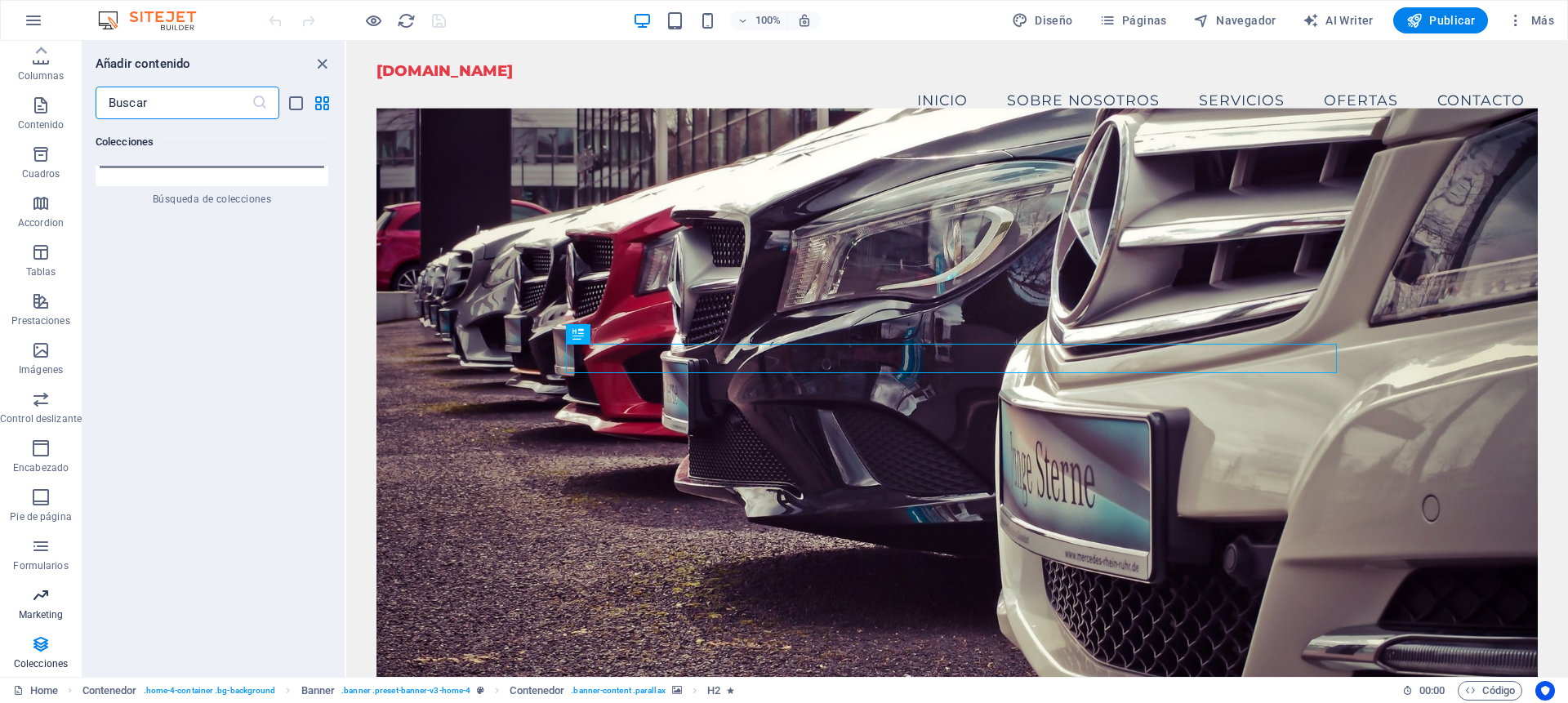
click at [36, 603] on icon "button" at bounding box center [41, 595] width 20 height 20
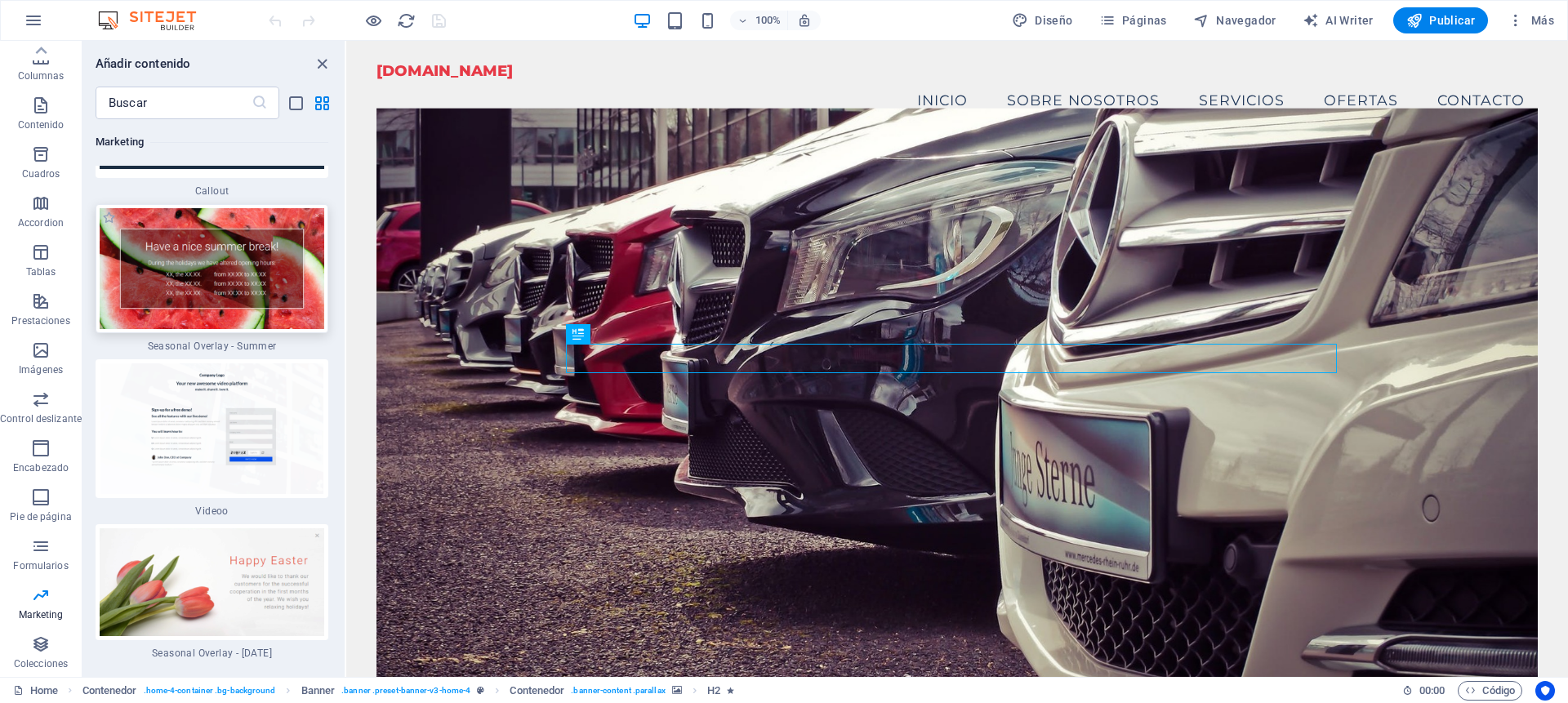
scroll to position [27522, 0]
click at [37, 655] on span "Colecciones" at bounding box center [41, 654] width 82 height 39
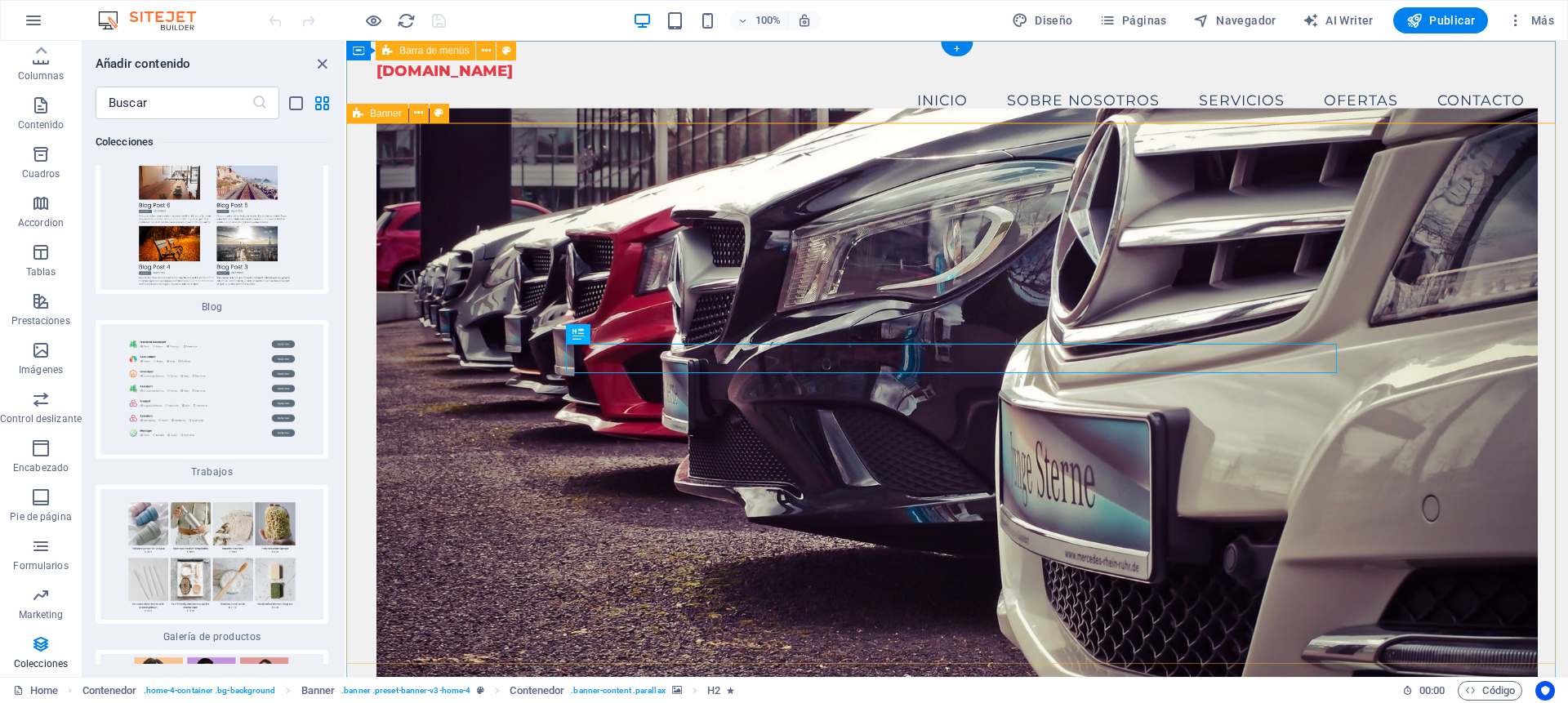
scroll to position [30590, 0]
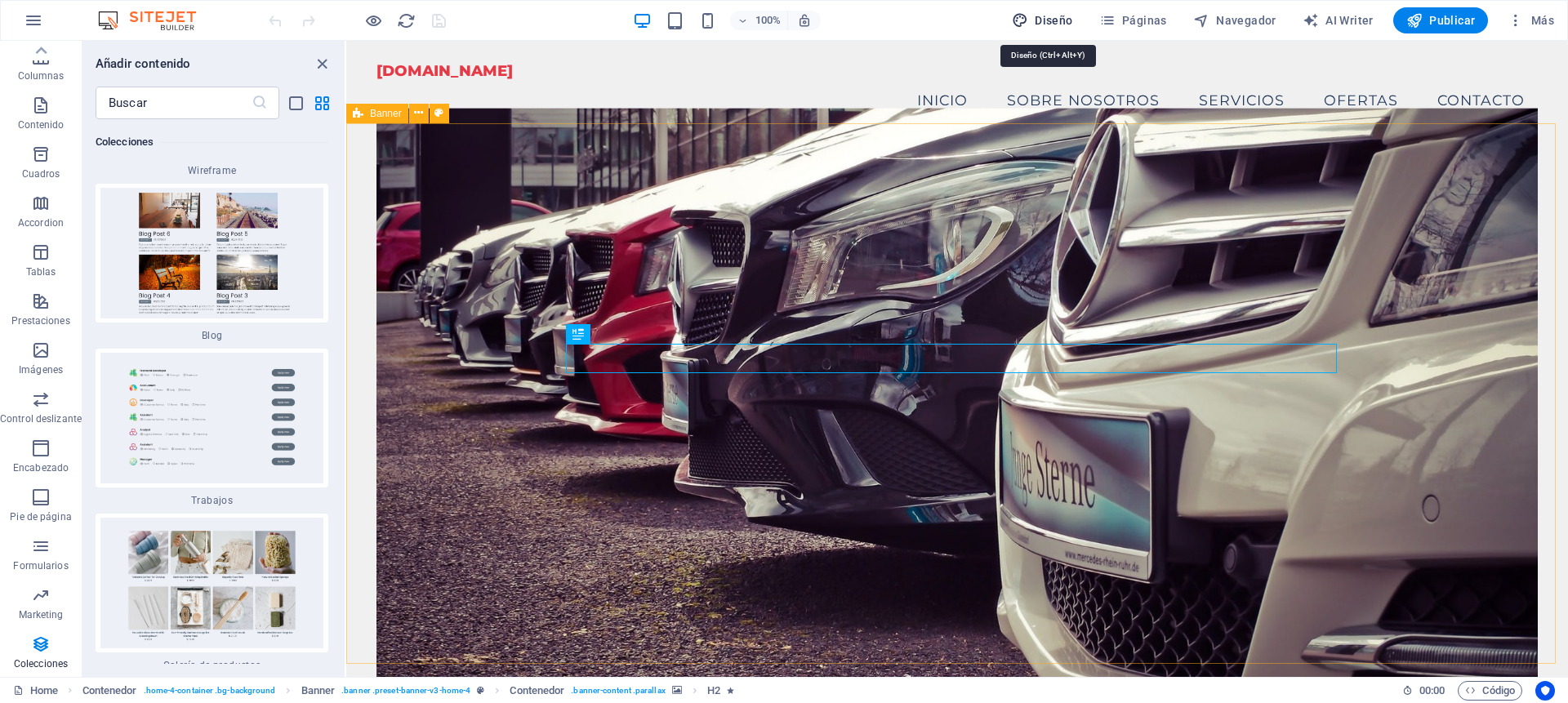
click at [1054, 20] on span "Diseño" at bounding box center [1043, 20] width 61 height 16
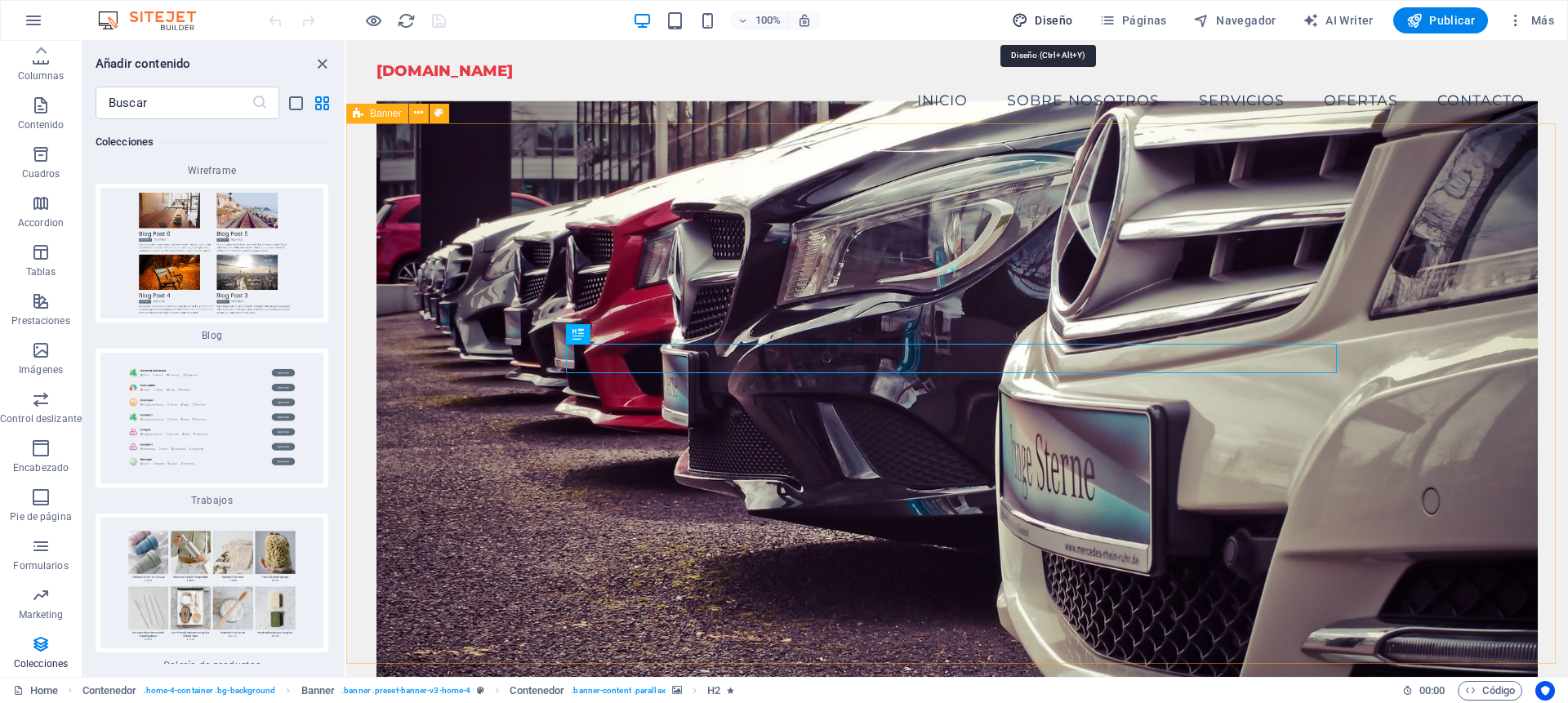
select select "px"
select select "200"
select select "px"
select select "rem"
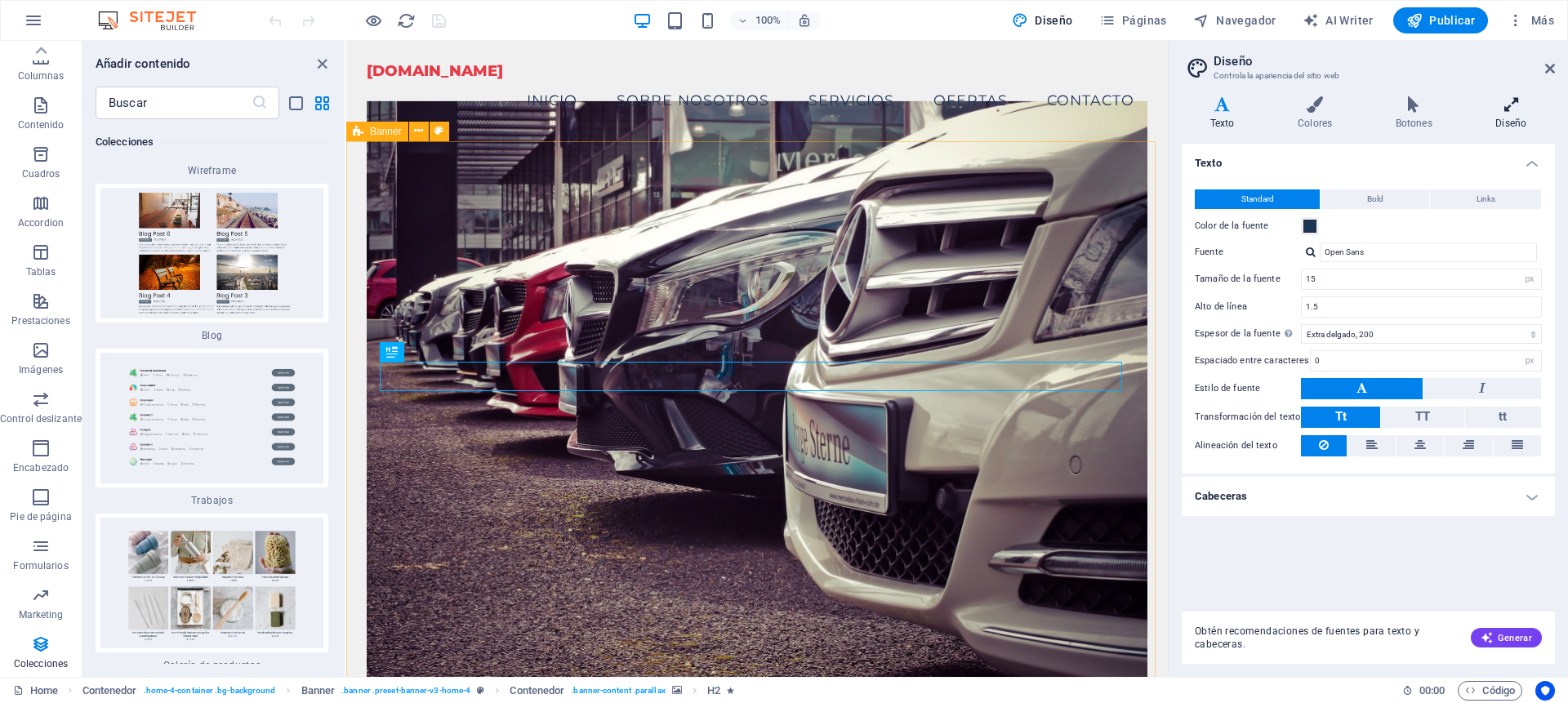
click at [1507, 107] on icon at bounding box center [1512, 104] width 88 height 16
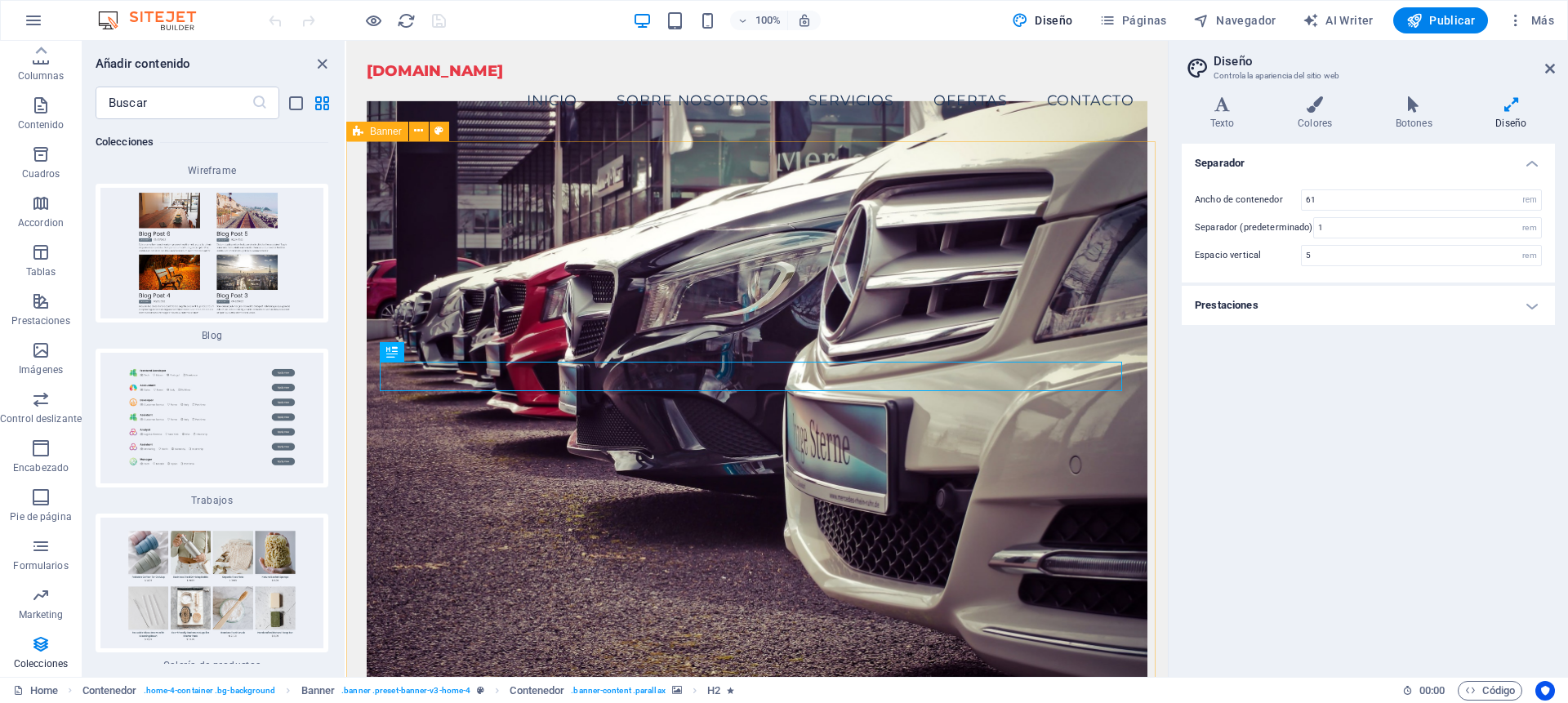
click at [1507, 107] on icon at bounding box center [1512, 104] width 88 height 16
click at [1523, 304] on h4 "Prestaciones" at bounding box center [1368, 305] width 373 height 39
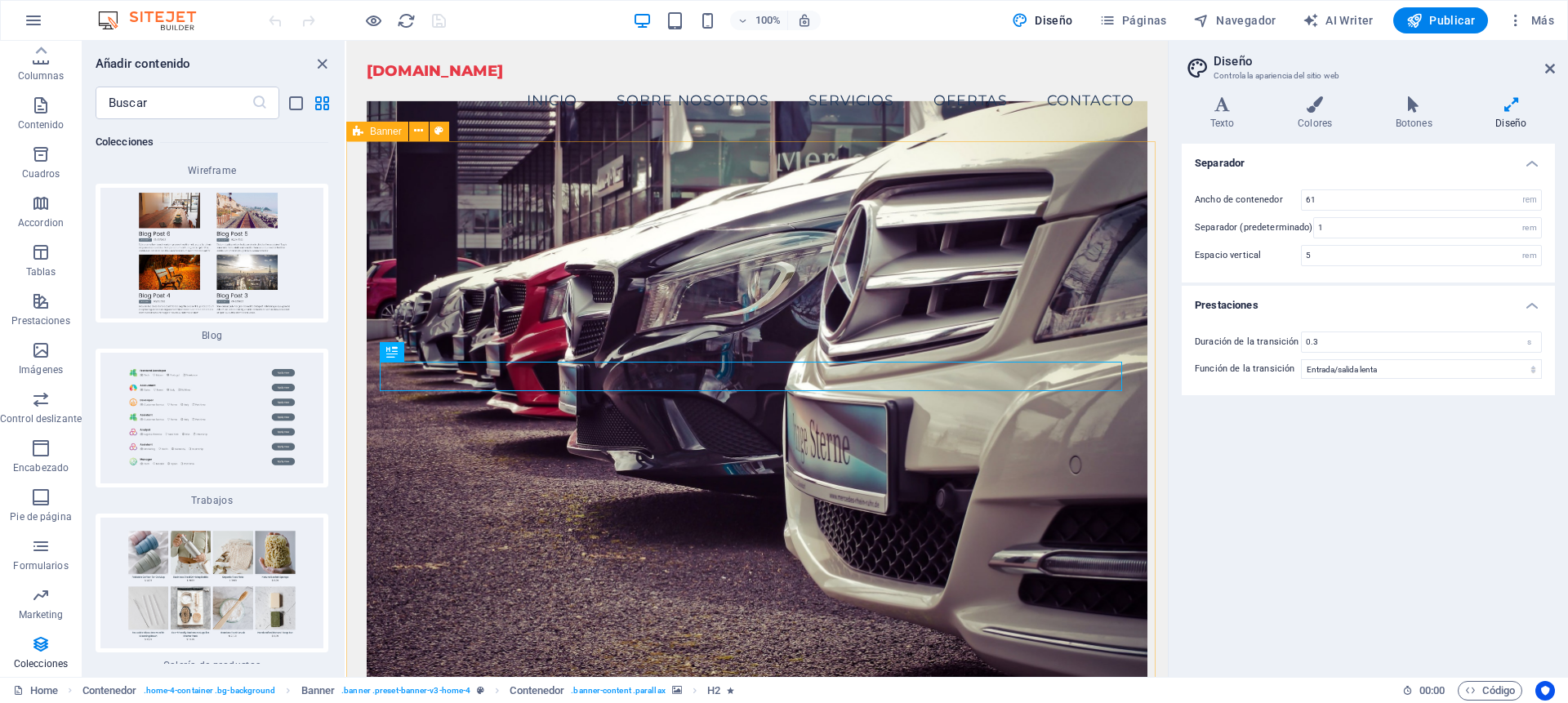
click at [1373, 466] on div "Separador Ancho de contenedor 61 rem px Separador (predeterminado) 1 rem Espaci…" at bounding box center [1368, 404] width 373 height 521
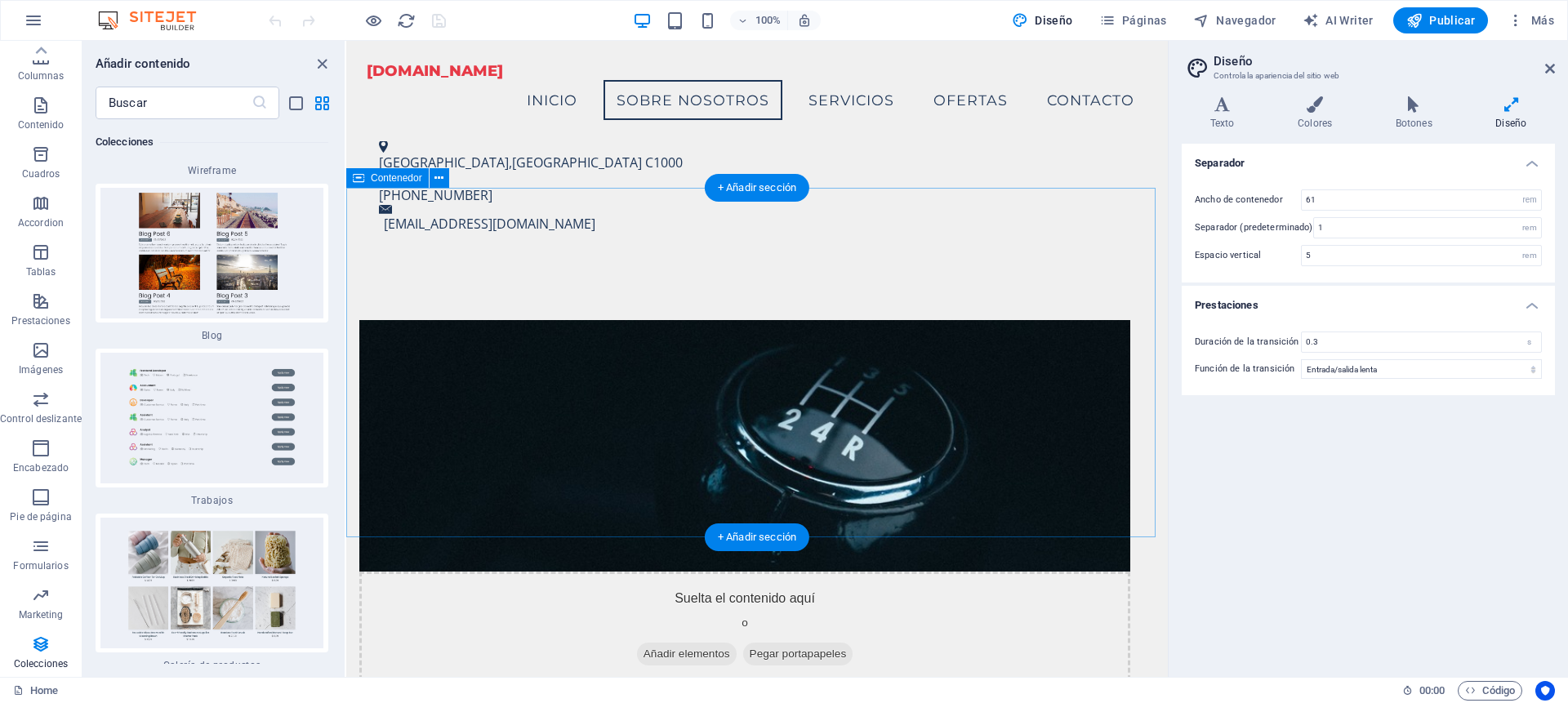
scroll to position [641, 0]
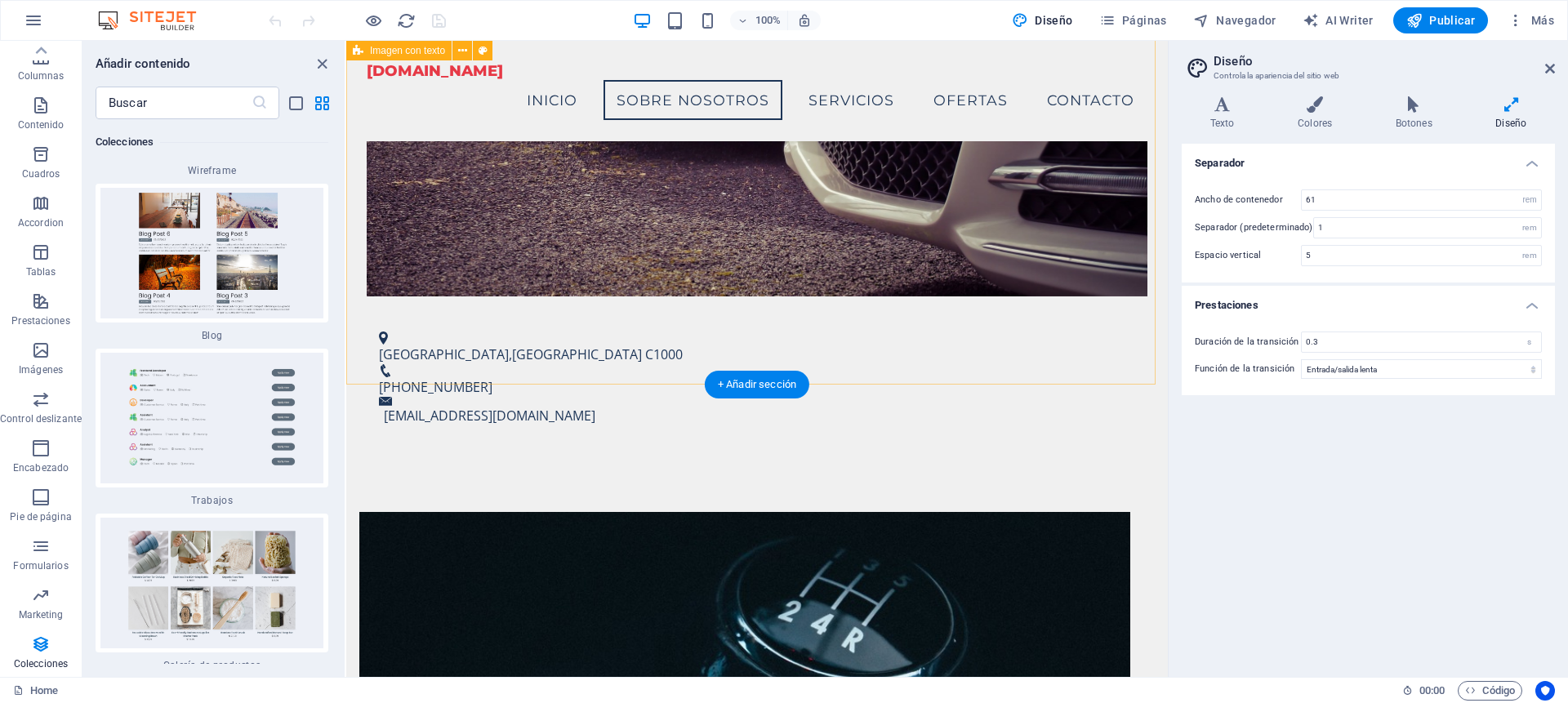
click at [498, 512] on figure at bounding box center [744, 637] width 771 height 251
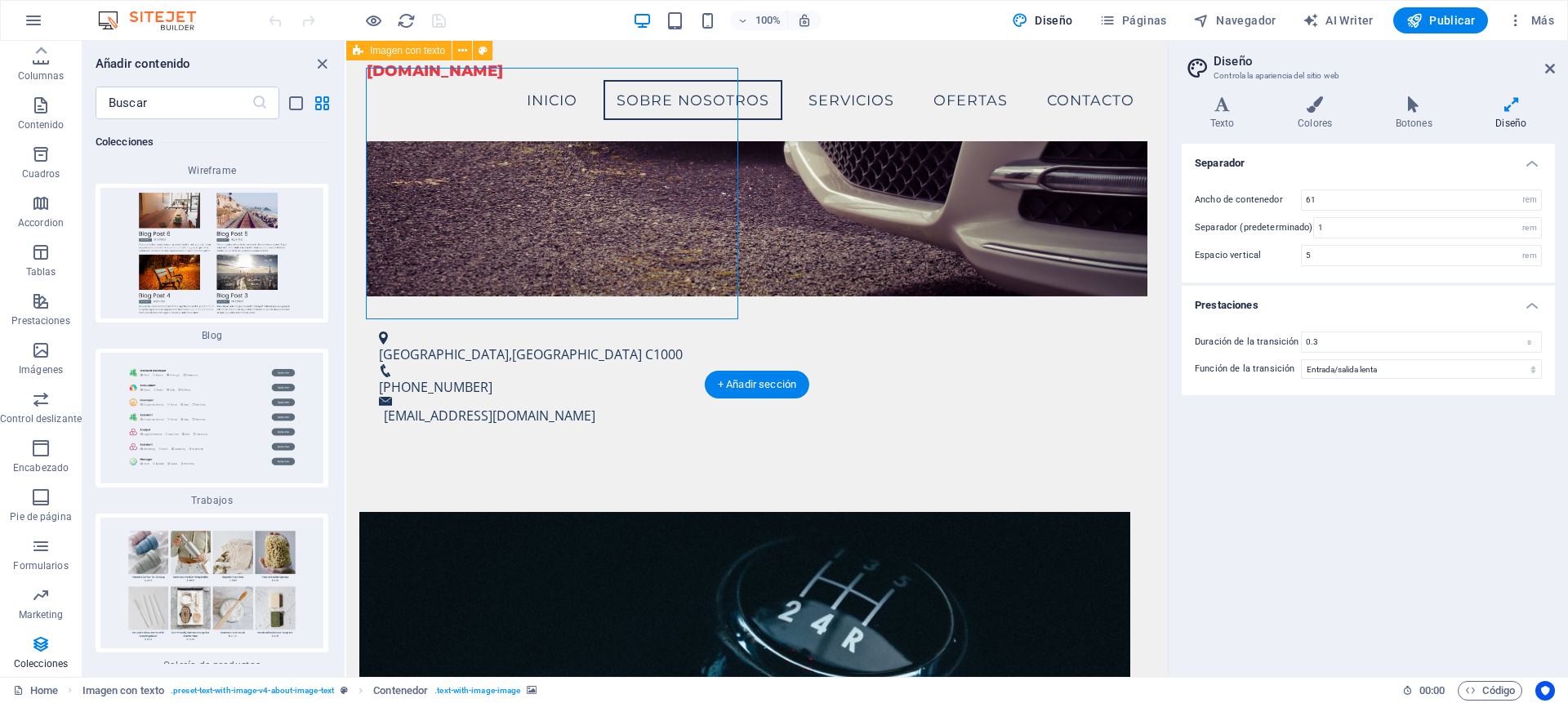
click at [540, 512] on figure at bounding box center [744, 637] width 771 height 251
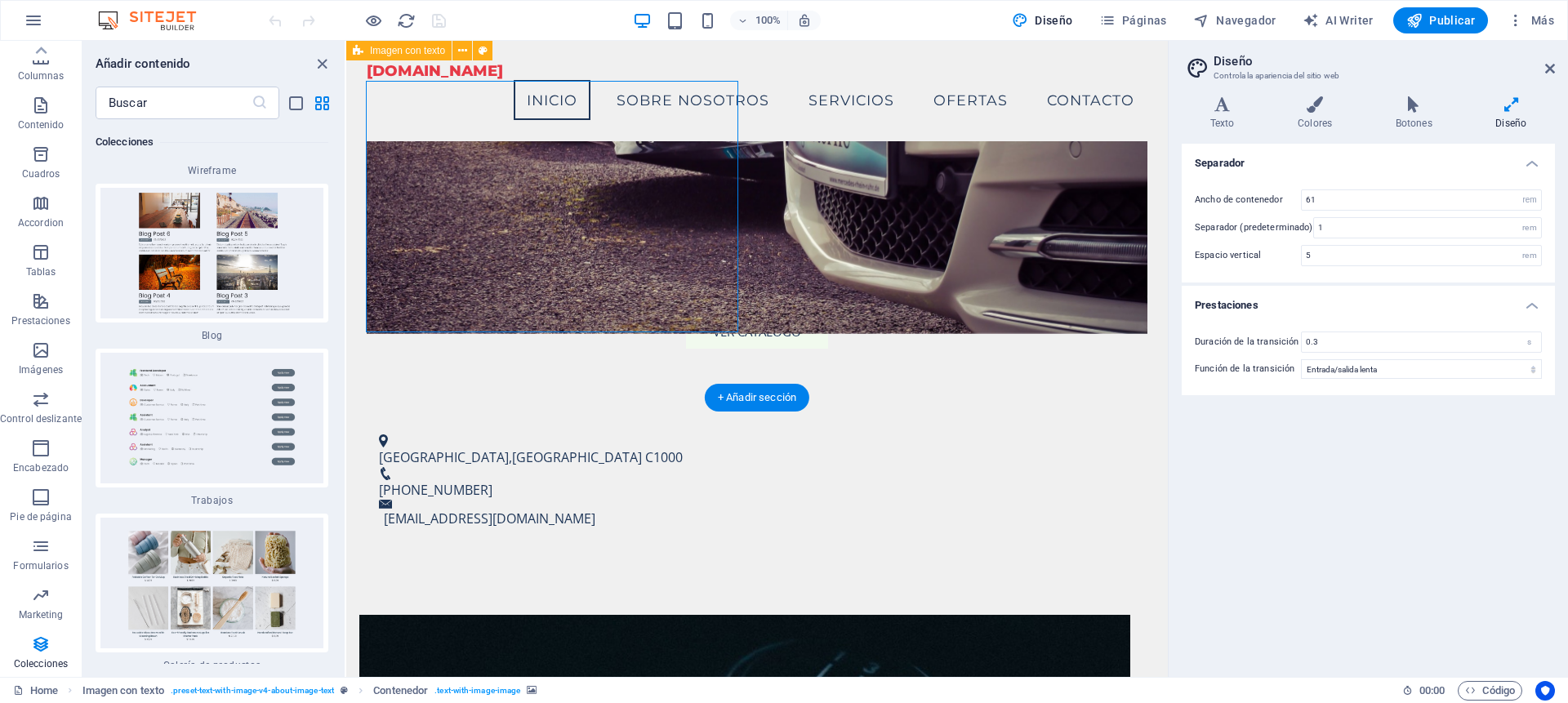
scroll to position [419, 0]
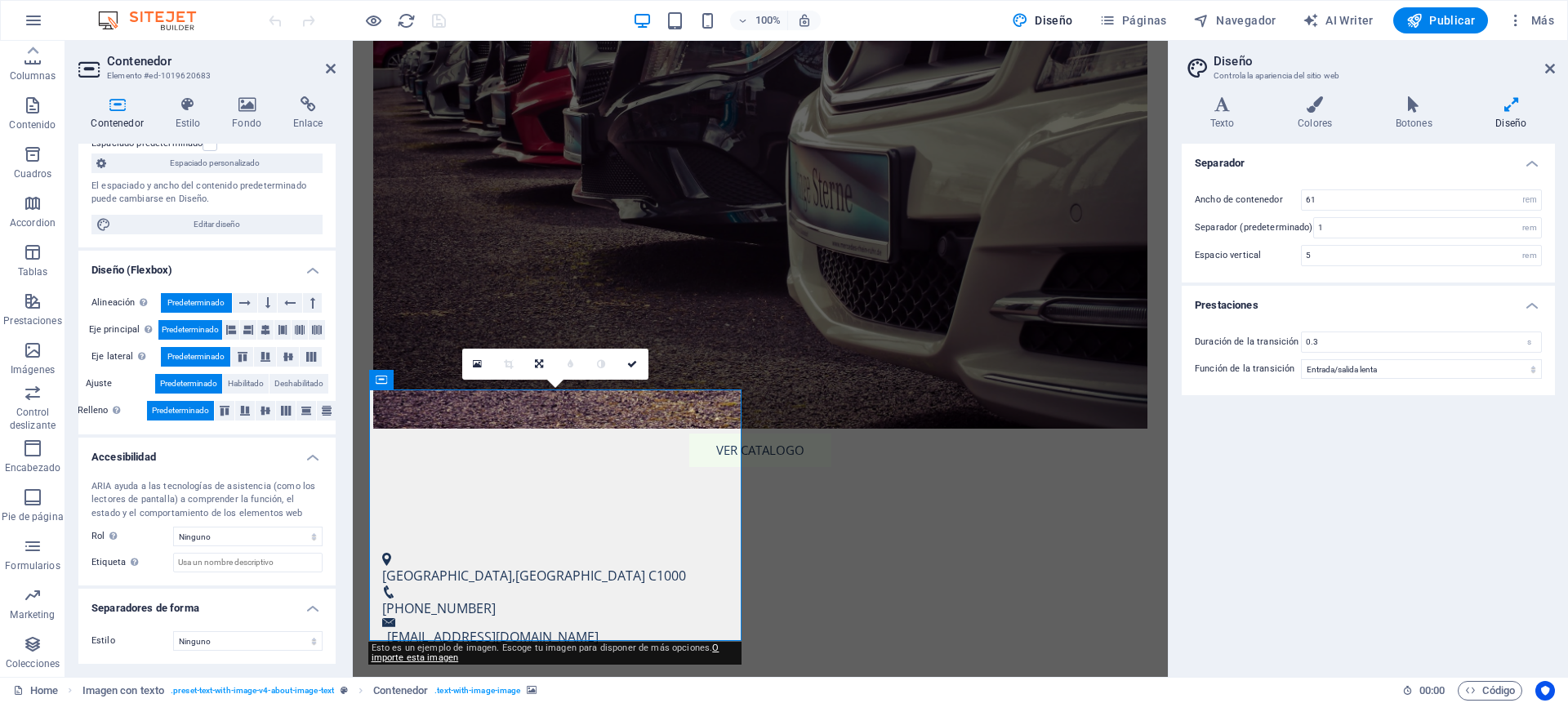
scroll to position [0, 0]
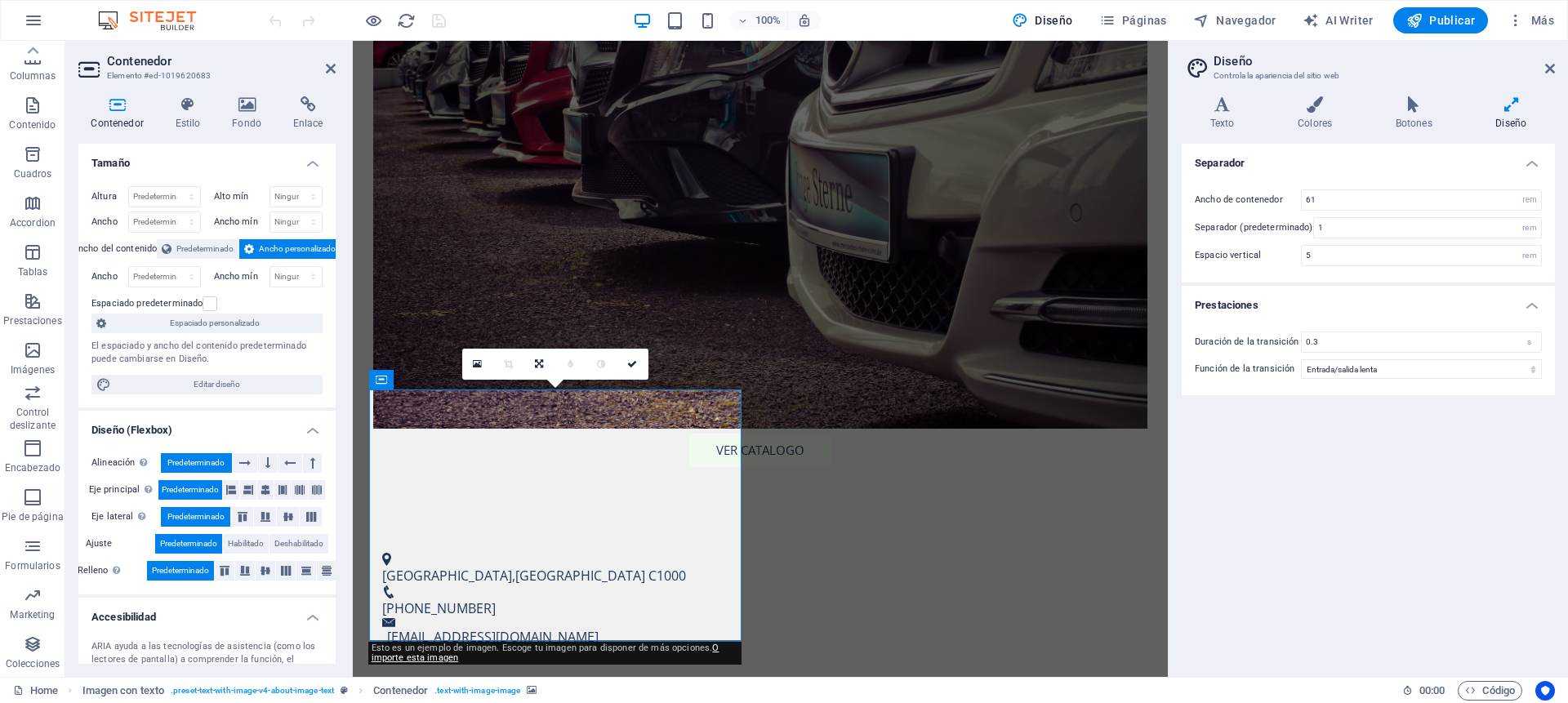
click at [249, 113] on h4 "Fondo" at bounding box center [250, 114] width 61 height 34
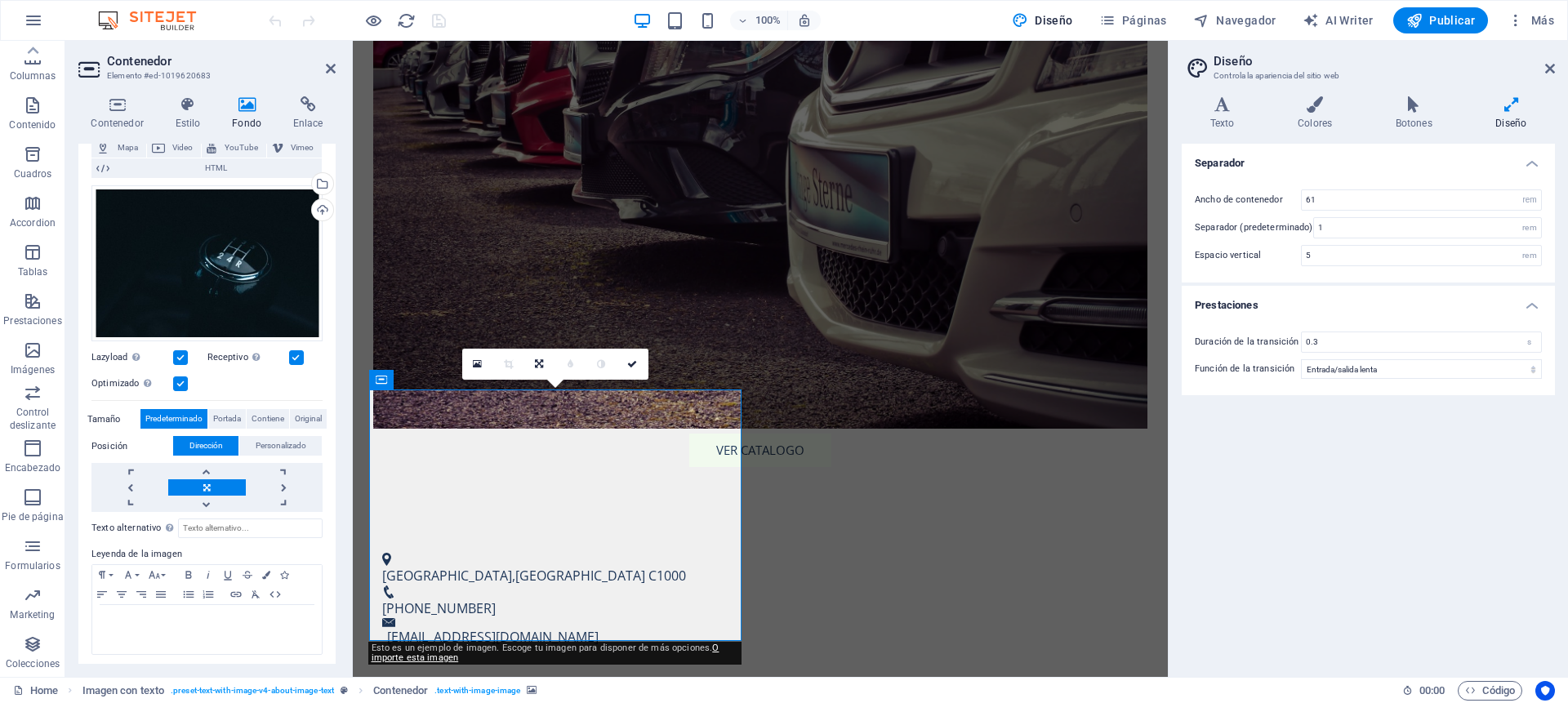
scroll to position [126, 0]
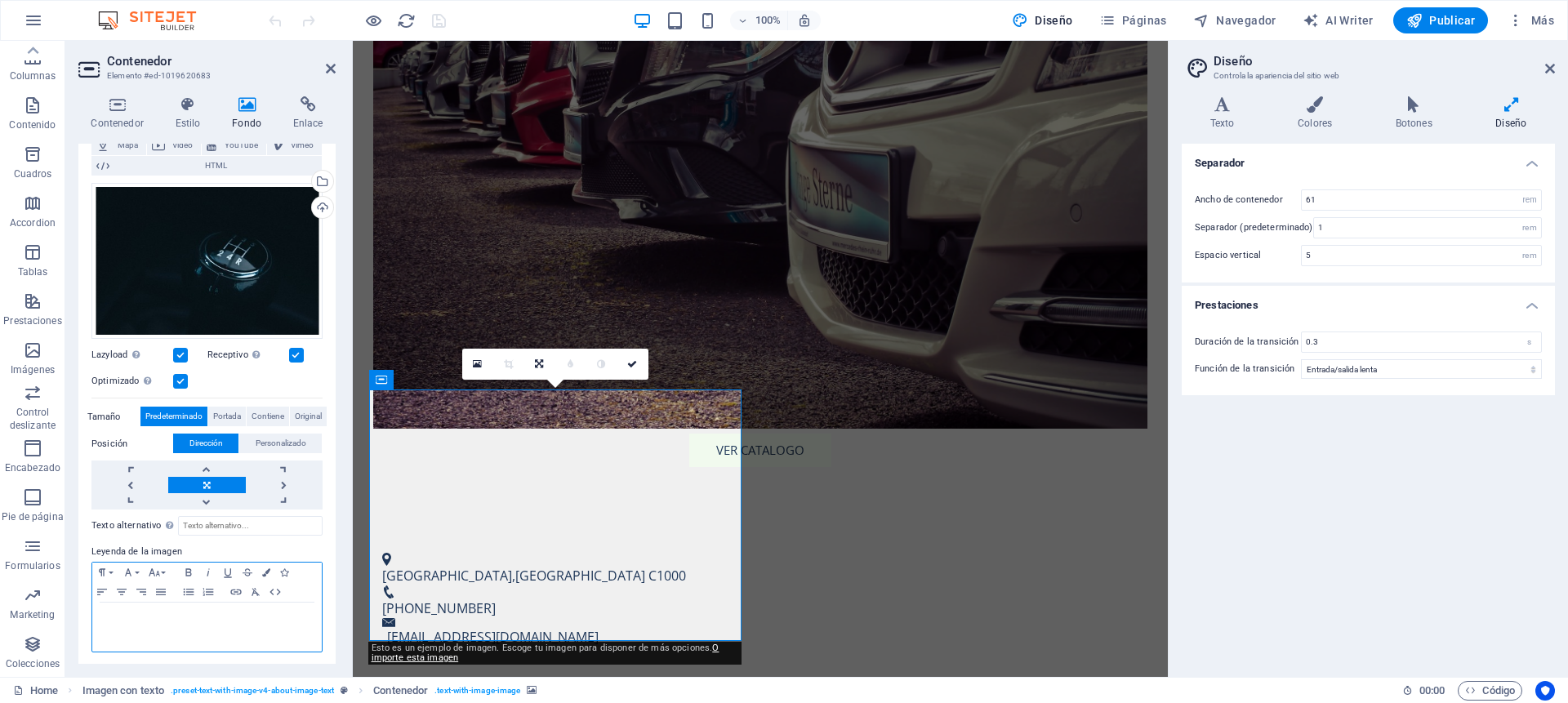
click at [163, 626] on div at bounding box center [207, 627] width 229 height 49
click at [285, 545] on label "Leyenda de la imagen" at bounding box center [207, 552] width 231 height 20
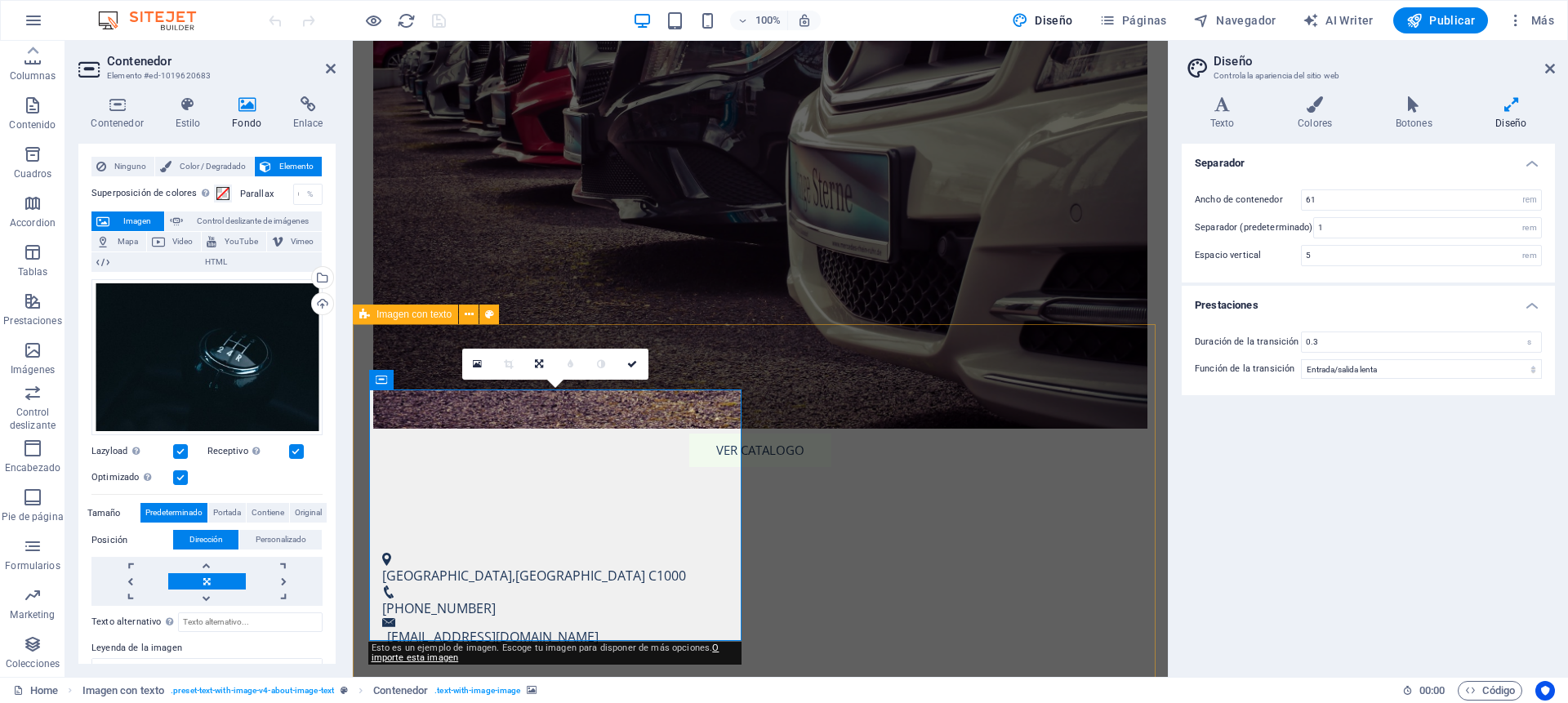
scroll to position [0, 0]
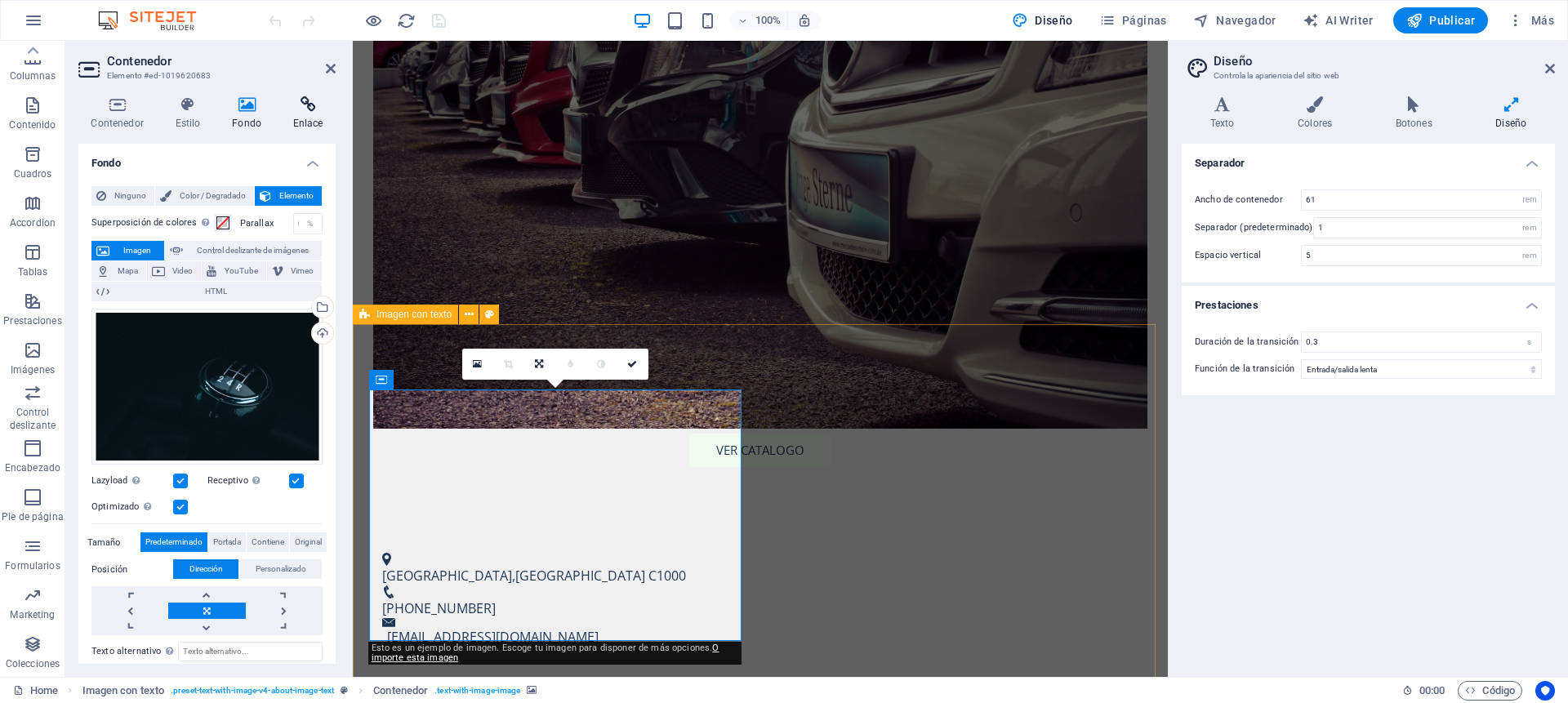
click at [297, 110] on icon at bounding box center [307, 104] width 55 height 16
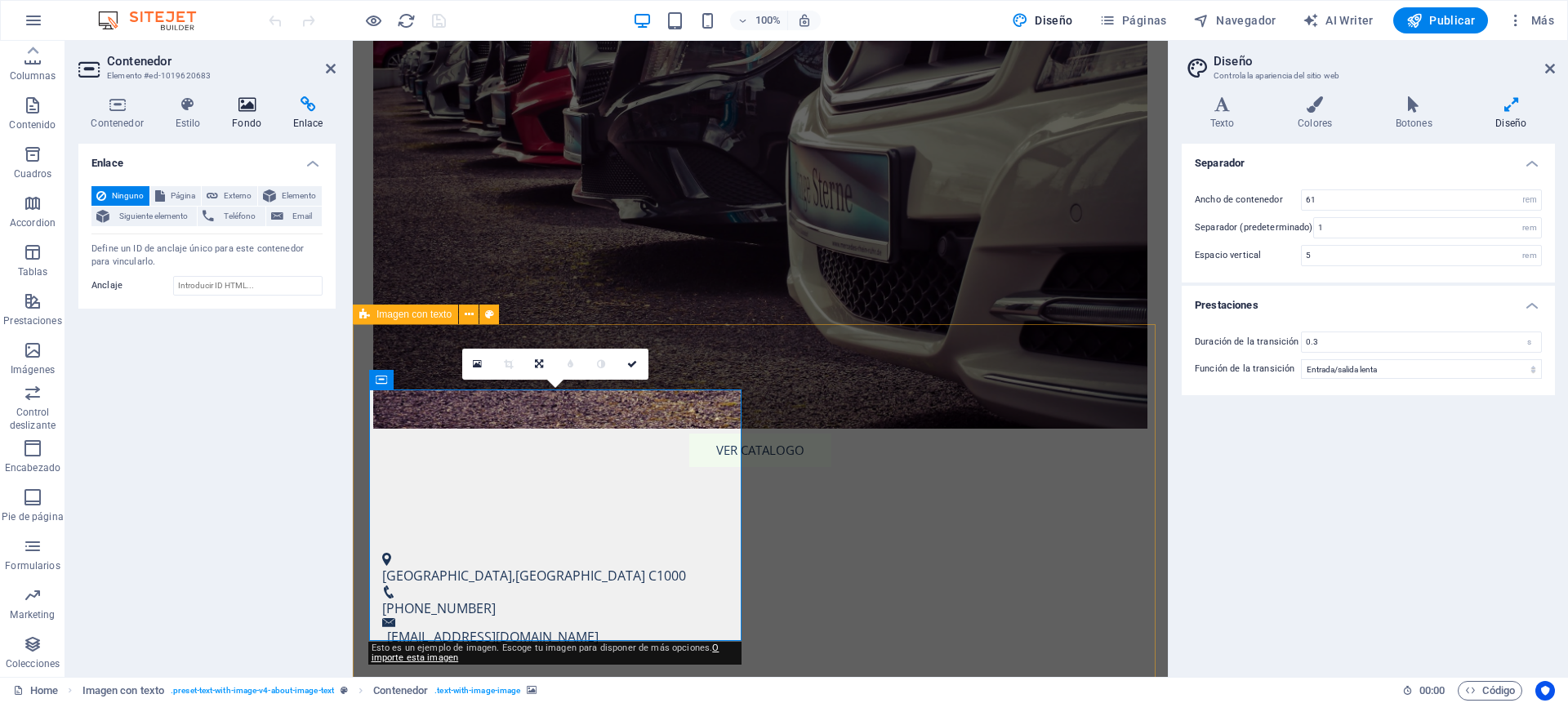
click at [240, 113] on h4 "Fondo" at bounding box center [250, 114] width 61 height 34
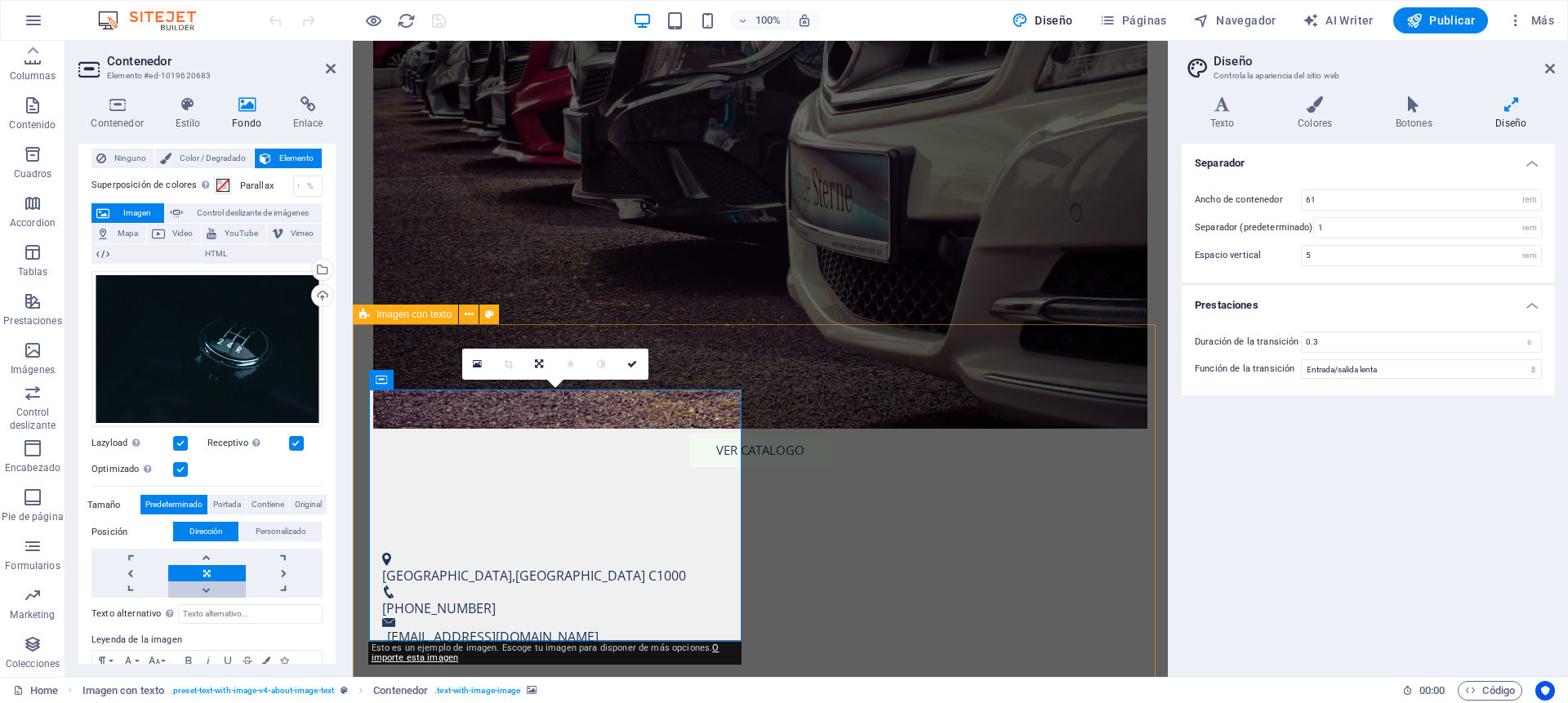
scroll to position [126, 0]
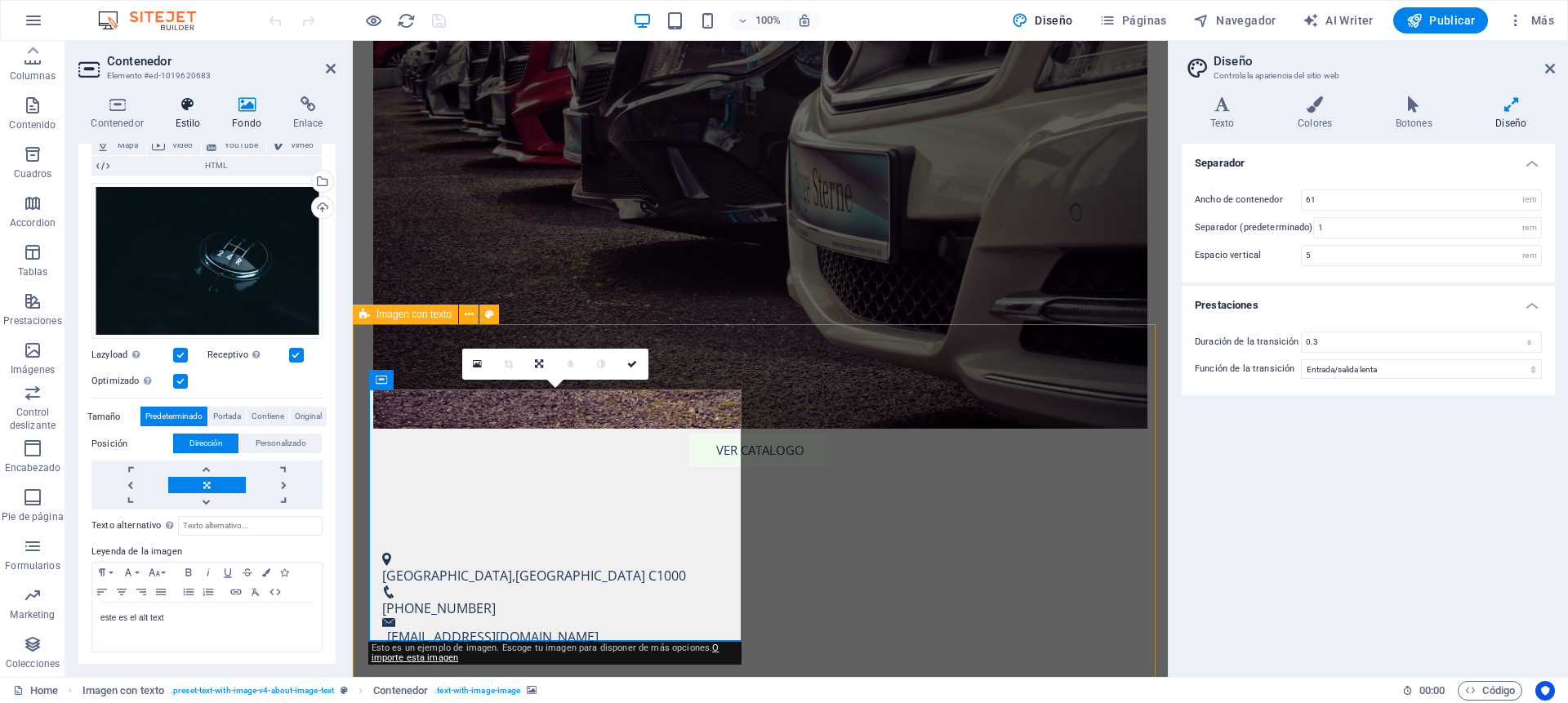
click at [189, 109] on icon at bounding box center [187, 104] width 51 height 16
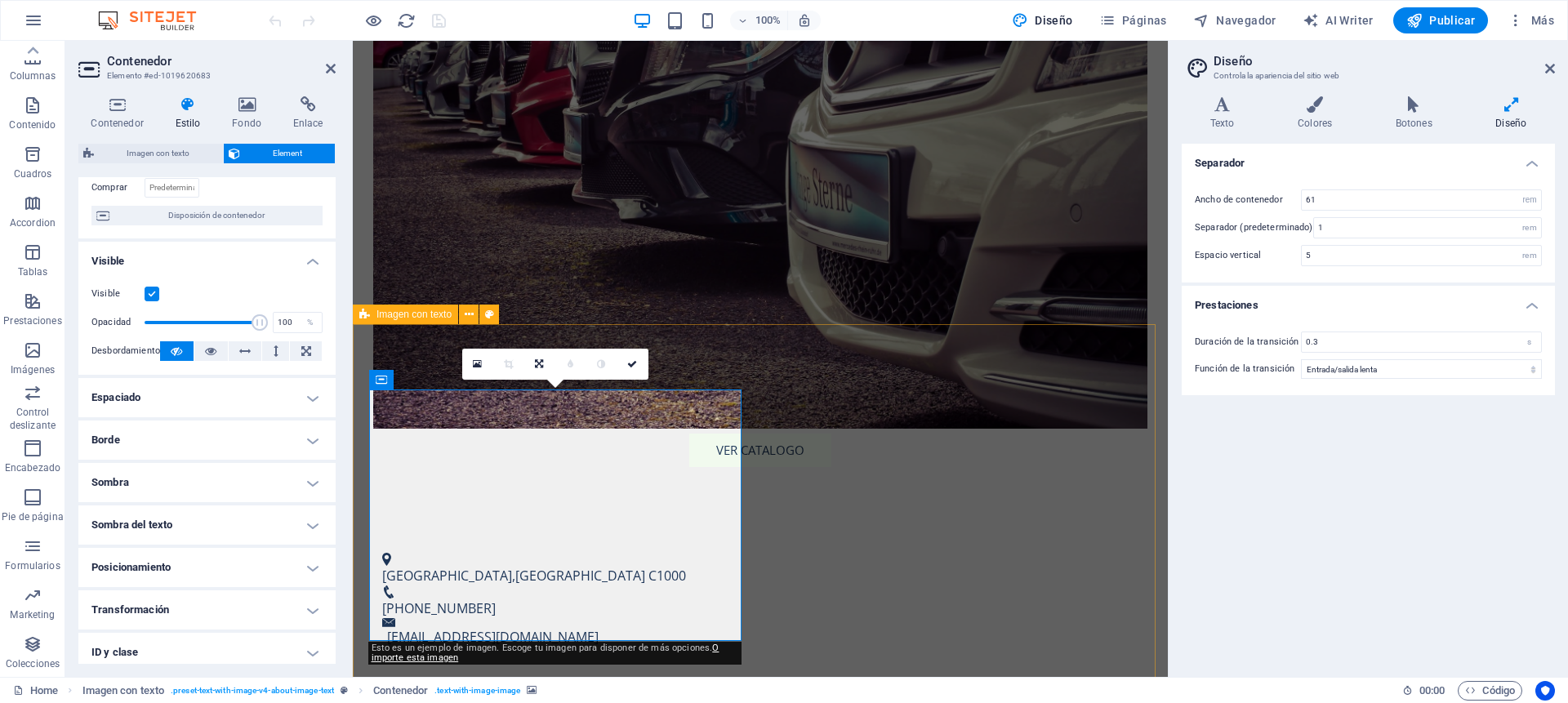
scroll to position [218, 0]
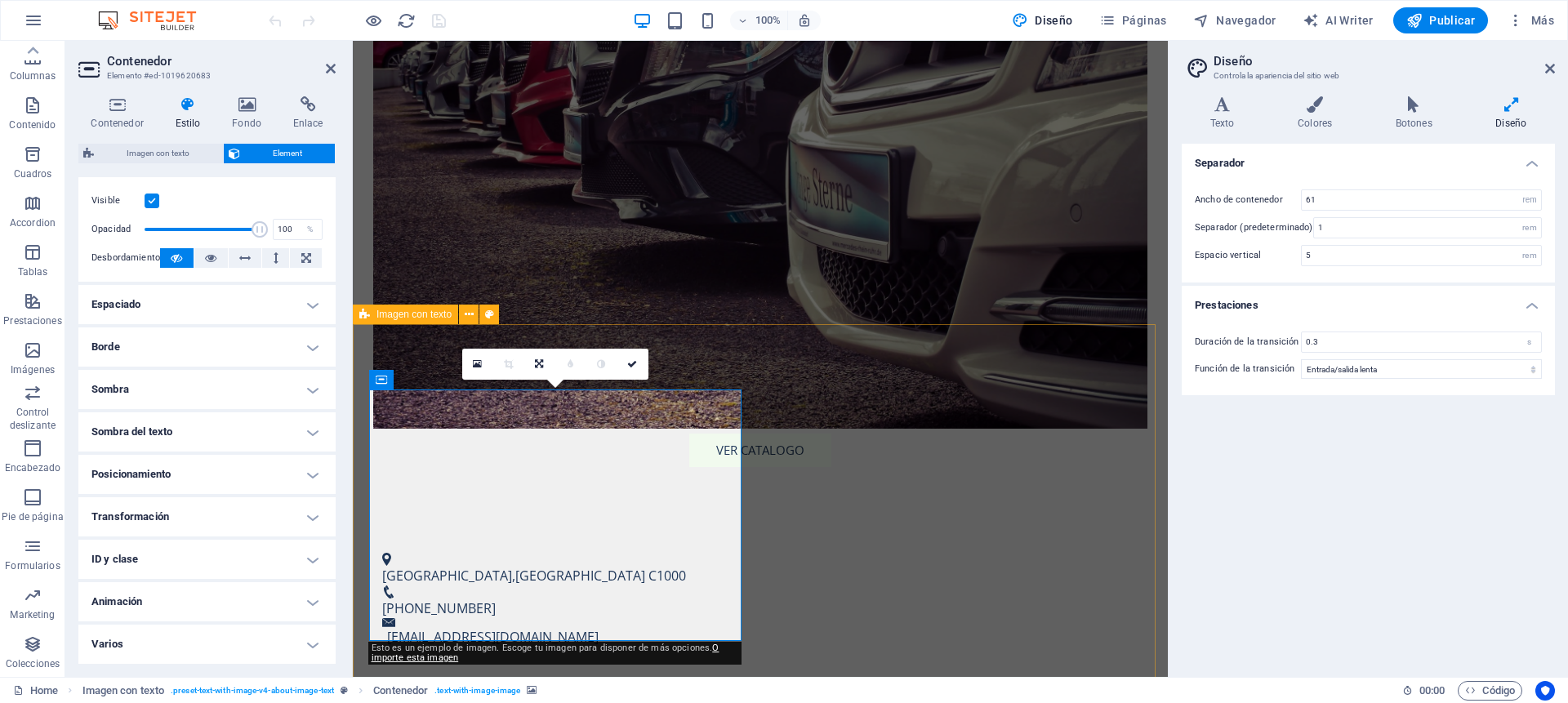
click at [183, 466] on h4 "Posicionamiento" at bounding box center [206, 474] width 257 height 39
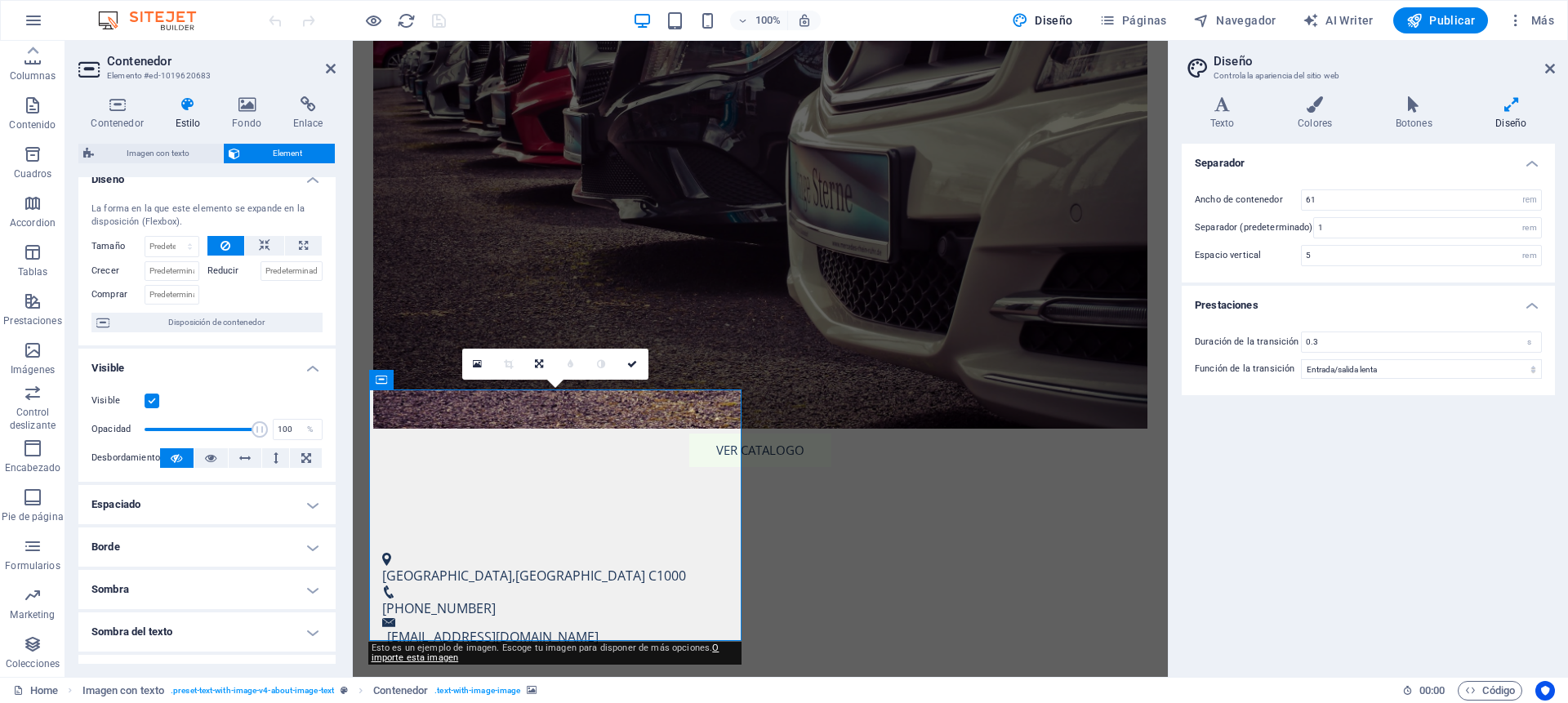
scroll to position [16, 0]
click at [115, 105] on icon at bounding box center [117, 104] width 77 height 16
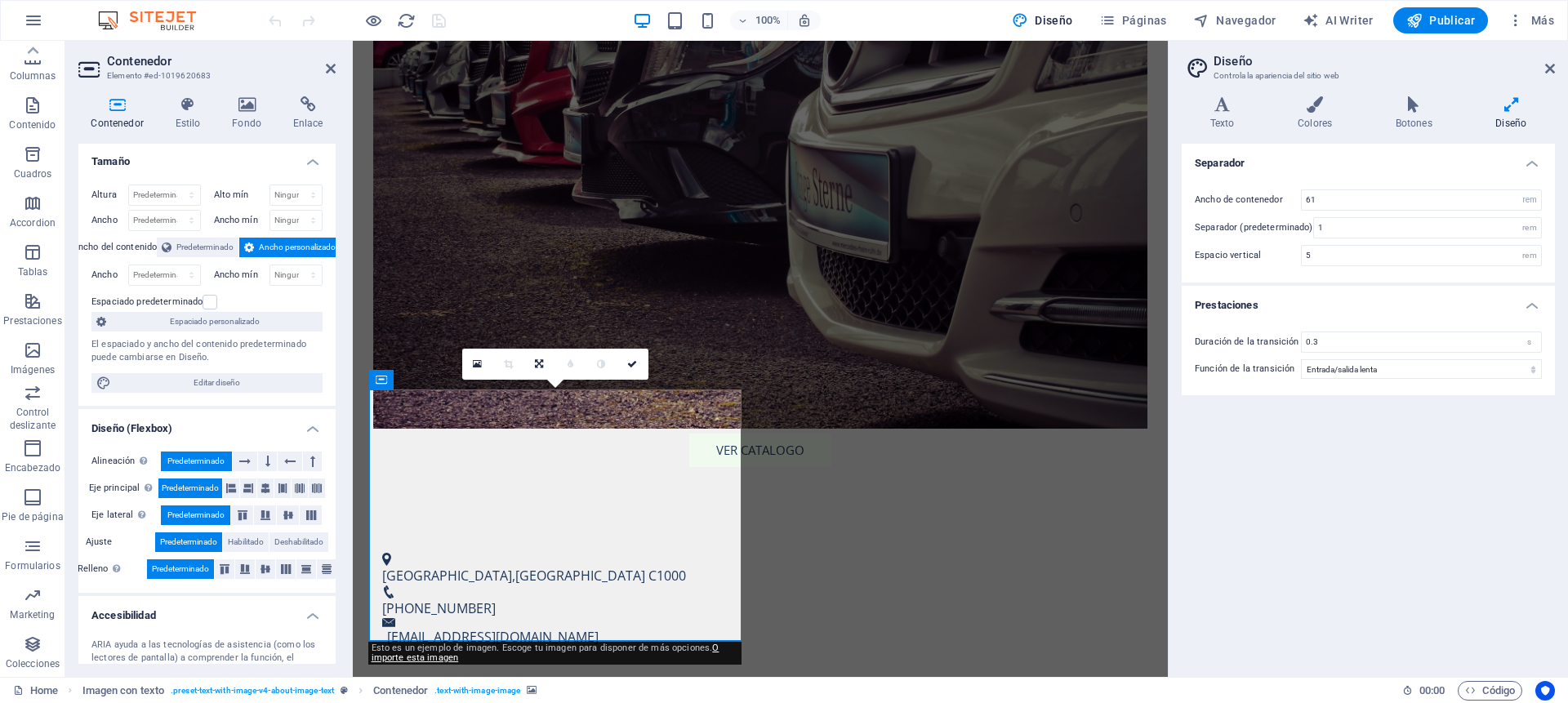
scroll to position [0, 0]
click at [1447, 18] on span "Publicar" at bounding box center [1441, 20] width 70 height 16
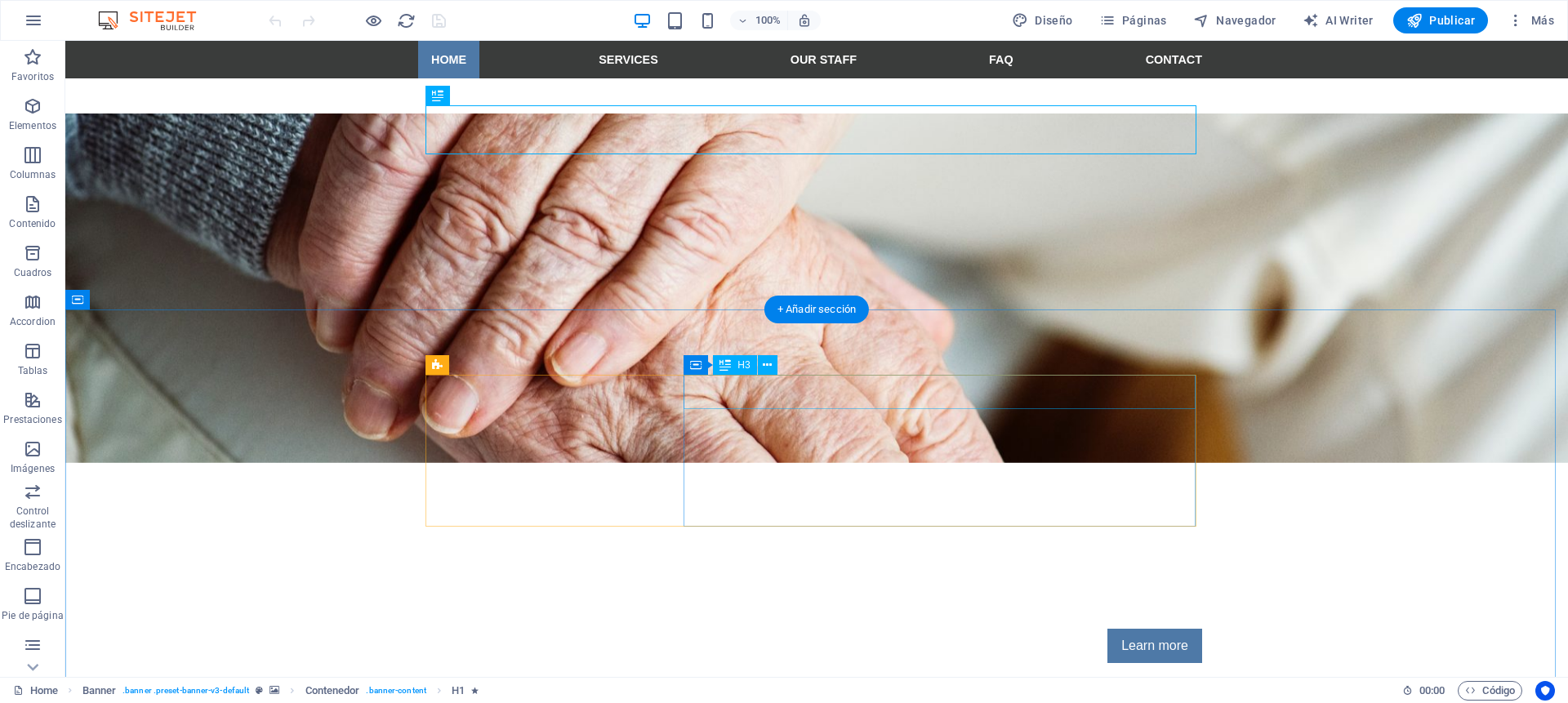
scroll to position [428, 0]
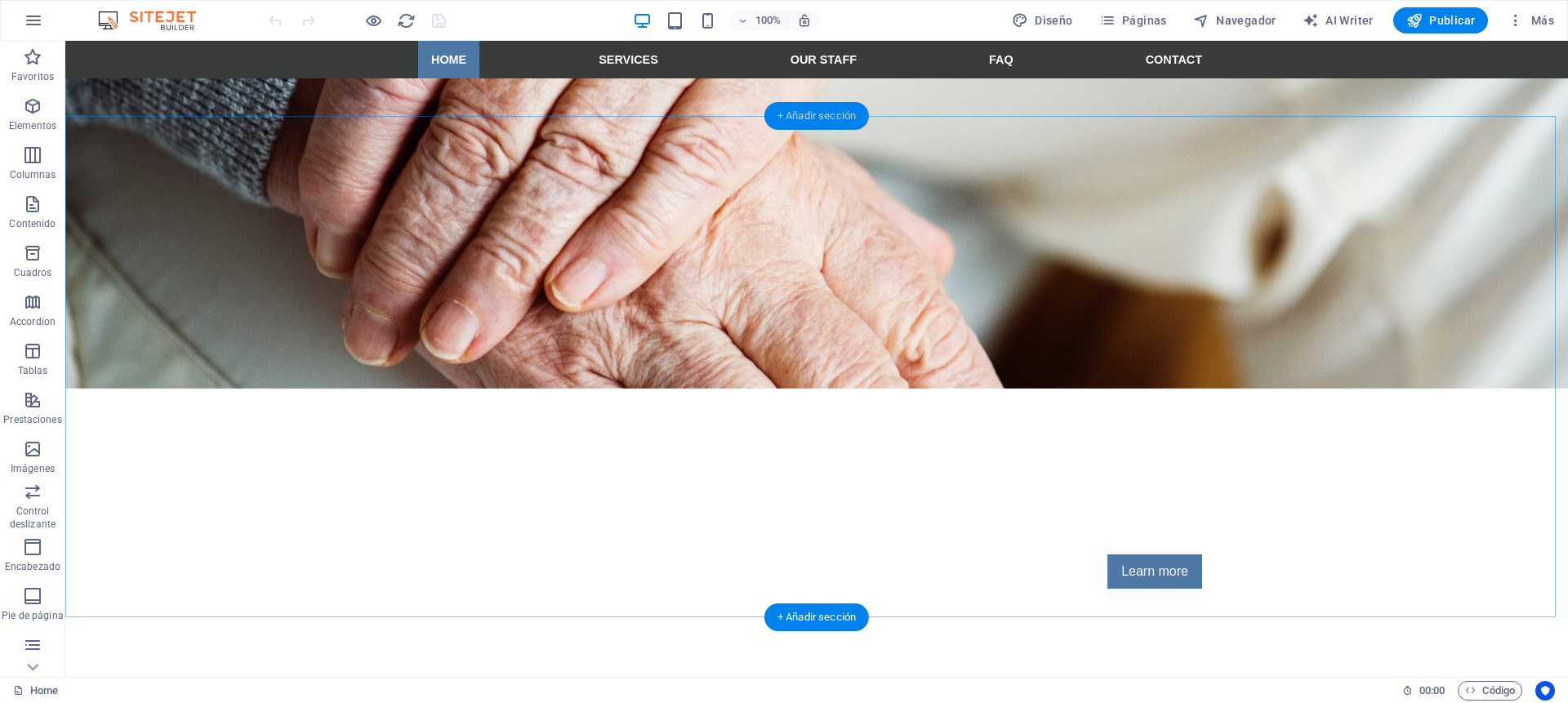
click at [827, 119] on div "+ Añadir sección" at bounding box center [816, 116] width 104 height 28
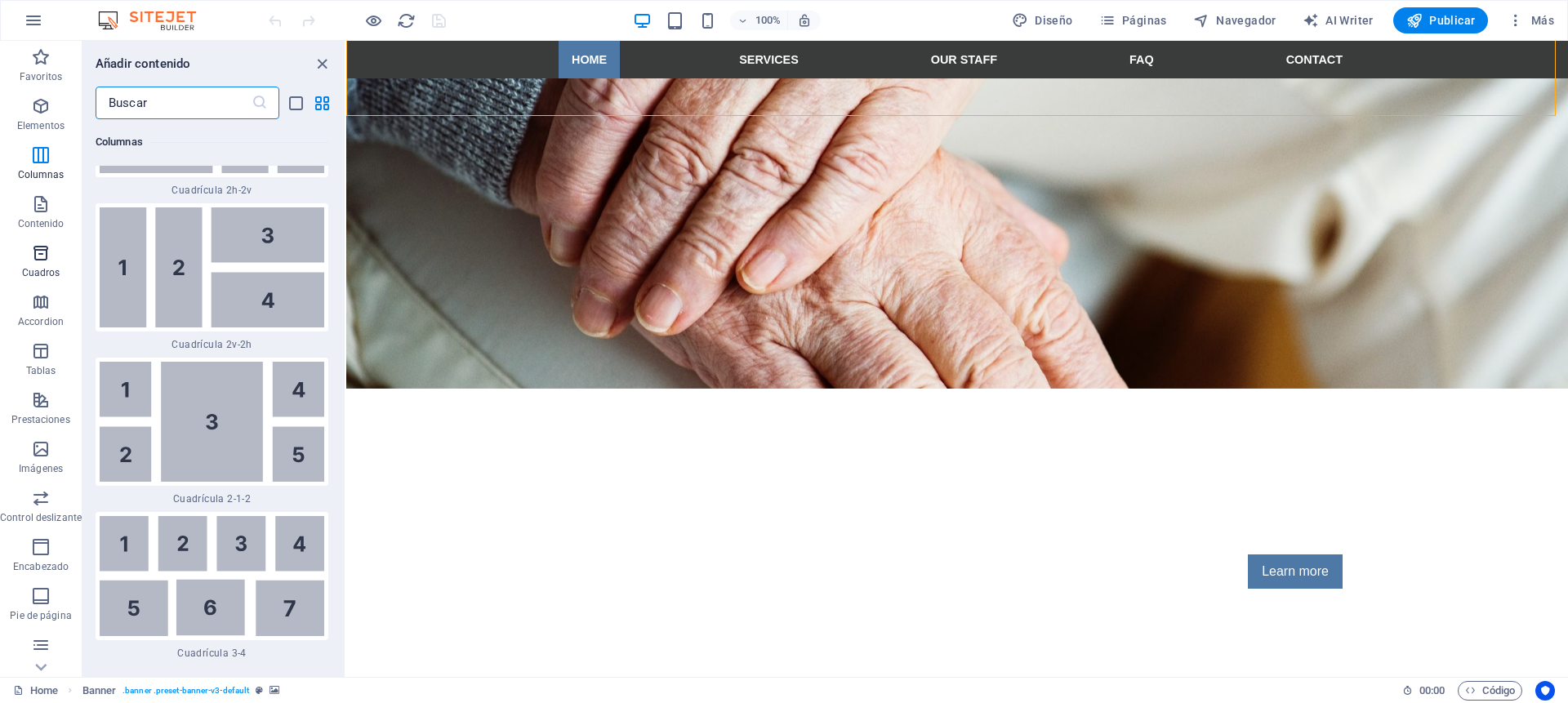
scroll to position [16, 0]
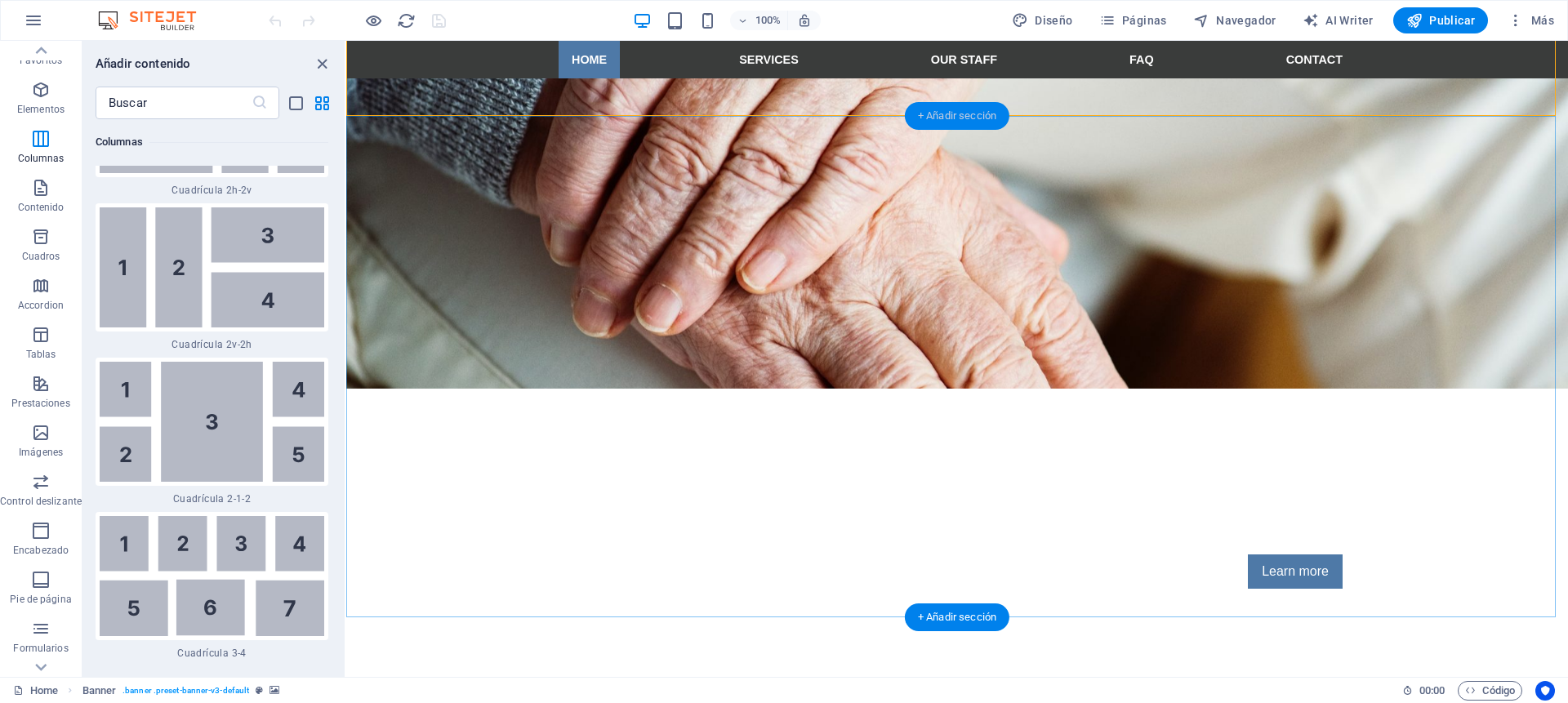
click at [939, 115] on div "+ Añadir sección" at bounding box center [957, 116] width 104 height 28
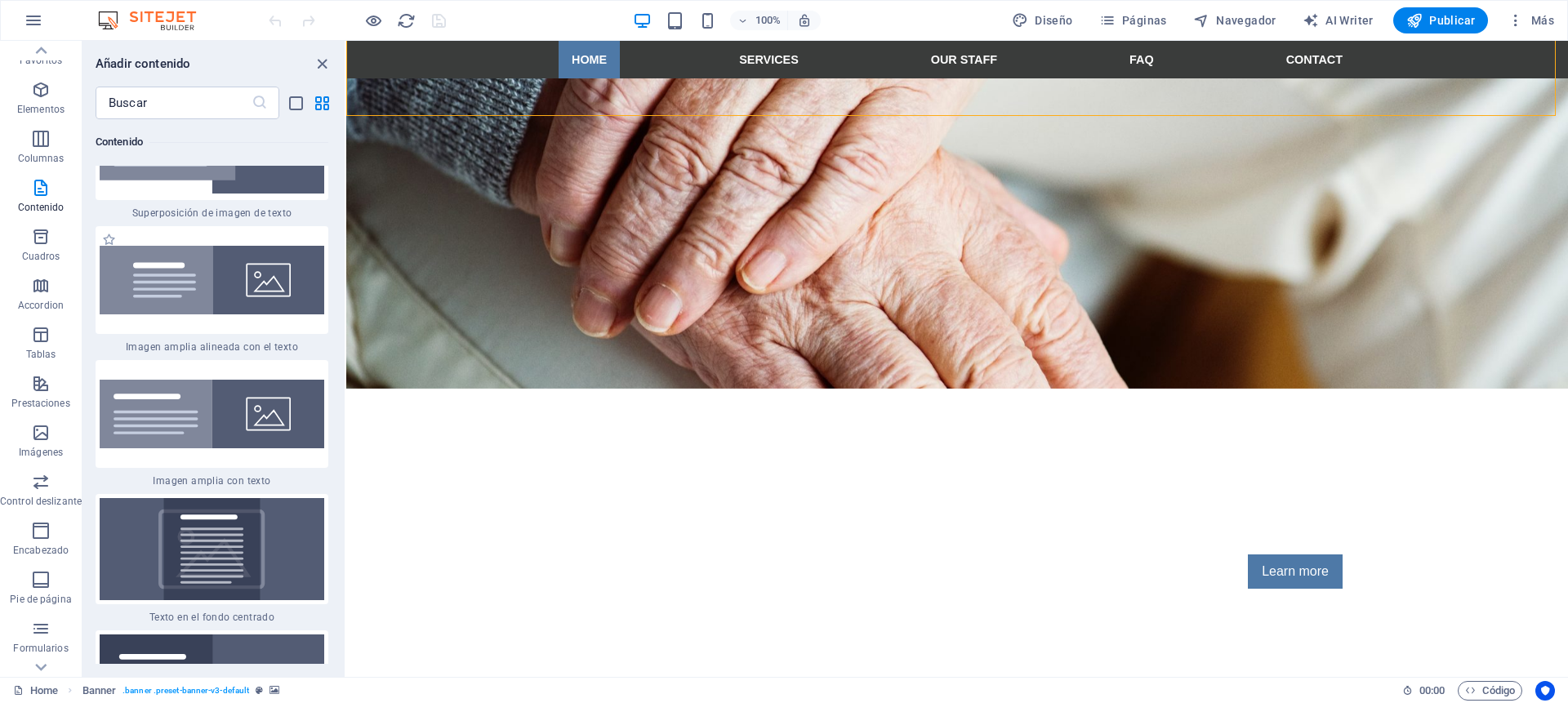
scroll to position [6537, 0]
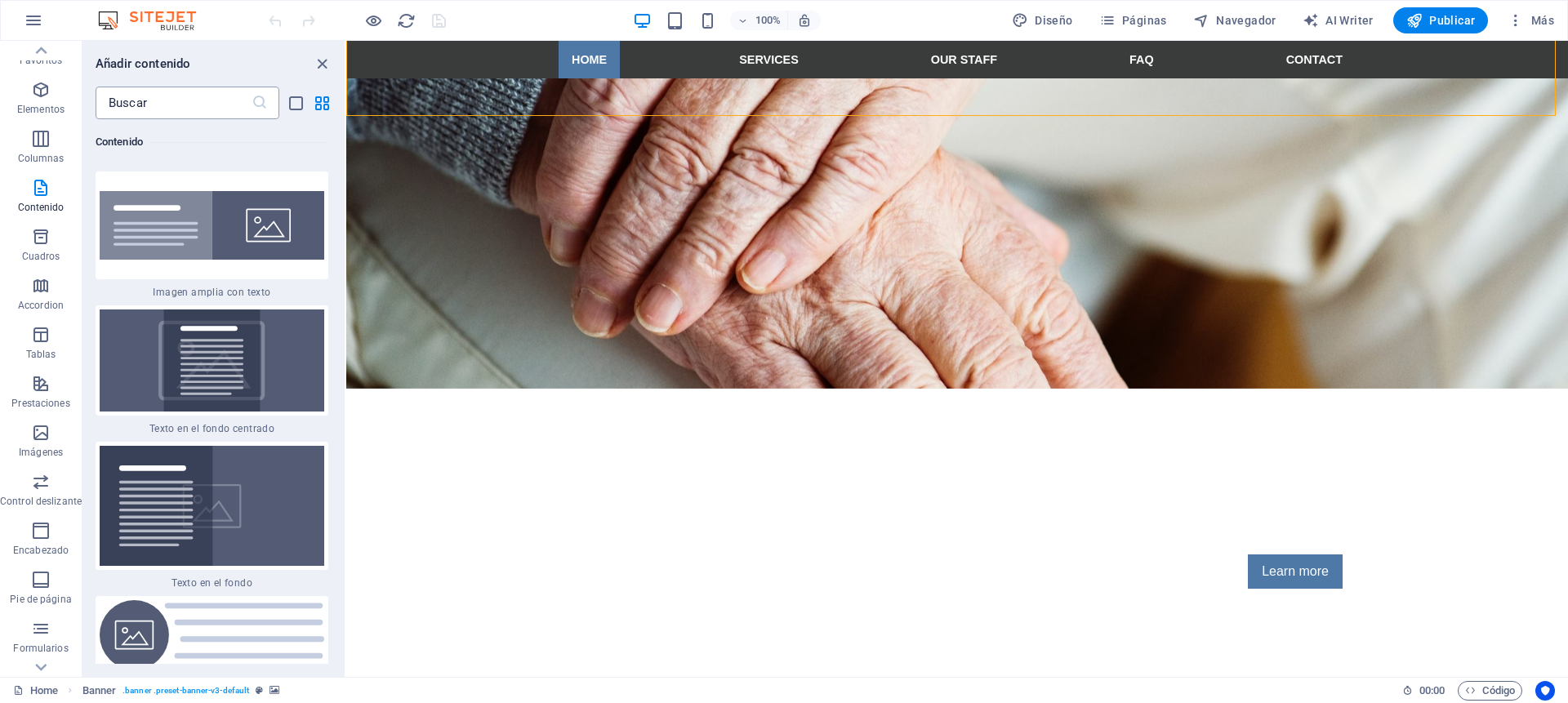
click at [154, 109] on input "text" at bounding box center [173, 103] width 156 height 32
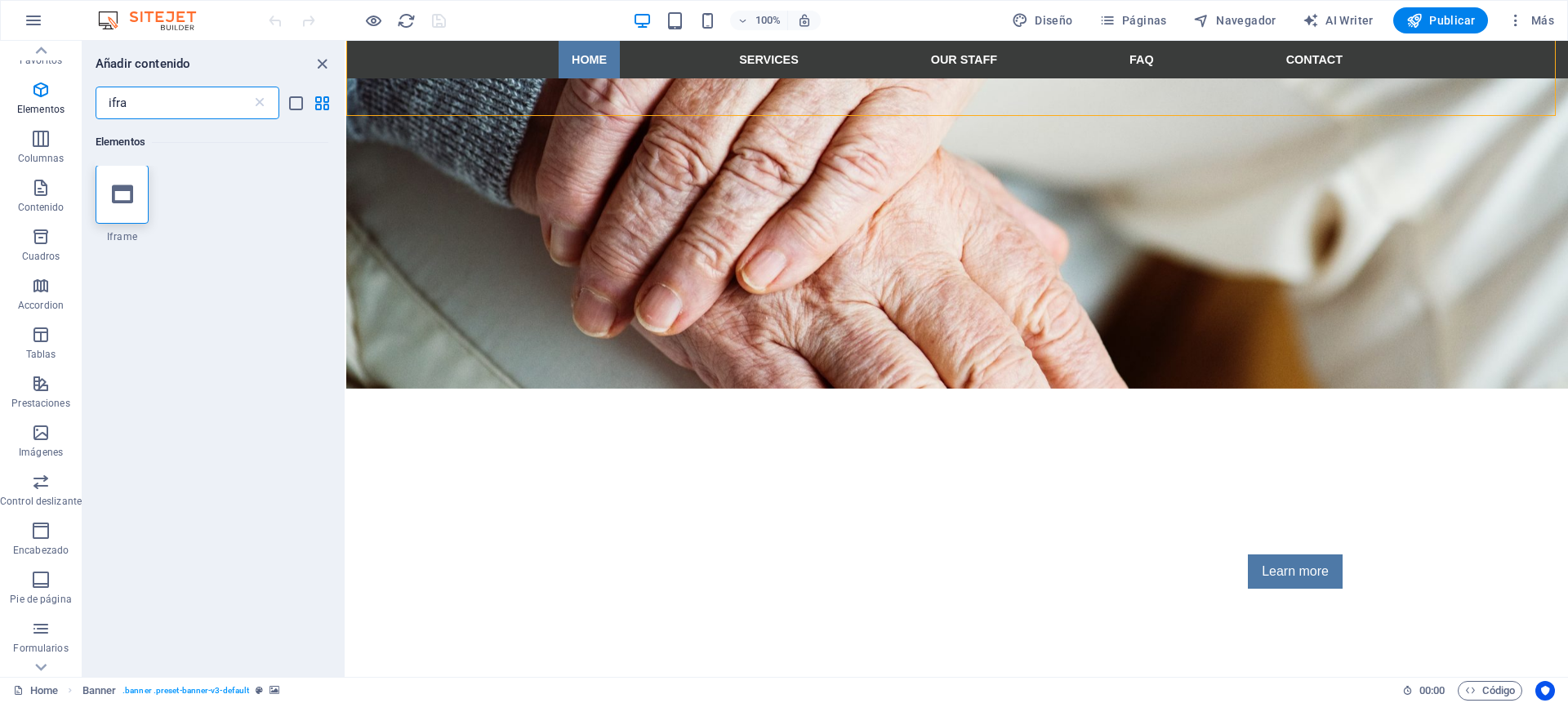
scroll to position [0, 0]
type input "ifra"
click at [112, 205] on icon at bounding box center [122, 195] width 21 height 21
select select "%"
select select "px"
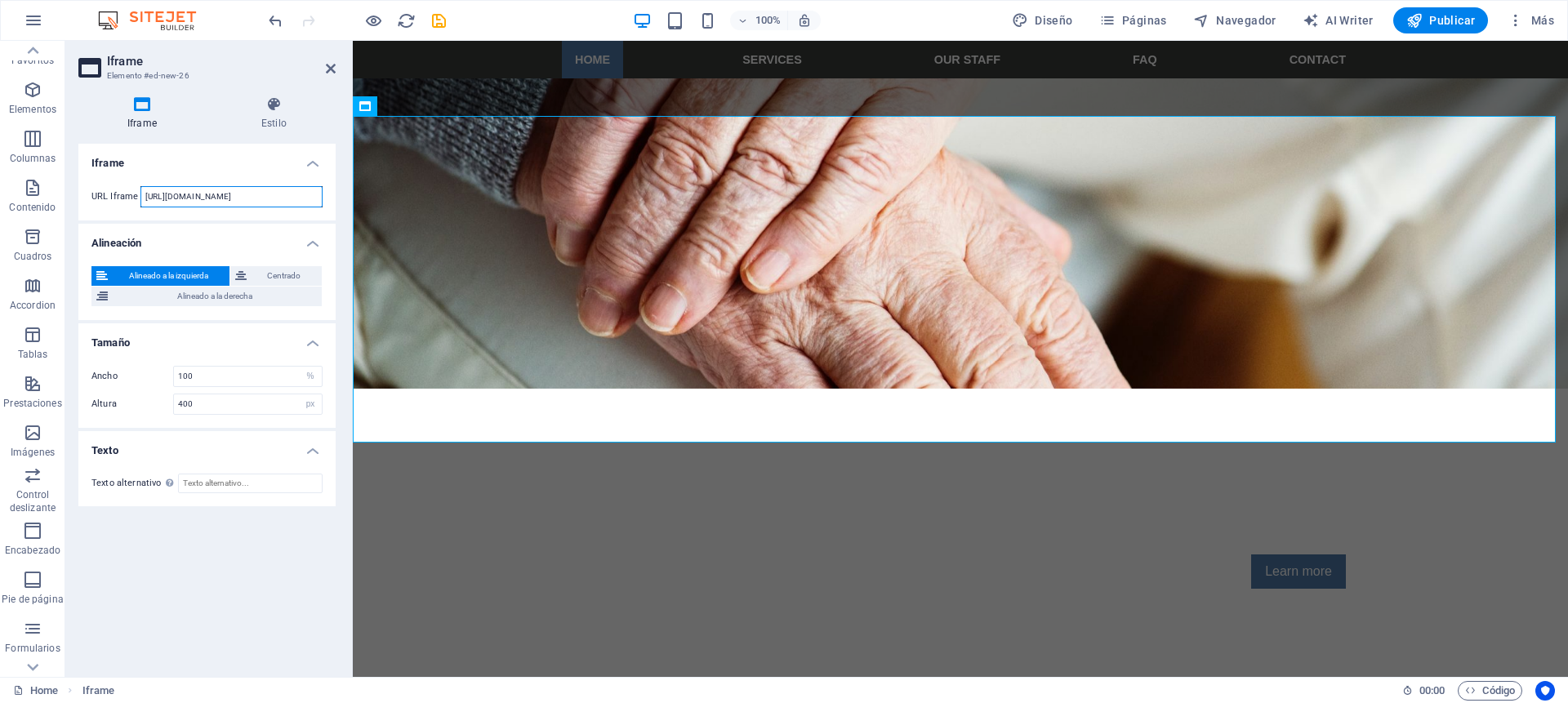
click at [229, 191] on input "[URL][DOMAIN_NAME]" at bounding box center [231, 197] width 182 height 21
click at [285, 197] on input "[URL][DOMAIN_NAME]" at bounding box center [231, 197] width 182 height 21
drag, startPoint x: 290, startPoint y: 199, endPoint x: 88, endPoint y: 195, distance: 202.0
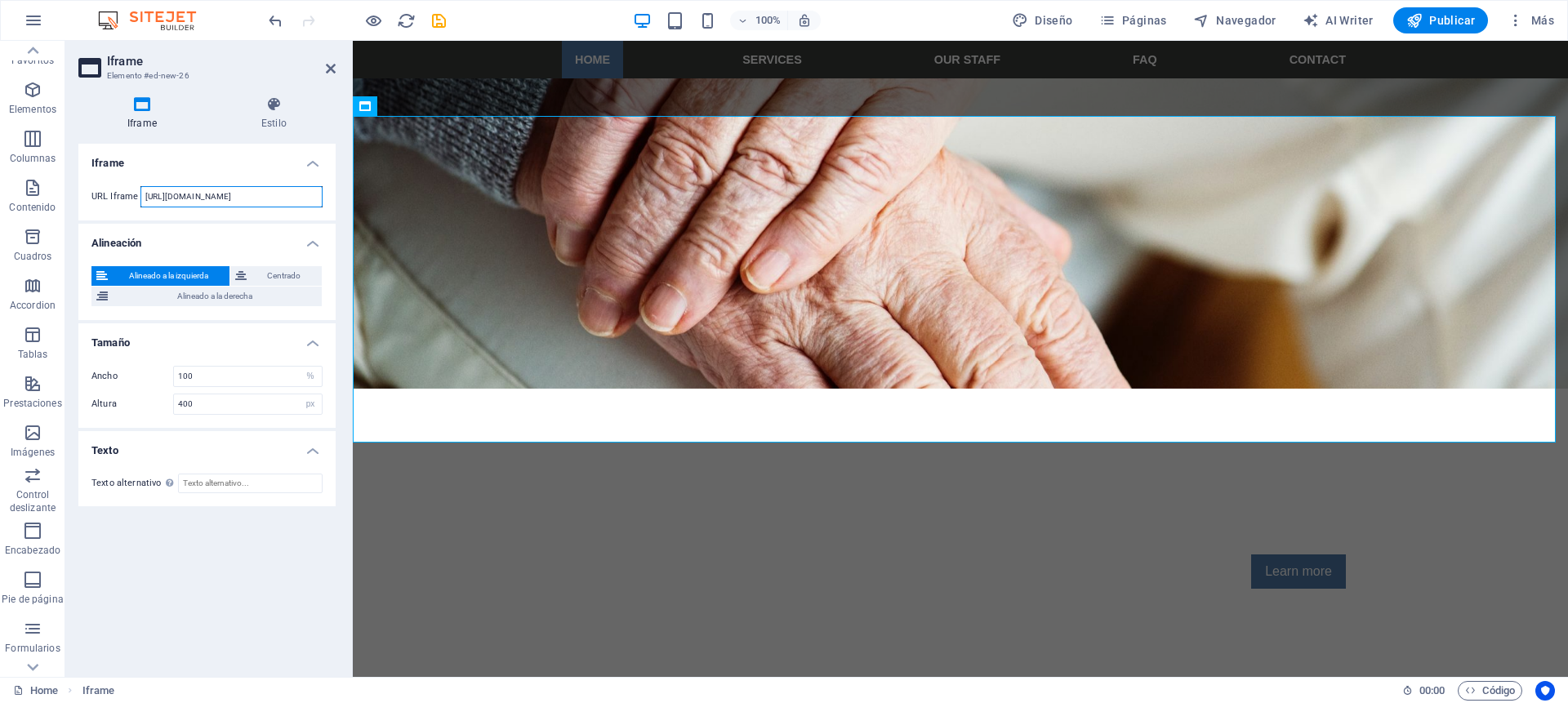
click at [88, 195] on div "URL Iframe https://template-wireframe.de.rs/" at bounding box center [206, 197] width 257 height 48
paste input "[URL][DOMAIN_NAME]"
type input "[URL][DOMAIN_NAME]"
click at [241, 234] on h4 "Alineación" at bounding box center [206, 238] width 257 height 30
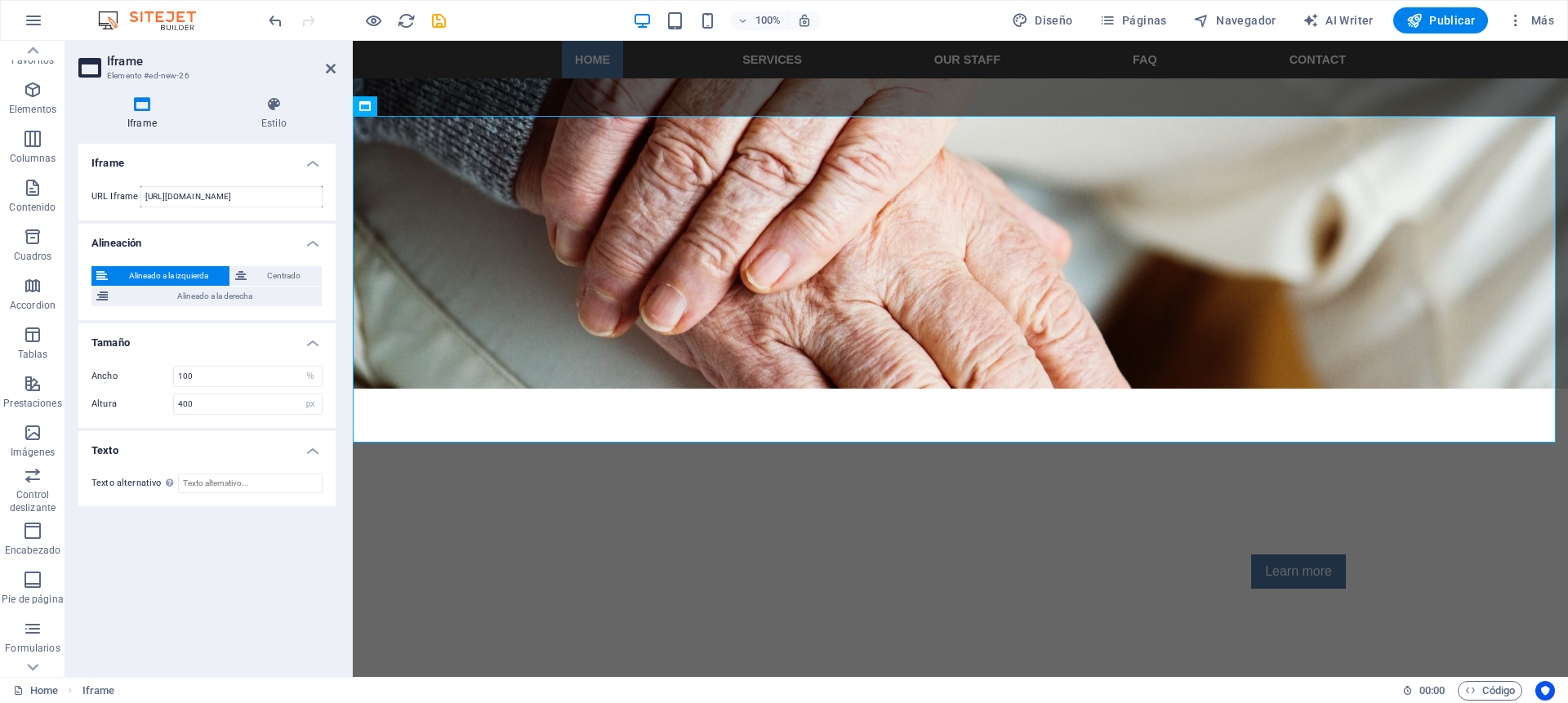
scroll to position [0, 0]
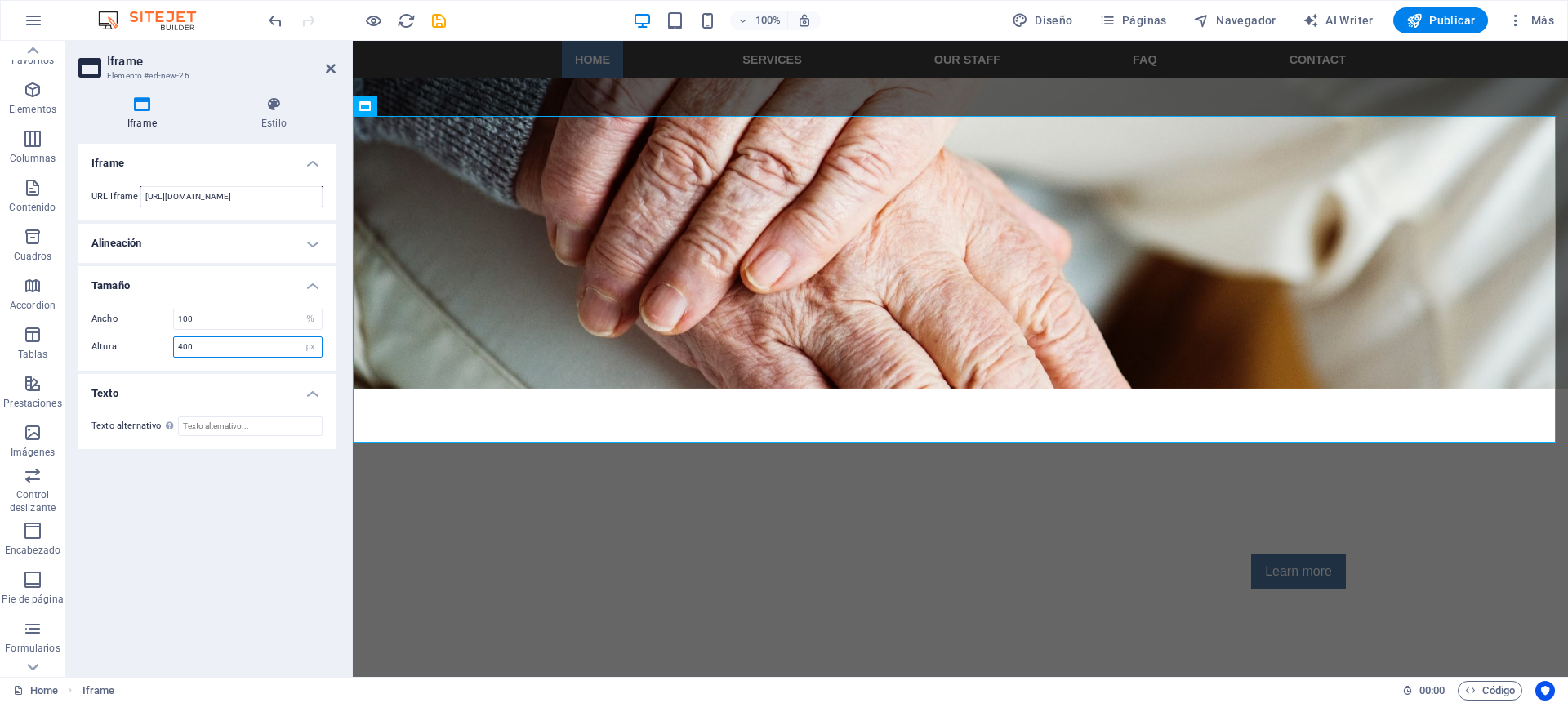
drag, startPoint x: 212, startPoint y: 345, endPoint x: 135, endPoint y: 339, distance: 77.2
click at [135, 339] on div "Altura 400 px %" at bounding box center [207, 347] width 231 height 21
type input "1200"
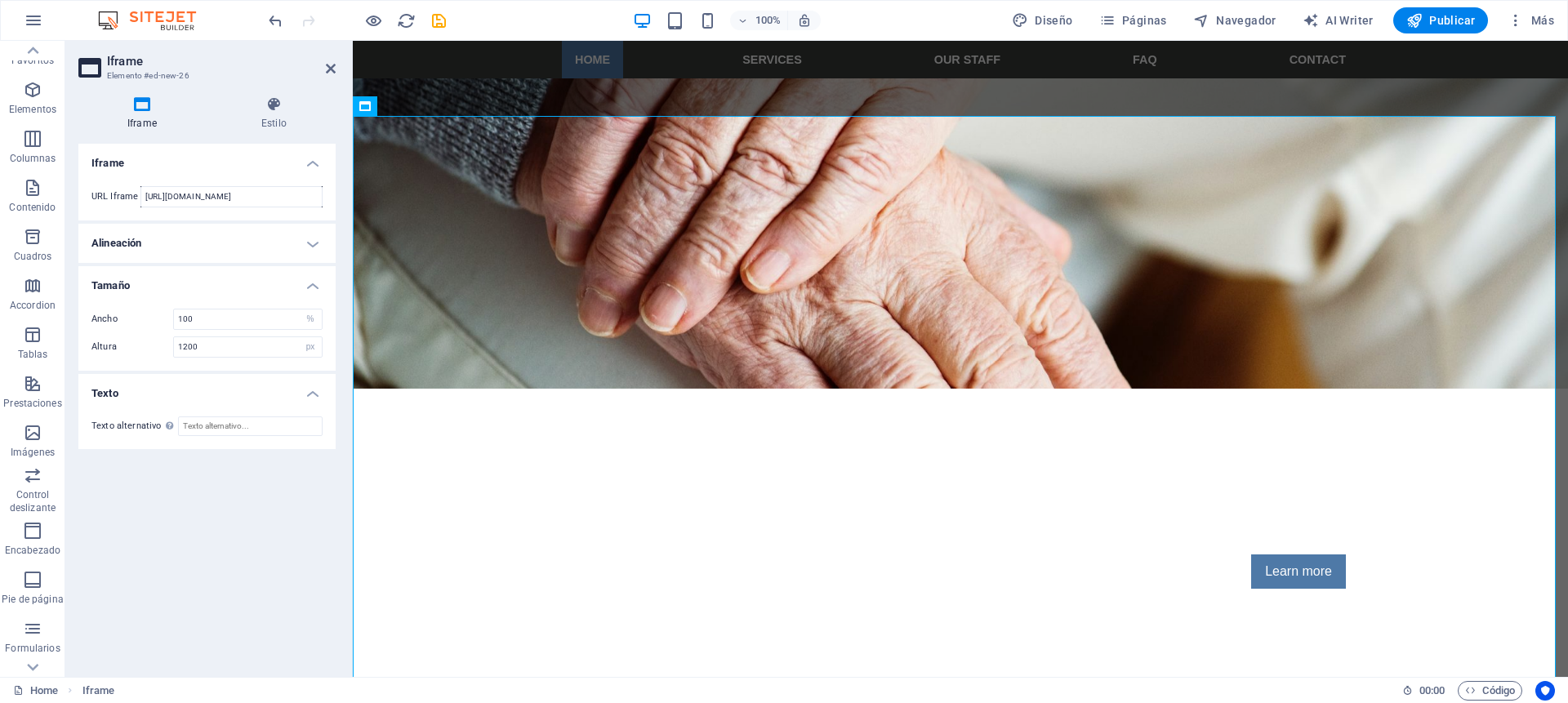
click at [145, 330] on div "Ancho 100 px % Altura 1200 px %" at bounding box center [206, 333] width 257 height 75
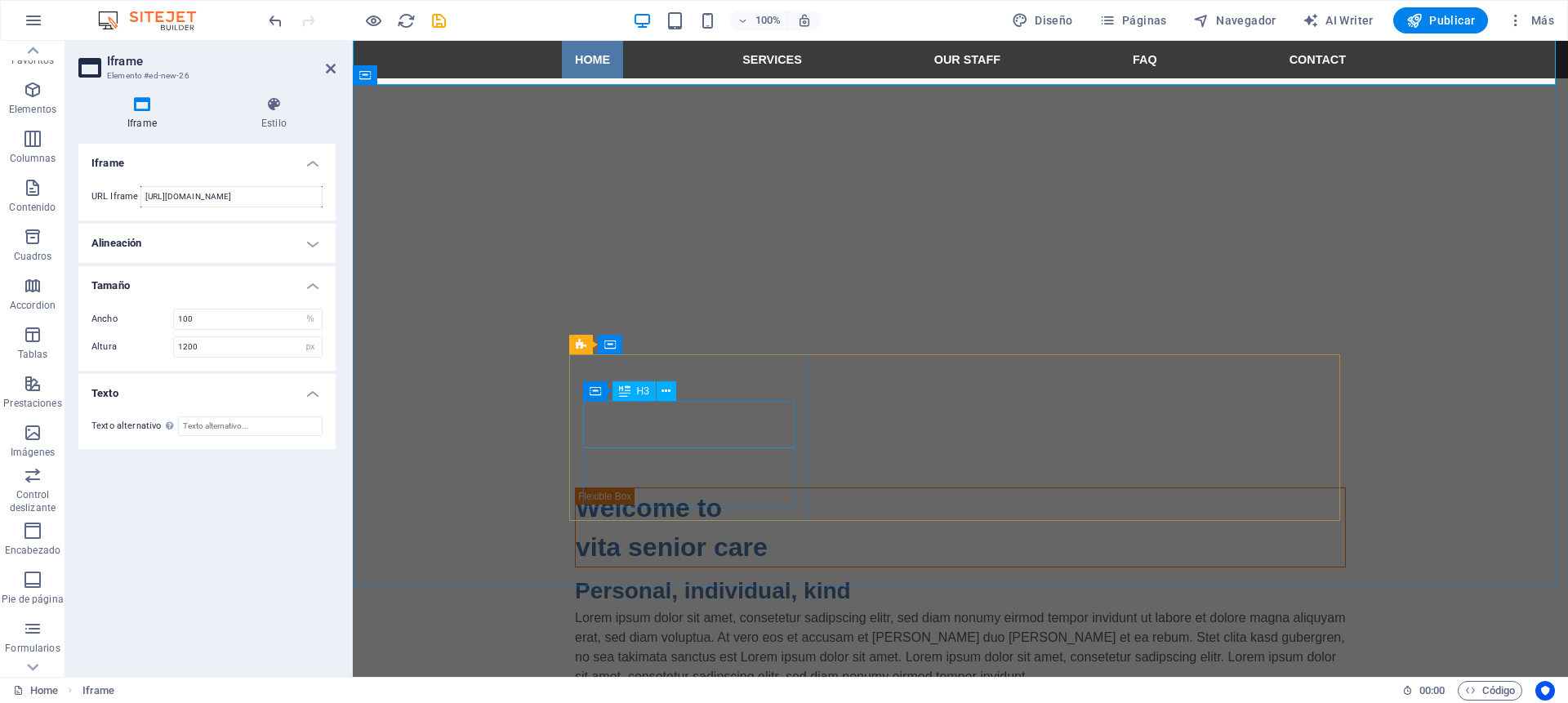
scroll to position [1648, 0]
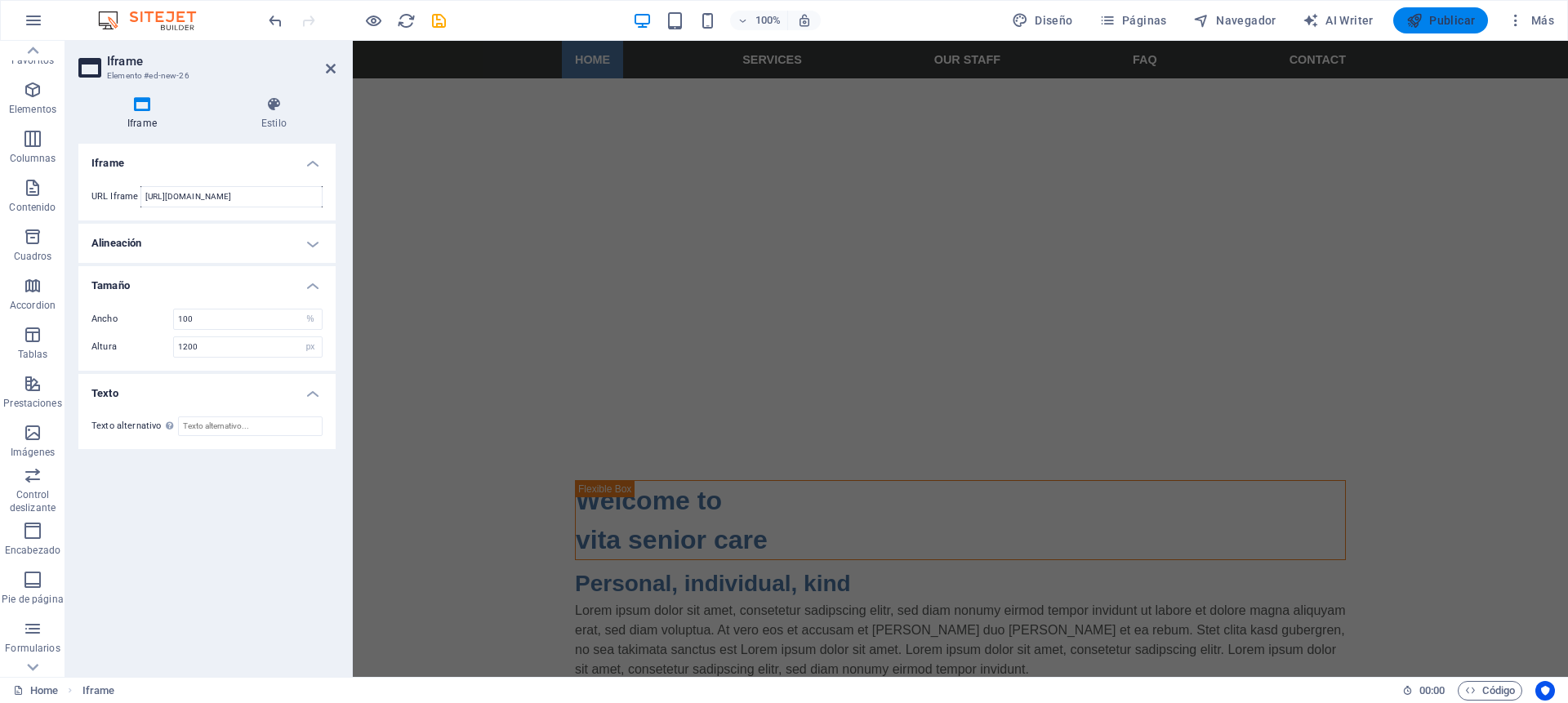
click at [1438, 19] on span "Publicar" at bounding box center [1441, 20] width 70 height 16
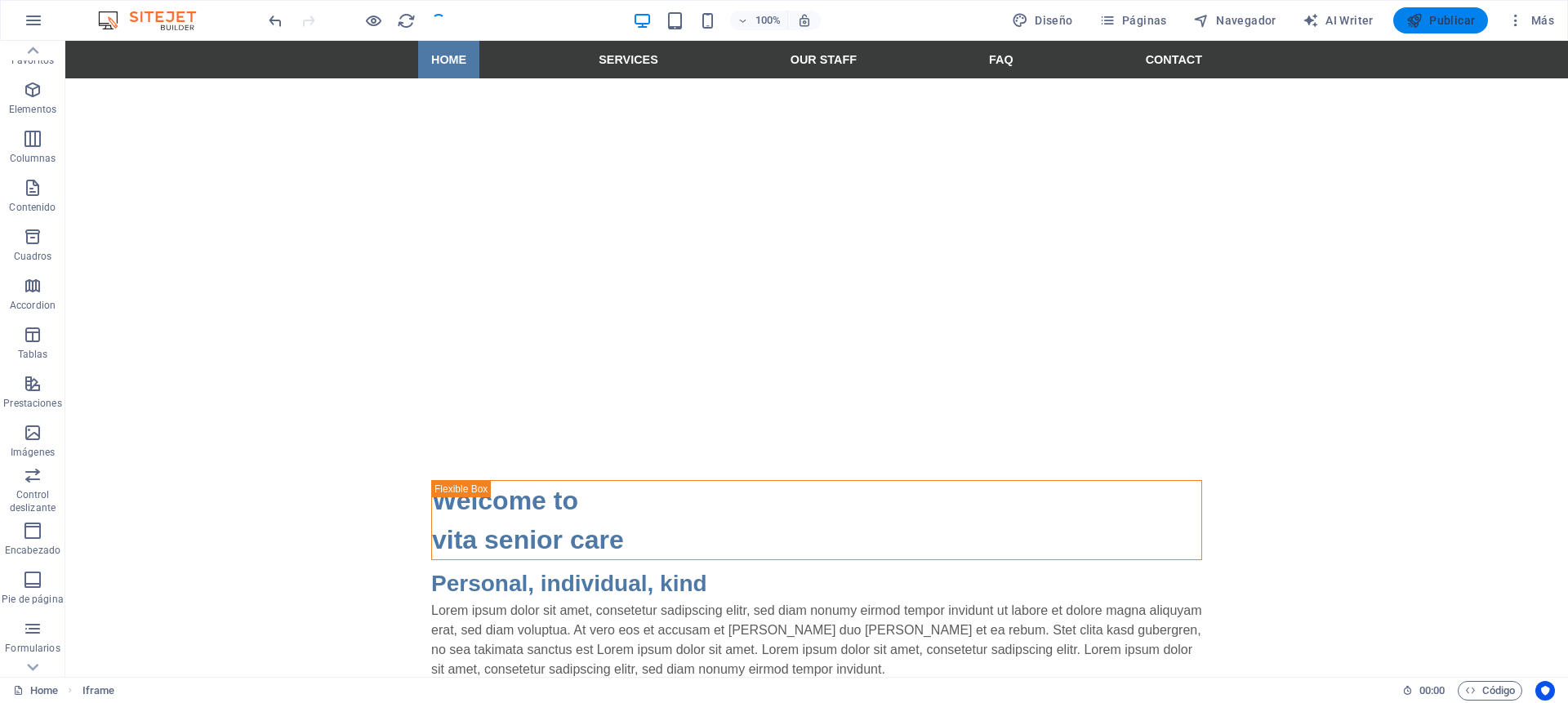
checkbox input "false"
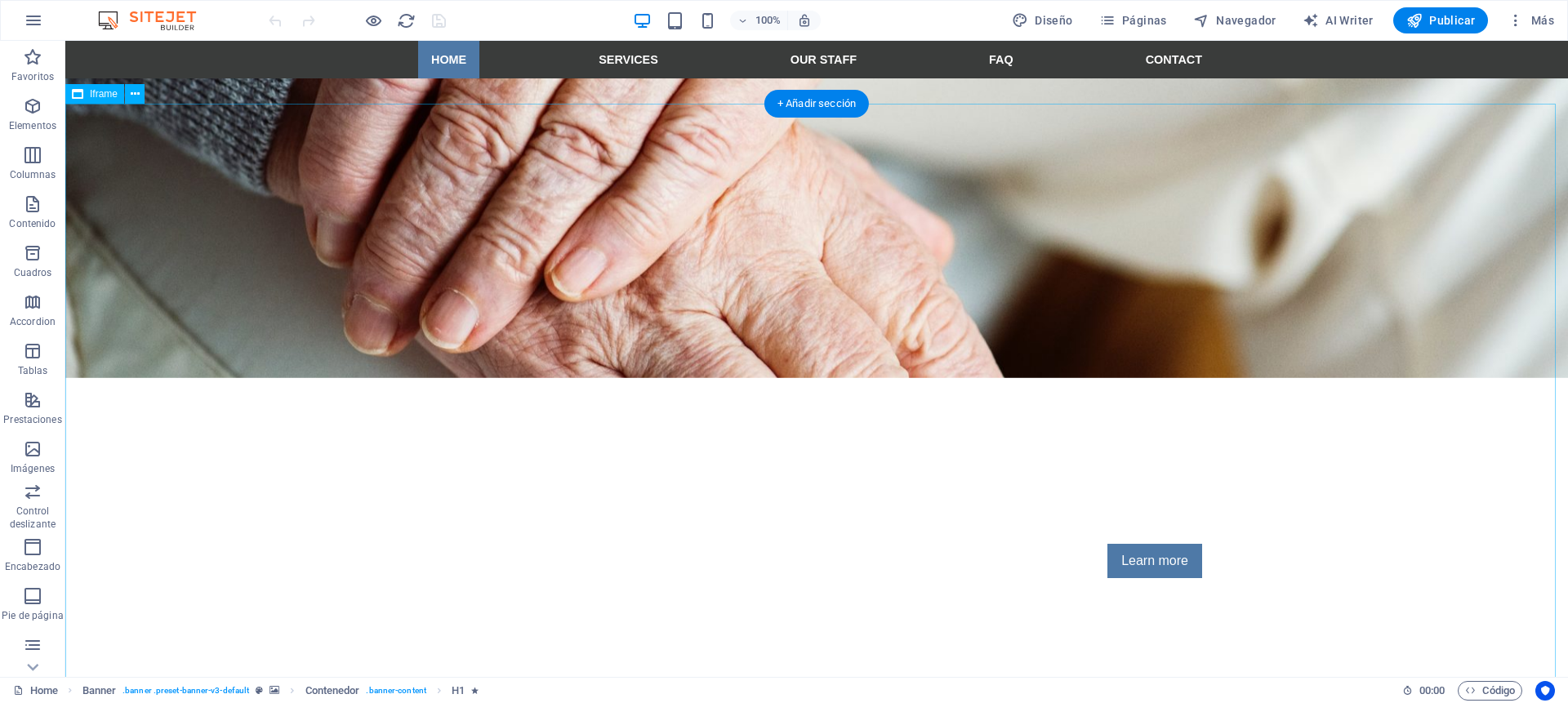
scroll to position [440, 0]
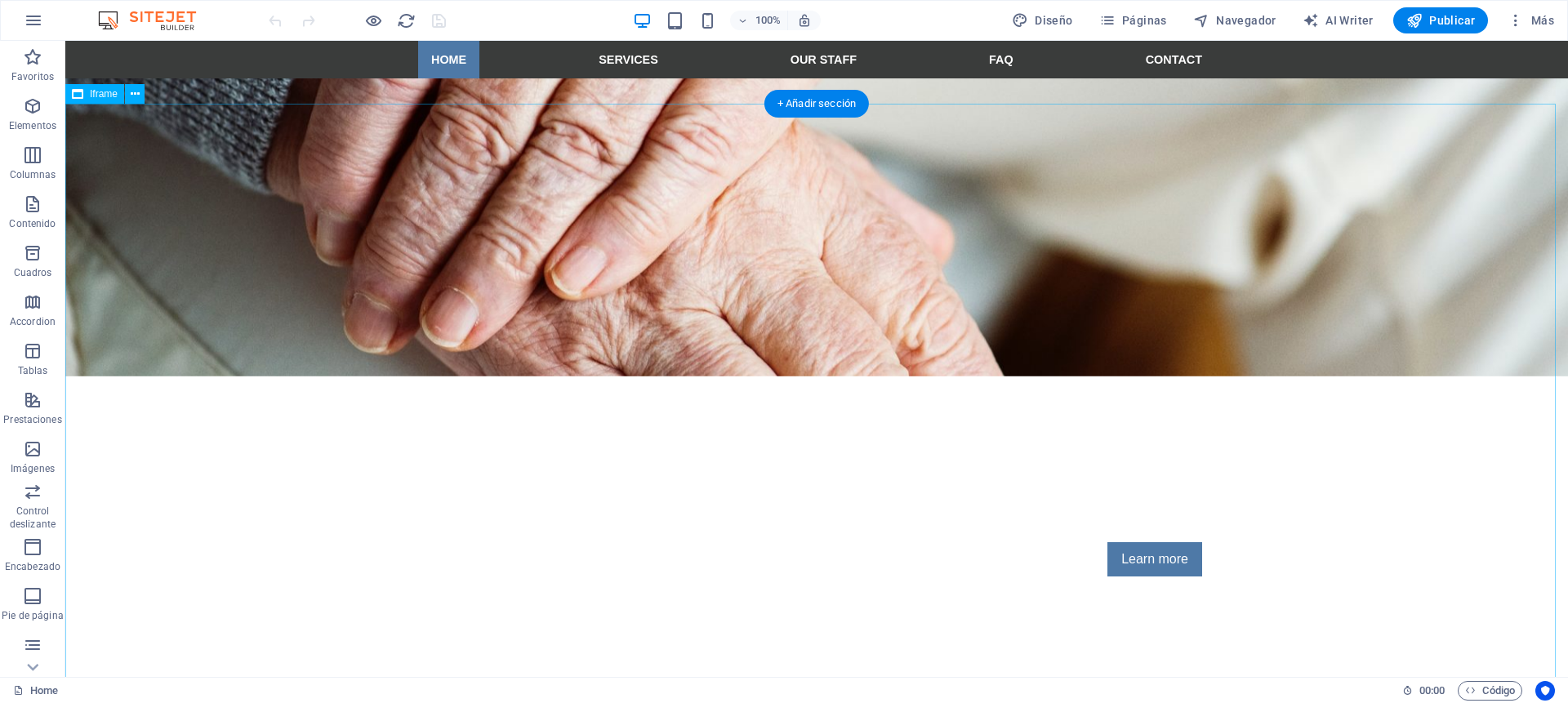
click at [128, 92] on button at bounding box center [135, 94] width 20 height 20
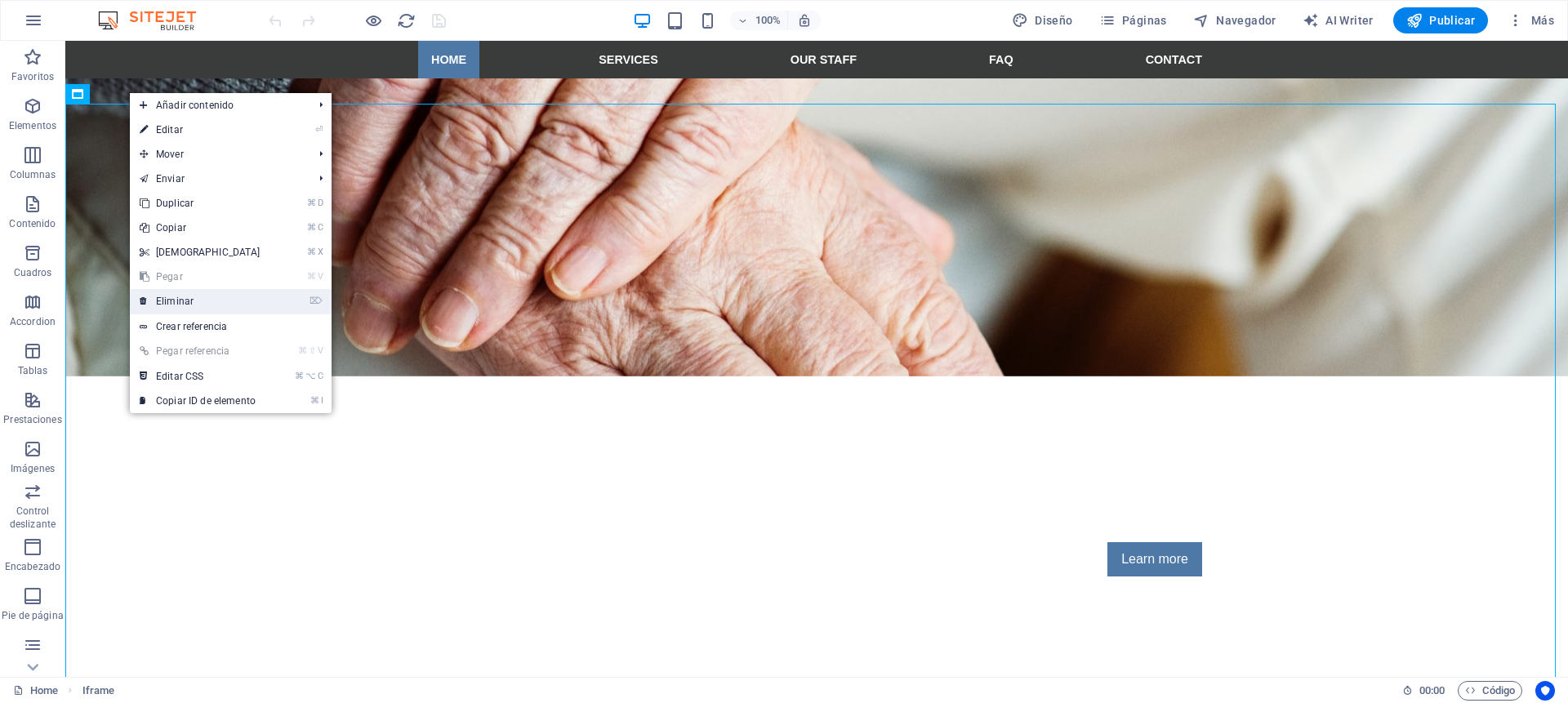
click at [159, 300] on link "⌦ Eliminar" at bounding box center [200, 302] width 140 height 25
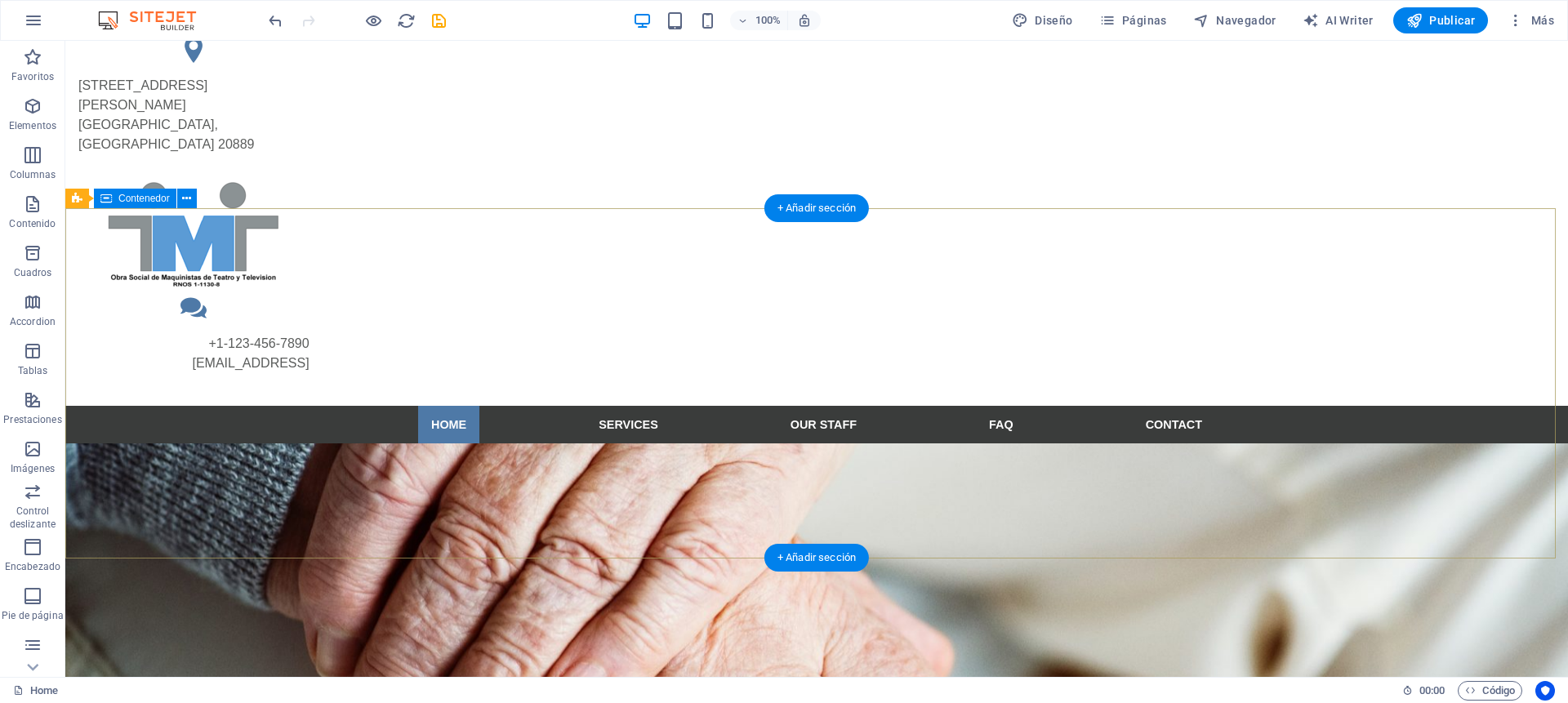
scroll to position [0, 0]
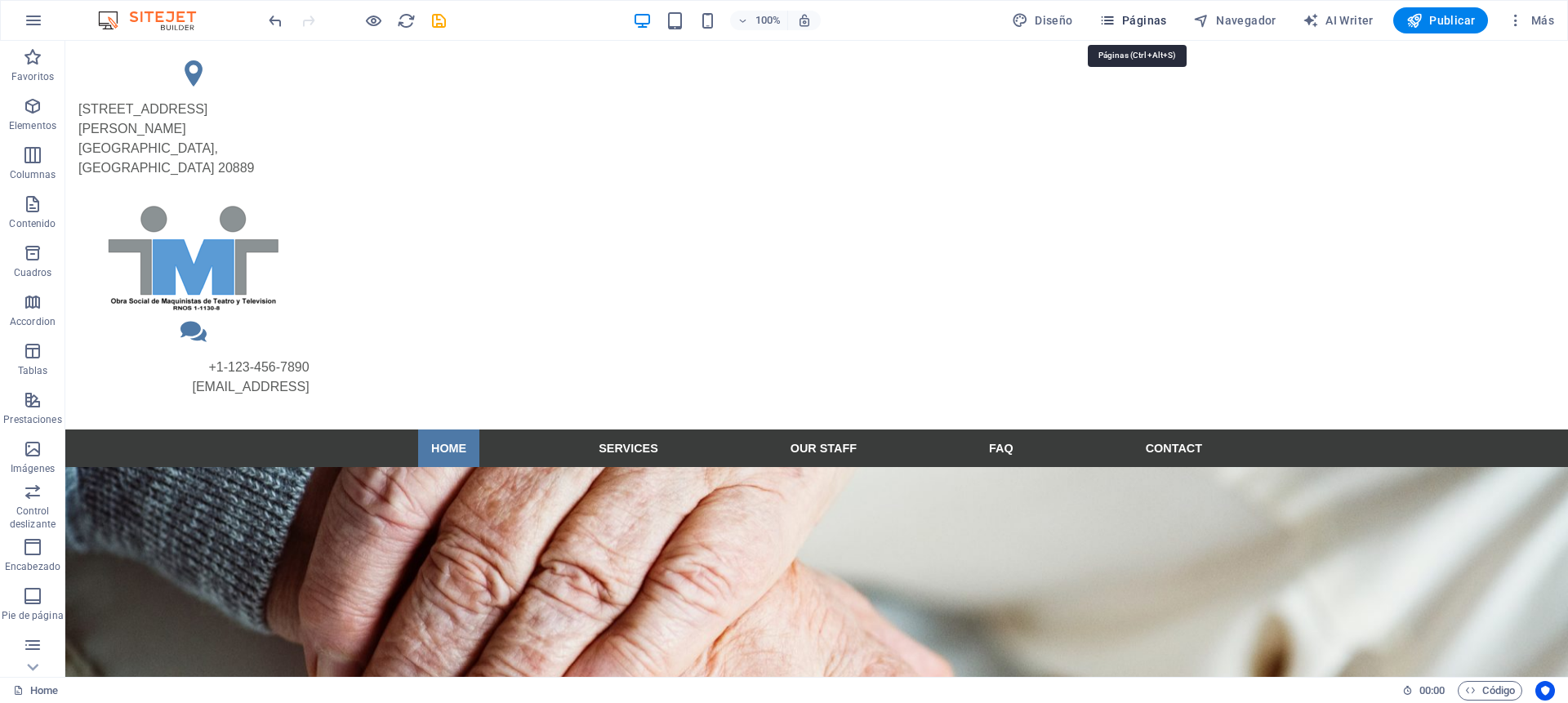
click at [1144, 22] on span "Páginas" at bounding box center [1133, 20] width 68 height 16
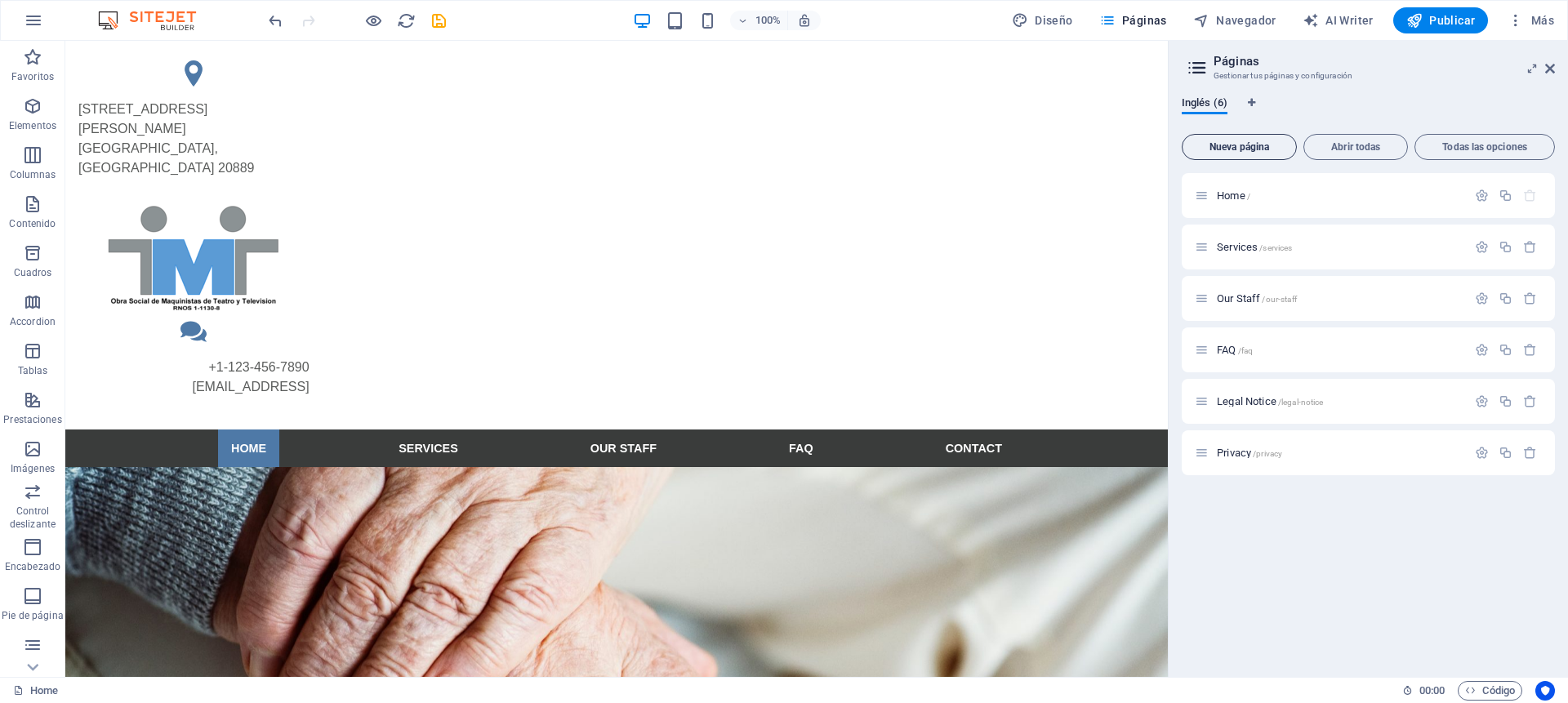
click at [1238, 148] on span "Nueva página" at bounding box center [1239, 147] width 100 height 10
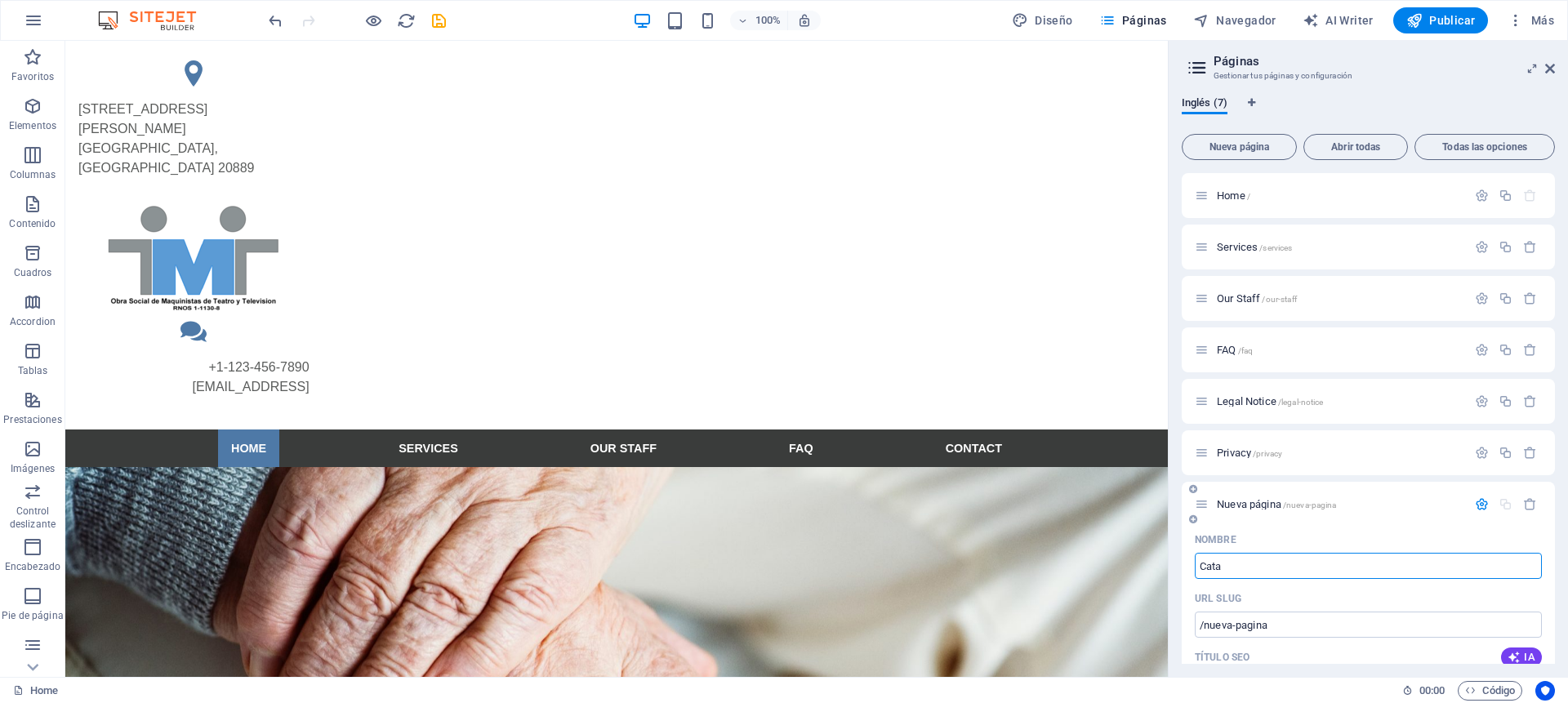
type input "Catao"
type input "/cata"
type input "Cata"
type input "/catao"
type input "Cata"
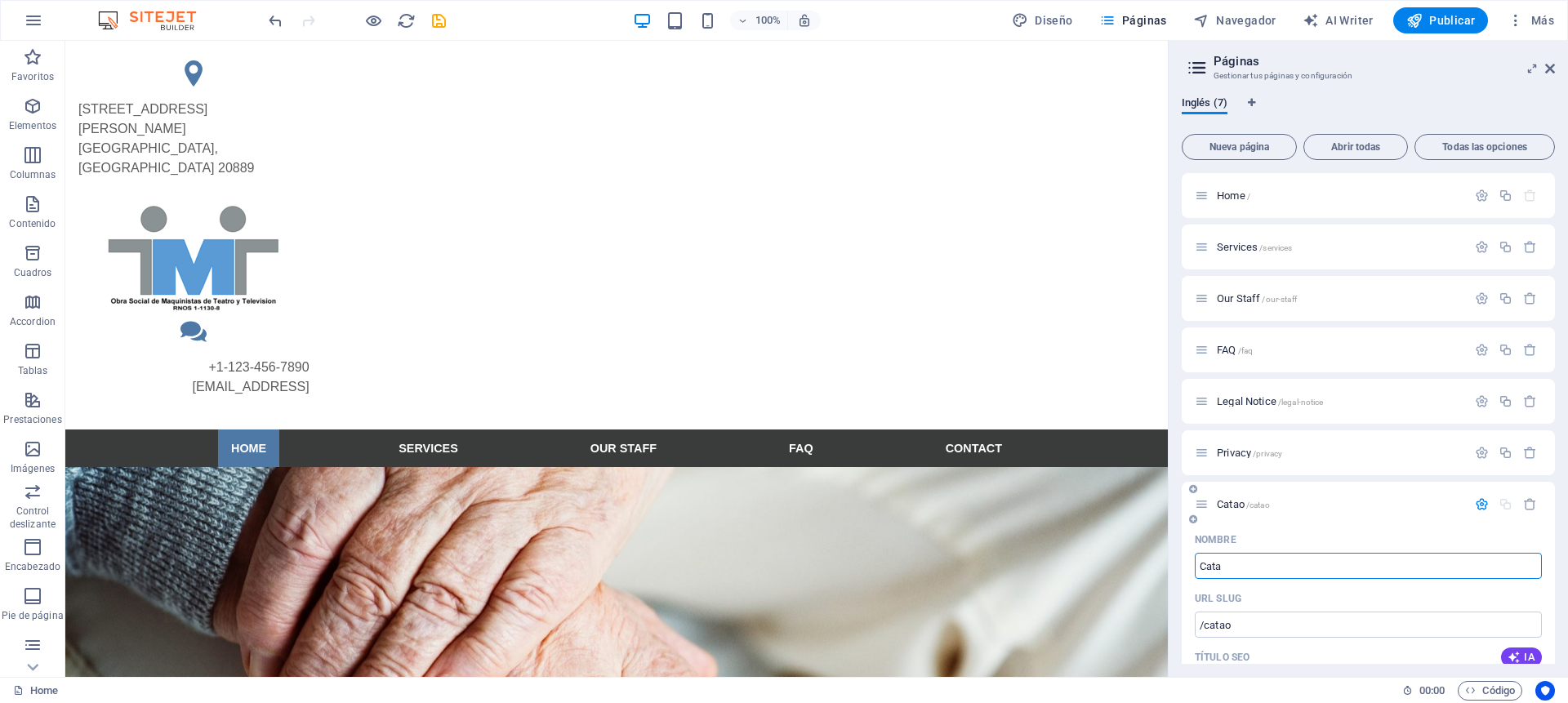
type input "/cata"
type input "Catalogo"
type input "/catalogo"
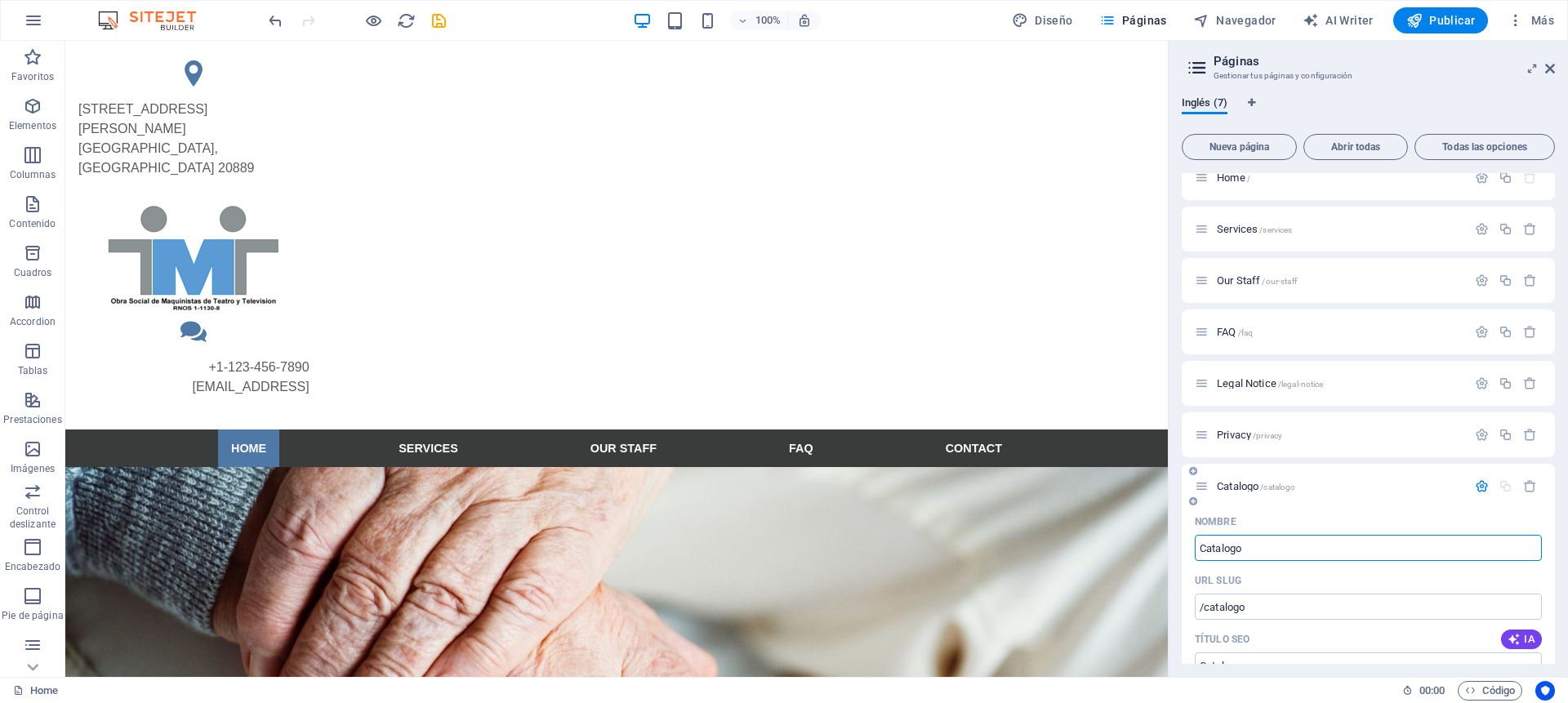
type input "Catalogo"
click at [1367, 509] on div "Nombre" at bounding box center [1368, 522] width 348 height 26
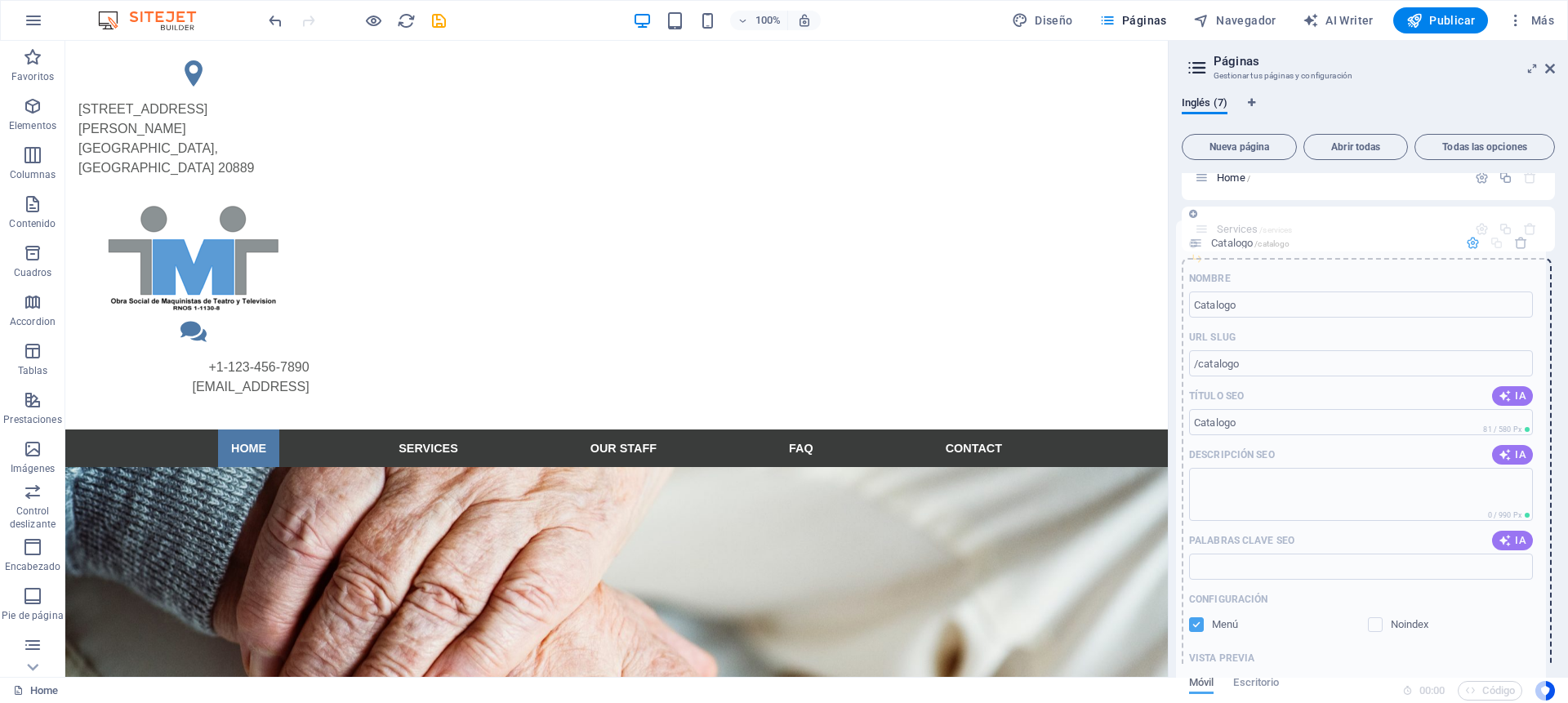
drag, startPoint x: 1200, startPoint y: 488, endPoint x: 1196, endPoint y: 238, distance: 250.0
click at [1196, 238] on div "Home / Services /services Our Staff /our-staff FAQ /faq Legal Notice /legal-not…" at bounding box center [1368, 307] width 373 height 302
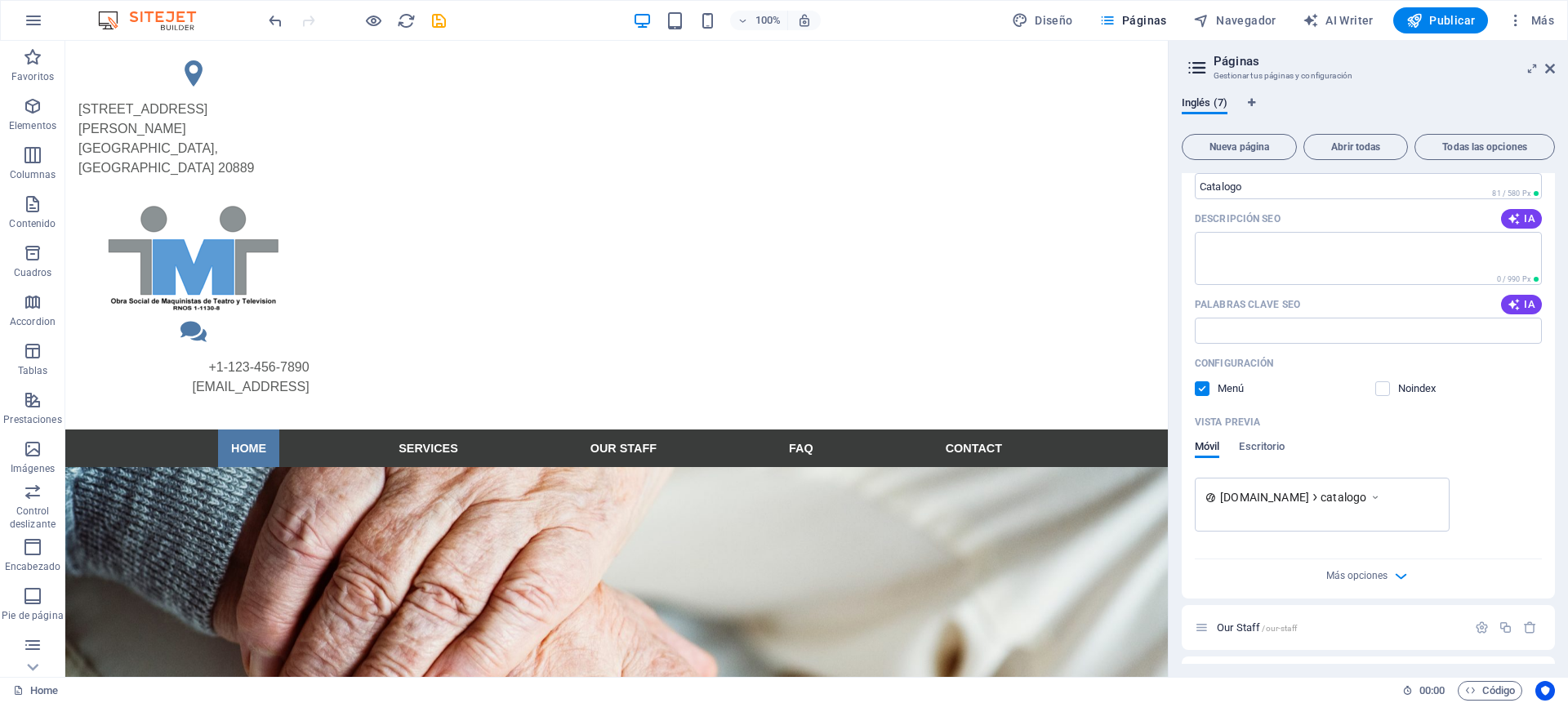
scroll to position [282, 0]
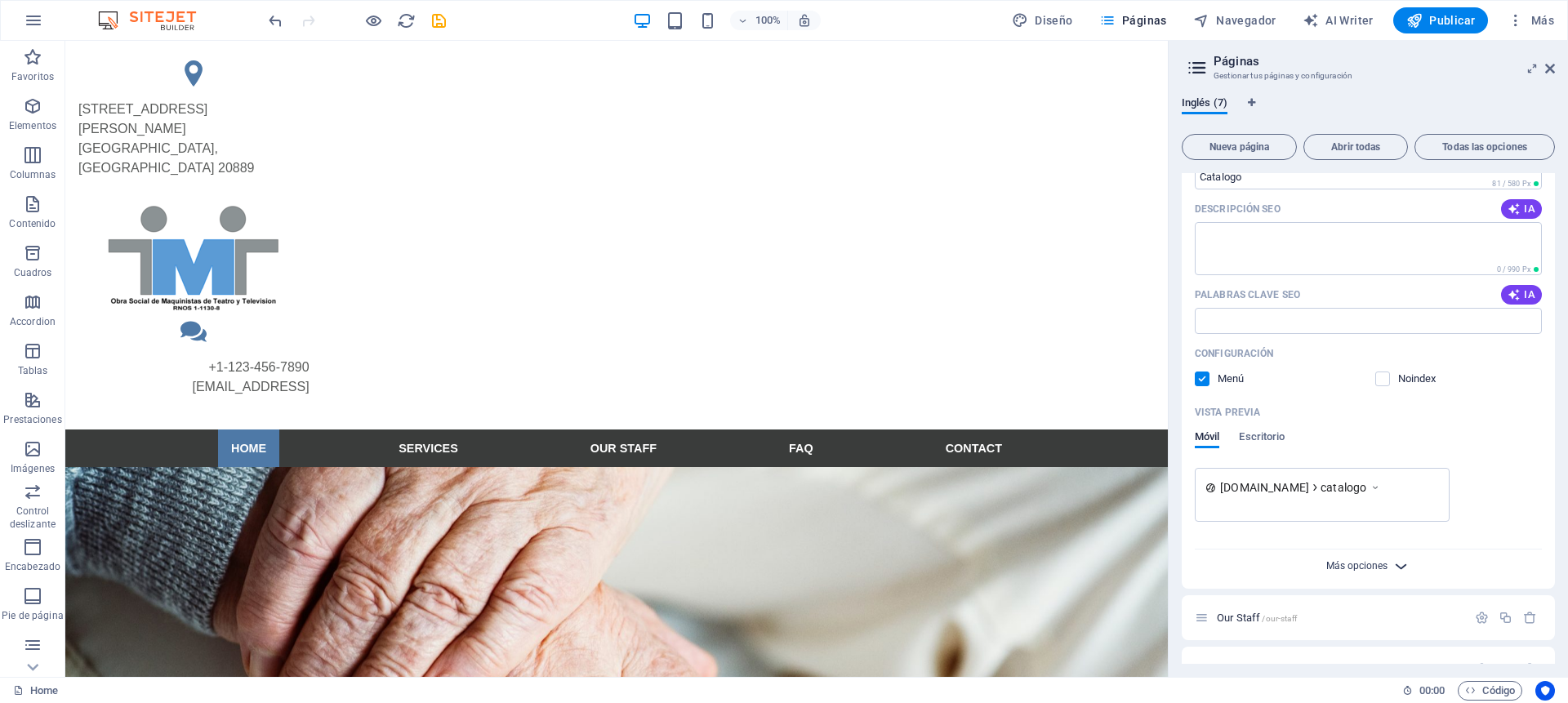
click at [1371, 561] on span "Más opciones" at bounding box center [1357, 566] width 61 height 11
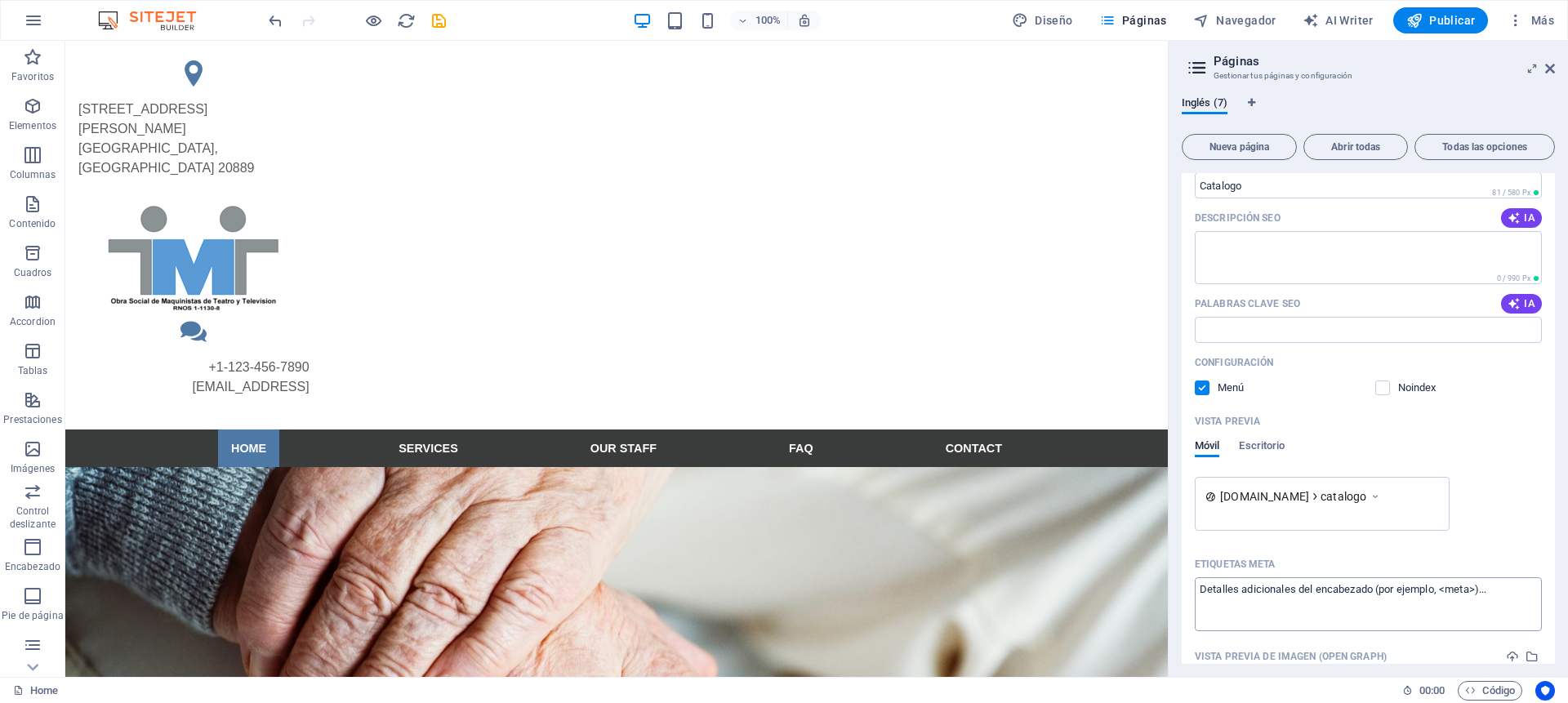
scroll to position [0, 0]
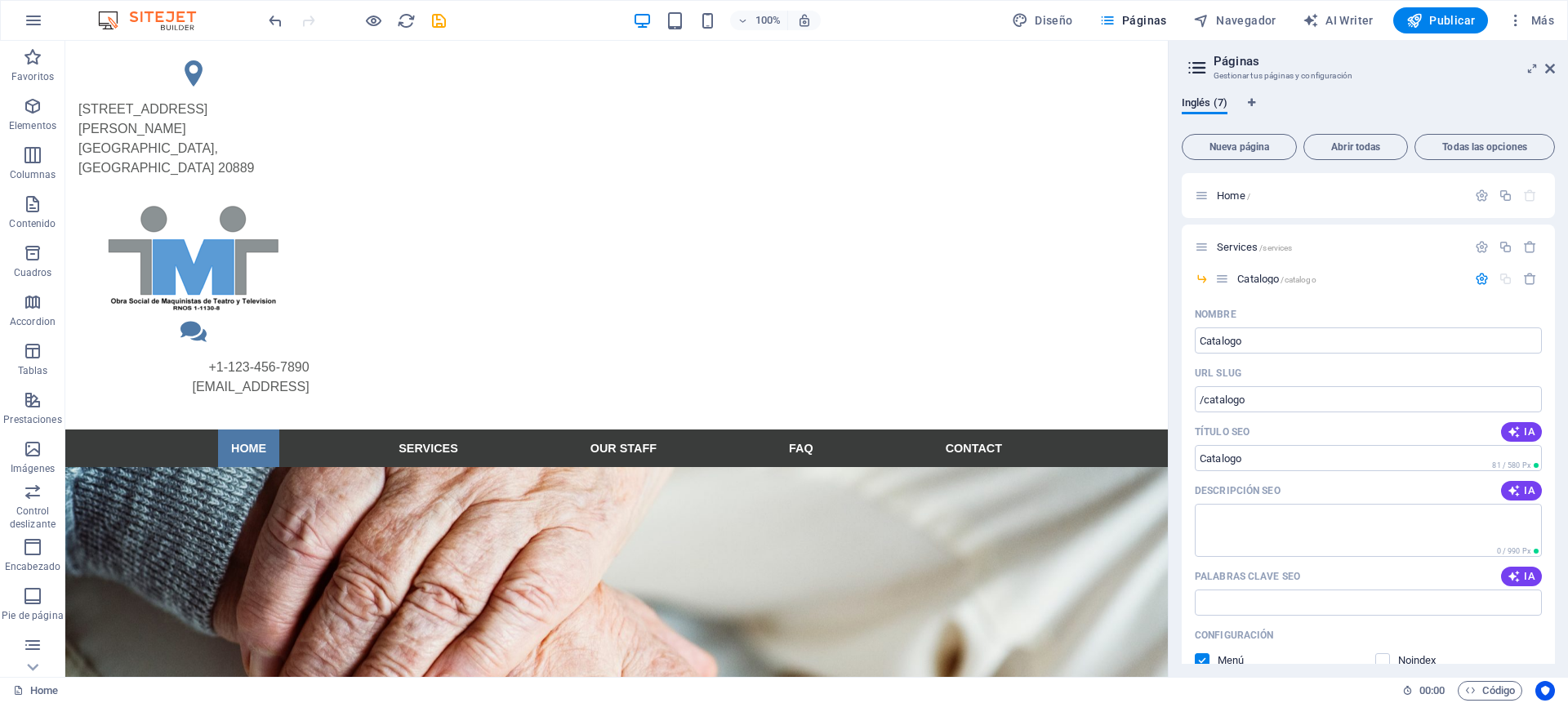
click at [1403, 99] on div "Inglés (7)" at bounding box center [1368, 112] width 373 height 32
click at [1546, 64] on icon at bounding box center [1550, 69] width 10 height 13
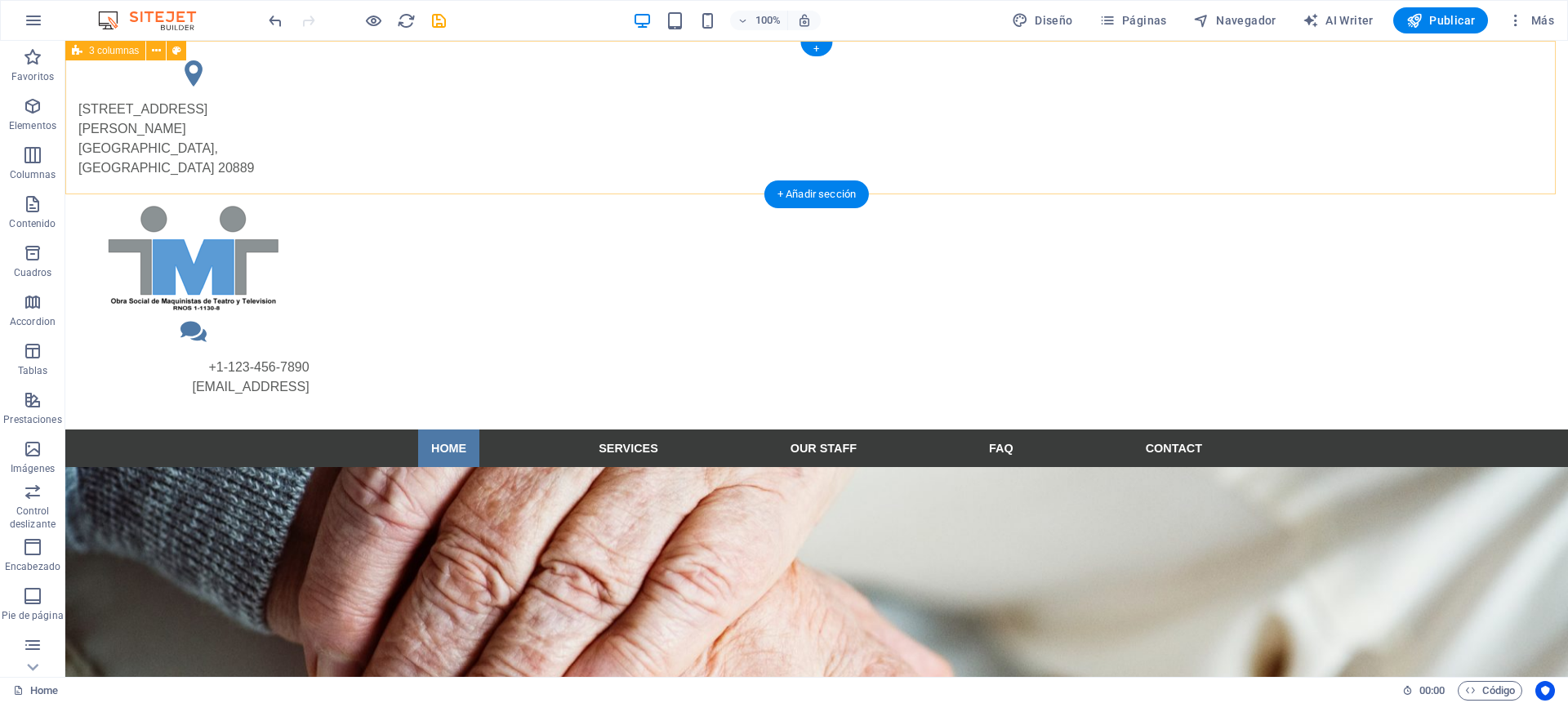
click at [1401, 105] on div "[STREET_ADDRESS][PERSON_NAME] +1-123-456-7890 [EMAIL_ADDRESS]" at bounding box center [816, 235] width 1503 height 389
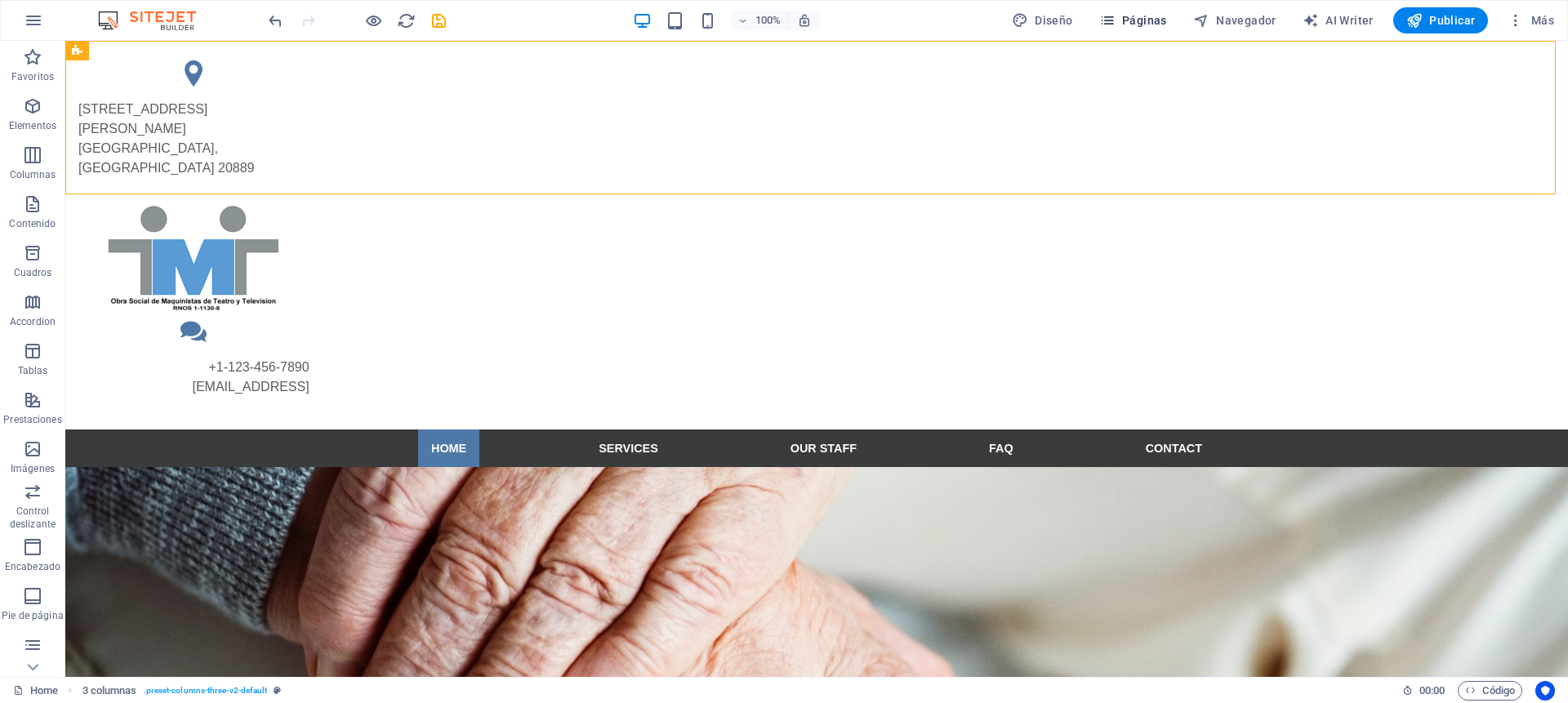
click at [1115, 17] on icon "button" at bounding box center [1107, 20] width 16 height 16
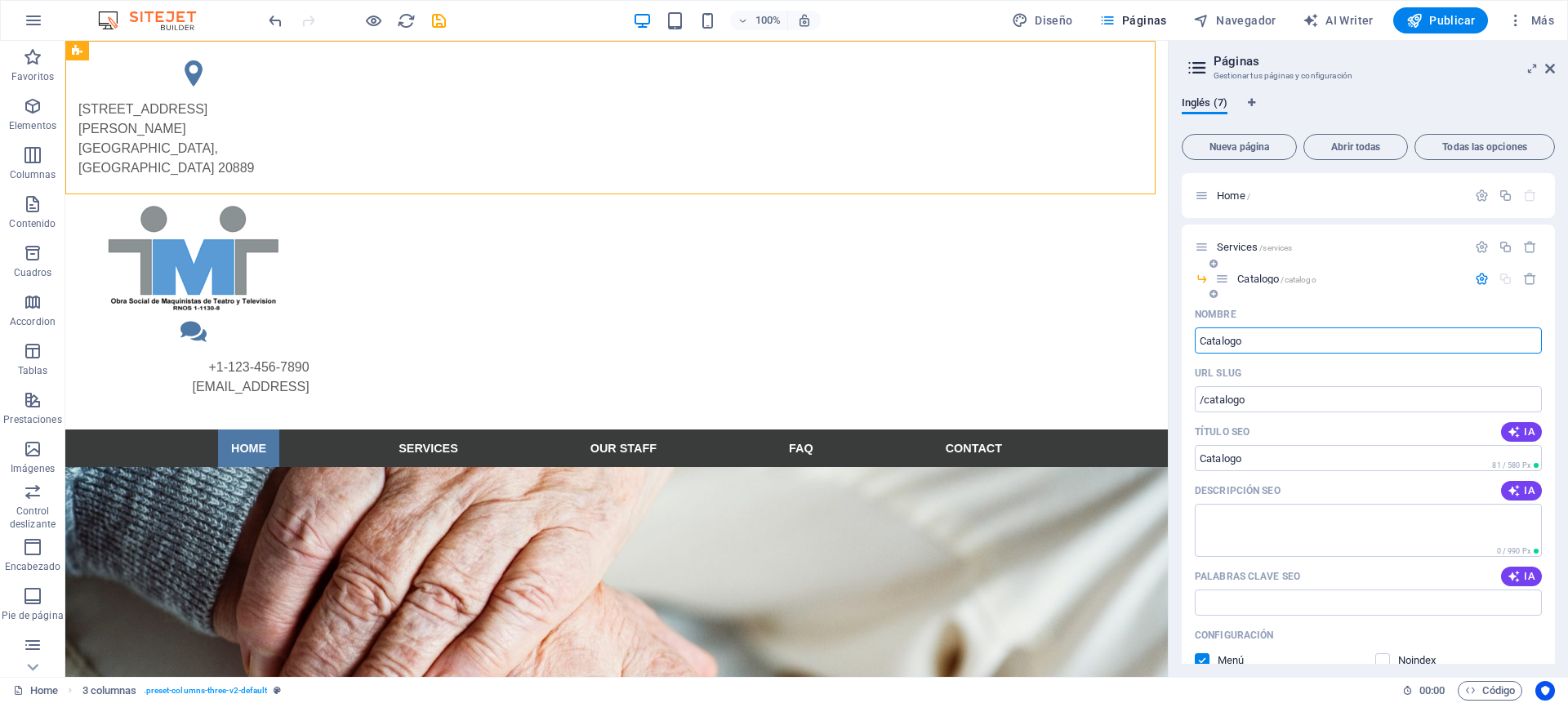
click at [1322, 331] on input "Catalogo" at bounding box center [1368, 340] width 348 height 26
click at [1308, 433] on div "Título SEO IA" at bounding box center [1368, 432] width 348 height 26
click at [1478, 276] on icon "button" at bounding box center [1482, 279] width 14 height 14
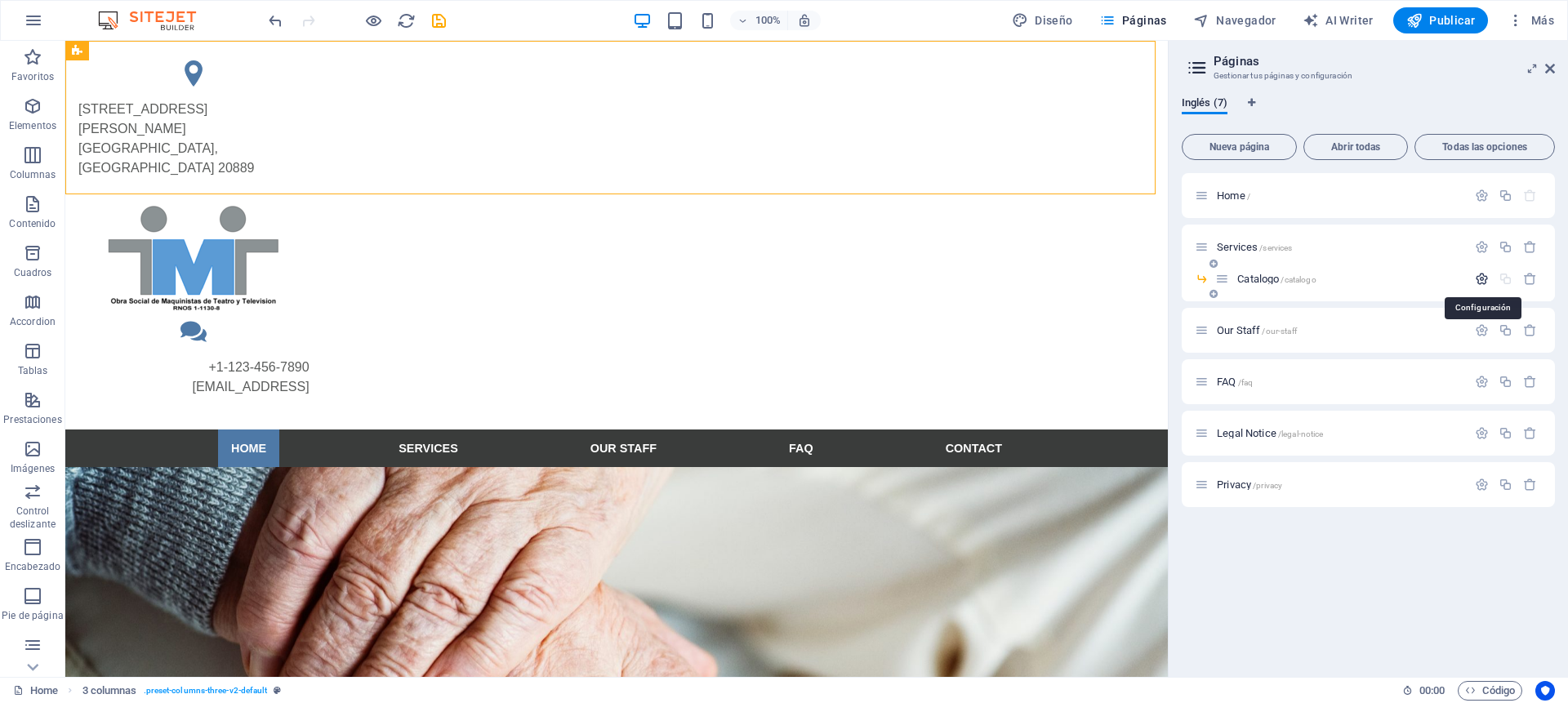
click at [1483, 273] on icon "button" at bounding box center [1482, 279] width 14 height 14
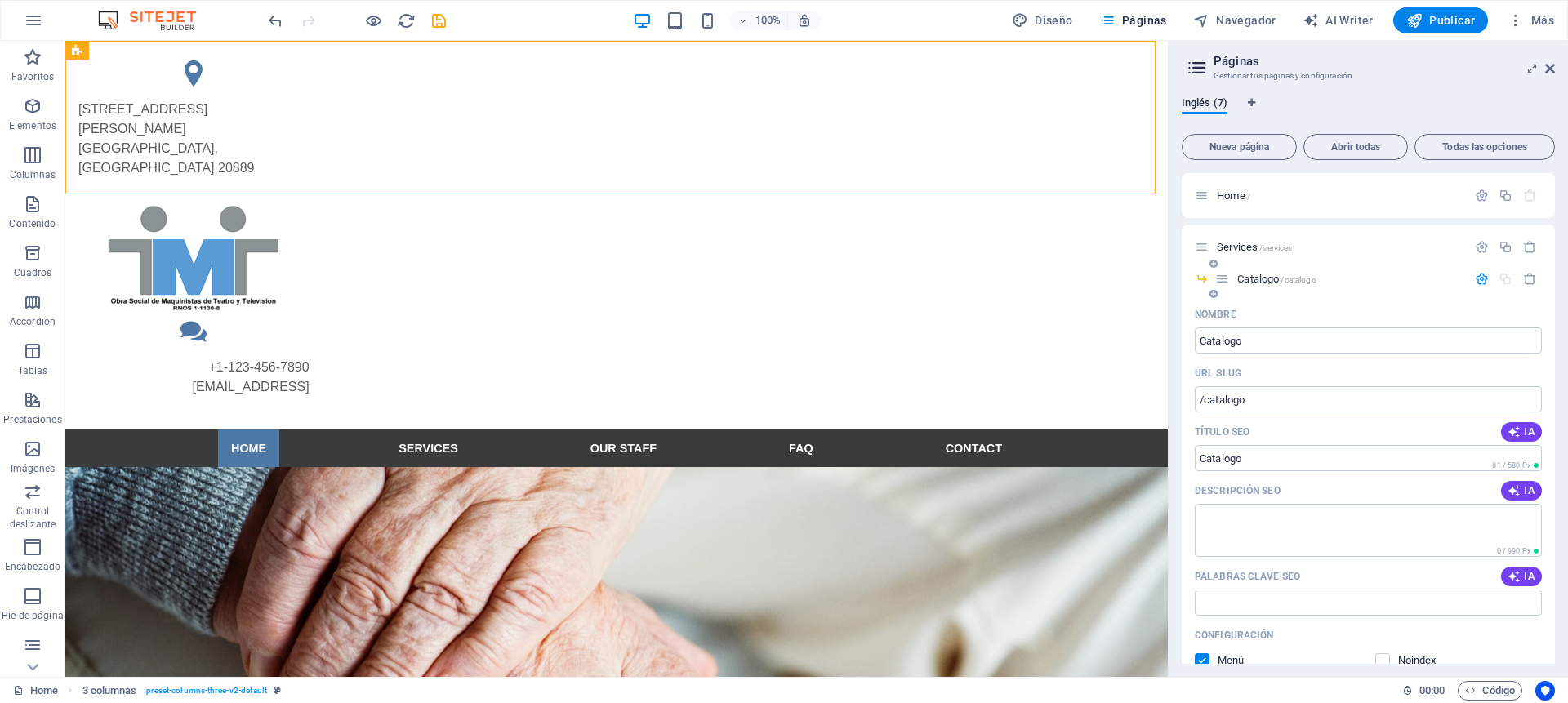
drag, startPoint x: 1232, startPoint y: 278, endPoint x: 1202, endPoint y: 279, distance: 30.0
click at [1202, 279] on div "Catalogo /catalogo" at bounding box center [1368, 285] width 373 height 32
drag, startPoint x: 1257, startPoint y: 277, endPoint x: 1201, endPoint y: 280, distance: 56.1
click at [1201, 280] on div "Catalogo /catalogo" at bounding box center [1368, 285] width 373 height 32
click at [1212, 290] on icon at bounding box center [1214, 294] width 9 height 10
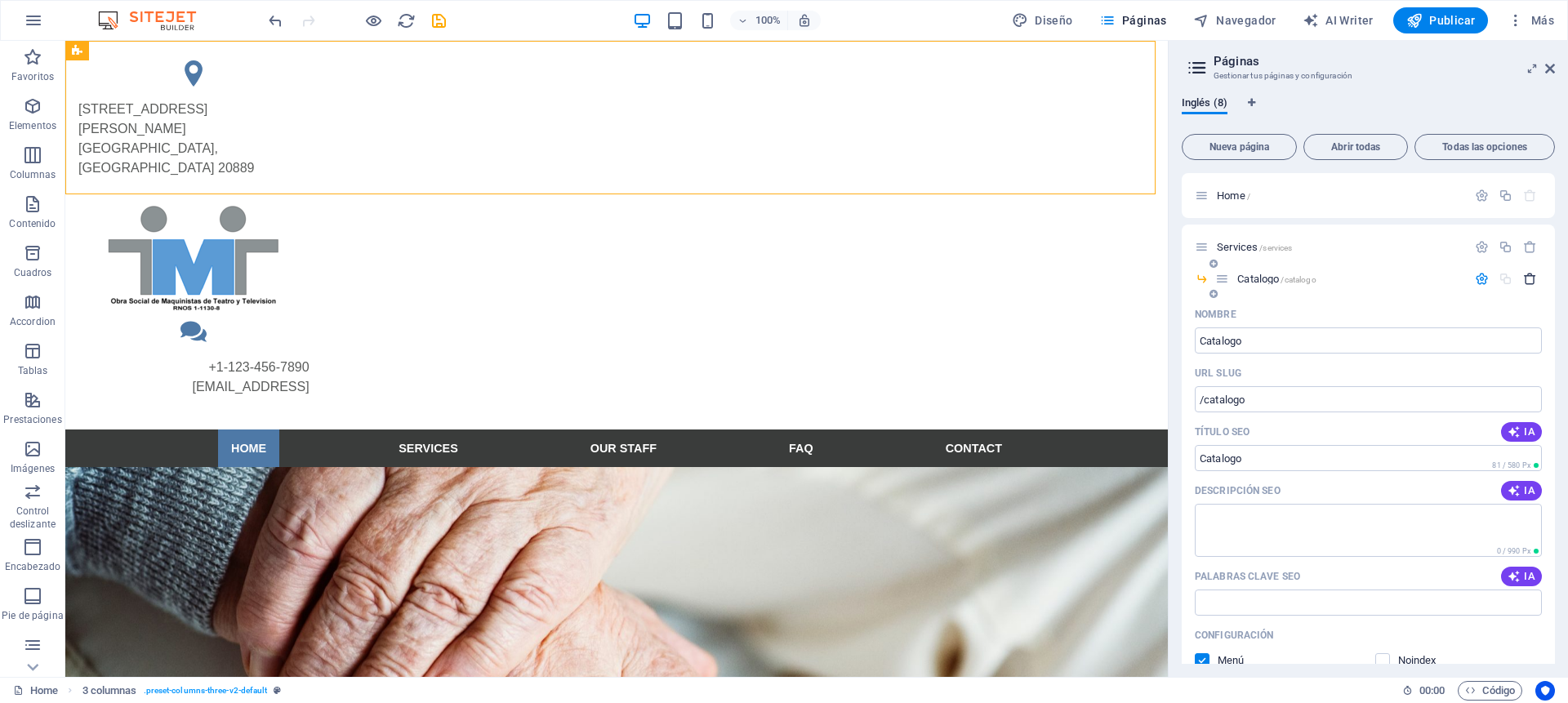
click at [1530, 274] on icon "button" at bounding box center [1530, 279] width 14 height 14
click at [1523, 276] on icon "button" at bounding box center [1530, 279] width 14 height 14
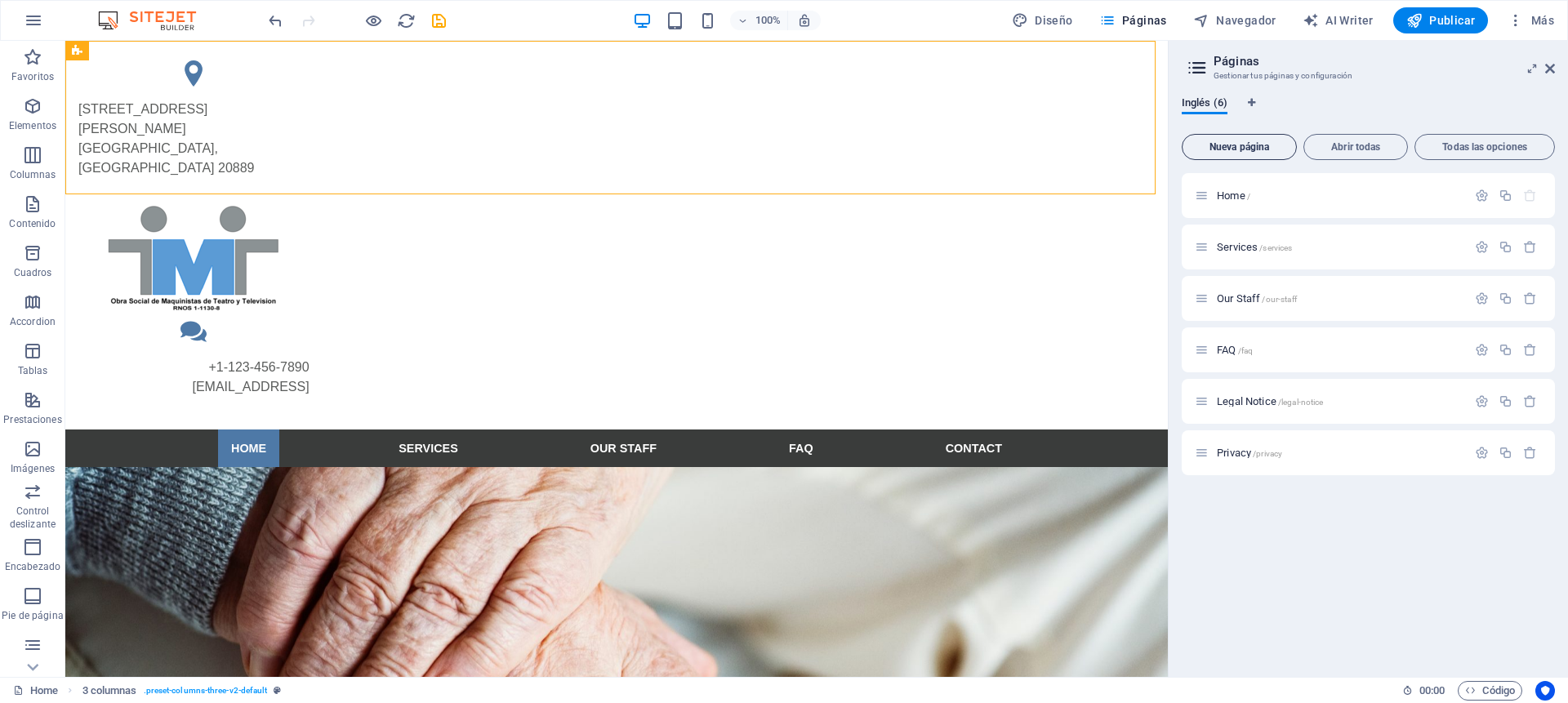
click at [1260, 148] on span "Nueva página" at bounding box center [1239, 147] width 100 height 10
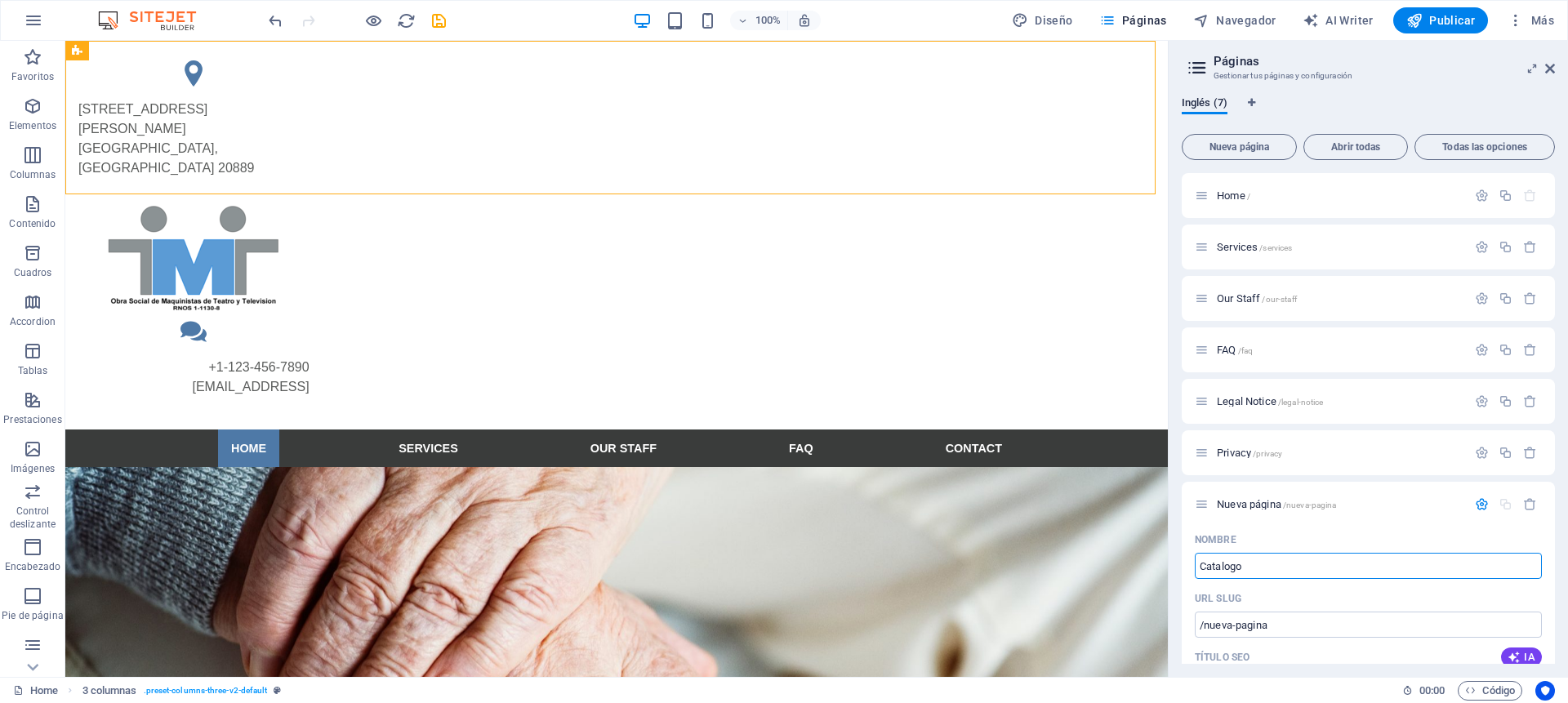
type input "Catalogo"
type input "/catalogo"
type input "Catalogo"
click at [1296, 534] on div "Nombre" at bounding box center [1368, 540] width 348 height 26
click at [1238, 501] on span "Catalogo /catalogo" at bounding box center [1257, 504] width 78 height 12
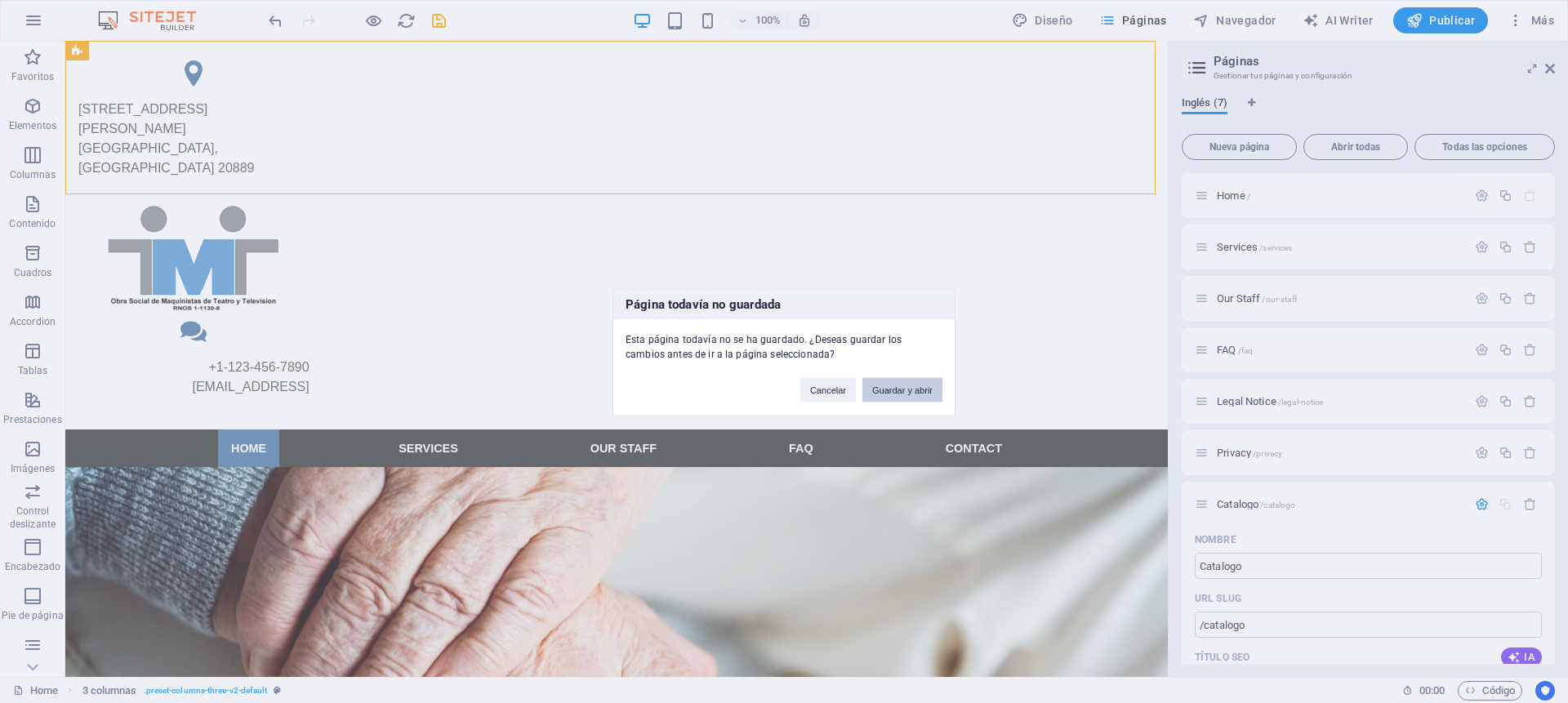
click at [888, 389] on button "Guardar y abrir" at bounding box center [902, 390] width 80 height 25
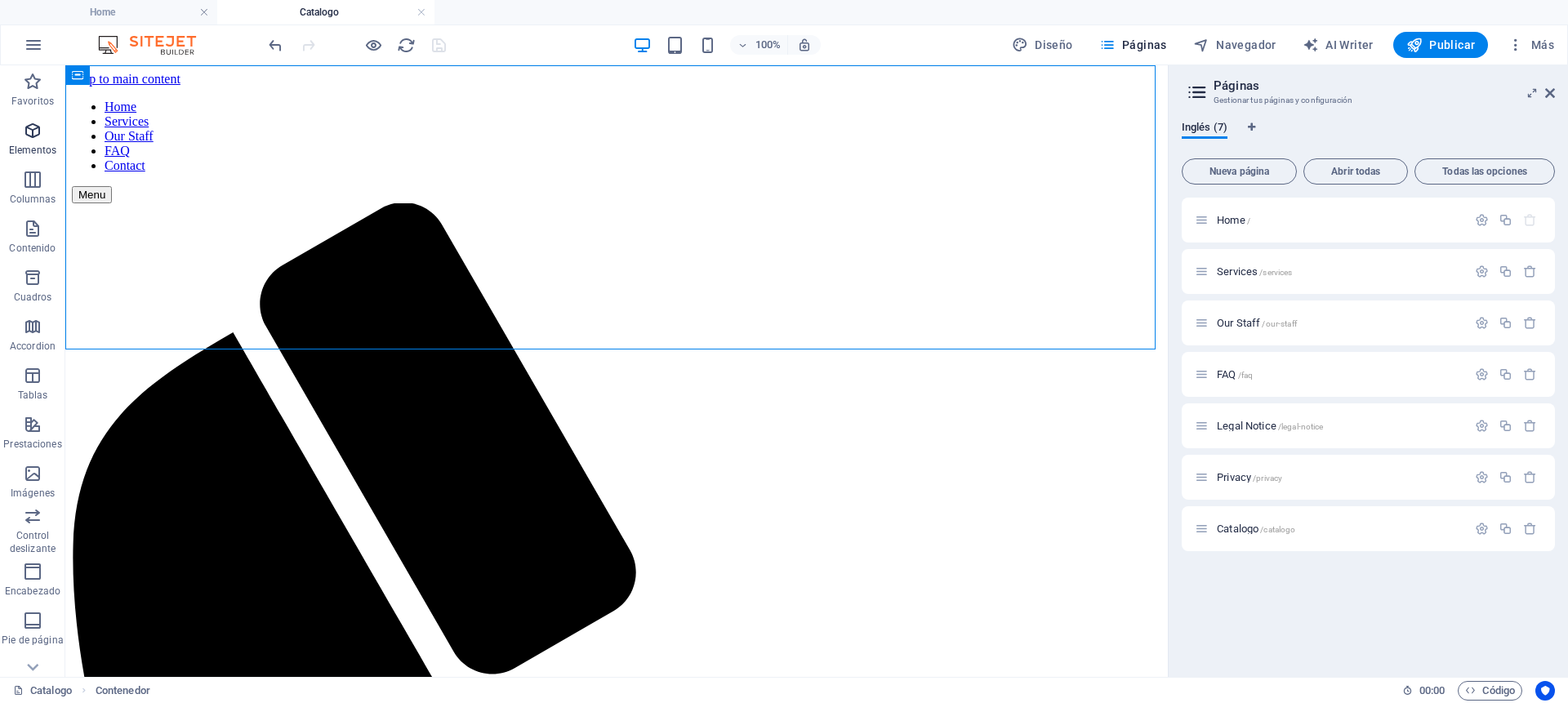
click at [32, 131] on icon "button" at bounding box center [32, 131] width 20 height 20
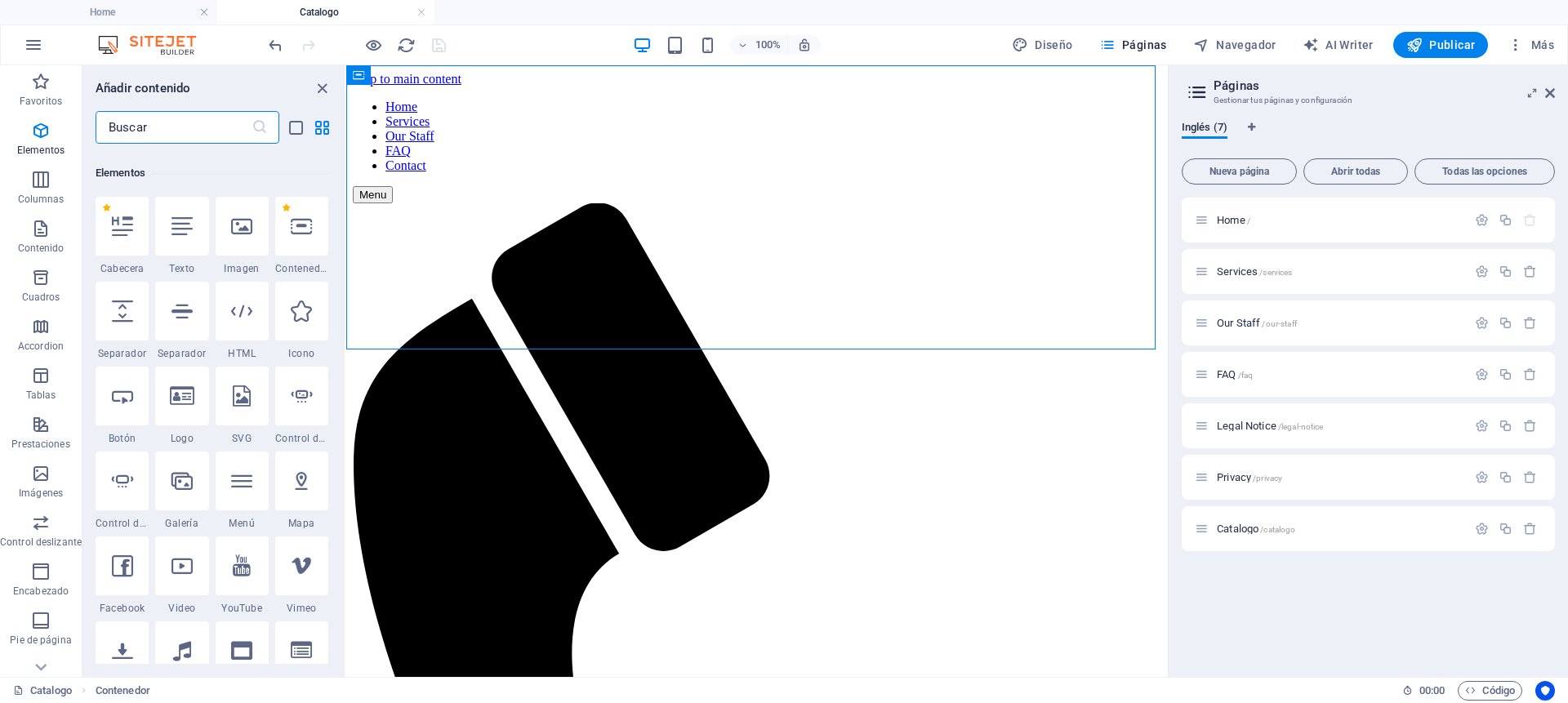
scroll to position [308, 0]
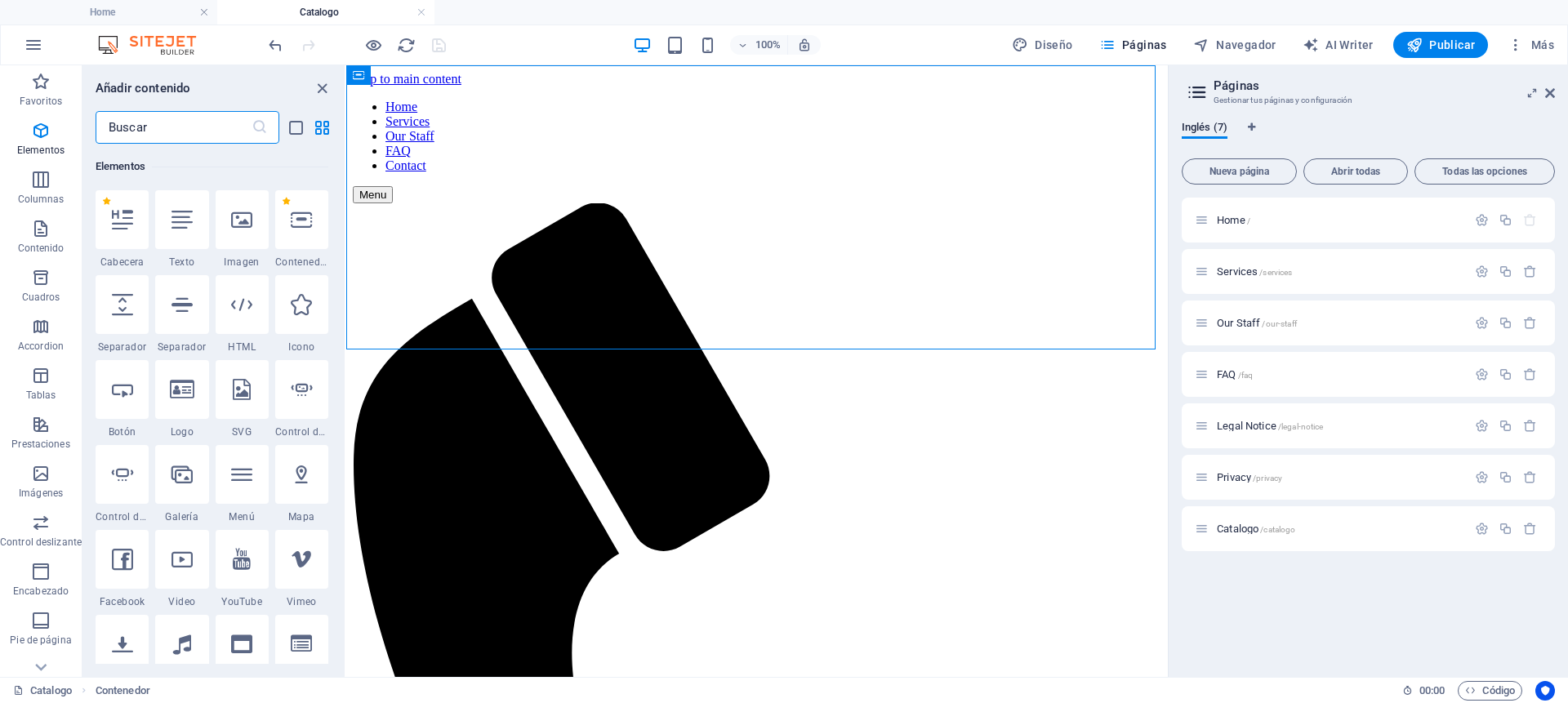
click at [141, 131] on input "text" at bounding box center [173, 127] width 156 height 32
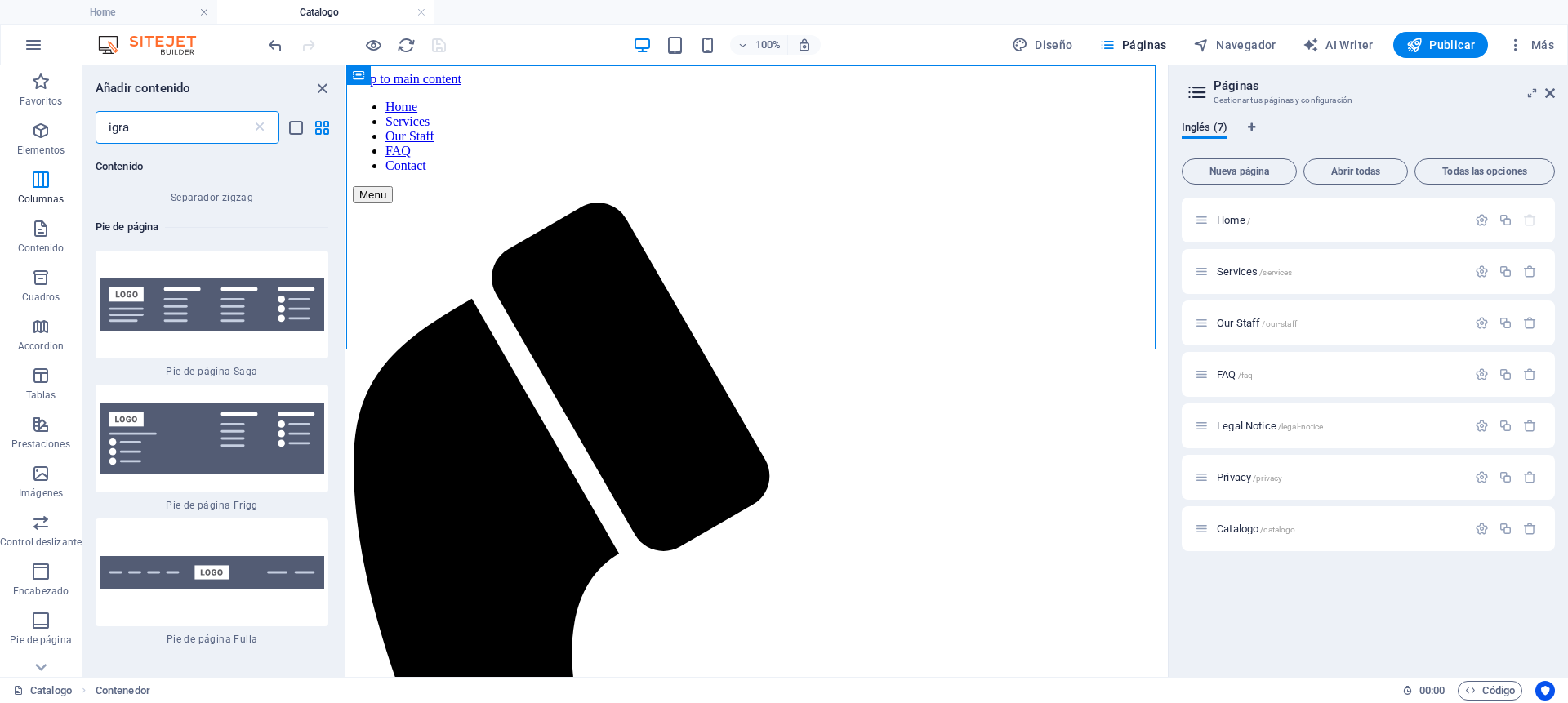
scroll to position [0, 0]
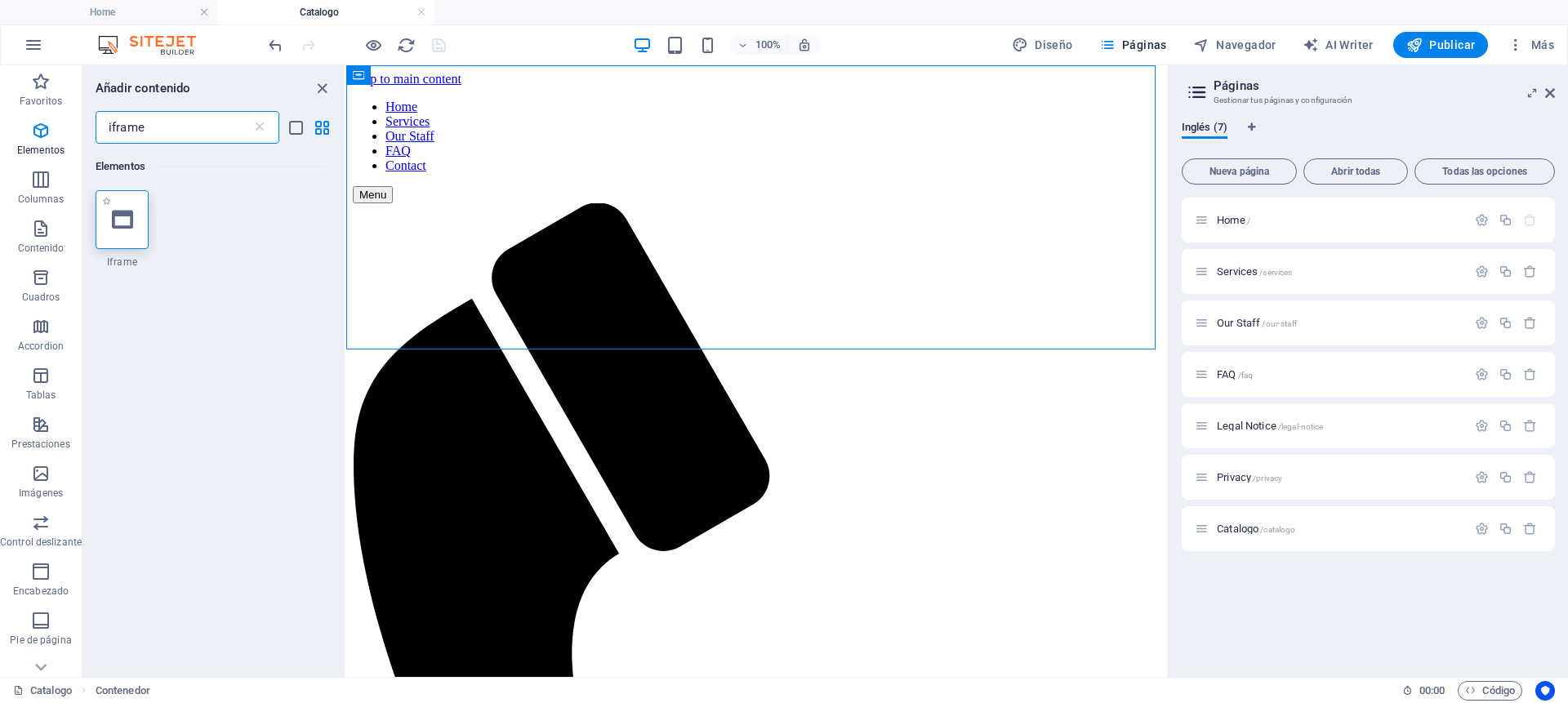
type input "iframe"
click at [100, 241] on div at bounding box center [122, 220] width 53 height 59
select select "%"
select select "px"
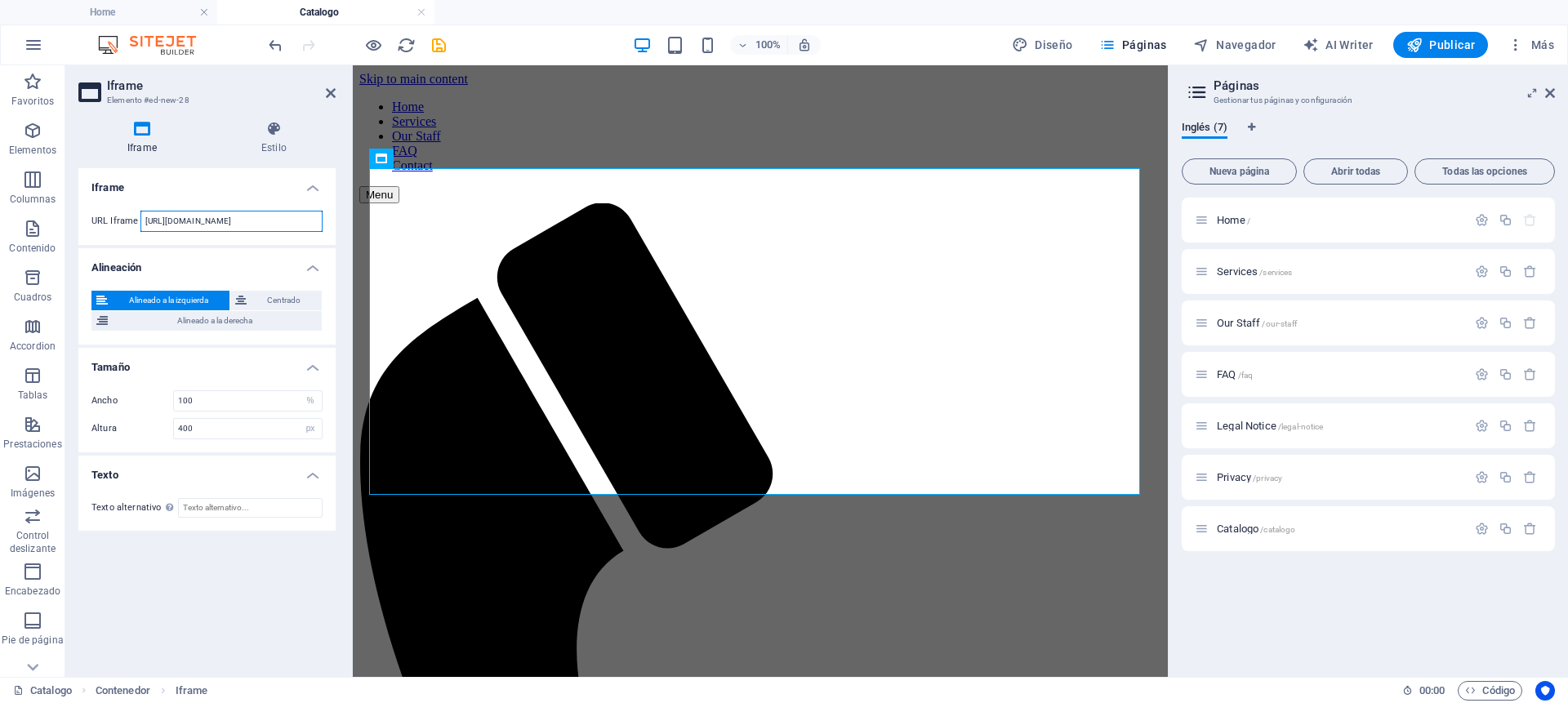
click at [177, 213] on input "[URL][DOMAIN_NAME]" at bounding box center [231, 222] width 182 height 21
paste input "[URL][DOMAIN_NAME]"
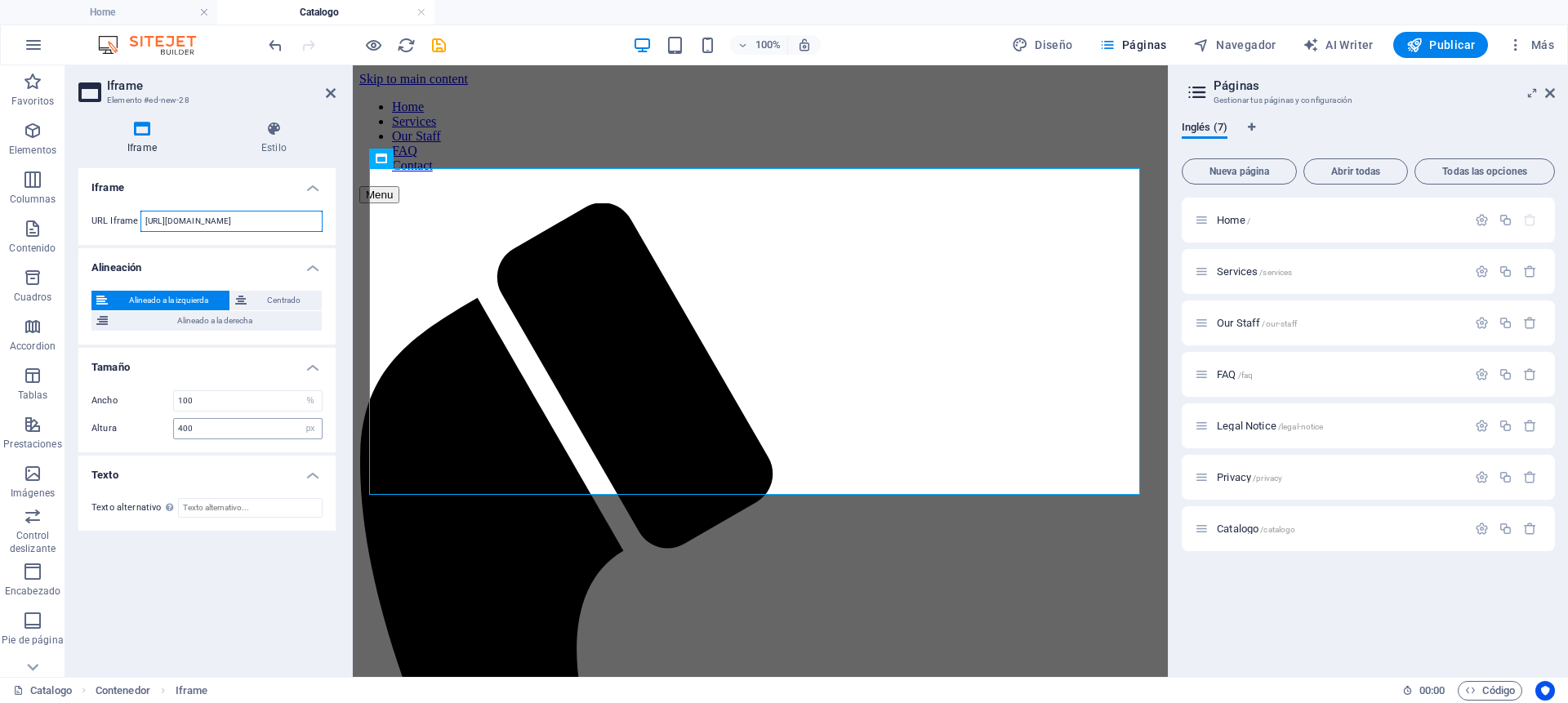
type input "[URL][DOMAIN_NAME]"
drag, startPoint x: 201, startPoint y: 421, endPoint x: 119, endPoint y: 412, distance: 82.5
click at [119, 412] on div "Ancho 100 px % Altura 400 px %" at bounding box center [206, 415] width 257 height 75
type input "1200"
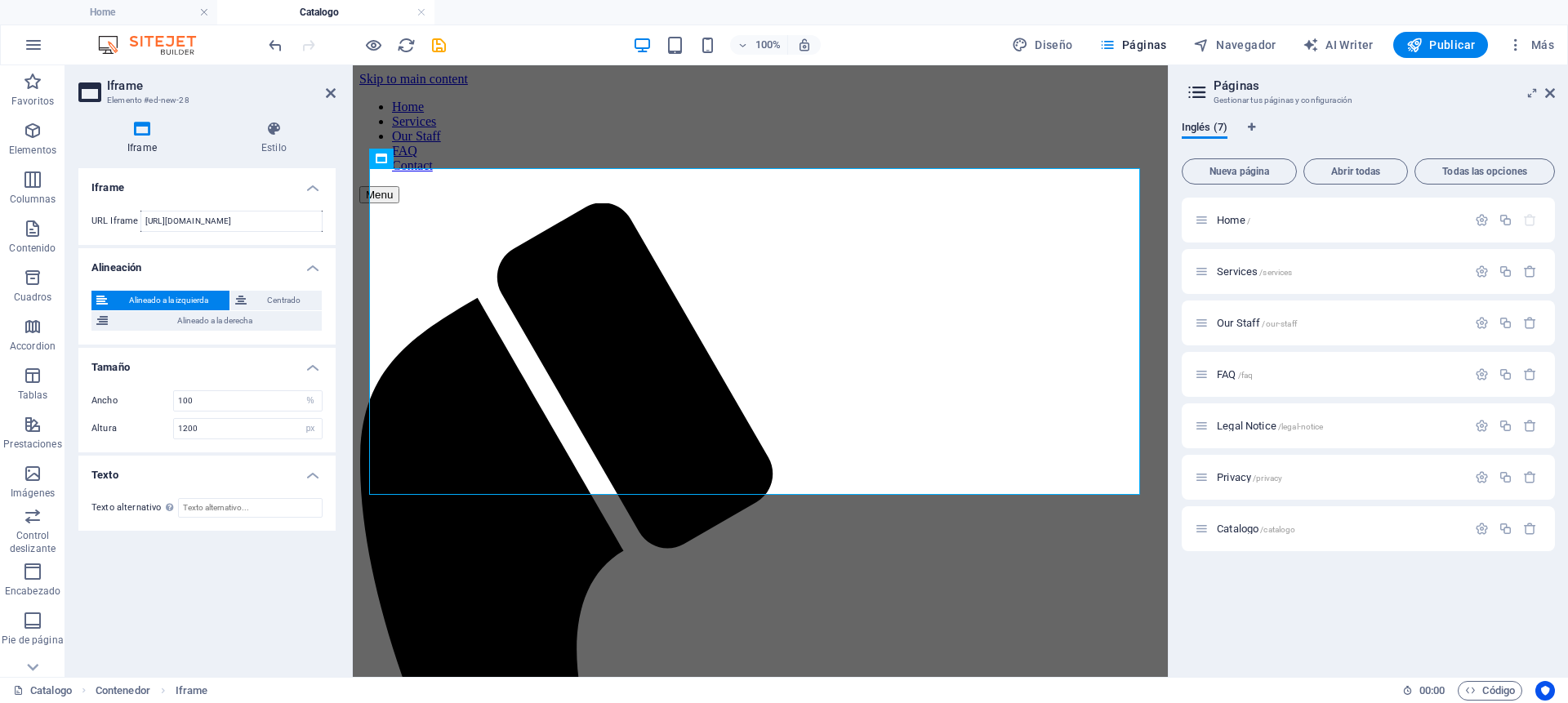
click at [136, 440] on div "Ancho 100 px % Altura 1200 px %" at bounding box center [206, 415] width 257 height 75
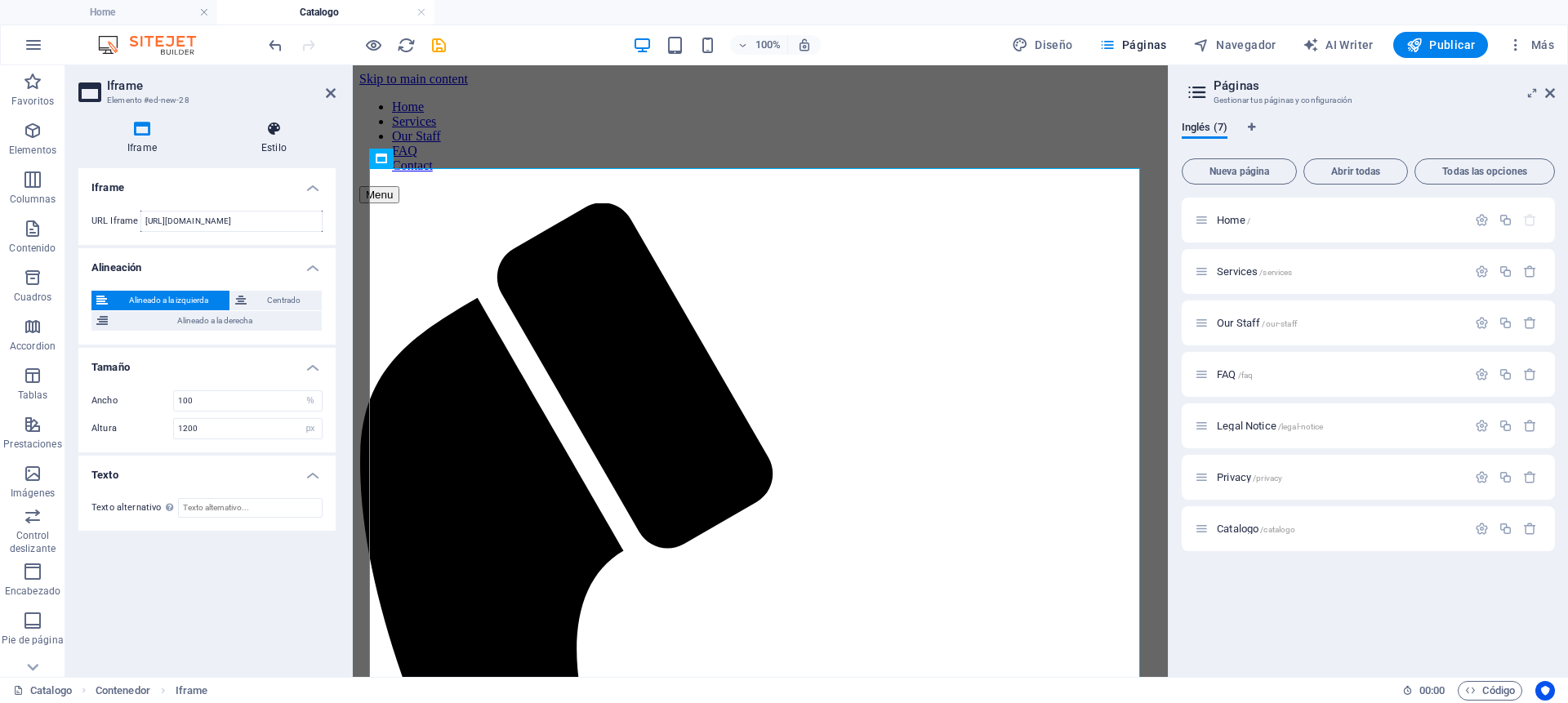
click at [323, 121] on icon at bounding box center [273, 129] width 123 height 16
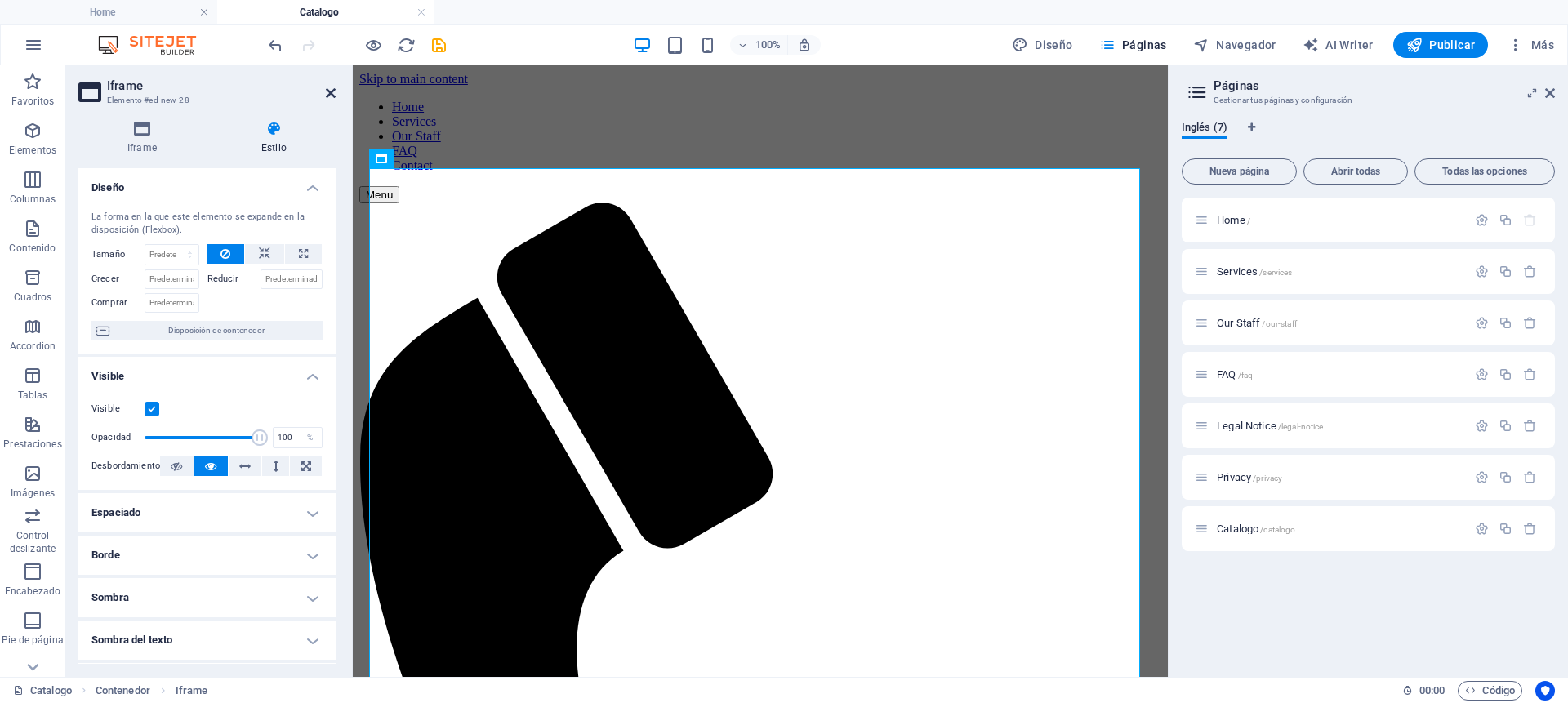
drag, startPoint x: 329, startPoint y: 93, endPoint x: 264, endPoint y: 30, distance: 90.5
click at [329, 93] on icon at bounding box center [330, 94] width 10 height 13
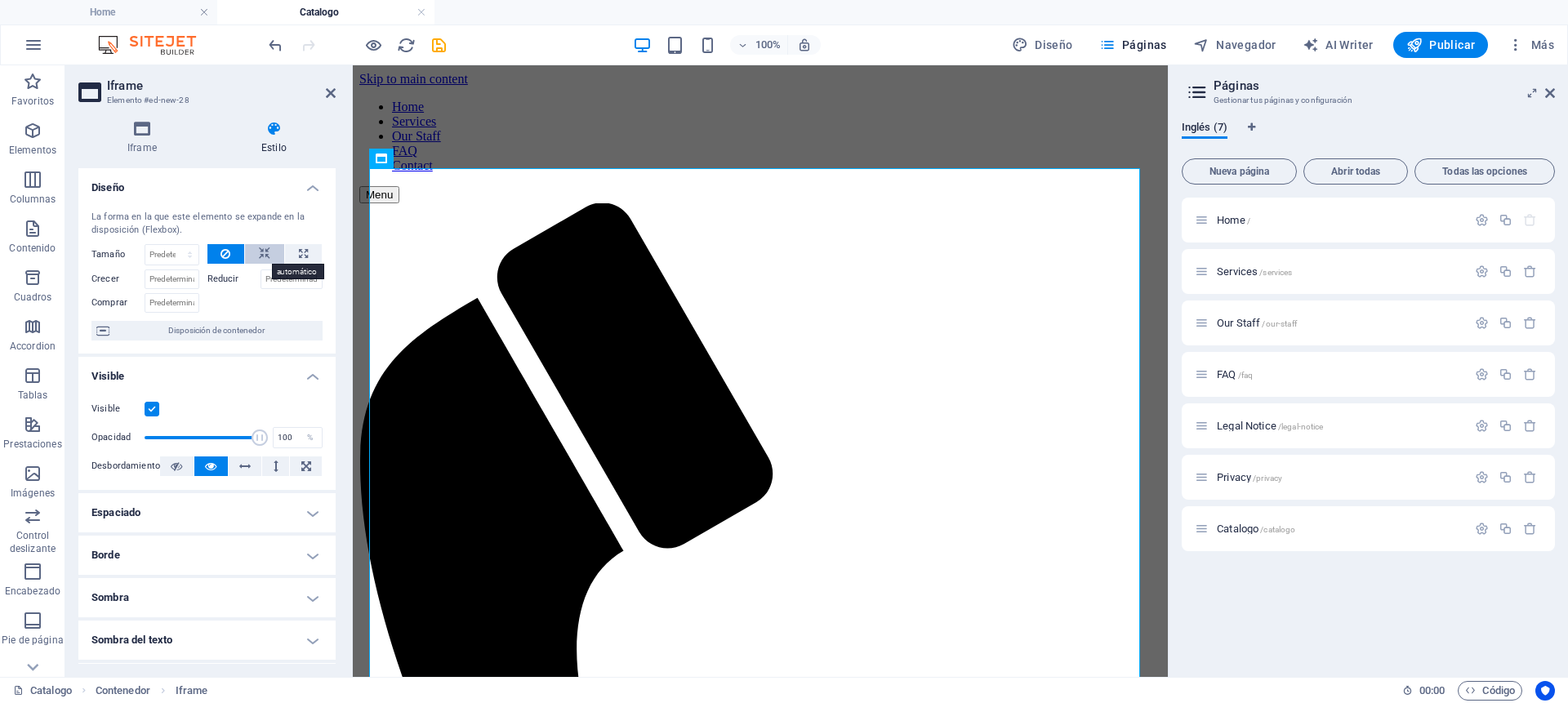
click at [261, 253] on icon at bounding box center [265, 254] width 11 height 20
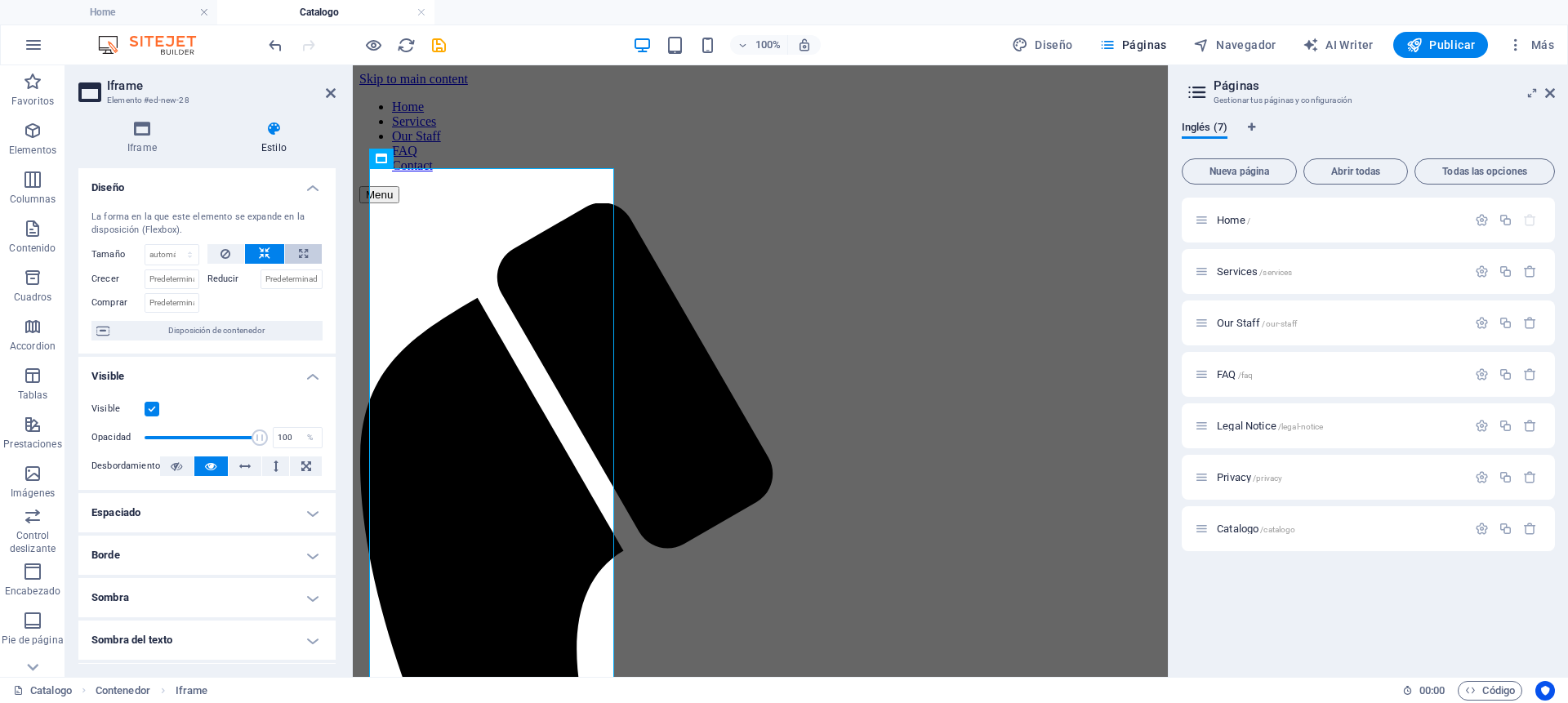
click at [304, 252] on icon at bounding box center [303, 254] width 9 height 20
type input "100"
select select "%"
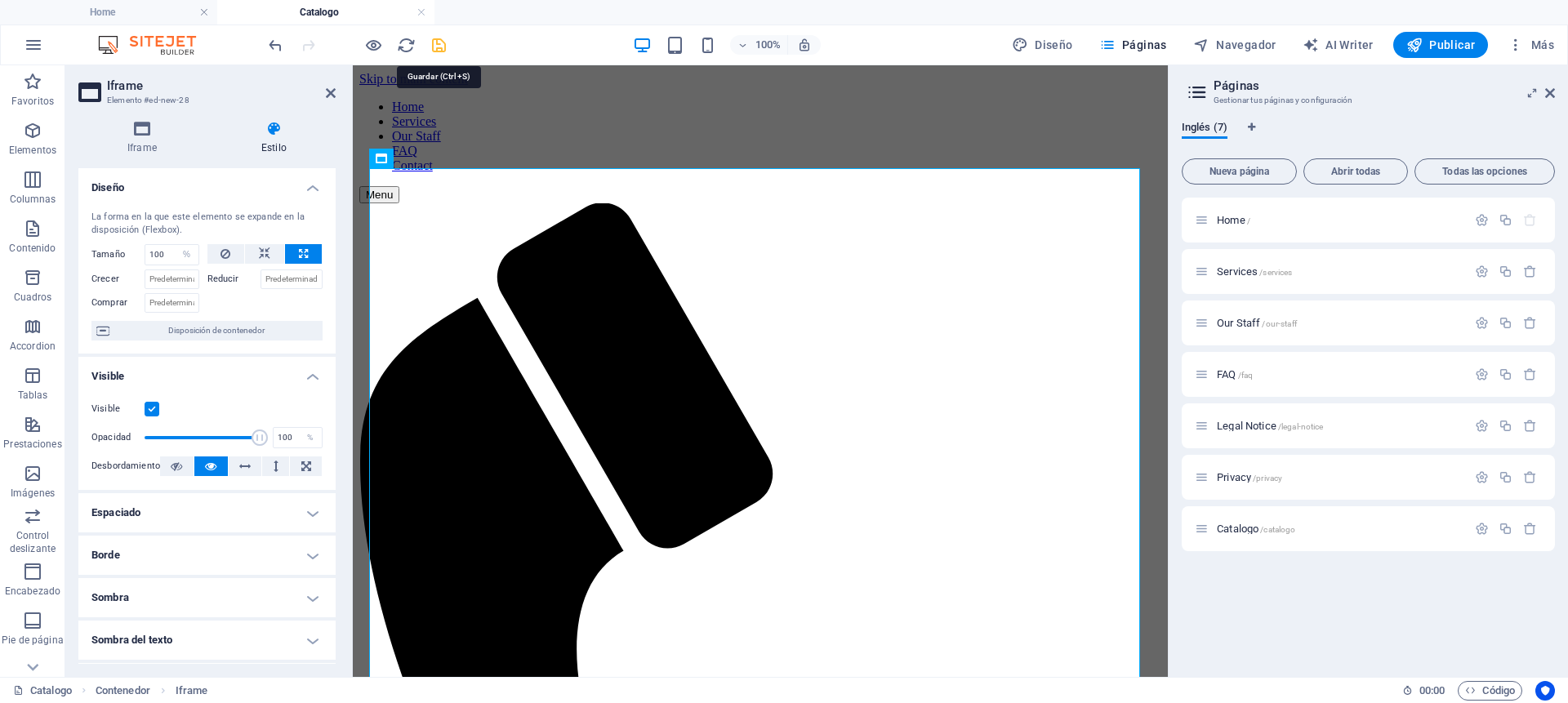
click at [434, 43] on icon "save" at bounding box center [439, 46] width 19 height 19
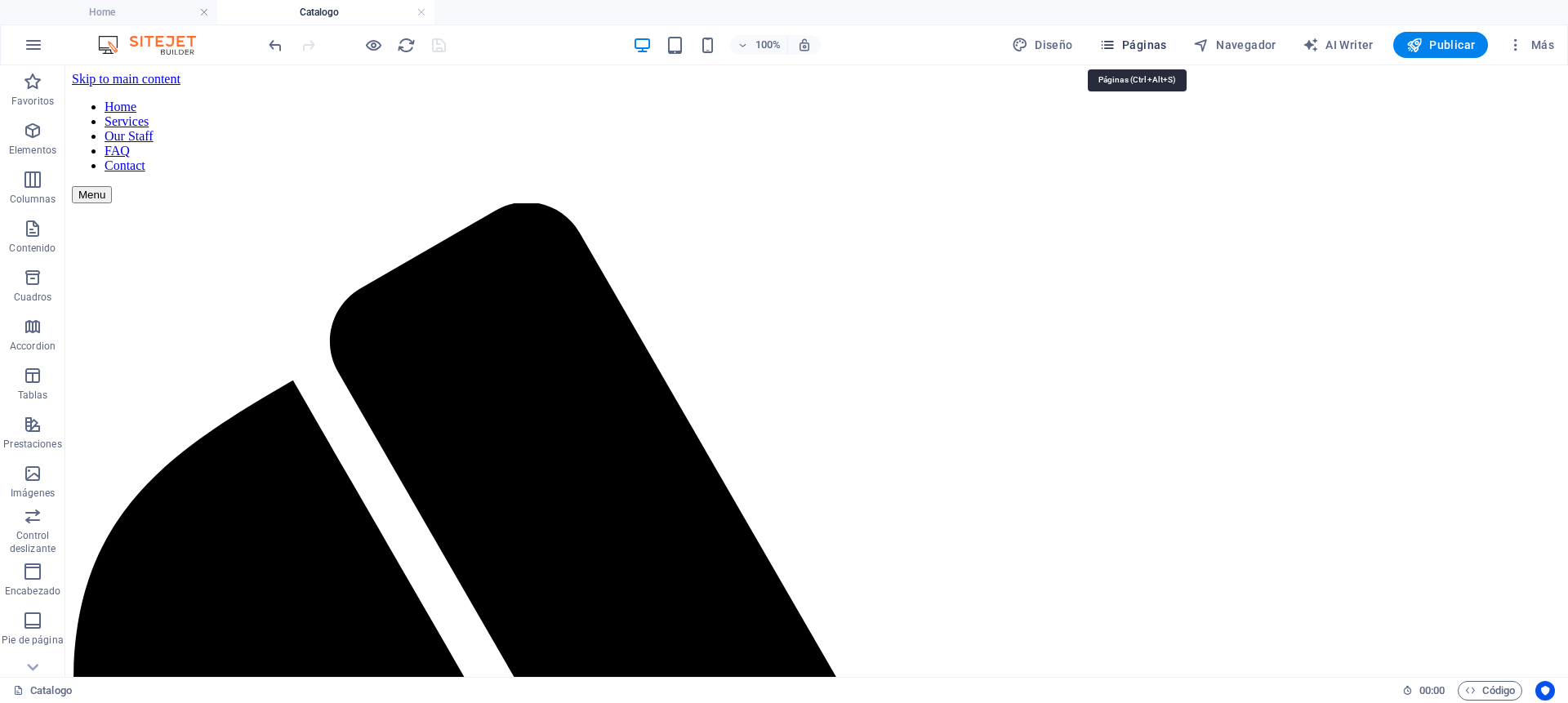
click at [1151, 44] on span "Páginas" at bounding box center [1133, 44] width 68 height 16
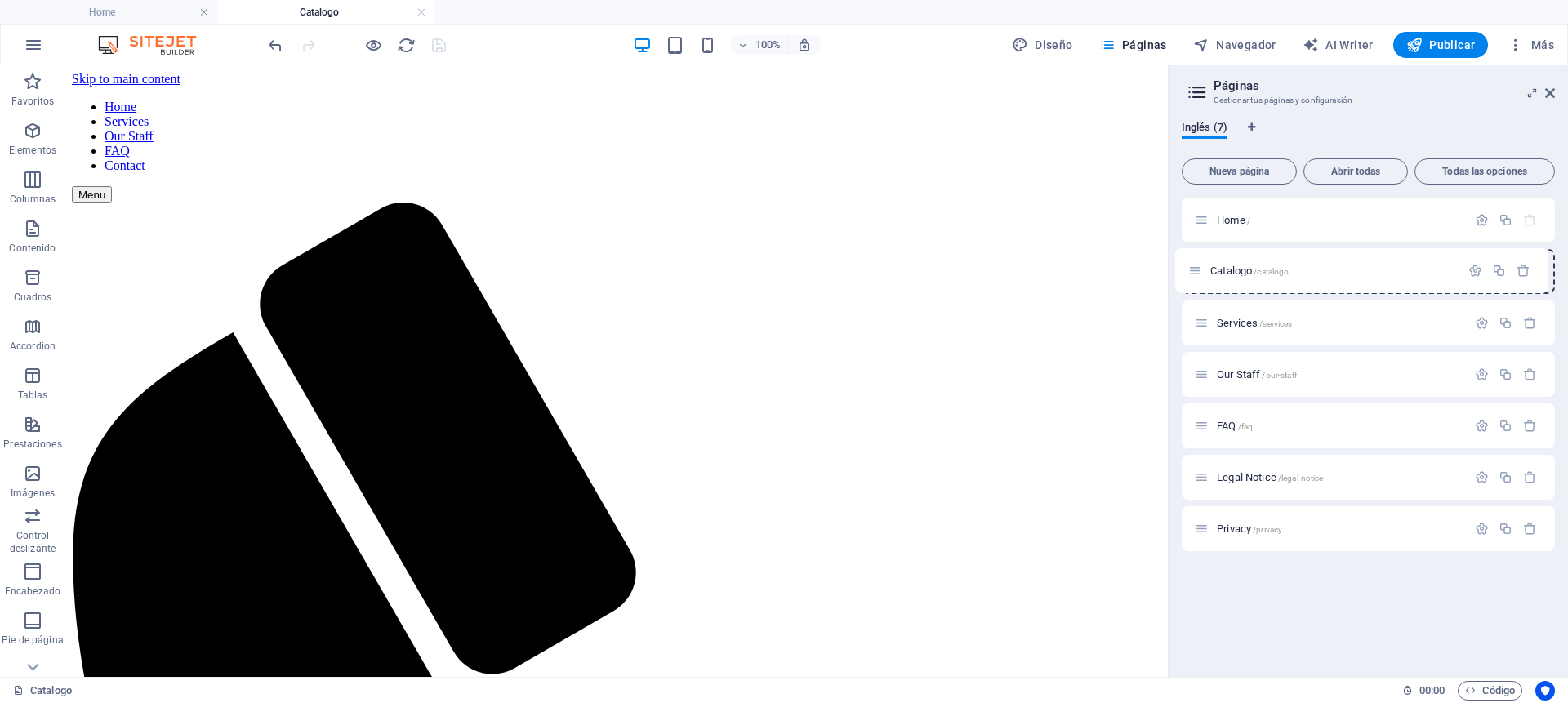
drag, startPoint x: 1206, startPoint y: 527, endPoint x: 1200, endPoint y: 263, distance: 264.1
click at [1200, 263] on div "Home / Services /services Our Staff /our-staff FAQ /faq Legal Notice /legal-not…" at bounding box center [1368, 374] width 373 height 353
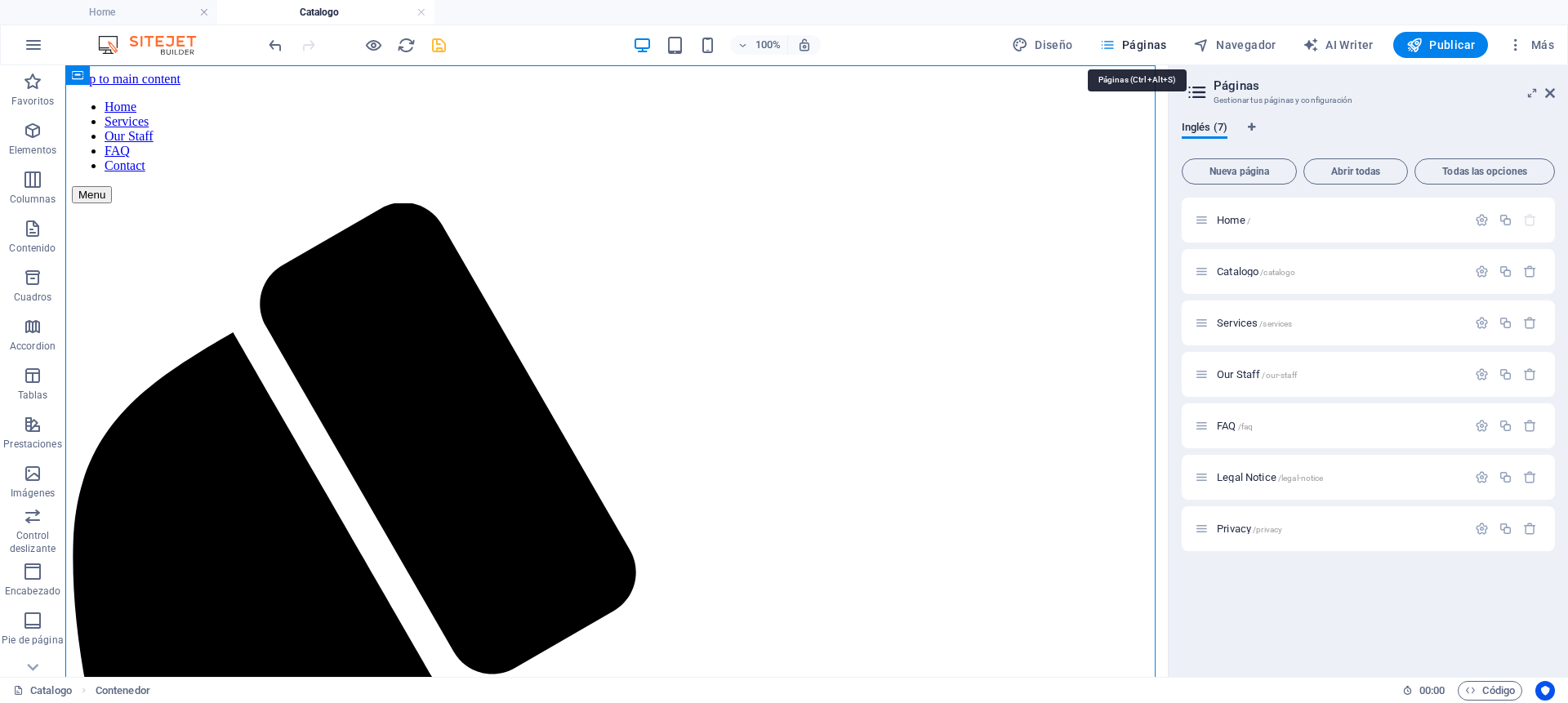
click at [1137, 44] on span "Páginas" at bounding box center [1133, 44] width 68 height 16
click at [1136, 44] on span "Páginas" at bounding box center [1133, 44] width 68 height 16
click at [1068, 41] on span "Diseño" at bounding box center [1043, 44] width 61 height 16
select select "px"
select select "400"
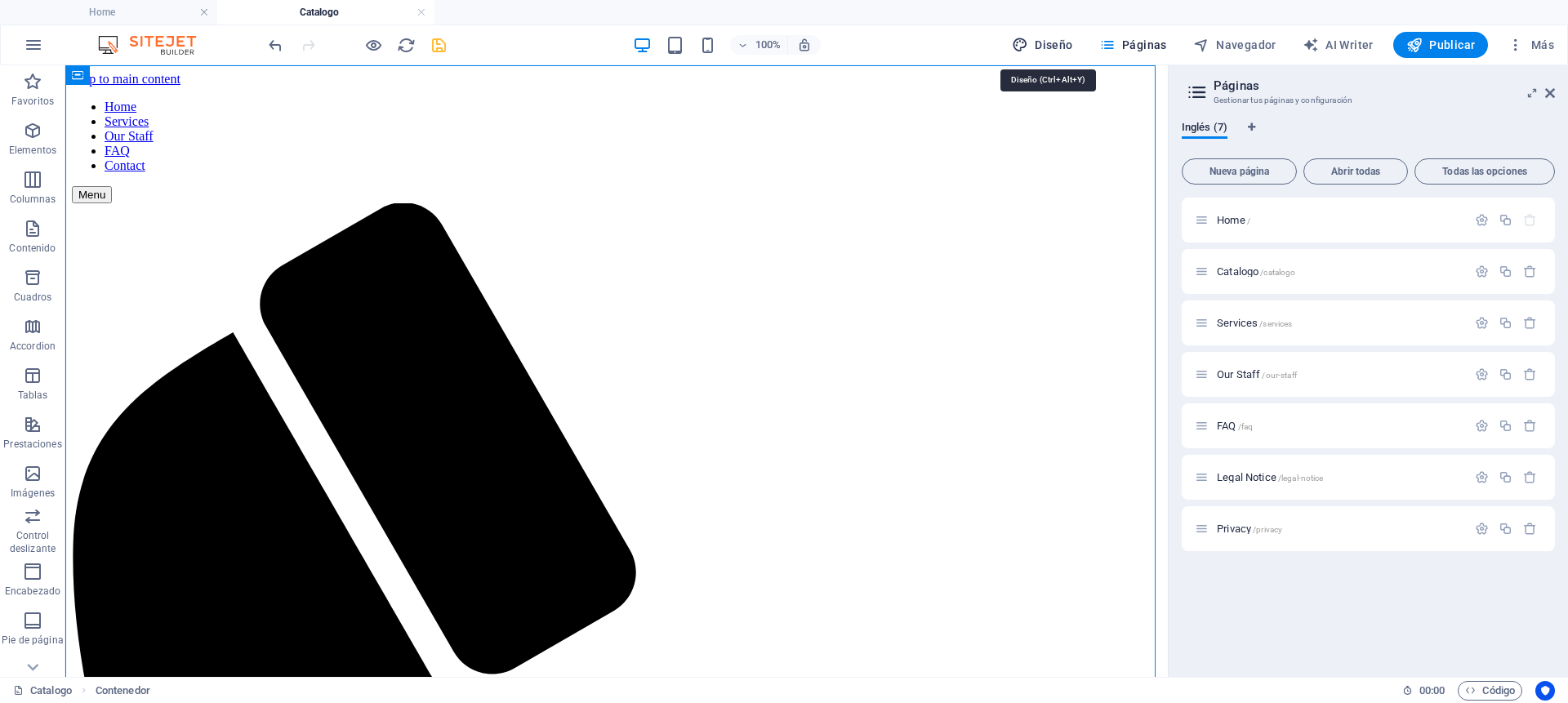
select select "px"
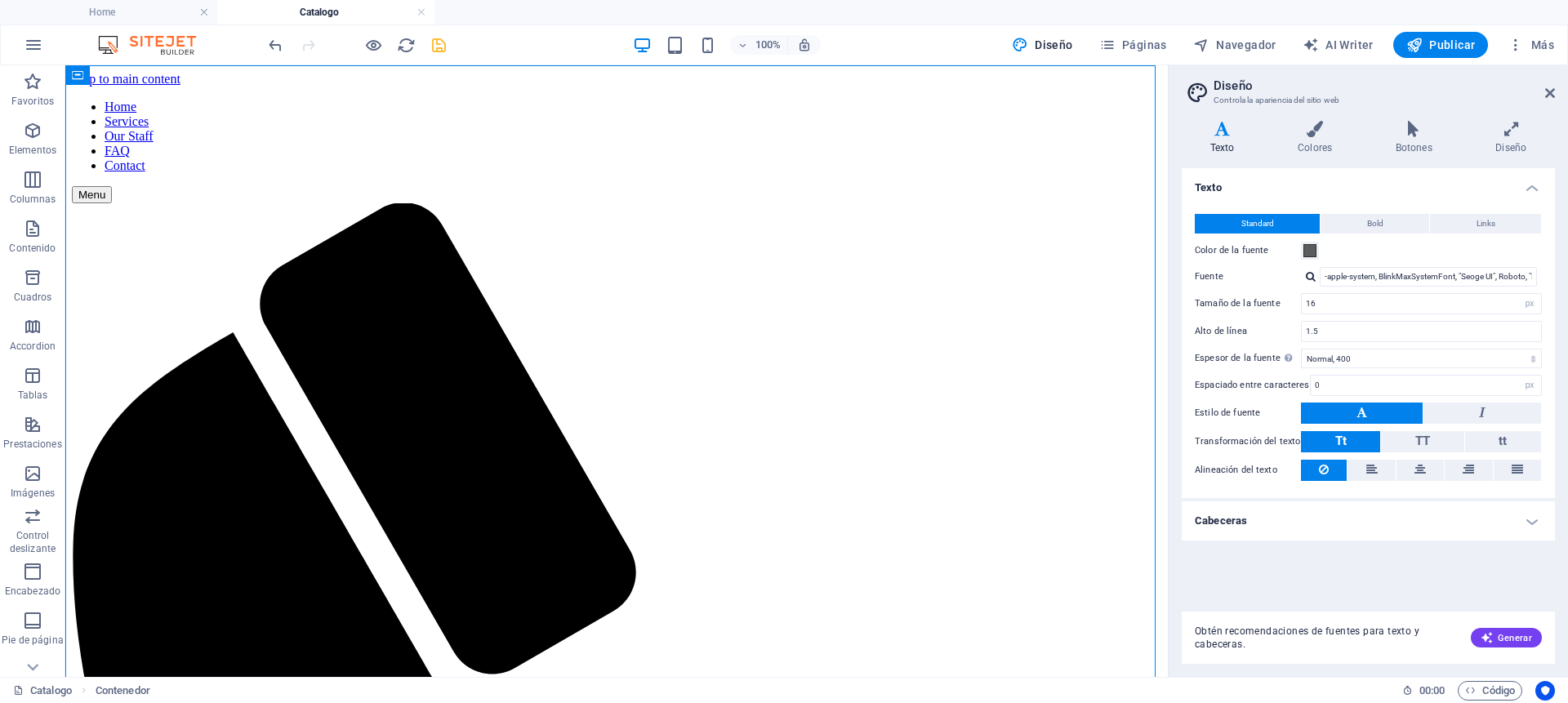
click at [449, 46] on div "100% Diseño Páginas Navegador AI Writer Publicar Más" at bounding box center [913, 44] width 1296 height 26
click at [437, 44] on icon "save" at bounding box center [439, 46] width 19 height 19
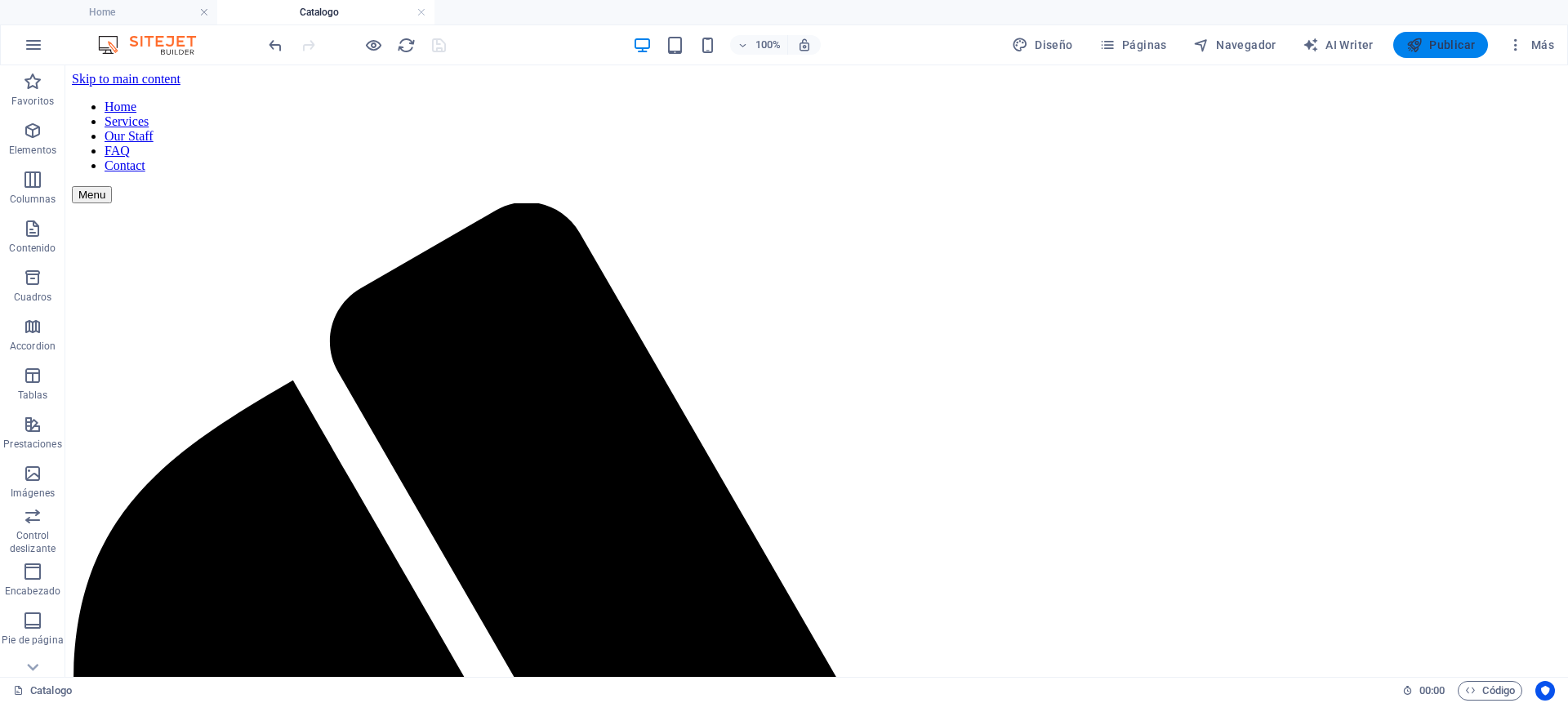
click at [1448, 46] on span "Publicar" at bounding box center [1441, 44] width 70 height 16
